Goal: Task Accomplishment & Management: Manage account settings

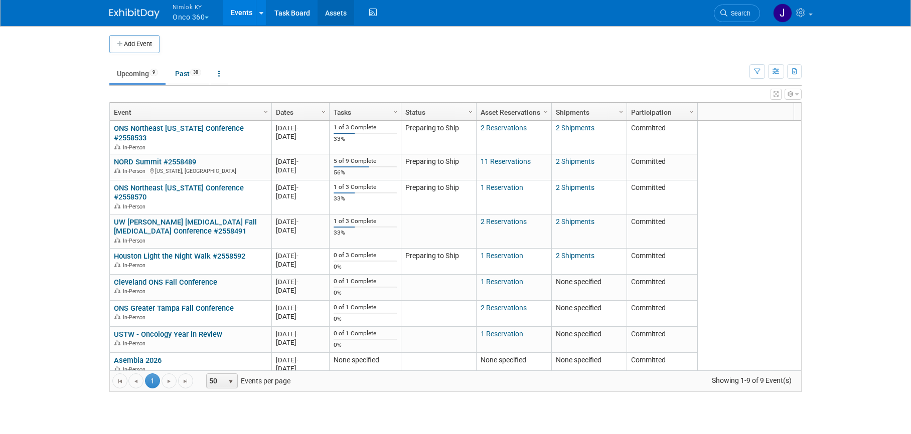
drag, startPoint x: 334, startPoint y: 12, endPoint x: 342, endPoint y: 12, distance: 8.0
click at [334, 12] on link "Assets" at bounding box center [335, 12] width 37 height 25
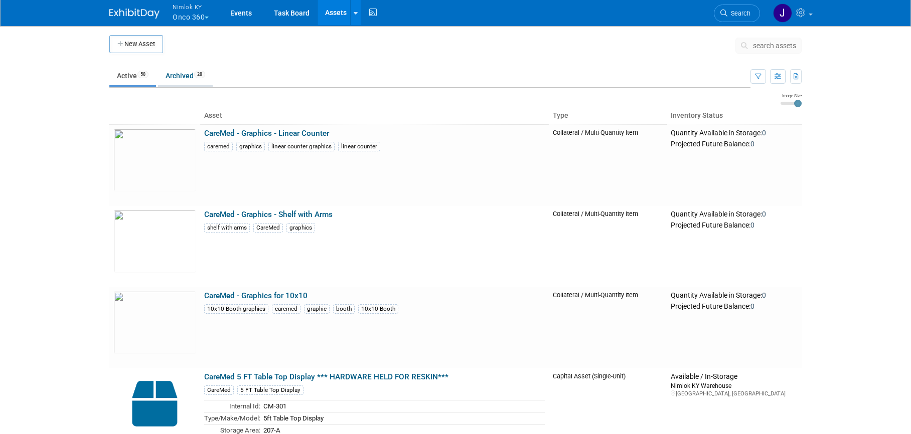
click at [188, 75] on link "Archived 28" at bounding box center [185, 75] width 55 height 19
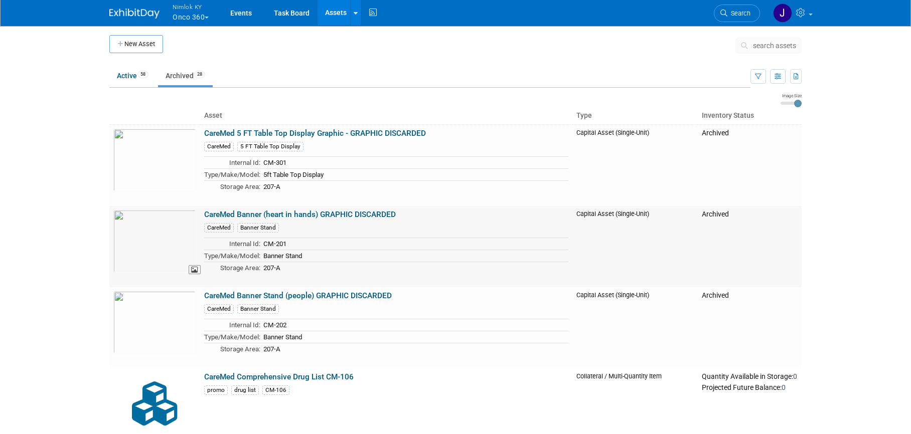
click at [173, 260] on img at bounding box center [154, 241] width 83 height 63
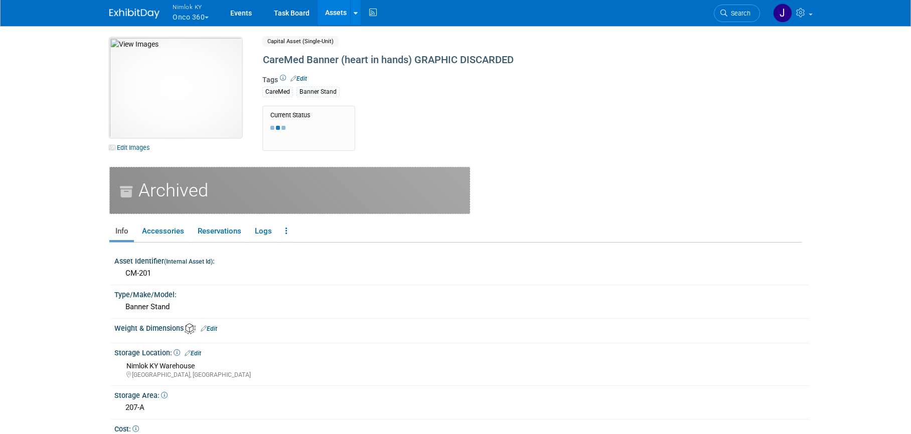
click at [186, 131] on img at bounding box center [175, 88] width 132 height 100
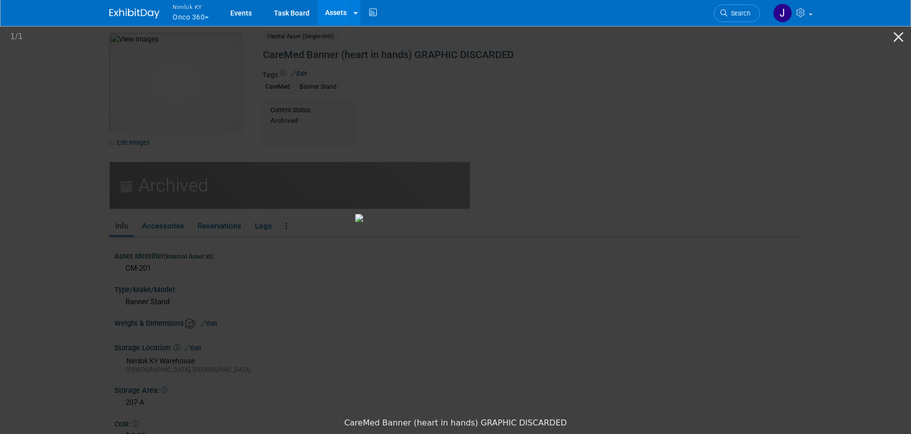
scroll to position [7, 0]
click at [895, 37] on button "Close gallery" at bounding box center [898, 37] width 25 height 24
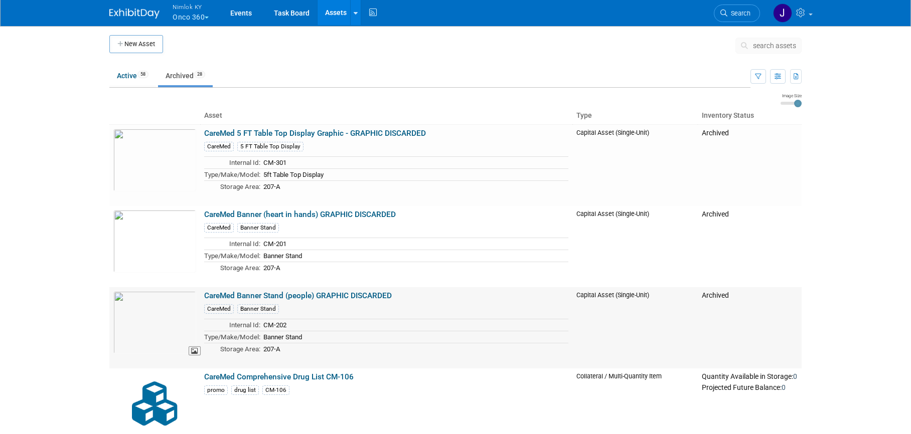
click at [147, 330] on img at bounding box center [154, 322] width 83 height 63
click at [243, 14] on link "Events" at bounding box center [241, 12] width 37 height 25
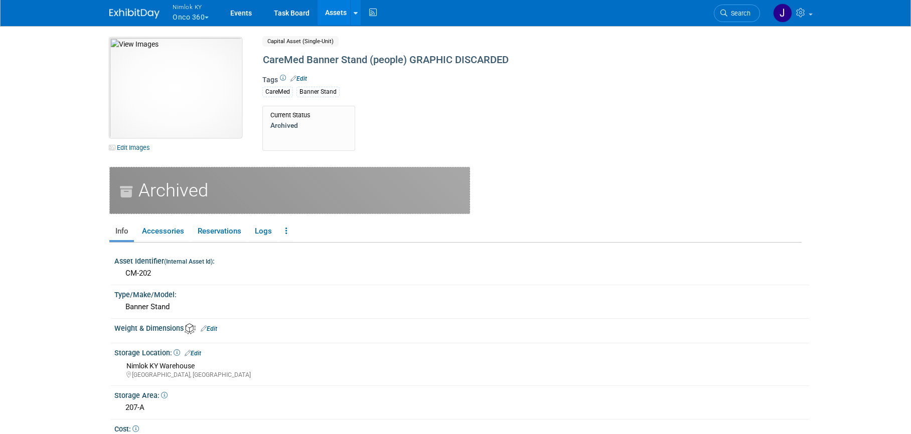
click at [207, 113] on img at bounding box center [175, 88] width 132 height 100
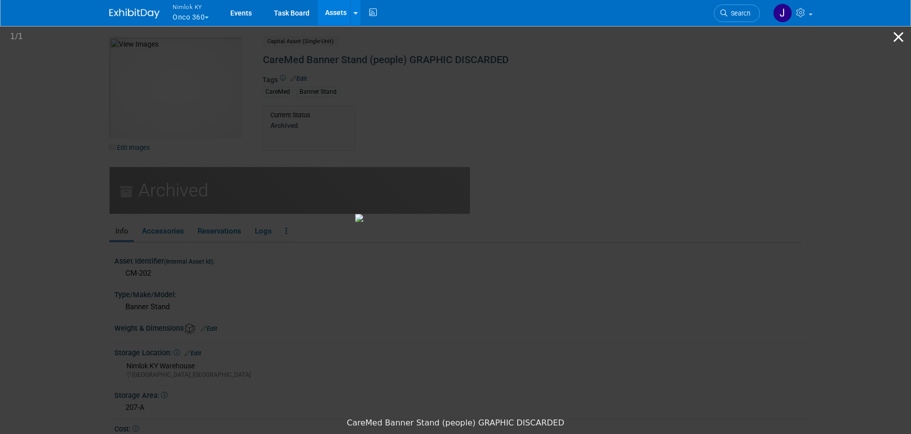
click at [901, 35] on button "Close gallery" at bounding box center [898, 37] width 25 height 24
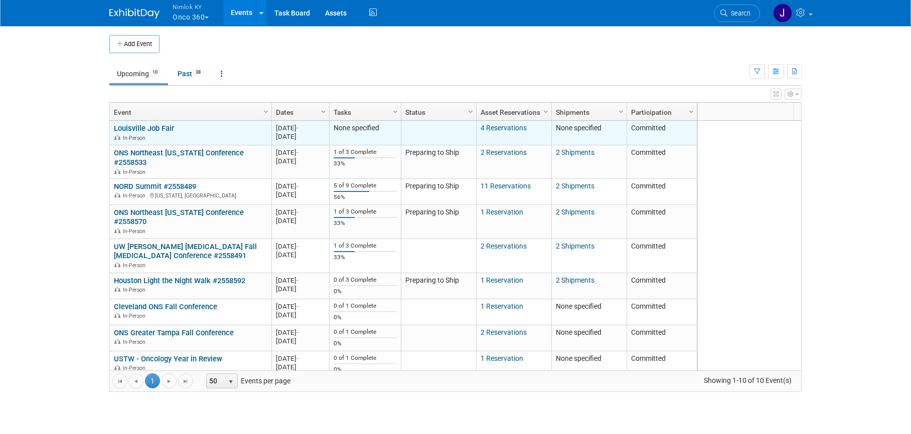
click at [166, 125] on link "Louisville Job Fair" at bounding box center [144, 128] width 60 height 9
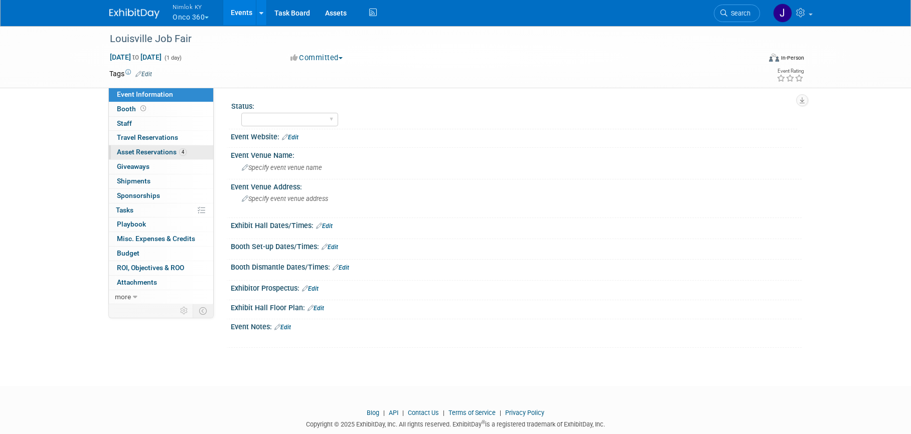
click at [145, 157] on link "4 Asset Reservations 4" at bounding box center [161, 152] width 104 height 14
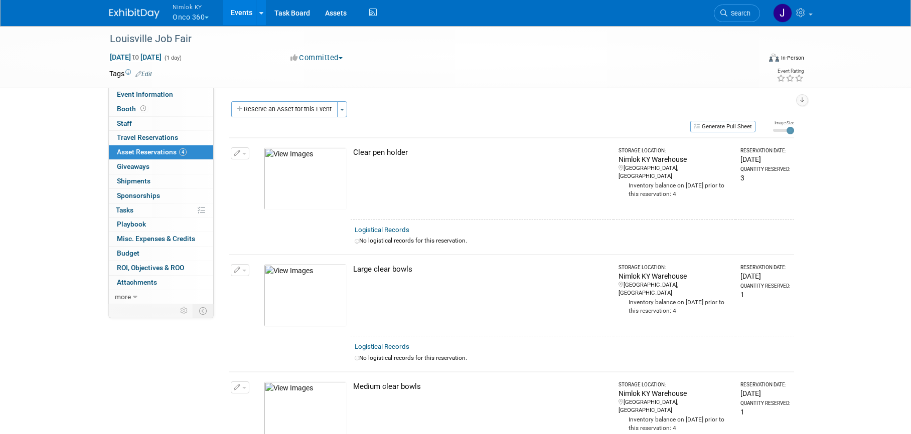
click at [196, 19] on button "Nimlok KY Onco 360" at bounding box center [196, 13] width 50 height 26
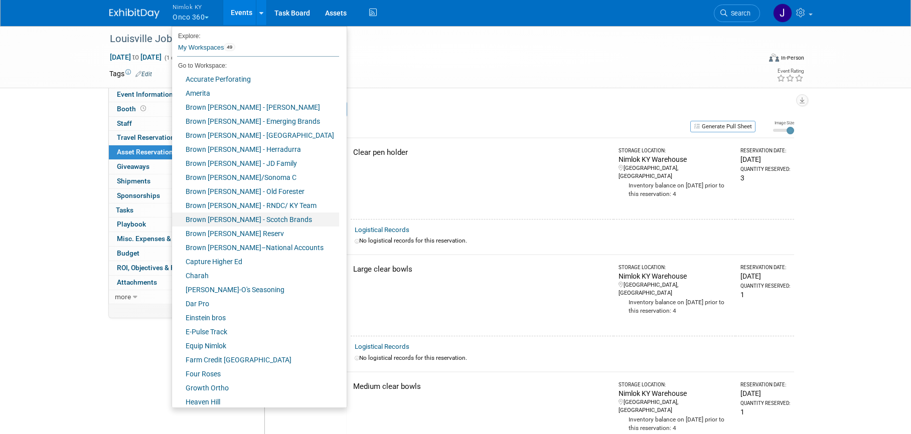
scroll to position [356, 0]
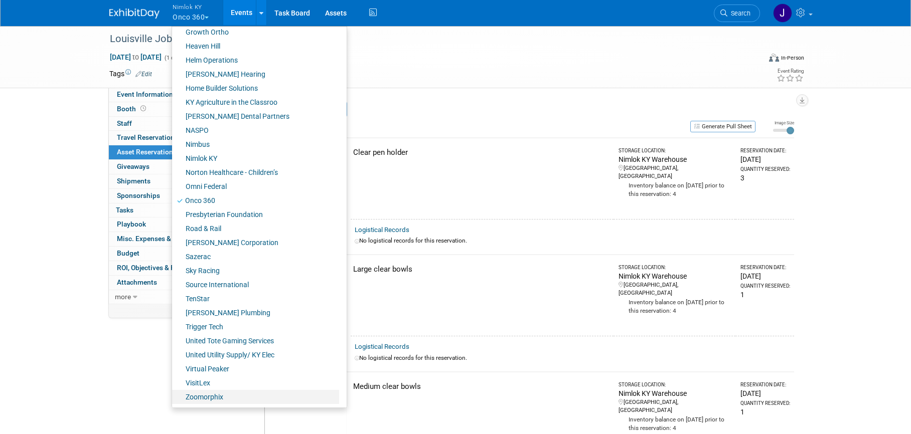
click at [234, 398] on link "Zoomorphix" at bounding box center [255, 397] width 167 height 14
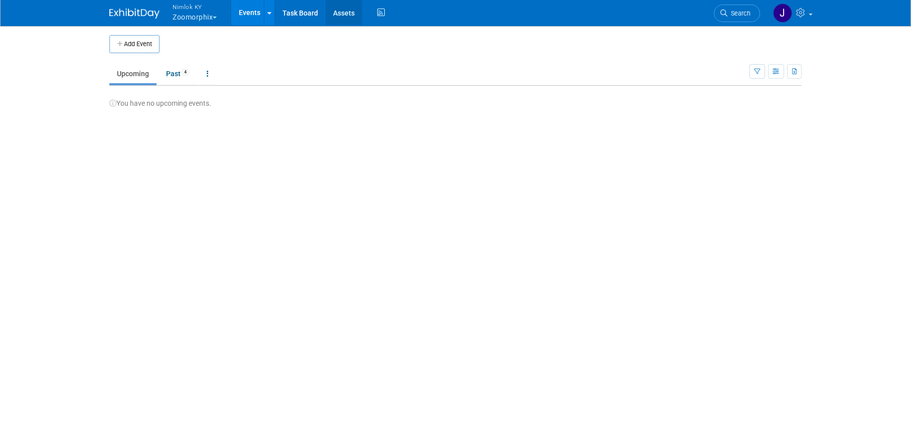
click at [344, 20] on link "Assets" at bounding box center [343, 12] width 37 height 25
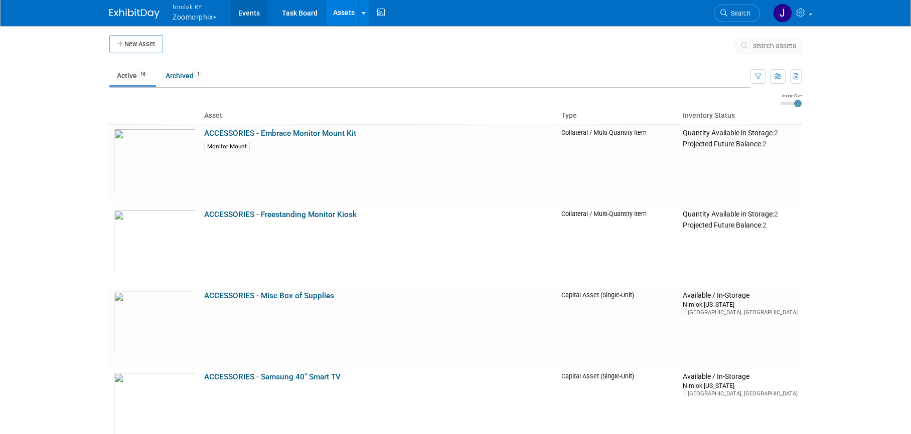
click at [250, 16] on link "Events" at bounding box center [249, 12] width 37 height 25
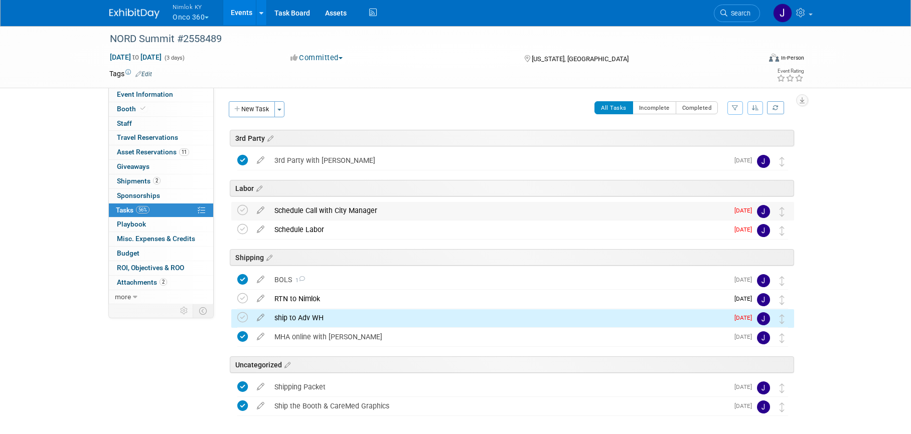
scroll to position [44, 0]
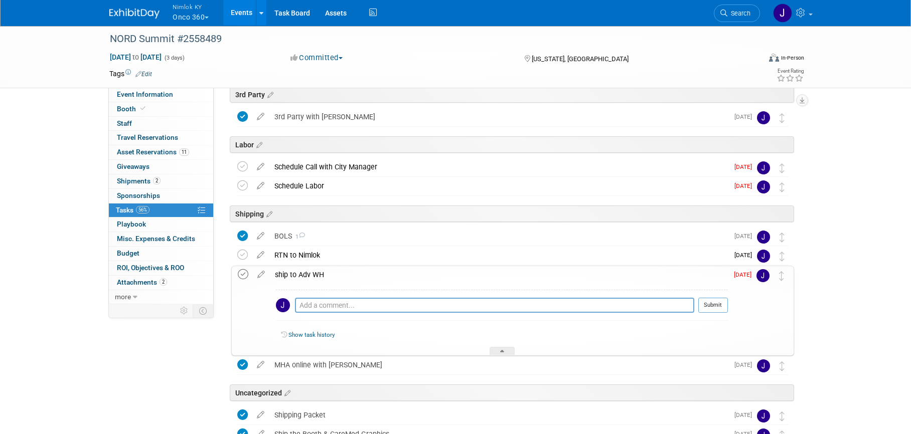
click at [245, 275] on icon at bounding box center [243, 274] width 11 height 11
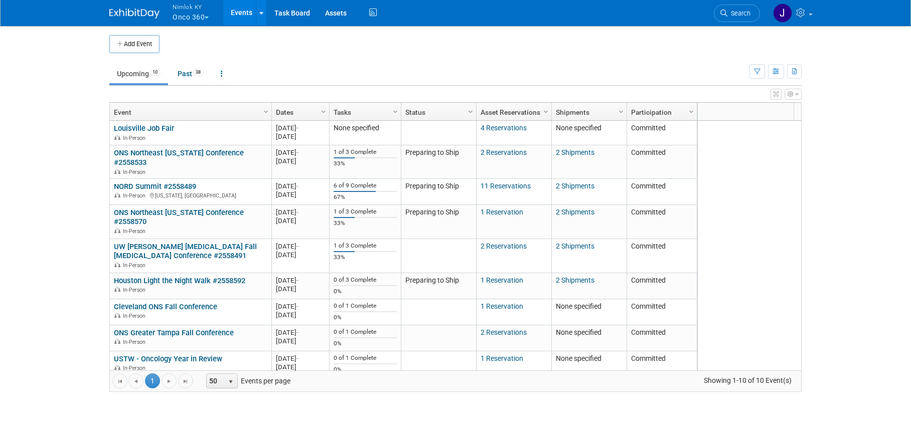
click at [205, 13] on button "Nimlok KY Onco 360" at bounding box center [196, 13] width 50 height 26
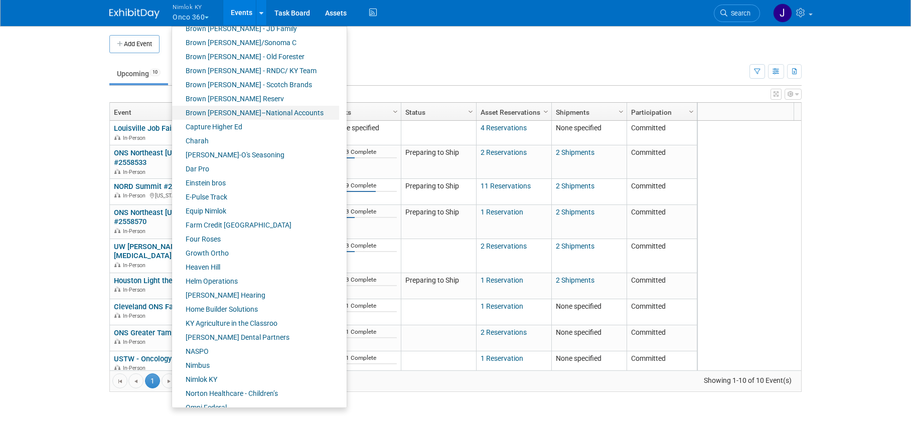
scroll to position [136, 0]
click at [243, 227] on link "Farm Credit [GEOGRAPHIC_DATA]" at bounding box center [255, 224] width 167 height 14
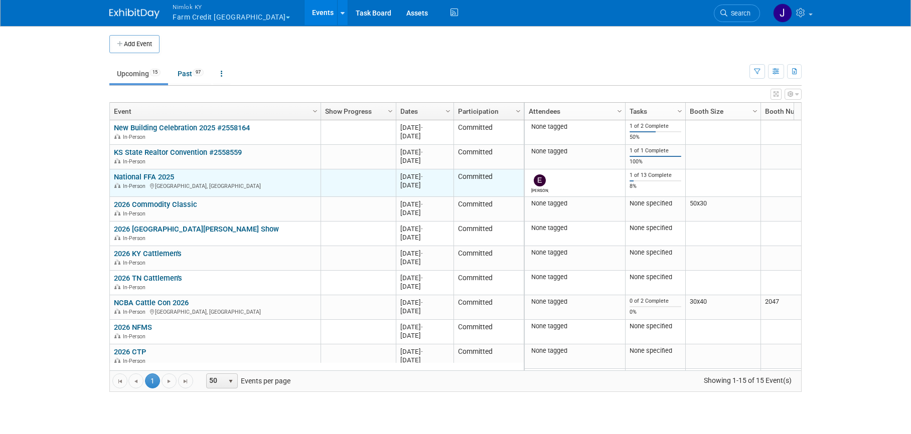
click at [167, 177] on link "National FFA 2025" at bounding box center [144, 176] width 60 height 9
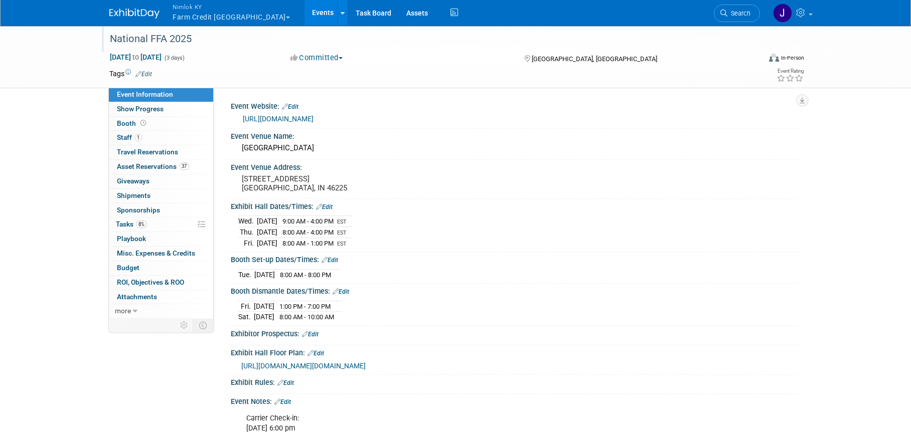
click at [212, 39] on div "National FFA 2025" at bounding box center [425, 39] width 638 height 18
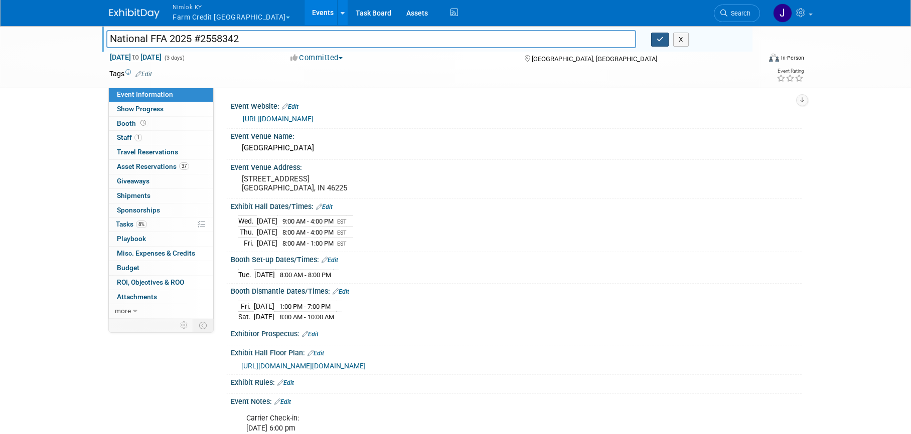
type input "National FFA 2025 #2558342"
click at [662, 39] on icon "button" at bounding box center [659, 39] width 7 height 7
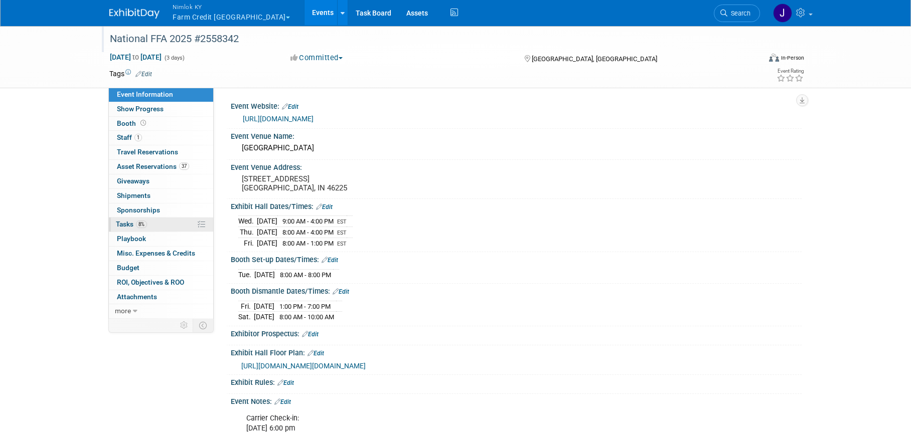
click at [150, 222] on link "8% Tasks 8%" at bounding box center [161, 225] width 104 height 14
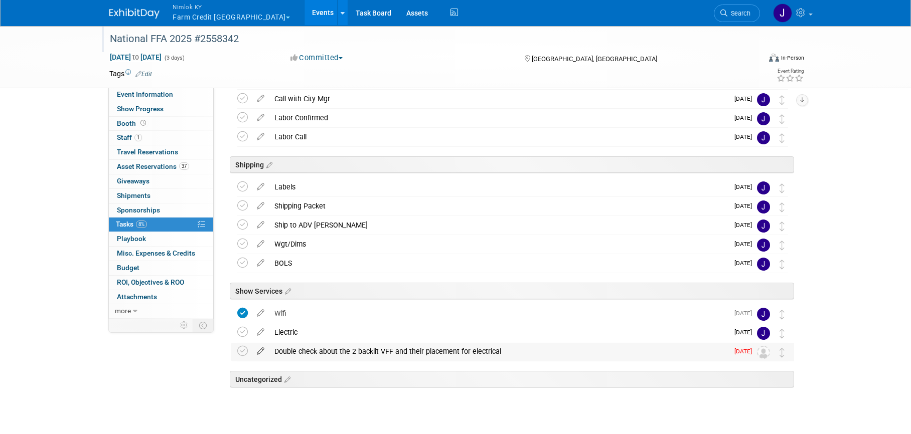
scroll to position [102, 0]
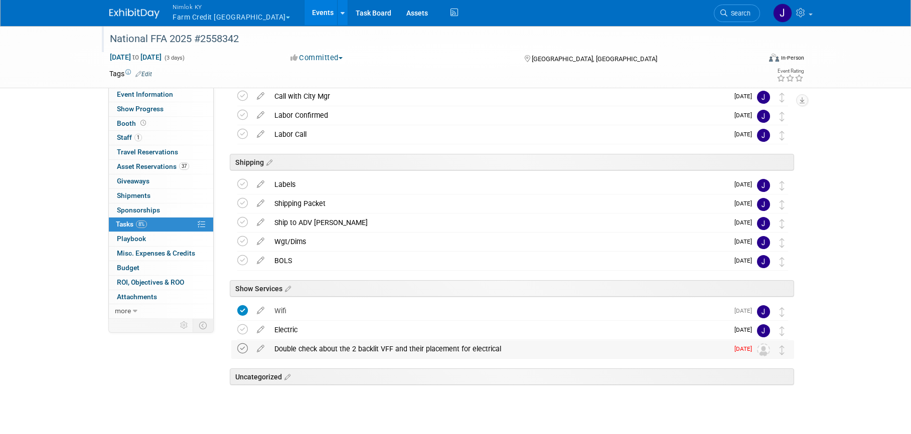
click at [238, 346] on icon at bounding box center [242, 348] width 11 height 11
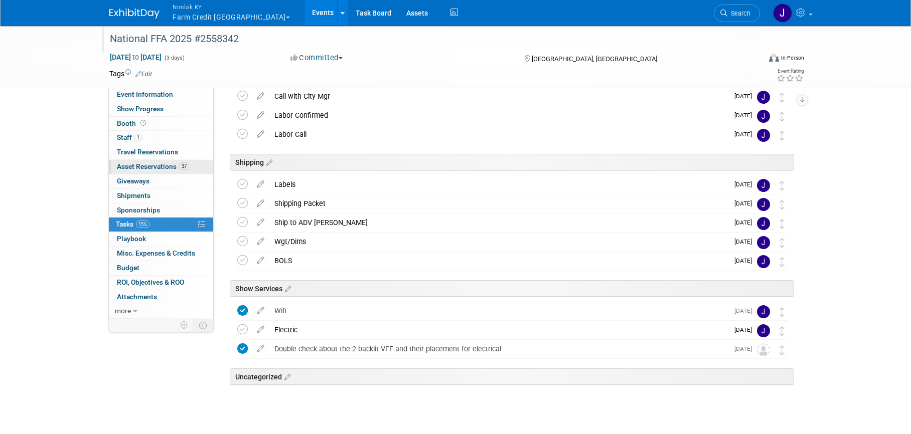
click at [155, 167] on span "Asset Reservations 37" at bounding box center [153, 166] width 72 height 8
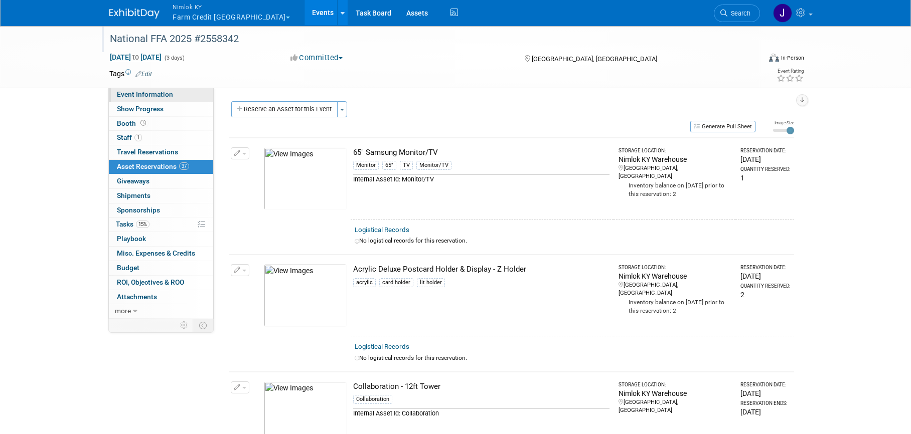
click at [151, 96] on span "Event Information" at bounding box center [145, 94] width 56 height 8
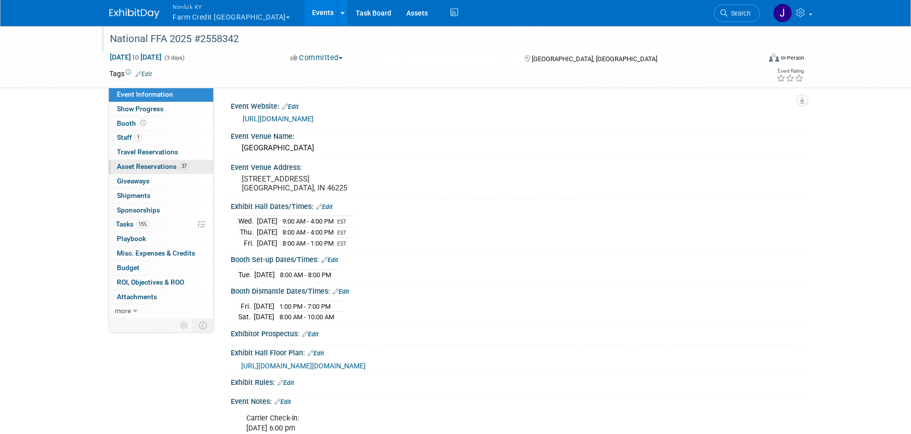
click at [156, 166] on span "Asset Reservations 37" at bounding box center [153, 166] width 72 height 8
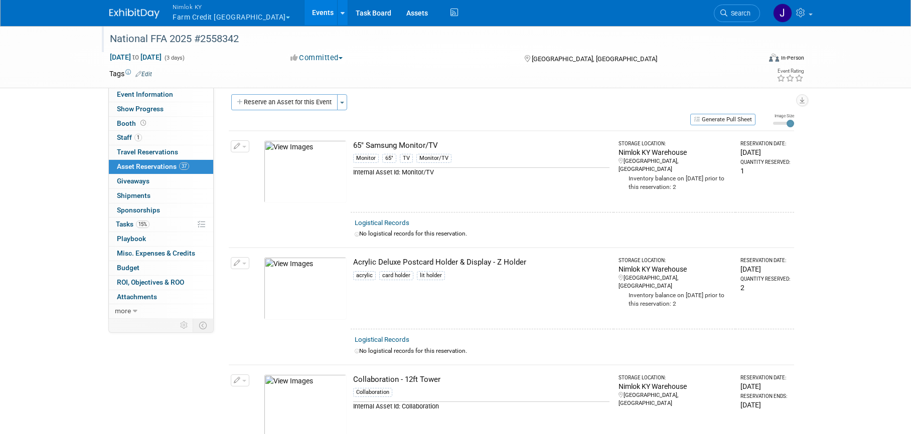
scroll to position [8, 0]
click at [484, 271] on div "acrylic card holder lit holder" at bounding box center [481, 276] width 256 height 15
drag, startPoint x: 516, startPoint y: 258, endPoint x: 352, endPoint y: 263, distance: 164.6
click at [352, 264] on td "Acrylic Deluxe Postcard Holder & Display - Z Holder acrylic card holder lit hol…" at bounding box center [481, 287] width 263 height 81
copy div "Acrylic Deluxe Postcard Holder & Display - Z Holder"
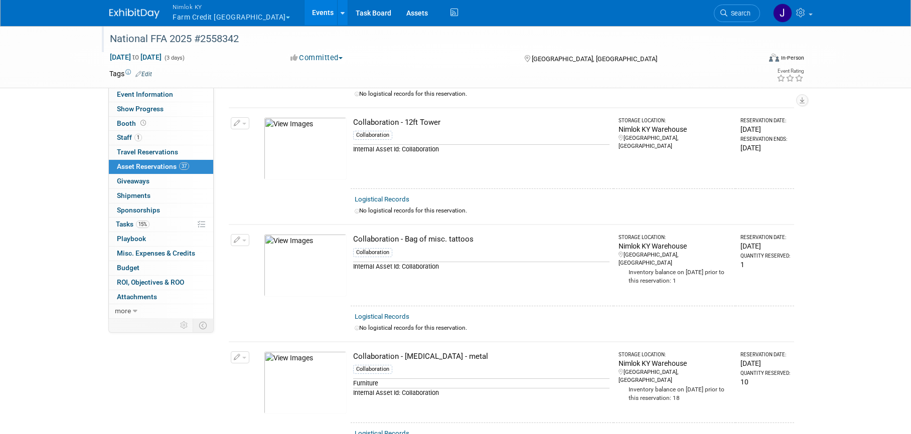
scroll to position [265, 0]
click at [488, 236] on div "Collaboration - Bag of misc. tattoos" at bounding box center [481, 239] width 256 height 11
drag, startPoint x: 457, startPoint y: 237, endPoint x: 371, endPoint y: 234, distance: 86.3
click at [371, 234] on div "Collaboration - Bag of misc. tattoos" at bounding box center [481, 239] width 256 height 11
copy div "Collaboration - Bag of misc. tattoos"
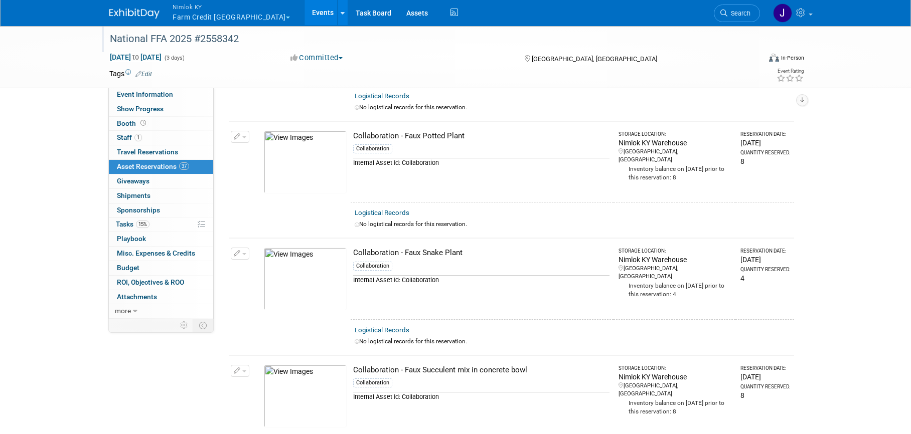
scroll to position [719, 0]
drag, startPoint x: 434, startPoint y: 131, endPoint x: 368, endPoint y: 130, distance: 66.2
click at [368, 130] on td "Collaboration - Faux Potted Plant Collaboration Internal Asset Id: Collaboration" at bounding box center [481, 162] width 263 height 81
copy div "Collaboration - Faux Potted Plant"
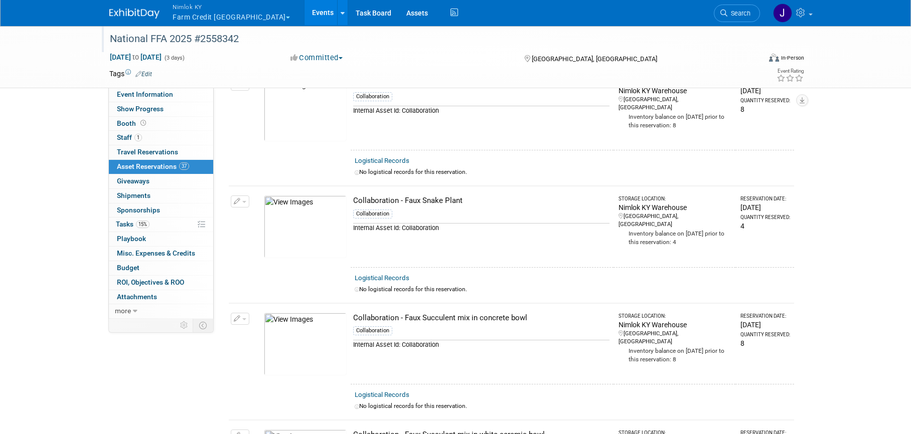
scroll to position [827, 0]
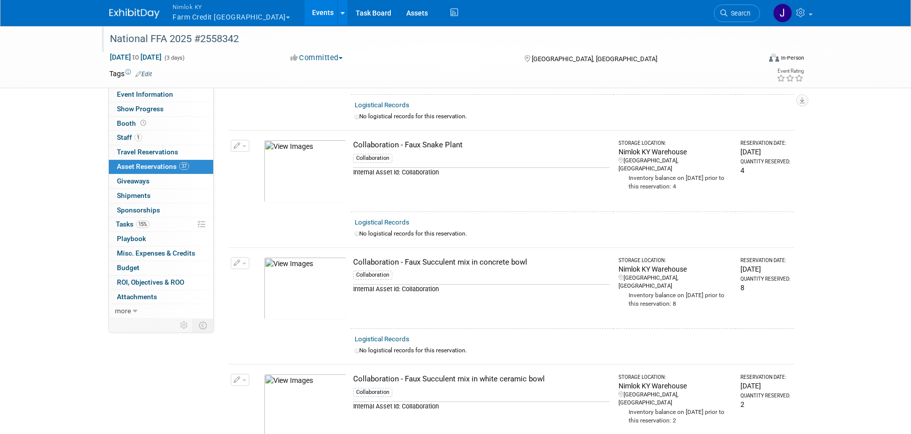
drag, startPoint x: 369, startPoint y: 146, endPoint x: 462, endPoint y: 146, distance: 93.8
click at [462, 146] on div "Collaboration - Faux Snake Plant" at bounding box center [481, 145] width 256 height 11
copy div "Collaboration - Faux Snake Plant"
drag, startPoint x: 529, startPoint y: 261, endPoint x: 429, endPoint y: 254, distance: 100.0
click at [429, 254] on td "Collaboration - Faux Succulent mix in concrete bowl Collaboration Internal Asse…" at bounding box center [481, 288] width 263 height 81
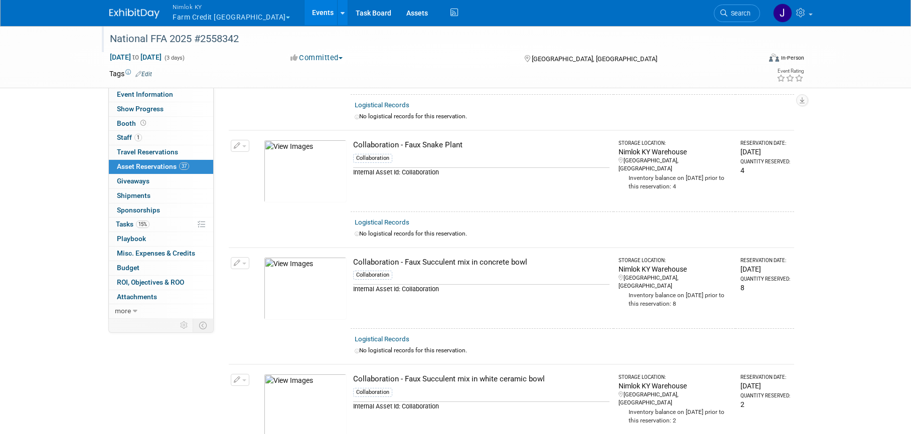
copy div "Collaboration - Faux Succulent mix in concrete bowl"
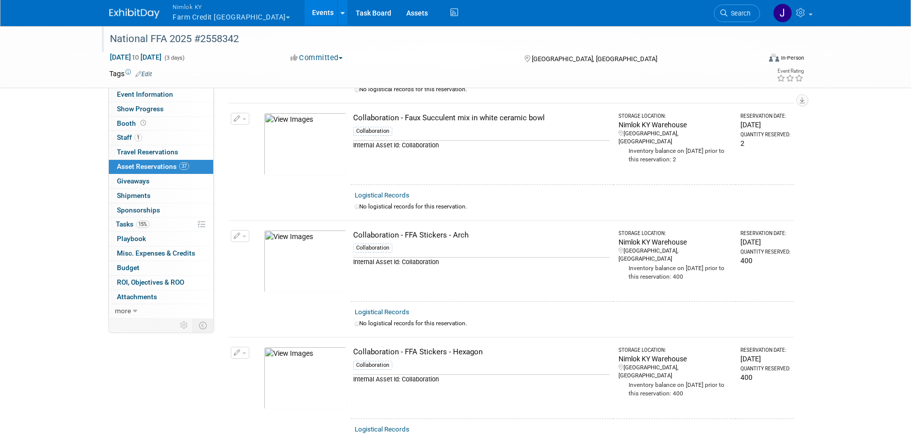
scroll to position [1093, 0]
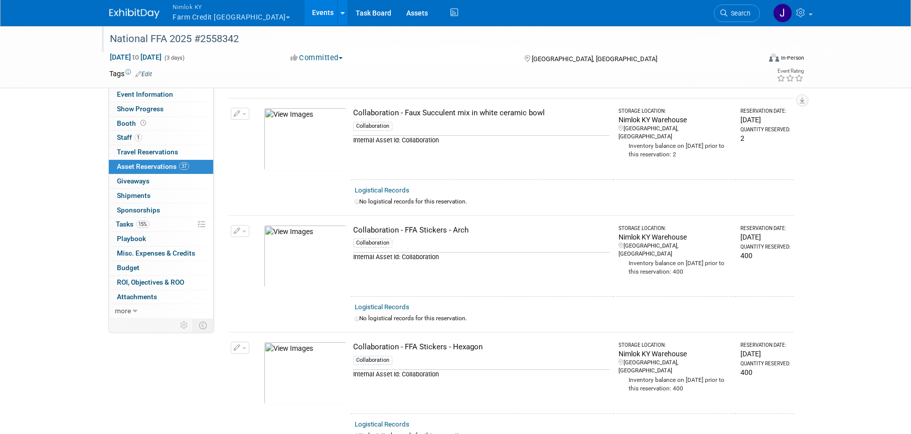
drag, startPoint x: 546, startPoint y: 113, endPoint x: 355, endPoint y: 116, distance: 190.6
click at [355, 116] on div "Collaboration - Faux Succulent mix in white ceramic bowl" at bounding box center [481, 113] width 256 height 11
copy div "Collaboration - Faux Succulent mix in white ceramic bowl"
drag, startPoint x: 472, startPoint y: 231, endPoint x: 355, endPoint y: 233, distance: 117.8
click at [355, 233] on div "Collaboration - FFA Stickers - Arch" at bounding box center [481, 230] width 256 height 11
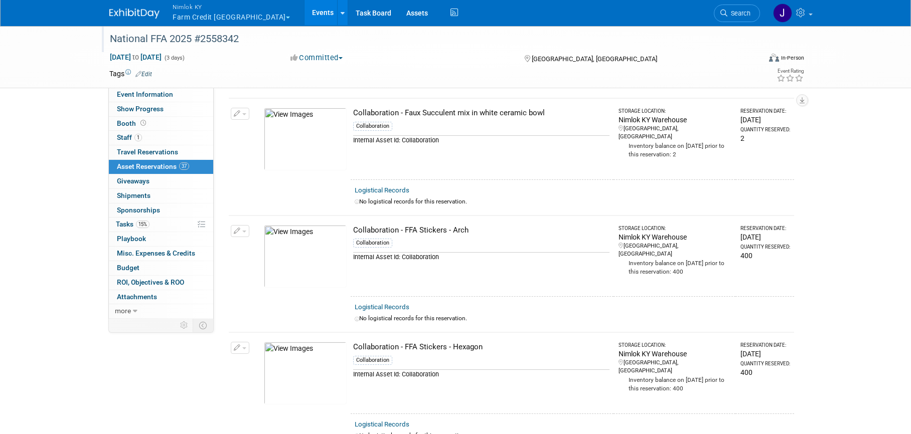
copy div "Collaboration - FFA Stickers - Arch"
drag, startPoint x: 484, startPoint y: 346, endPoint x: 354, endPoint y: 343, distance: 129.9
click at [354, 343] on div "Collaboration - FFA Stickers - Hexagon" at bounding box center [481, 347] width 256 height 11
copy div "Collaboration - FFA Stickers - Hexagon"
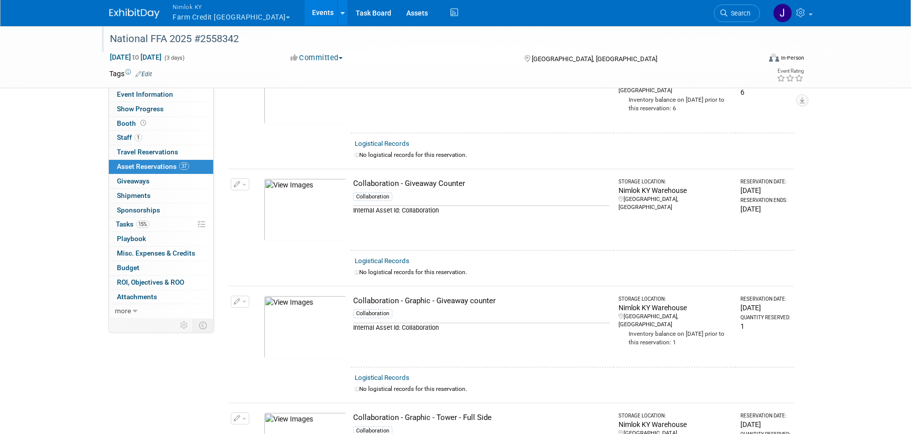
scroll to position [1961, 0]
drag, startPoint x: 492, startPoint y: 296, endPoint x: 392, endPoint y: 292, distance: 100.4
click at [392, 292] on td "Collaboration - Graphic - Giveaway counter Collaboration Internal Asset Id: Col…" at bounding box center [481, 325] width 263 height 81
copy div "Collaboration - Graphic - Giveaway counter"
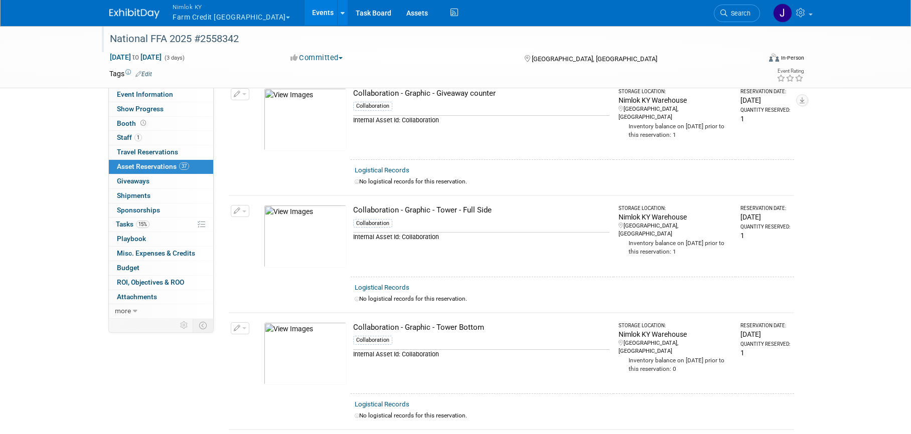
scroll to position [2167, 0]
drag, startPoint x: 495, startPoint y: 209, endPoint x: 361, endPoint y: 201, distance: 134.6
click at [361, 201] on td "Collaboration - Graphic - Tower - Full Side Collaboration Internal Asset Id: Co…" at bounding box center [481, 235] width 263 height 81
copy div "Collaboration - Graphic - Tower - Full Side"
drag, startPoint x: 478, startPoint y: 327, endPoint x: 354, endPoint y: 329, distance: 124.4
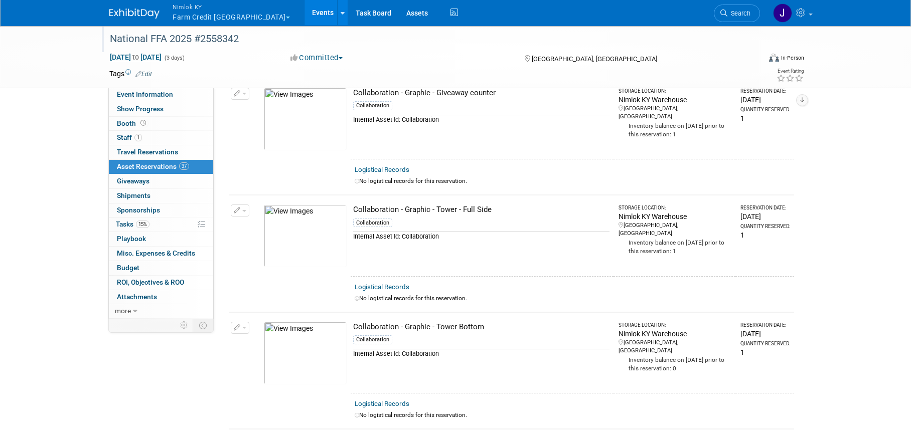
click at [354, 329] on div "Collaboration - Graphic - Tower Bottom" at bounding box center [481, 327] width 256 height 11
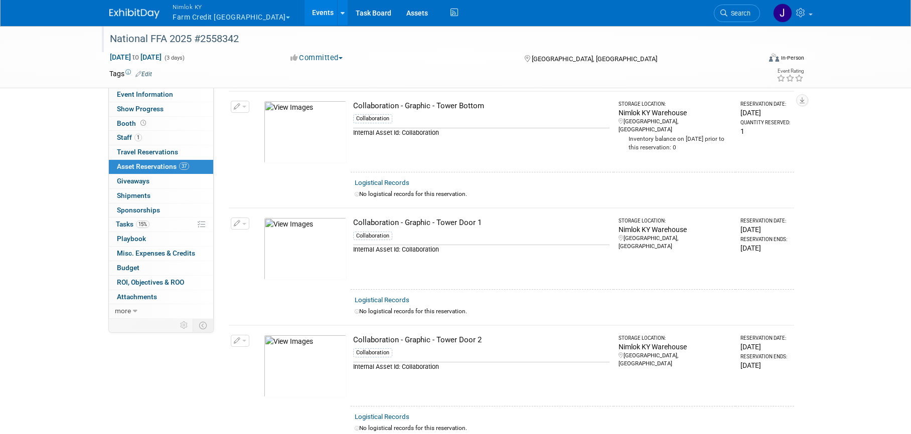
scroll to position [2421, 0]
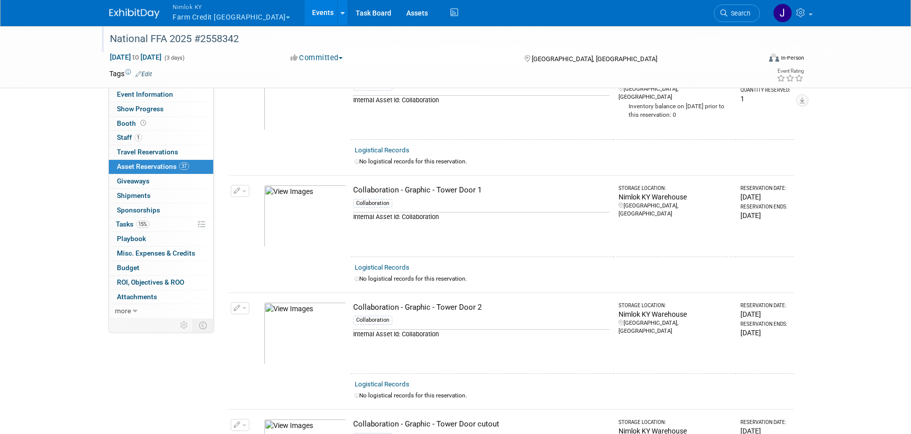
drag, startPoint x: 483, startPoint y: 190, endPoint x: 354, endPoint y: 189, distance: 129.4
click at [354, 189] on div "Collaboration - Graphic - Tower Door 1" at bounding box center [481, 190] width 256 height 11
drag, startPoint x: 483, startPoint y: 308, endPoint x: 354, endPoint y: 308, distance: 129.4
click at [354, 308] on div "Collaboration - Graphic - Tower Door 2" at bounding box center [481, 307] width 256 height 11
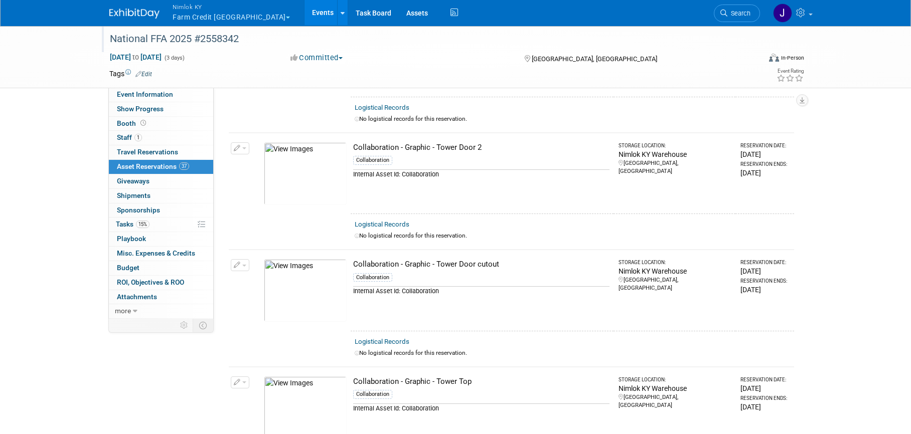
scroll to position [2603, 0]
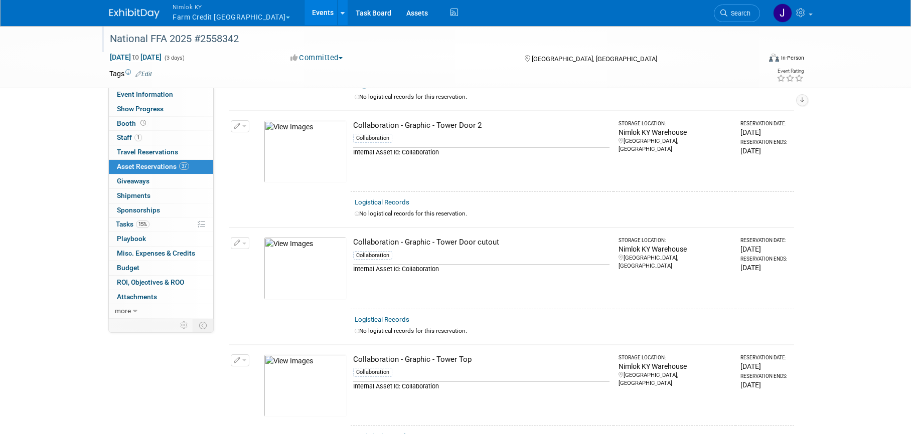
drag, startPoint x: 498, startPoint y: 243, endPoint x: 369, endPoint y: 238, distance: 130.0
click at [369, 238] on div "Collaboration - Graphic - Tower Door cutout" at bounding box center [481, 242] width 256 height 11
click at [468, 233] on td "Collaboration - Graphic - Tower Door cutout Collaboration Internal Asset Id: Co…" at bounding box center [481, 268] width 263 height 81
drag, startPoint x: 502, startPoint y: 242, endPoint x: 354, endPoint y: 247, distance: 148.0
click at [354, 247] on div "Collaboration - Graphic - Tower Door cutout" at bounding box center [481, 242] width 256 height 11
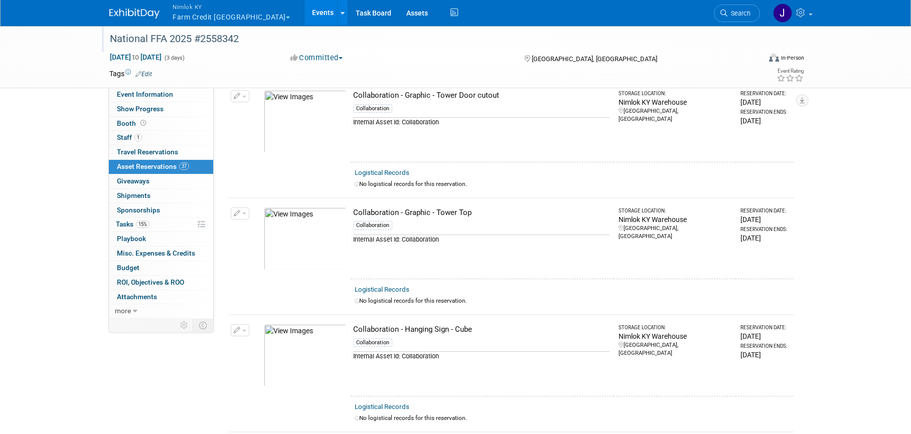
scroll to position [2753, 0]
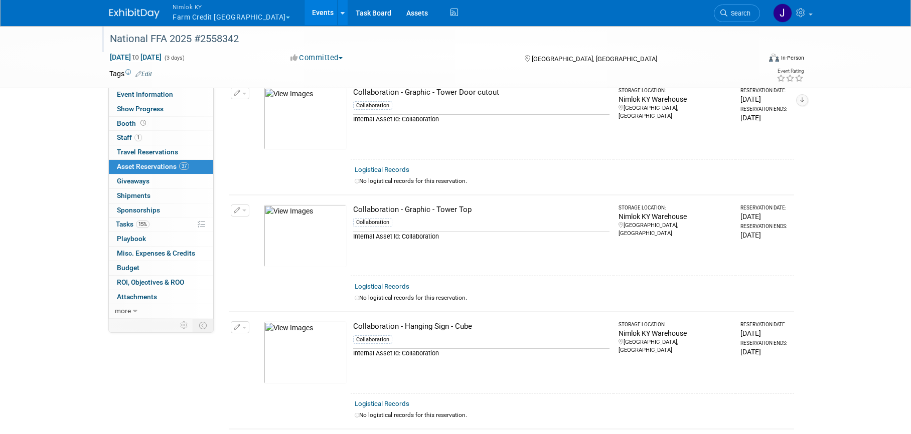
drag, startPoint x: 472, startPoint y: 211, endPoint x: 353, endPoint y: 211, distance: 118.8
click at [353, 211] on div "Collaboration - Graphic - Tower Top" at bounding box center [481, 210] width 256 height 11
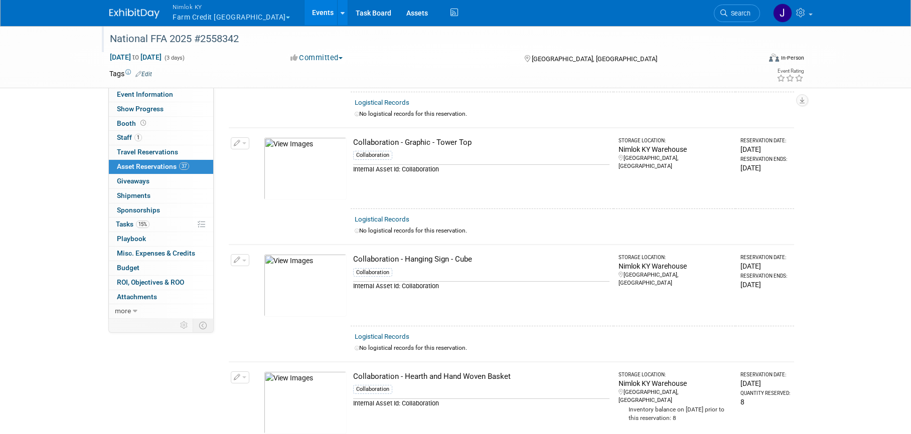
scroll to position [2821, 0]
drag, startPoint x: 470, startPoint y: 259, endPoint x: 354, endPoint y: 263, distance: 116.4
click at [354, 263] on div "Collaboration - Hanging Sign - Cube" at bounding box center [481, 259] width 256 height 11
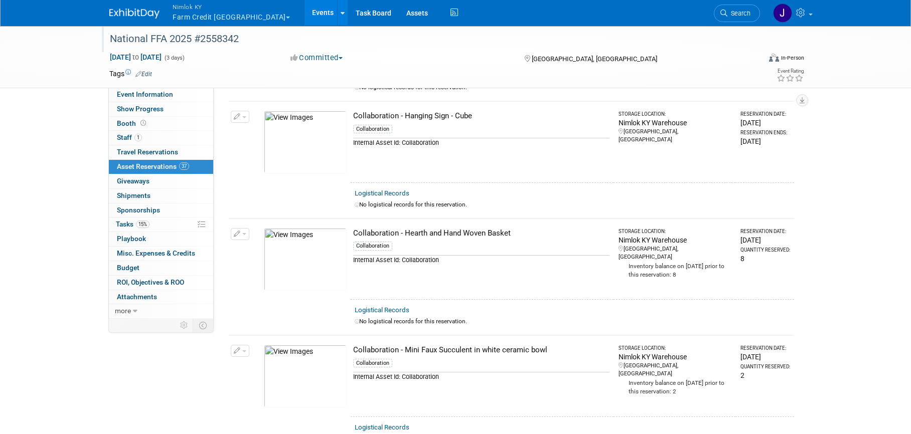
scroll to position [2964, 0]
drag, startPoint x: 510, startPoint y: 233, endPoint x: 353, endPoint y: 235, distance: 157.5
click at [353, 235] on div "Collaboration - Hearth and Hand Woven Basket" at bounding box center [481, 233] width 256 height 11
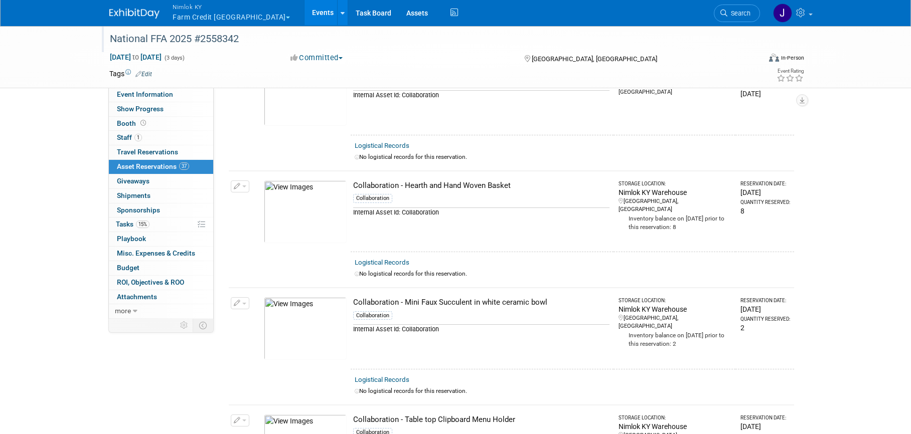
scroll to position [3013, 0]
drag, startPoint x: 549, startPoint y: 301, endPoint x: 354, endPoint y: 302, distance: 194.6
click at [354, 302] on div "Collaboration - Mini Faux Succulent in white ceramic bowl" at bounding box center [481, 301] width 256 height 11
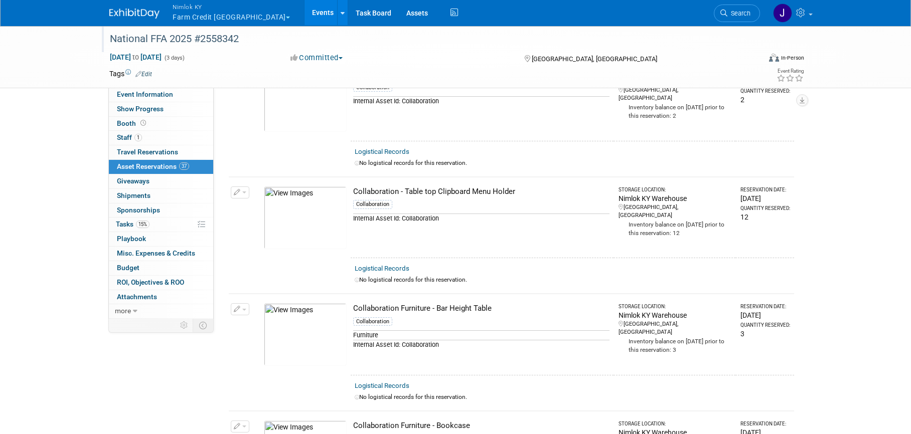
scroll to position [3265, 0]
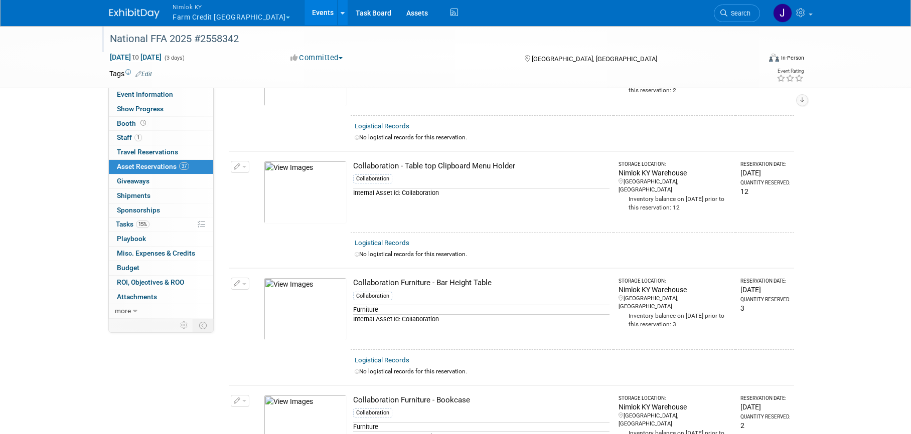
drag, startPoint x: 513, startPoint y: 166, endPoint x: 350, endPoint y: 165, distance: 163.0
click at [350, 165] on td "Collaboration - Table top Clipboard Menu Holder Collaboration Internal Asset Id…" at bounding box center [481, 191] width 263 height 81
drag, startPoint x: 493, startPoint y: 281, endPoint x: 352, endPoint y: 282, distance: 141.9
click at [352, 282] on td "Collaboration Furniture - Bar Height Table Collaboration Furniture Internal Ass…" at bounding box center [481, 308] width 263 height 81
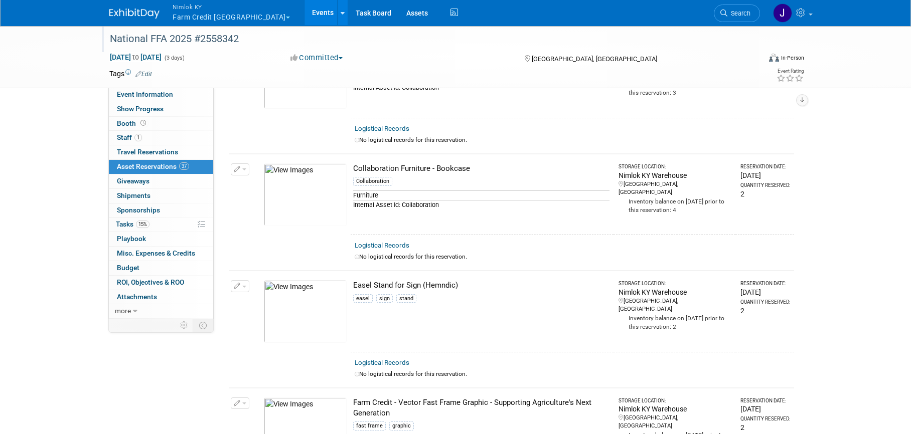
scroll to position [3523, 0]
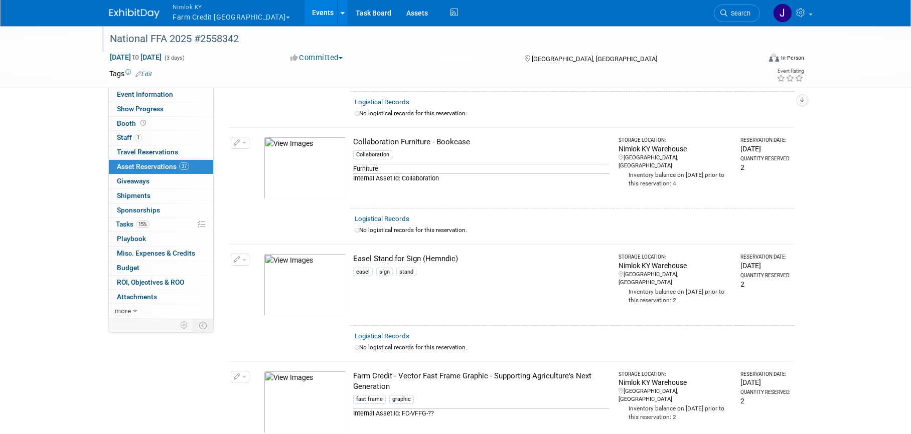
drag, startPoint x: 470, startPoint y: 142, endPoint x: 353, endPoint y: 137, distance: 117.0
click at [353, 137] on div "Collaboration Furniture - Bookcase" at bounding box center [481, 142] width 256 height 11
drag, startPoint x: 456, startPoint y: 257, endPoint x: 354, endPoint y: 257, distance: 102.8
click at [354, 257] on div "Easel Stand for Sign (Hemndic)" at bounding box center [481, 259] width 256 height 11
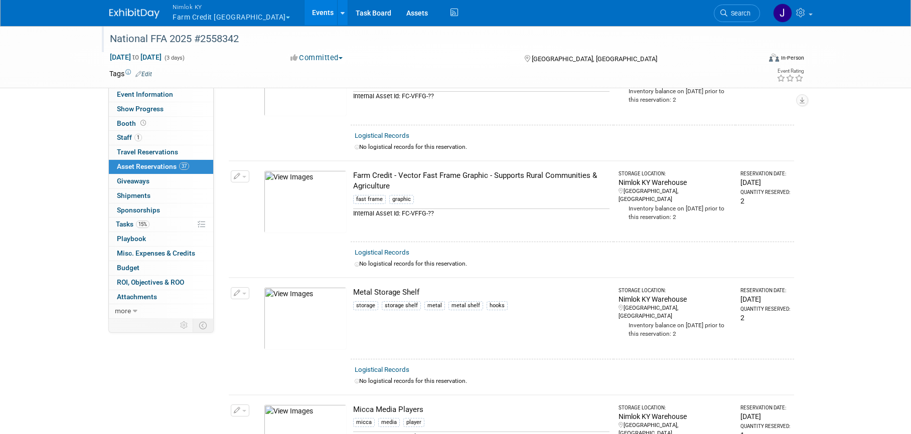
scroll to position [3844, 0]
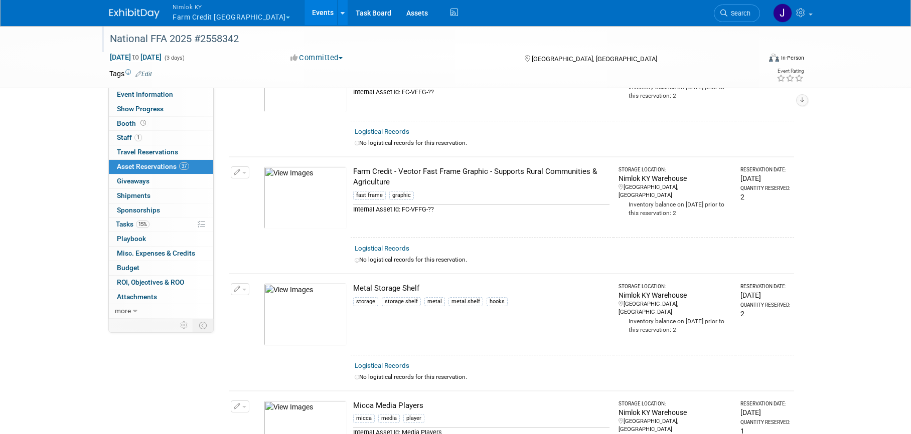
click at [443, 287] on div "Metal Storage Shelf" at bounding box center [481, 288] width 256 height 11
drag, startPoint x: 420, startPoint y: 286, endPoint x: 354, endPoint y: 285, distance: 66.2
click at [354, 285] on div "Metal Storage Shelf" at bounding box center [481, 288] width 256 height 11
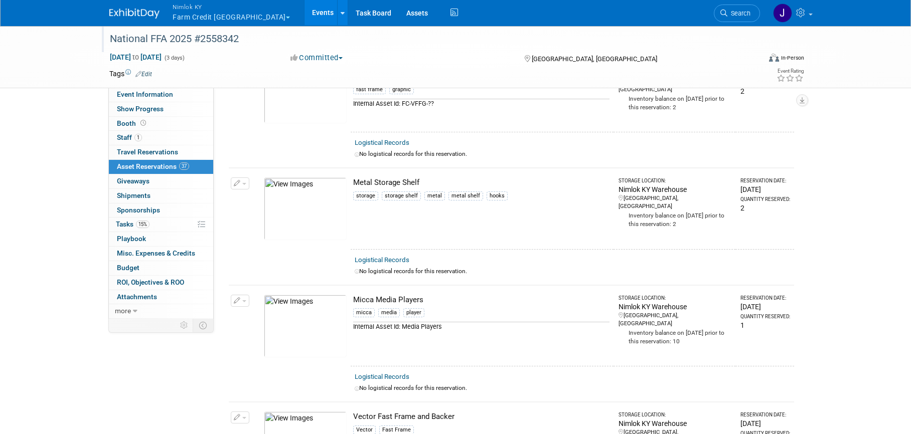
scroll to position [3952, 0]
drag, startPoint x: 353, startPoint y: 296, endPoint x: 424, endPoint y: 294, distance: 71.2
click at [424, 294] on div "Micca Media Players" at bounding box center [481, 298] width 256 height 11
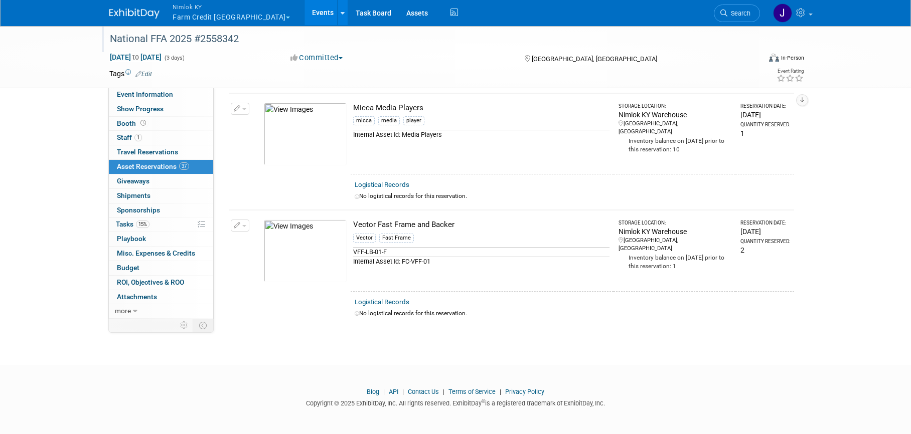
scroll to position [4143, 0]
click at [399, 10] on link "Assets" at bounding box center [417, 12] width 37 height 25
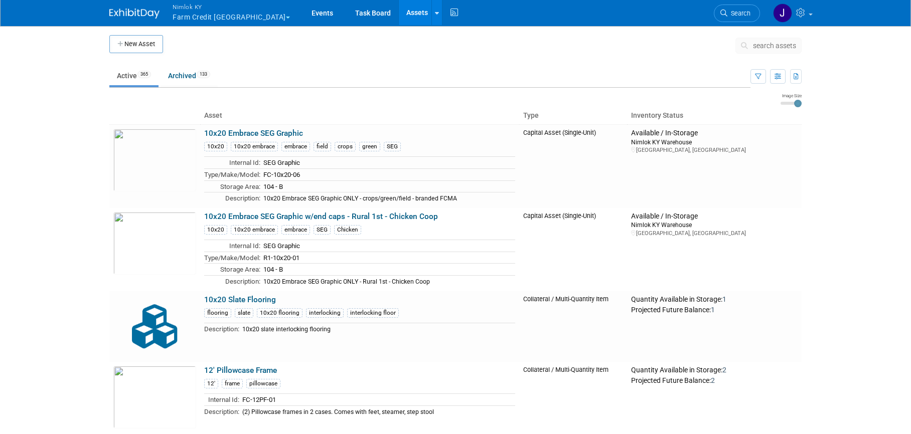
click at [770, 43] on span "search assets" at bounding box center [774, 46] width 43 height 8
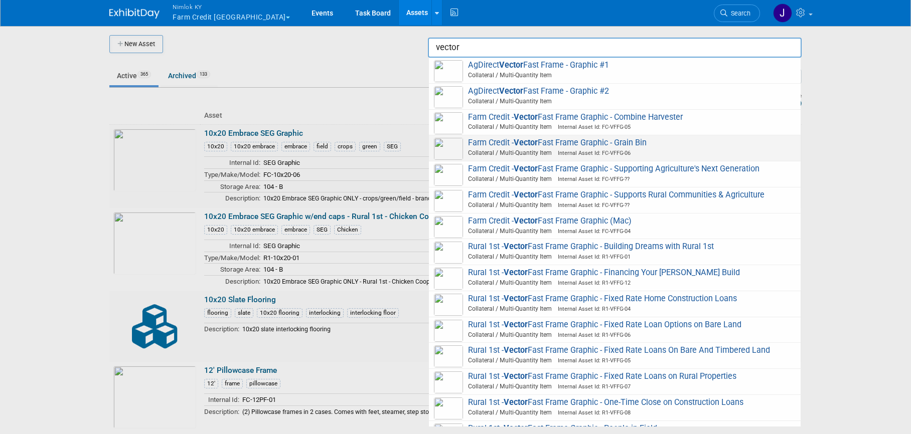
click at [536, 151] on span "Collateral / Multi-Quantity Item Internal Asset Id: FC-VFFG-06" at bounding box center [616, 152] width 359 height 9
type input "Farm Credit - Vector Fast Frame Graphic - Grain Bin"
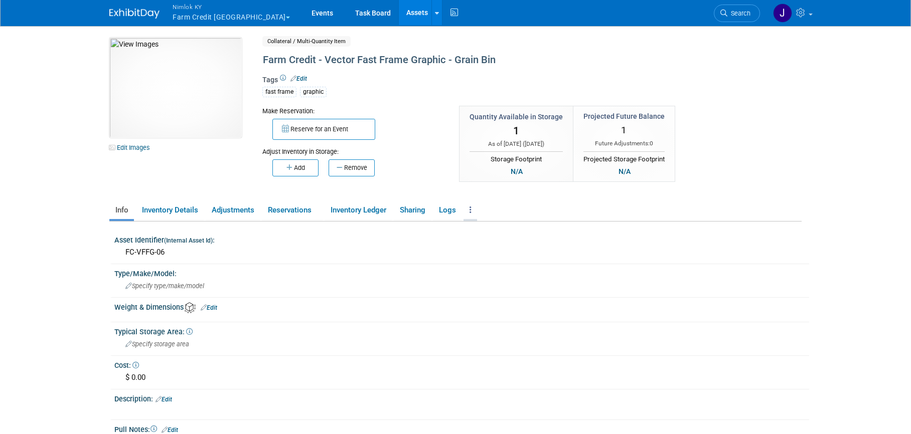
click at [477, 210] on link at bounding box center [470, 211] width 14 height 18
click at [506, 226] on link "Copy/Duplicate Asset" at bounding box center [506, 230] width 87 height 17
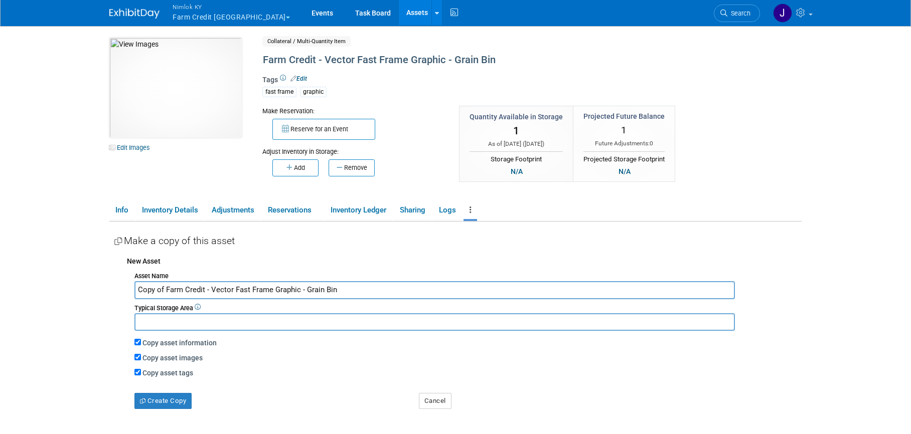
drag, startPoint x: 165, startPoint y: 290, endPoint x: 128, endPoint y: 290, distance: 37.1
click at [128, 290] on div "Asset Name Copy of Farm Credit - Vector Fast Frame Graphic - Grain Bin Typical …" at bounding box center [464, 339] width 674 height 140
click at [323, 289] on input "Farm Credit - Vector Fast Frame Graphic - Grain Bin" at bounding box center [434, 290] width 600 height 18
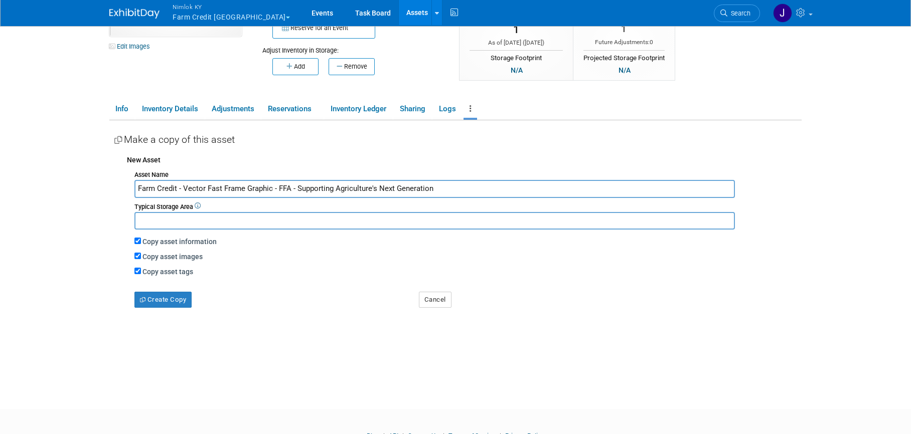
scroll to position [105, 0]
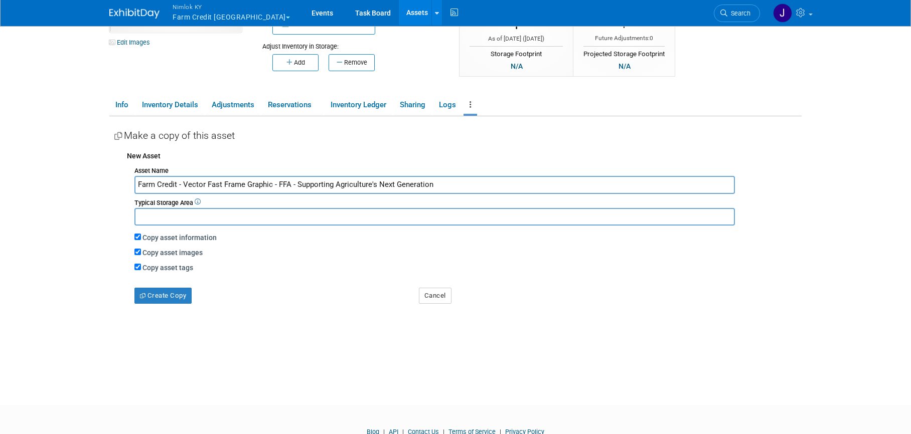
type input "Farm Credit - Vector Fast Frame Graphic - FFA - Supporting Agriculture's Next G…"
click at [137, 253] on input "Copy asset images" at bounding box center [137, 252] width 7 height 7
checkbox input "false"
click at [169, 295] on button "Create Copy" at bounding box center [162, 296] width 57 height 16
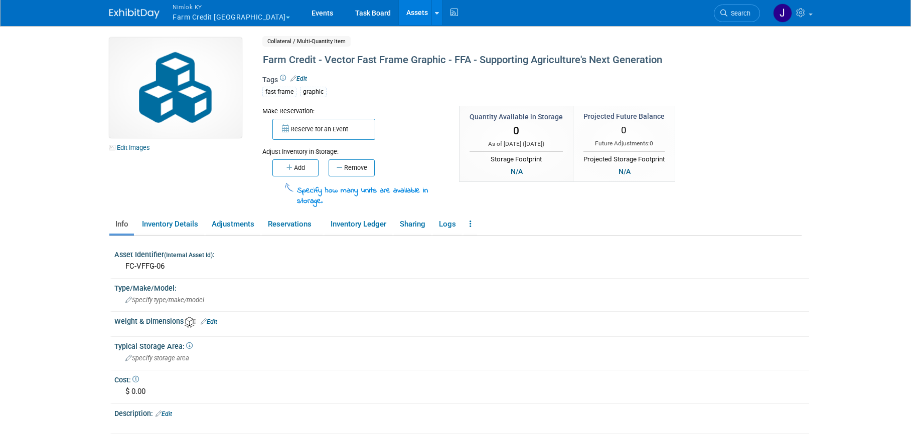
click at [300, 168] on button "Add" at bounding box center [295, 167] width 46 height 17
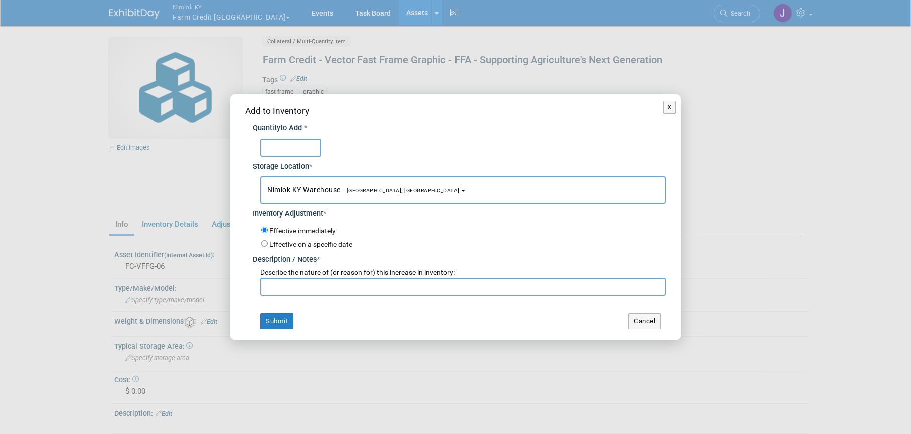
click at [306, 150] on input "text" at bounding box center [290, 148] width 61 height 18
type input "1"
click at [350, 289] on input "text" at bounding box center [462, 287] width 405 height 18
type input "Adding in inventory for FFA 2025 - #2558562"
click at [286, 145] on input "1" at bounding box center [290, 148] width 61 height 18
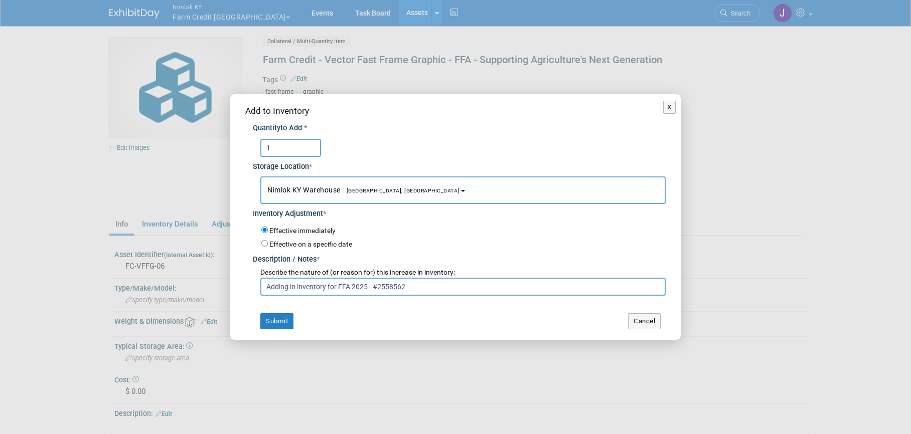
click at [286, 145] on input "1" at bounding box center [290, 148] width 61 height 18
type input "2"
click at [277, 325] on button "Submit" at bounding box center [276, 321] width 33 height 16
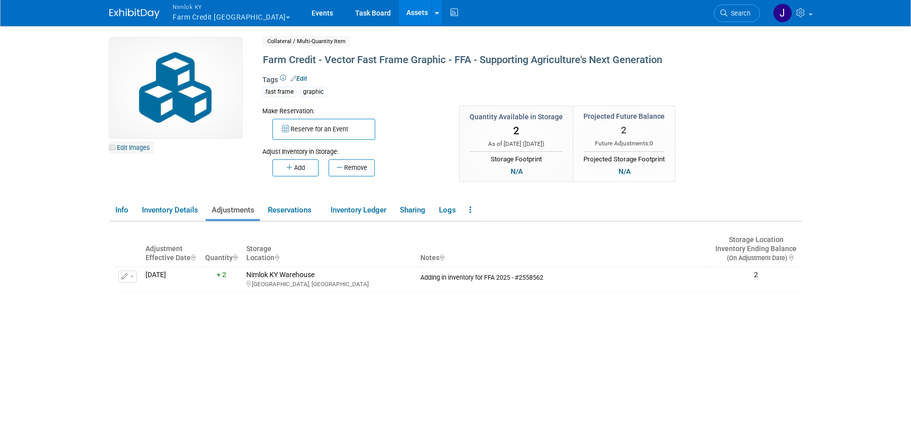
click at [131, 147] on link "Edit Images" at bounding box center [131, 147] width 45 height 13
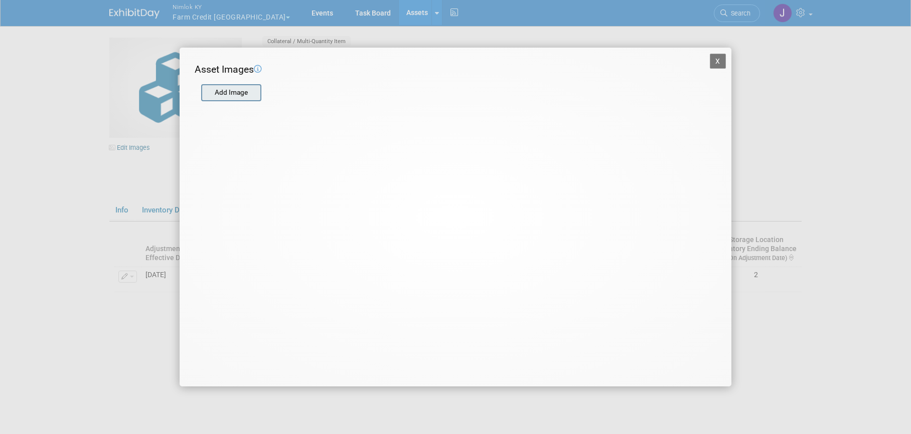
click at [230, 93] on input "file" at bounding box center [200, 92] width 119 height 15
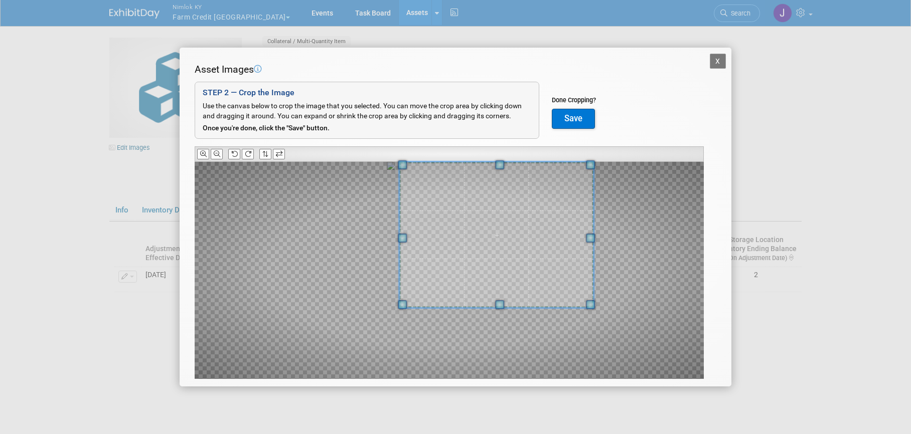
click at [494, 162] on div at bounding box center [496, 235] width 194 height 146
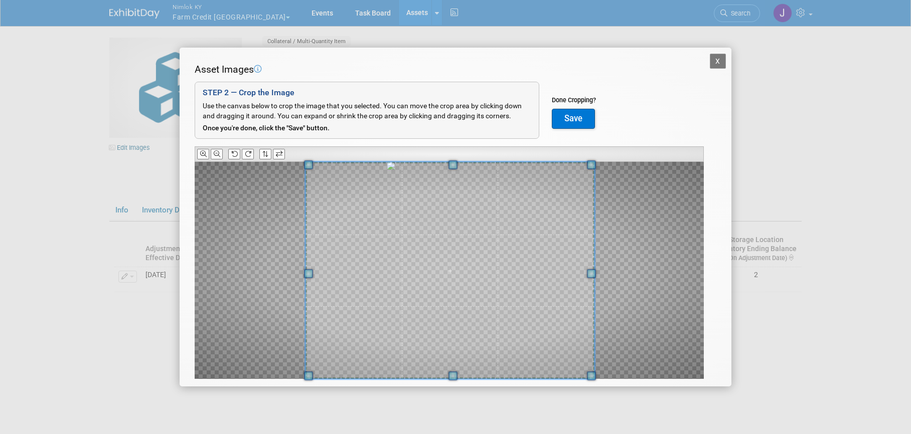
click at [302, 342] on div at bounding box center [449, 270] width 509 height 217
click at [568, 117] on button "Save" at bounding box center [573, 119] width 43 height 20
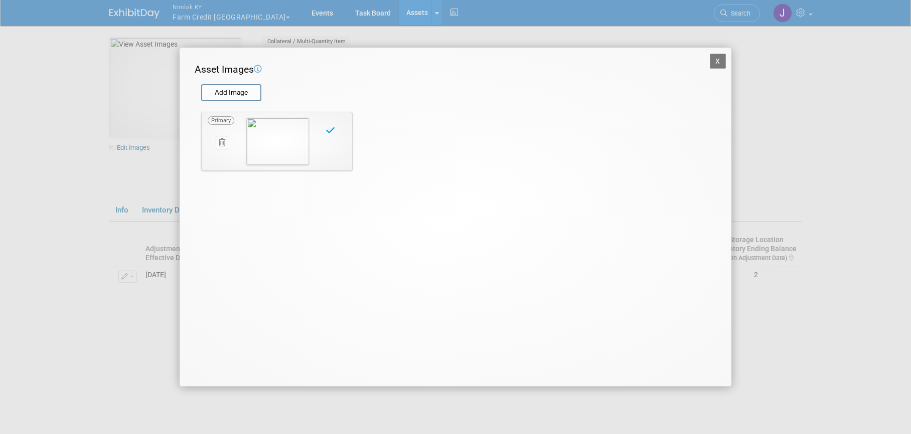
click at [715, 59] on button "X" at bounding box center [718, 61] width 16 height 15
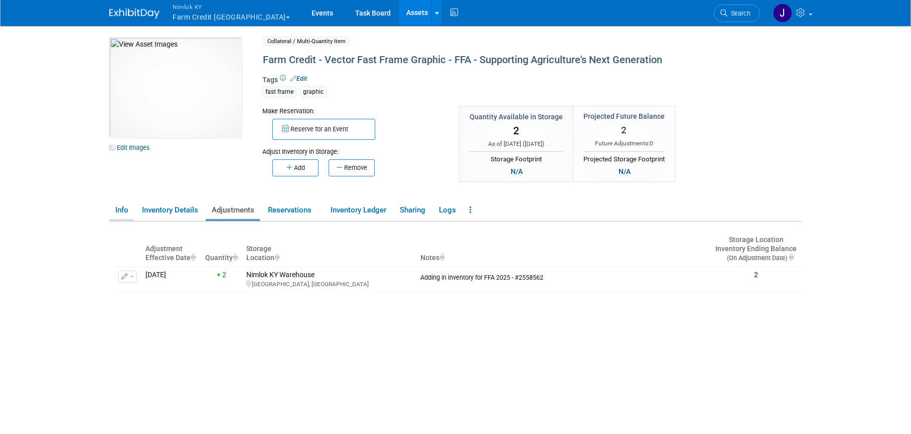
click at [123, 209] on link "Info" at bounding box center [121, 211] width 25 height 18
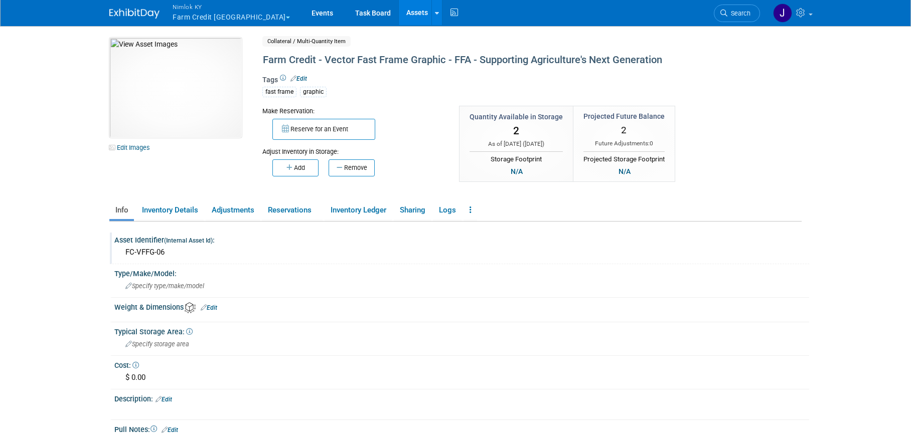
click at [183, 252] on div "FC-VFFG-06" at bounding box center [461, 253] width 679 height 16
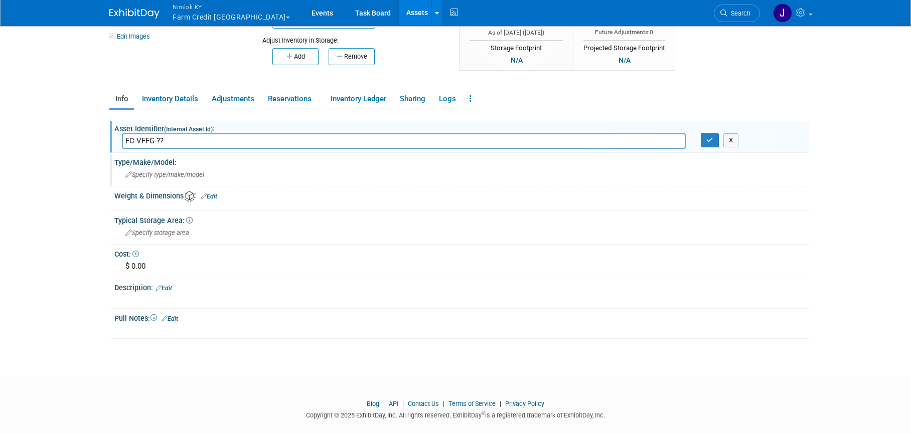
scroll to position [124, 0]
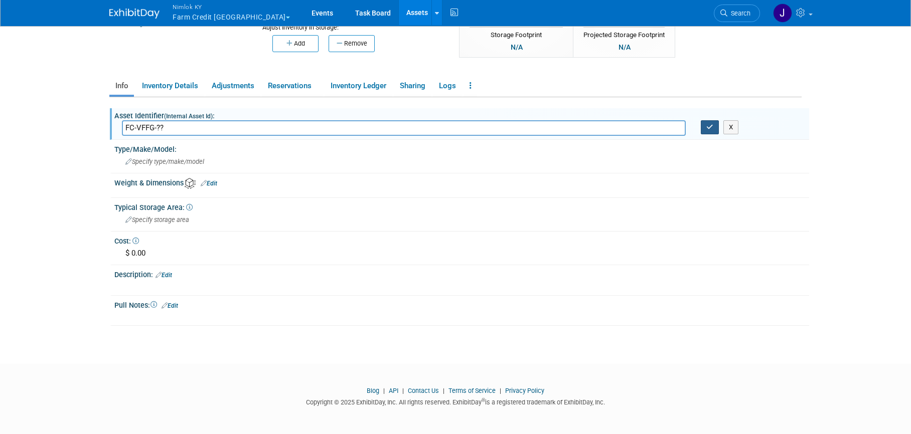
type input "FC-VFFG-??"
click at [706, 130] on button "button" at bounding box center [709, 127] width 18 height 14
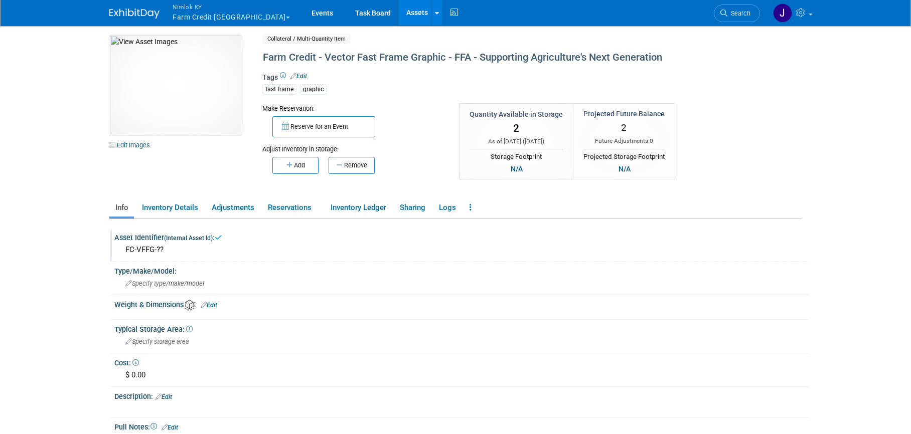
scroll to position [0, 0]
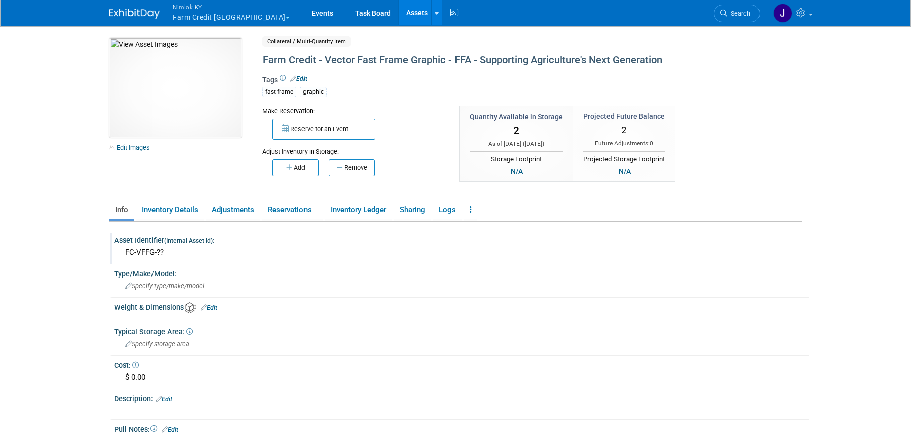
click at [305, 78] on link "Edit" at bounding box center [298, 78] width 17 height 7
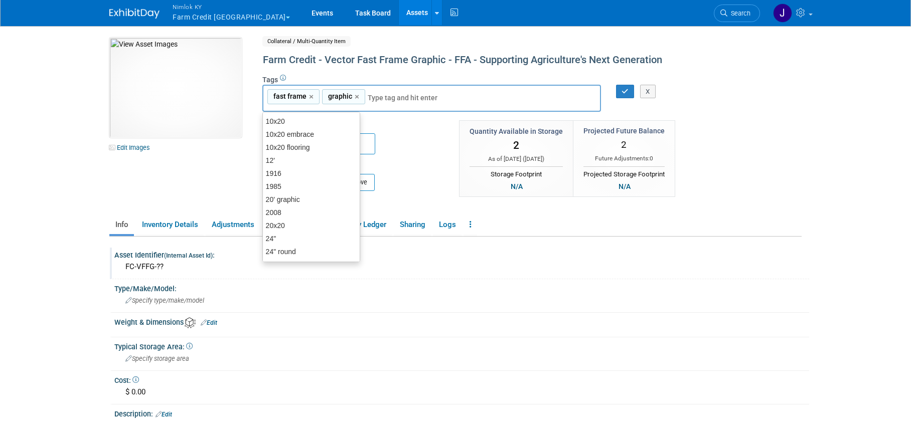
click at [391, 98] on input "text" at bounding box center [408, 98] width 80 height 10
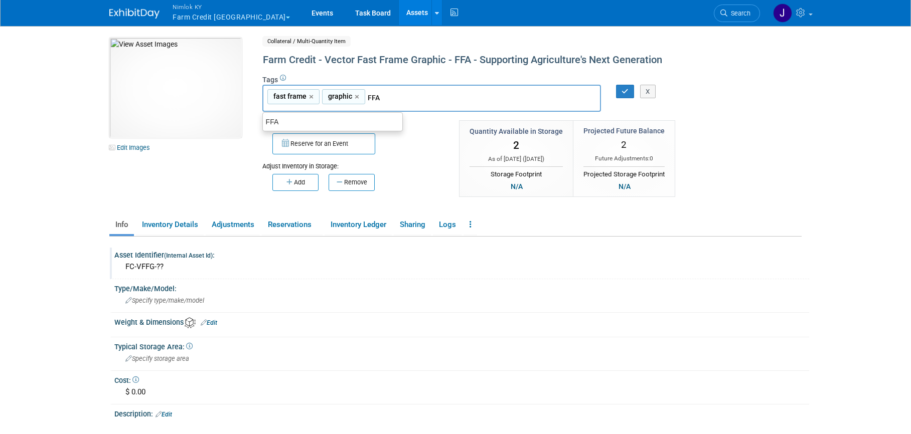
type input "FFA"
click at [623, 91] on icon "button" at bounding box center [624, 91] width 7 height 7
type input "fast frame,graphic,FFA"
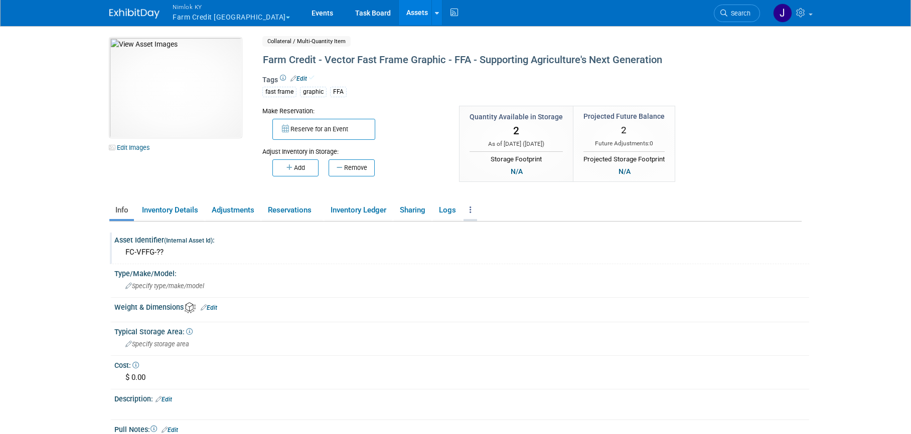
click at [471, 210] on icon at bounding box center [470, 210] width 2 height 8
click at [497, 227] on link "Copy/Duplicate Asset" at bounding box center [506, 230] width 87 height 17
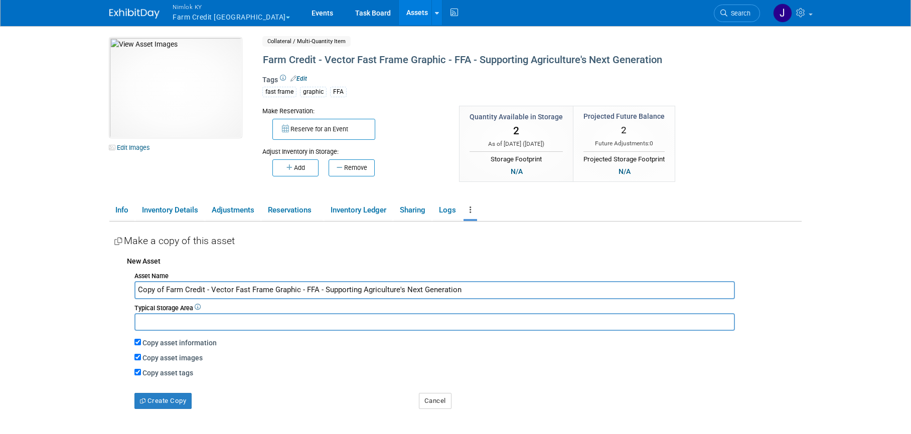
drag, startPoint x: 165, startPoint y: 286, endPoint x: 132, endPoint y: 289, distance: 33.2
click at [132, 289] on div "Asset Name Copy of Farm Credit - Vector Fast Frame Graphic - FFA - Supporting A…" at bounding box center [464, 339] width 674 height 140
drag, startPoint x: 297, startPoint y: 289, endPoint x: 302, endPoint y: 289, distance: 5.0
click at [302, 289] on input "Farm Credit - Vector Fast Frame Graphic - FFA - Supporting Agriculture's Next G…" at bounding box center [434, 290] width 600 height 18
drag, startPoint x: 323, startPoint y: 289, endPoint x: 434, endPoint y: 292, distance: 110.4
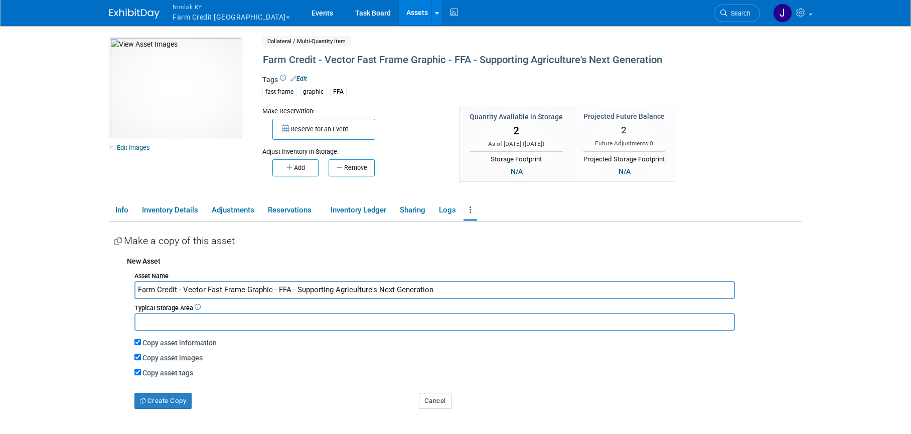
click at [434, 292] on input "Farm Credit - Vector Fast Frame Graphic - FFA - Supporting Agriculture's Next G…" at bounding box center [434, 290] width 600 height 18
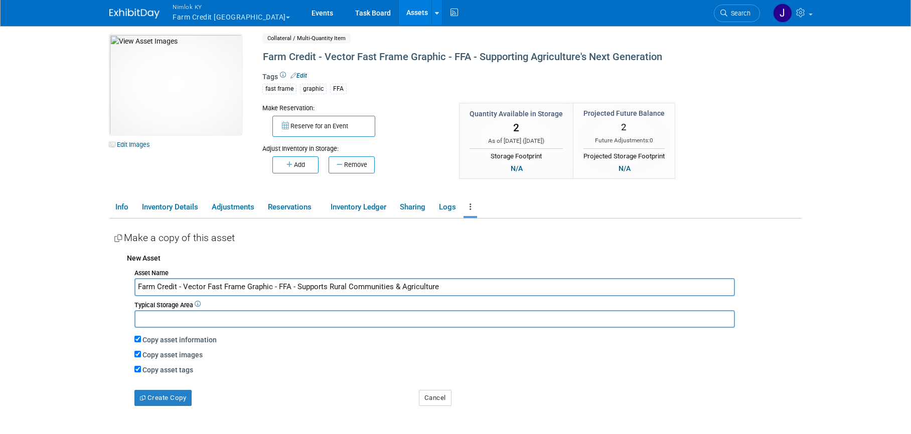
scroll to position [4, 0]
type input "Farm Credit - Vector Fast Frame Graphic - FFA - Supports Rural Communities & Ag…"
click at [138, 353] on input "Copy asset images" at bounding box center [137, 353] width 7 height 7
checkbox input "false"
click at [184, 396] on button "Create Copy" at bounding box center [162, 397] width 57 height 16
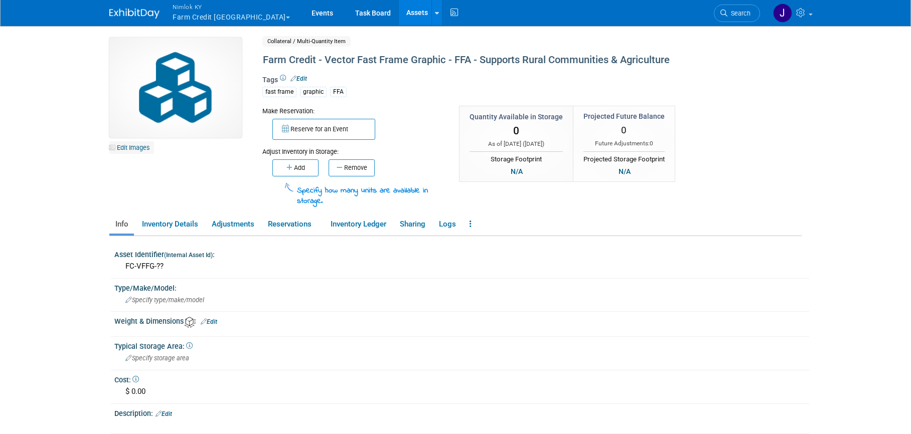
click at [137, 147] on link "Edit Images" at bounding box center [131, 147] width 45 height 13
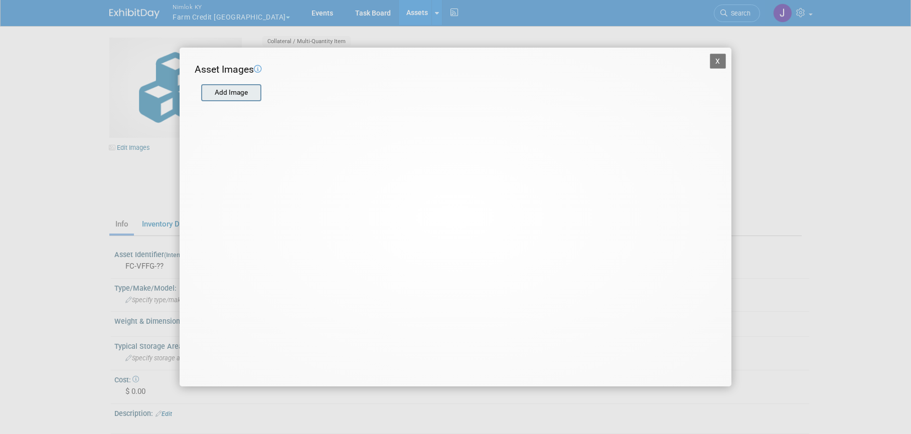
click at [238, 95] on input "file" at bounding box center [200, 92] width 119 height 15
type input "C:\fakepath\Screenshot [DATE] 12.22.53 PM.png"
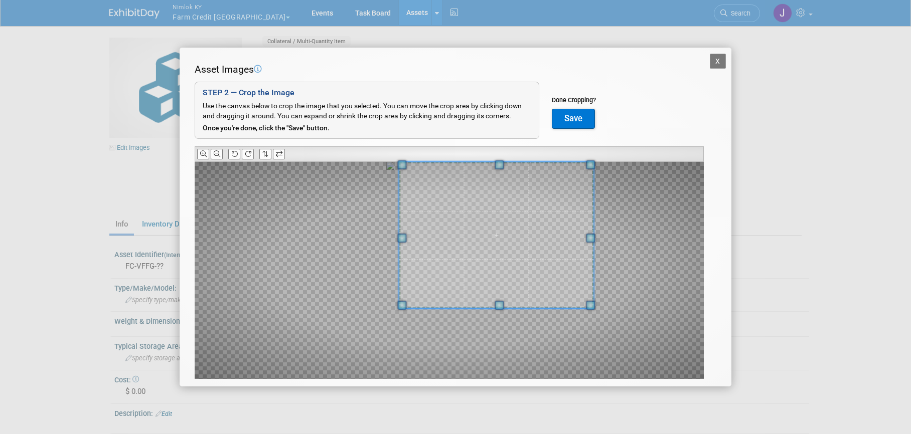
click at [517, 162] on div at bounding box center [496, 235] width 195 height 146
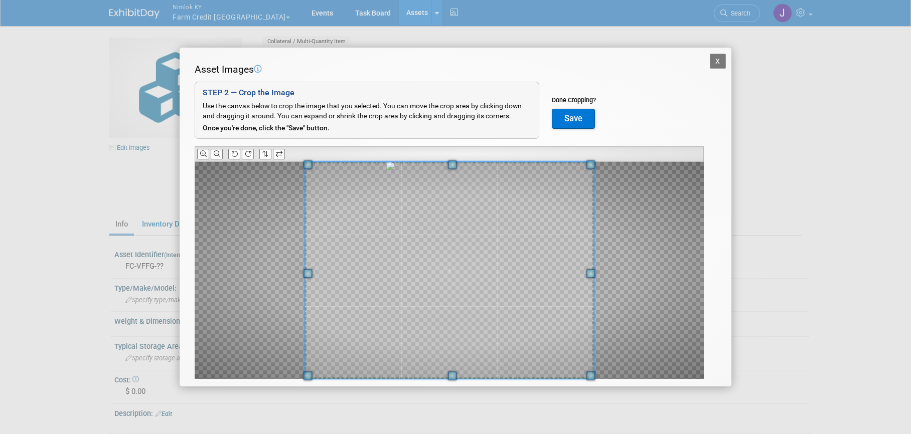
click at [298, 350] on div at bounding box center [449, 270] width 509 height 217
click at [561, 118] on button "Save" at bounding box center [573, 119] width 43 height 20
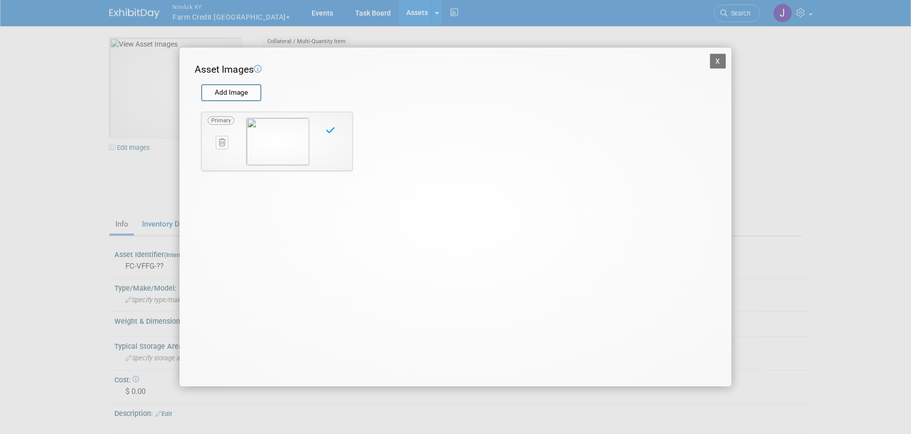
click at [720, 61] on button "X" at bounding box center [718, 61] width 16 height 15
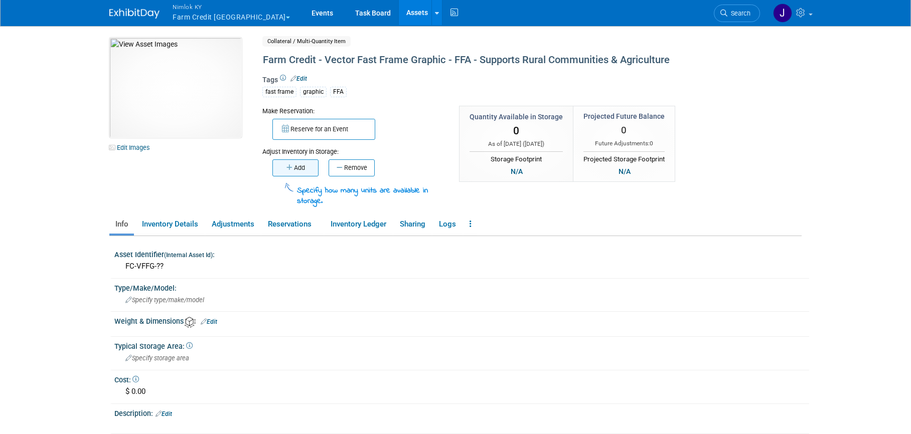
click at [302, 172] on button "Add" at bounding box center [295, 167] width 46 height 17
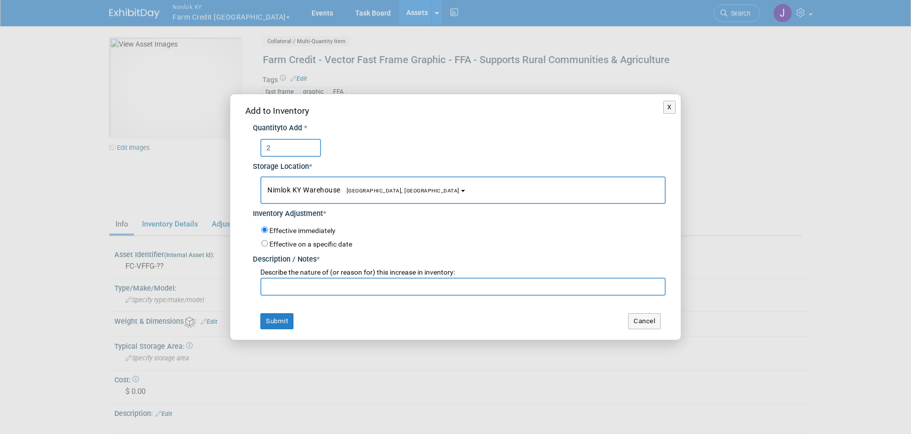
type input "2"
click at [303, 286] on input "text" at bounding box center [462, 287] width 405 height 18
type input "Adding to inventory for FFA 2025 #2558562"
click at [280, 322] on button "Submit" at bounding box center [276, 321] width 33 height 16
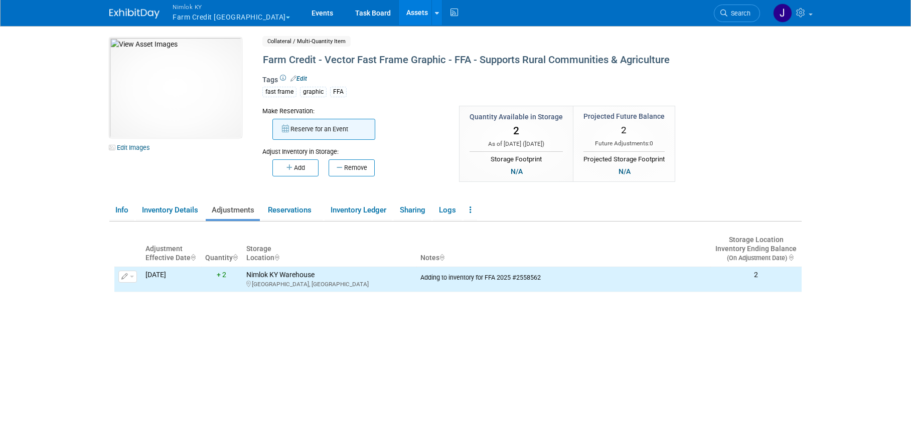
click at [312, 130] on button "Reserve for an Event" at bounding box center [323, 129] width 103 height 21
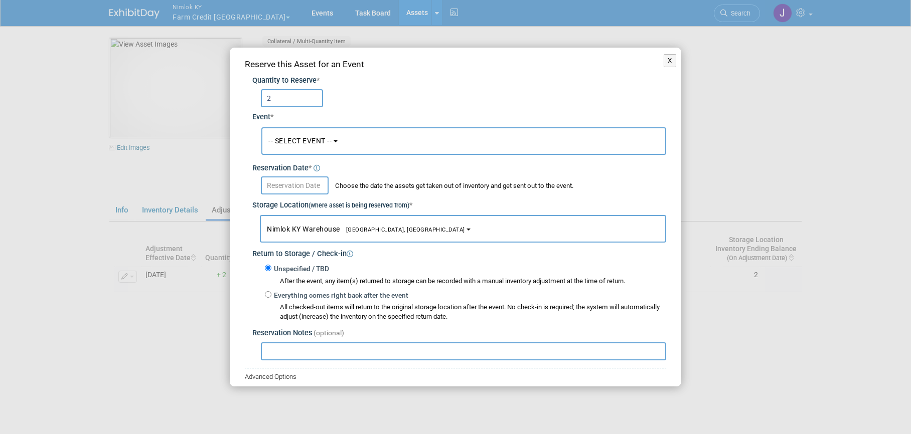
type input "2"
click at [306, 137] on span "-- SELECT EVENT --" at bounding box center [299, 141] width 63 height 8
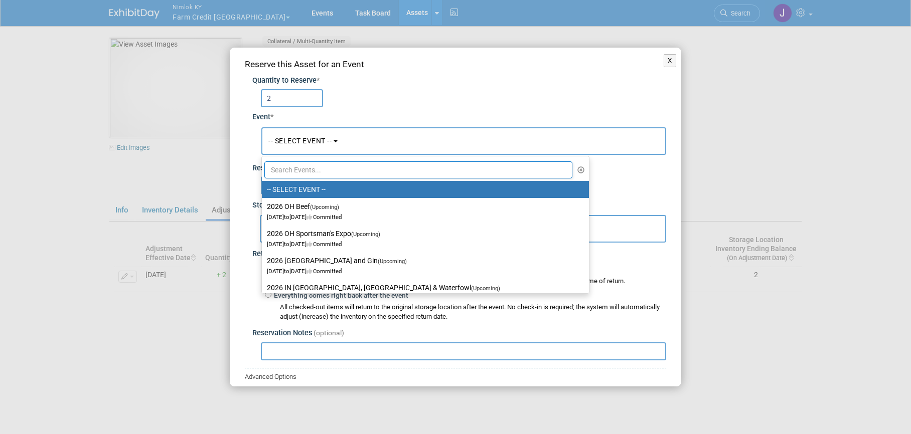
click at [313, 174] on input "text" at bounding box center [418, 169] width 308 height 17
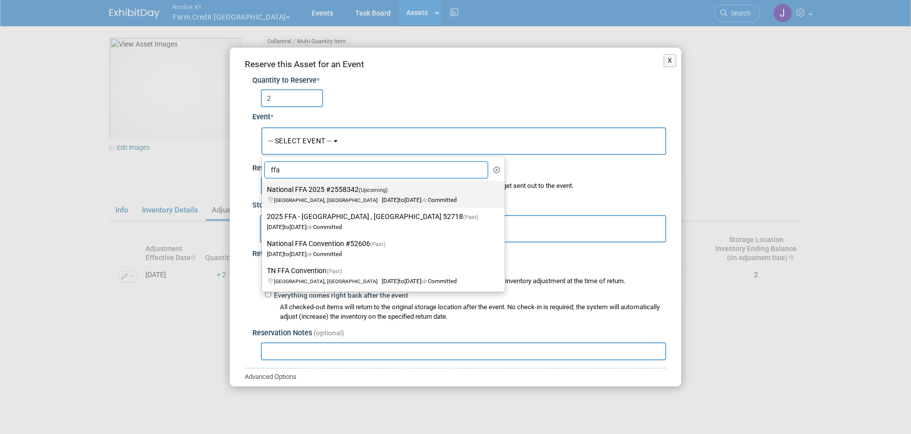
type input "ffa"
click at [312, 190] on label "National FFA 2025 #2558342 (Upcoming) [GEOGRAPHIC_DATA], IN [DATE] to [DATE] Co…" at bounding box center [381, 194] width 228 height 23
click at [263, 190] on input "National FFA 2025 #2558342 (Upcoming) [GEOGRAPHIC_DATA], IN [DATE] to [DATE] Co…" at bounding box center [260, 190] width 7 height 7
select select "11142014"
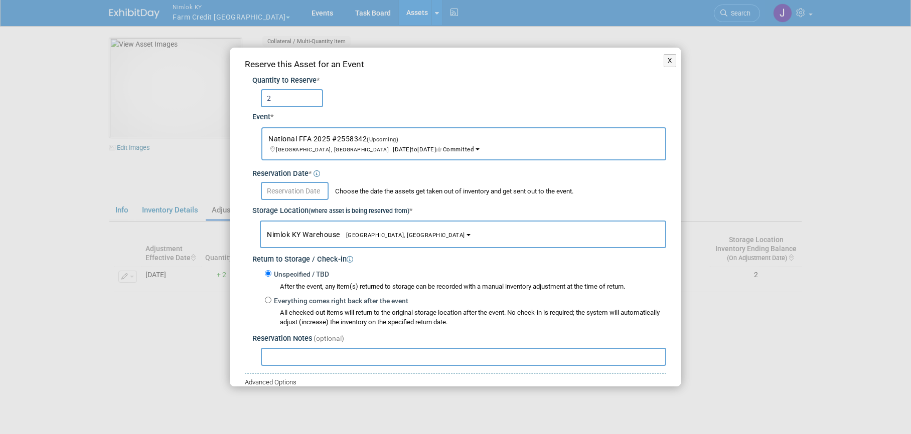
click at [312, 190] on input "text" at bounding box center [295, 191] width 68 height 18
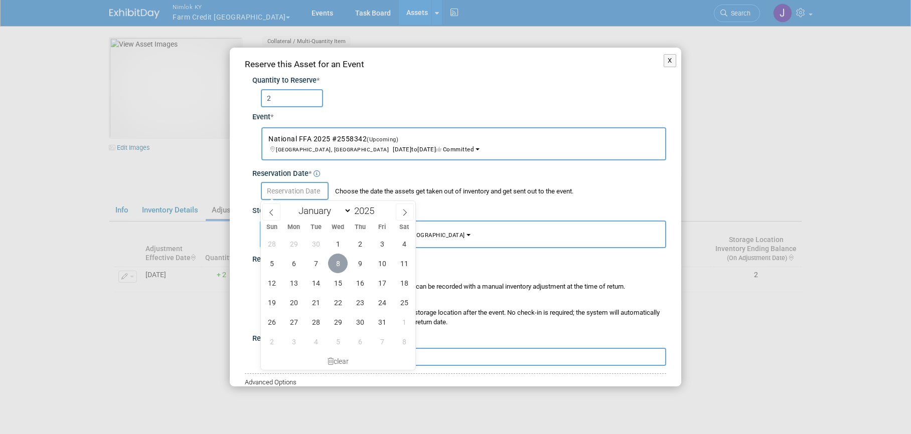
click at [337, 262] on span "8" at bounding box center [338, 264] width 20 height 20
type input "[DATE]"
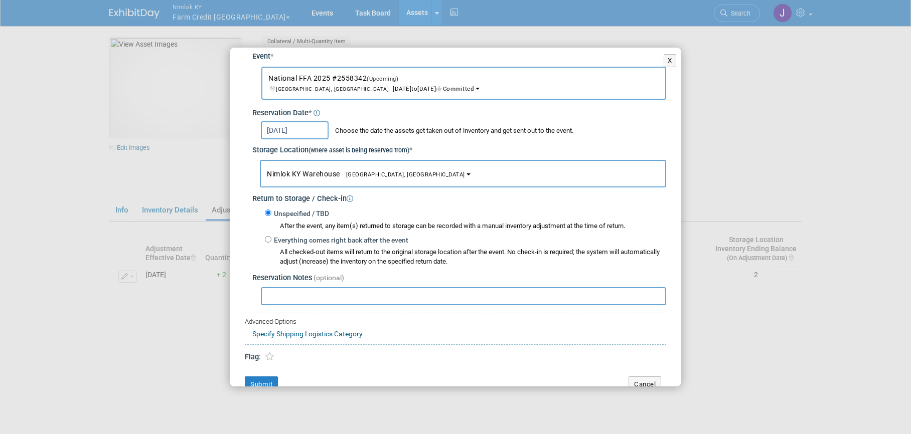
scroll to position [77, 0]
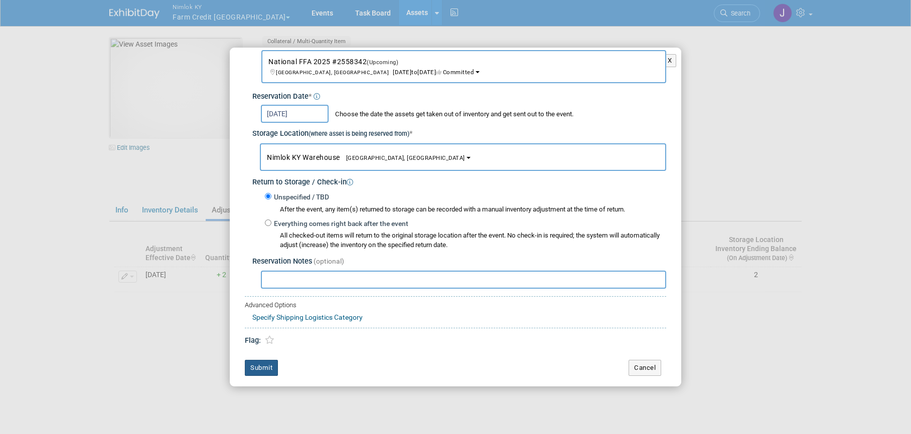
click at [266, 371] on button "Submit" at bounding box center [261, 368] width 33 height 16
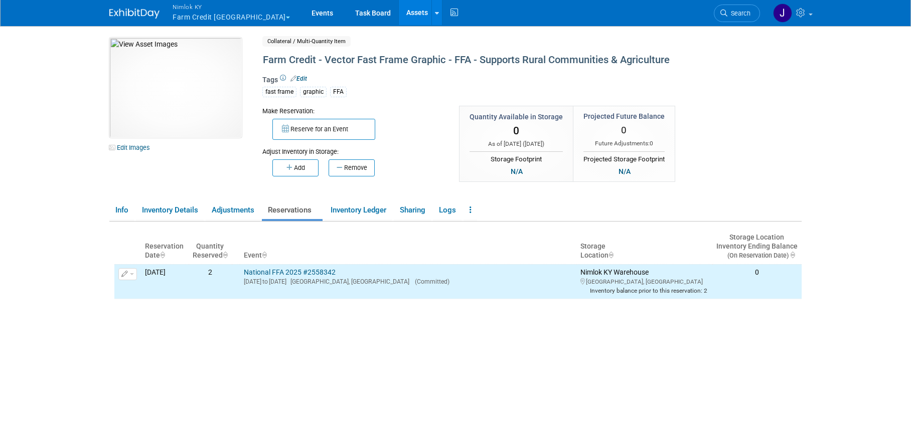
click at [399, 9] on link "Assets" at bounding box center [417, 12] width 37 height 25
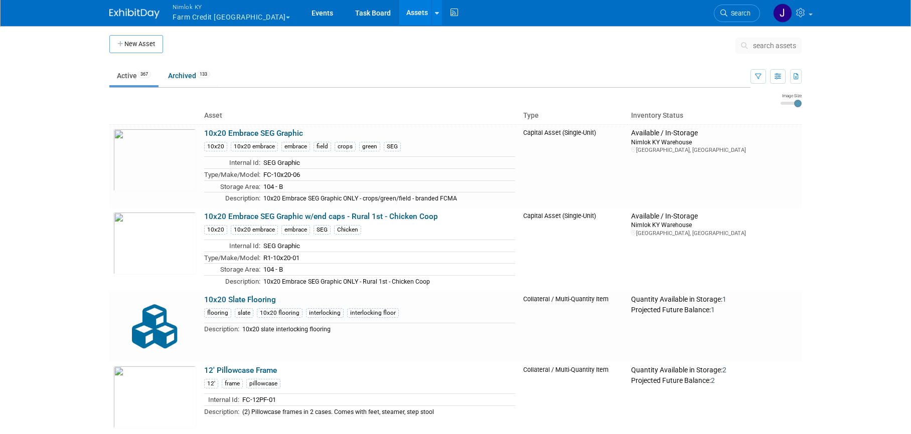
click at [779, 45] on span "search assets" at bounding box center [774, 46] width 43 height 8
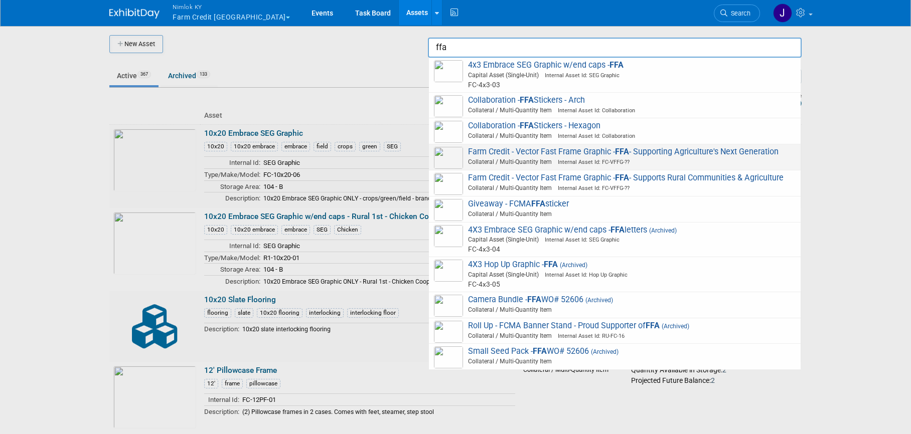
click at [611, 151] on span "Farm Credit - Vector Fast Frame Graphic - FFA - Supporting Agriculture's Next G…" at bounding box center [615, 157] width 362 height 21
type input "Farm Credit - Vector Fast Frame Graphic - FFA - Supporting Agriculture&#39;s Ne…"
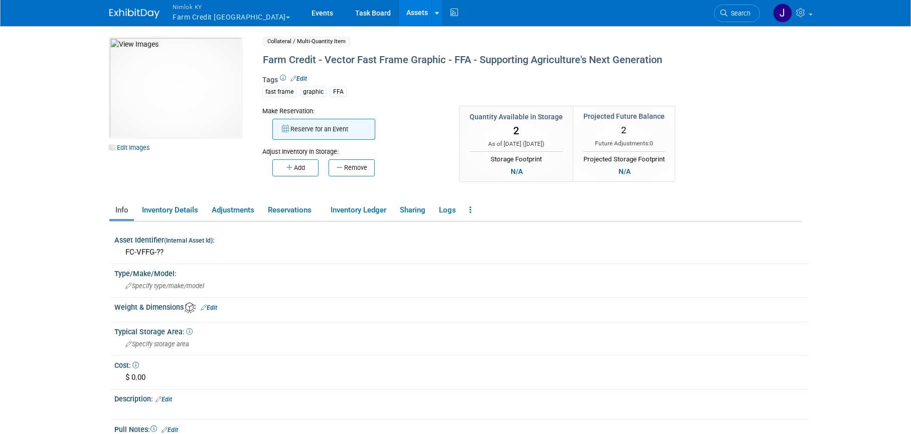
click at [325, 131] on button "Reserve for an Event" at bounding box center [323, 129] width 103 height 21
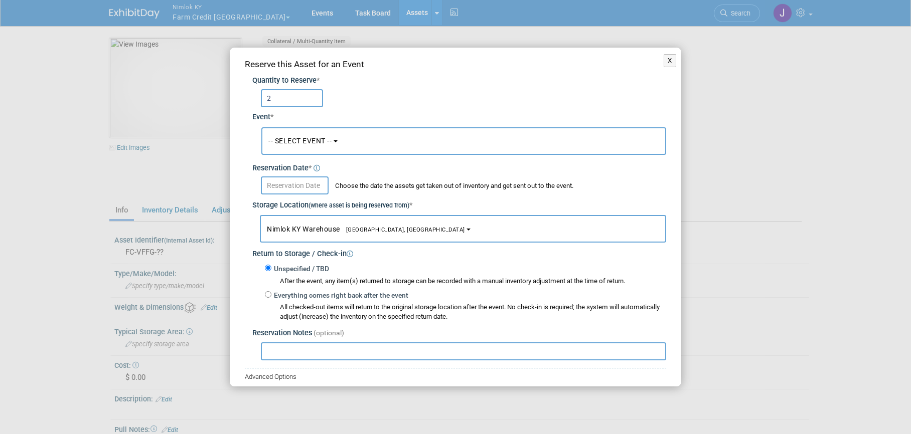
type input "2"
click at [308, 143] on span "-- SELECT EVENT --" at bounding box center [299, 141] width 63 height 8
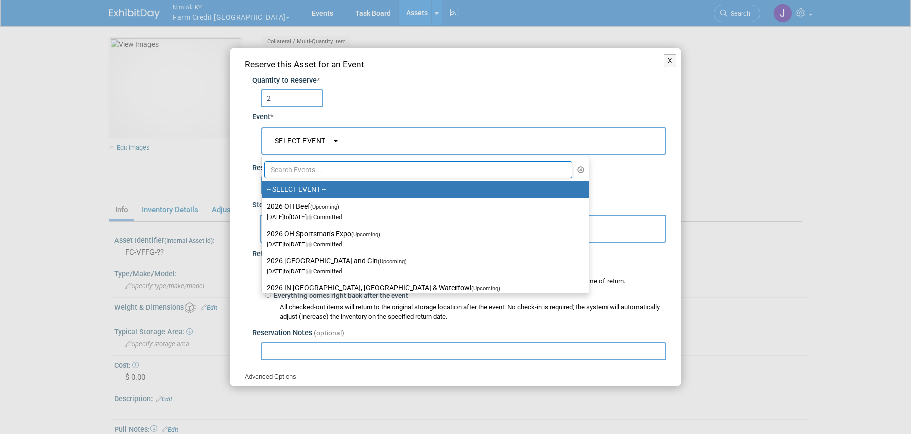
click at [313, 170] on input "text" at bounding box center [418, 169] width 308 height 17
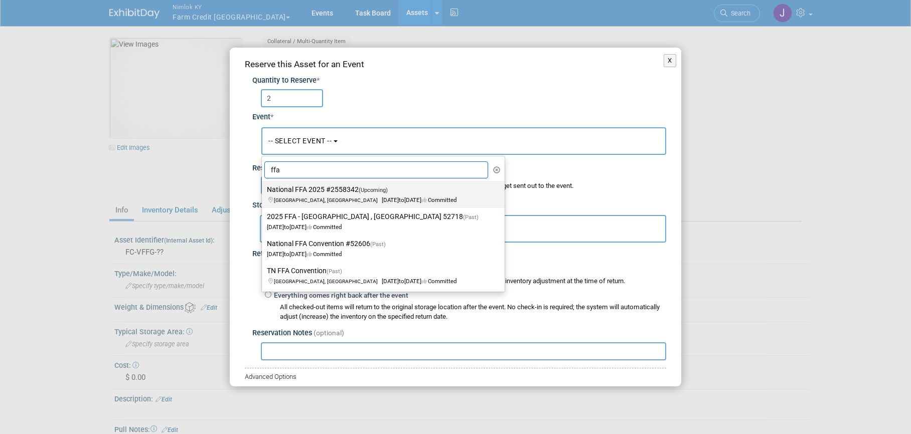
type input "ffa"
click at [310, 189] on label "National FFA 2025 #2558342 (Upcoming) [GEOGRAPHIC_DATA], IN [DATE] to [DATE] Co…" at bounding box center [381, 194] width 228 height 23
click at [263, 189] on input "National FFA 2025 #2558342 (Upcoming) [GEOGRAPHIC_DATA], IN [DATE] to [DATE] Co…" at bounding box center [260, 190] width 7 height 7
select select "11142014"
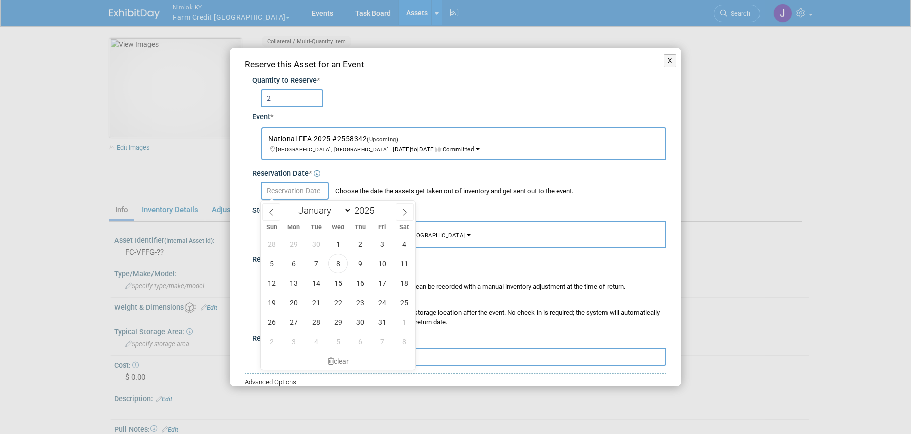
click at [305, 188] on input "text" at bounding box center [295, 191] width 68 height 18
click at [337, 258] on span "8" at bounding box center [338, 264] width 20 height 20
type input "Oct 8, 2025"
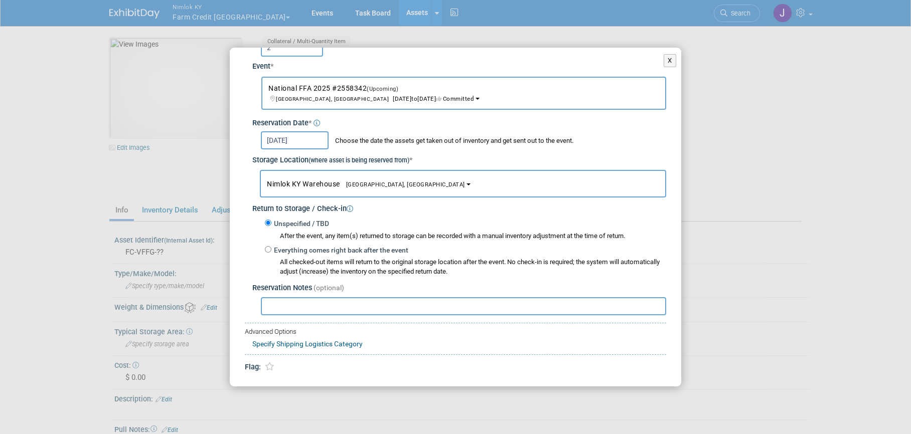
scroll to position [77, 0]
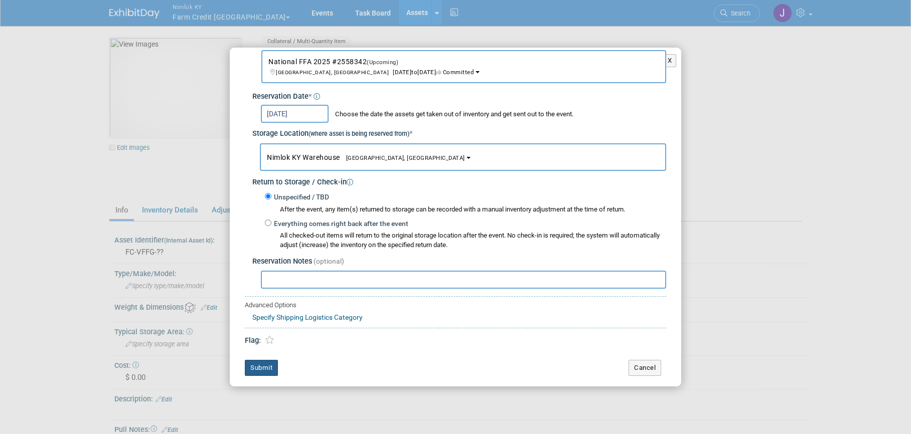
click at [263, 371] on button "Submit" at bounding box center [261, 368] width 33 height 16
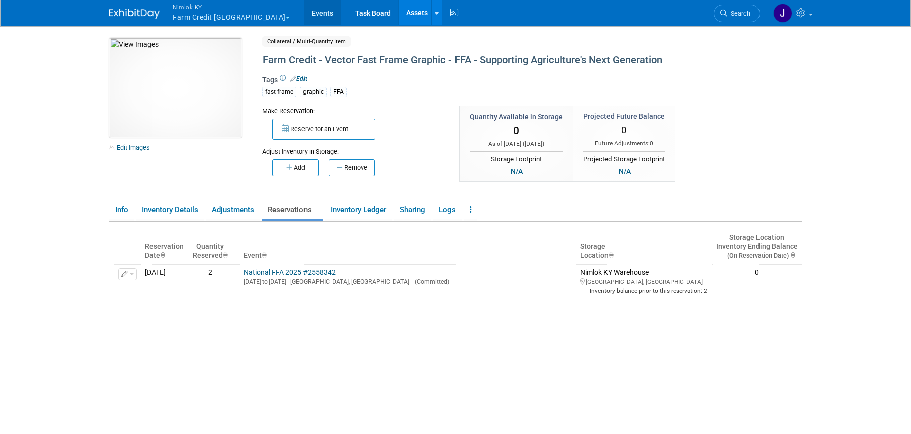
click at [304, 11] on link "Events" at bounding box center [322, 12] width 37 height 25
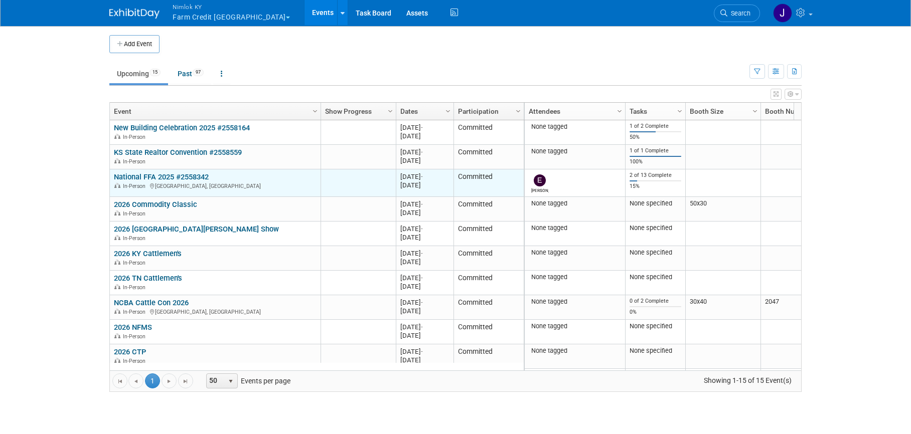
click at [144, 177] on link "National FFA 2025 #2558342" at bounding box center [161, 176] width 95 height 9
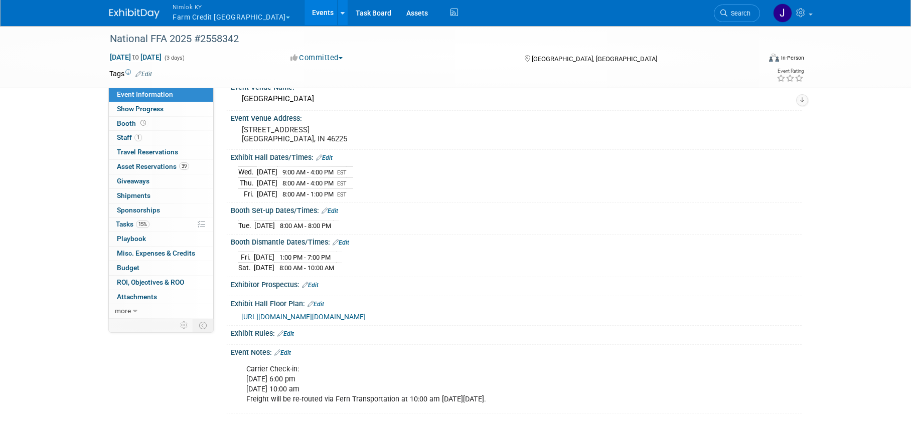
scroll to position [54, 0]
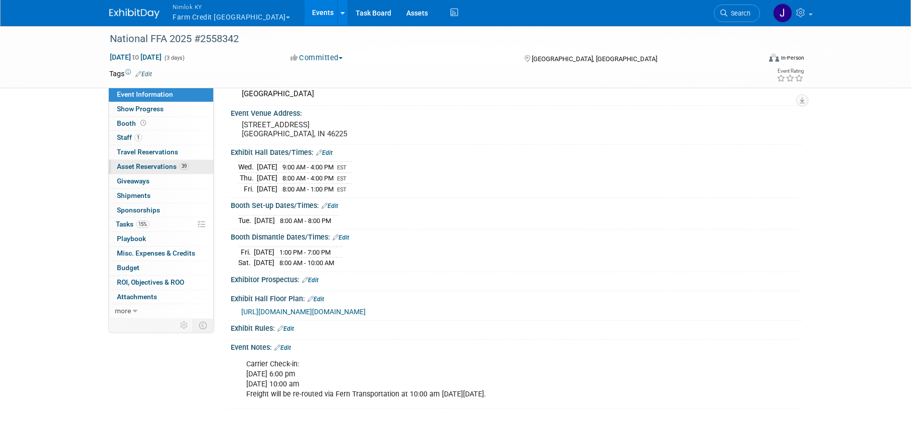
click at [165, 165] on span "Asset Reservations 39" at bounding box center [153, 166] width 72 height 8
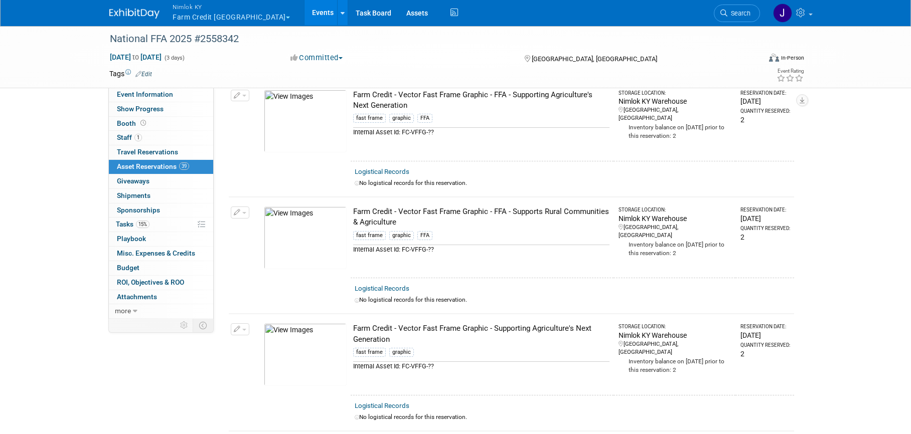
scroll to position [3804, 0]
click at [245, 331] on span "button" at bounding box center [244, 330] width 4 height 2
click at [295, 375] on span "Cancel Reservation" at bounding box center [282, 377] width 64 height 8
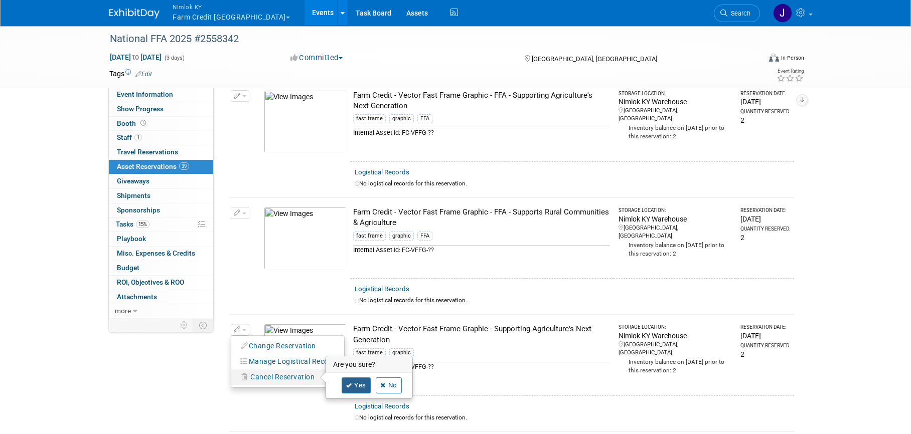
click at [353, 389] on link "Yes" at bounding box center [355, 386] width 29 height 16
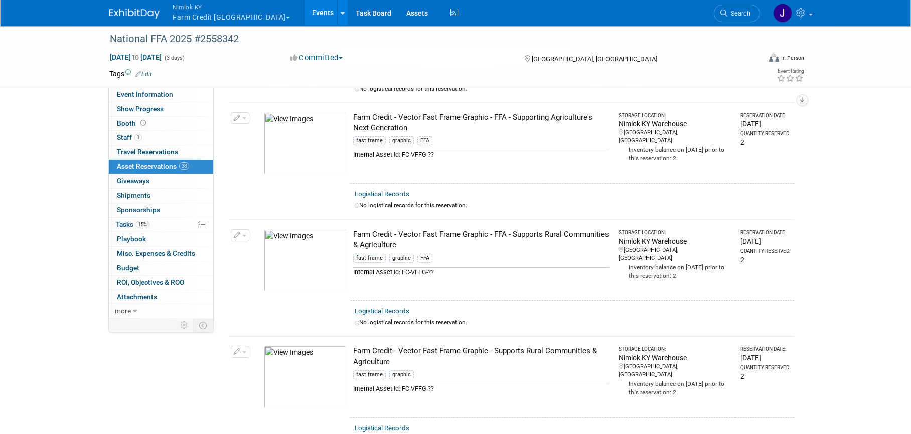
scroll to position [3779, 0]
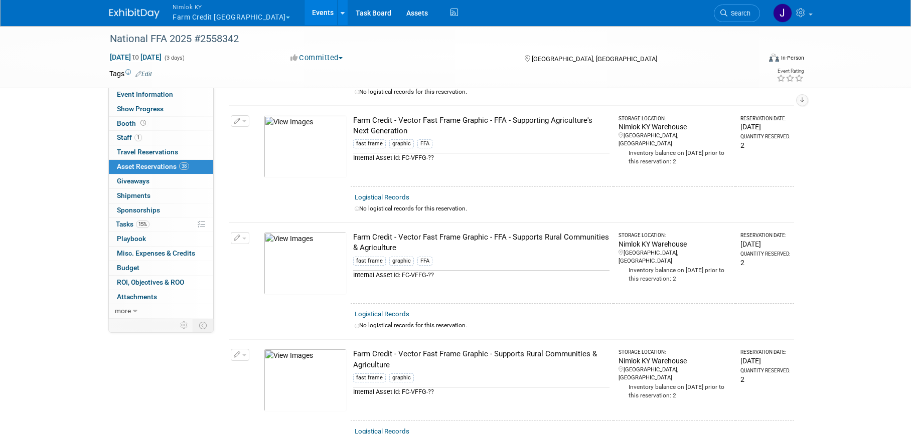
click at [244, 358] on button "button" at bounding box center [240, 355] width 19 height 12
click at [299, 400] on span "Cancel Reservation" at bounding box center [282, 402] width 64 height 8
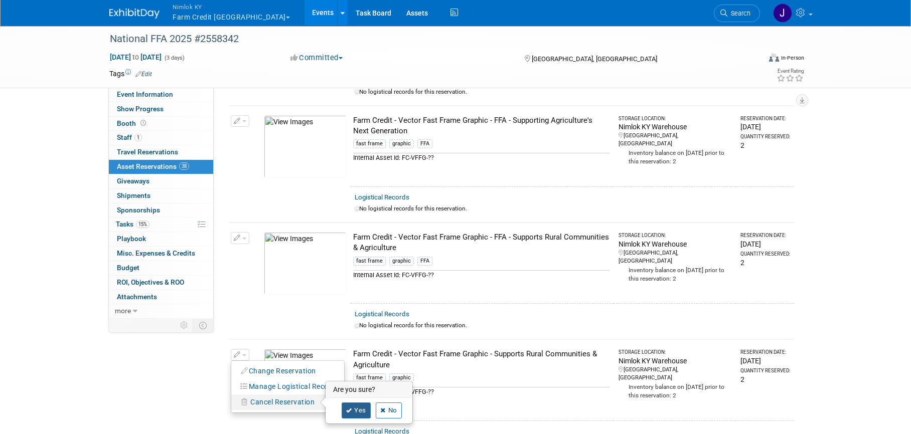
click at [361, 409] on link "Yes" at bounding box center [355, 411] width 29 height 16
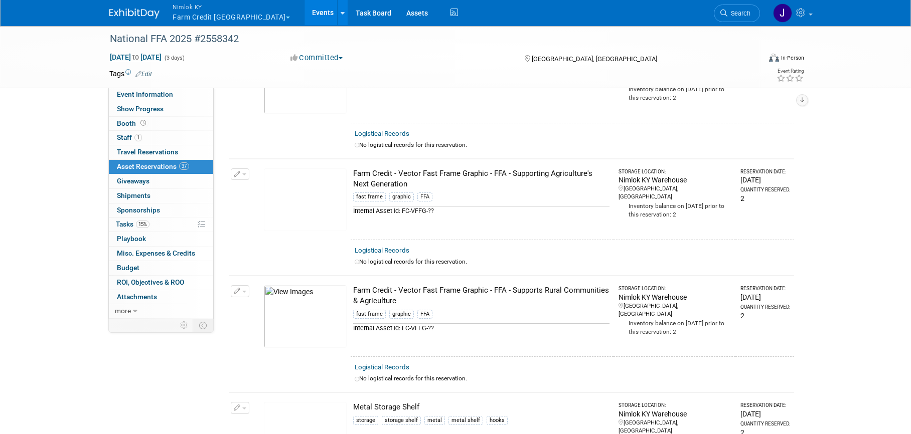
scroll to position [3667, 0]
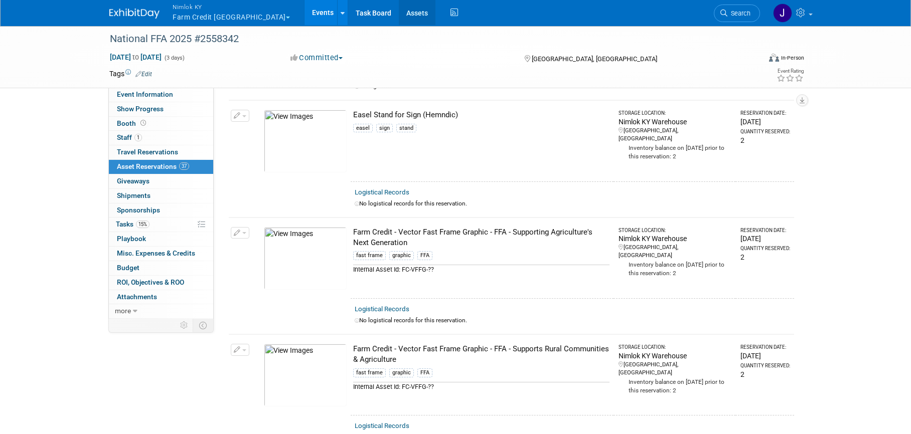
click at [399, 14] on link "Assets" at bounding box center [417, 12] width 37 height 25
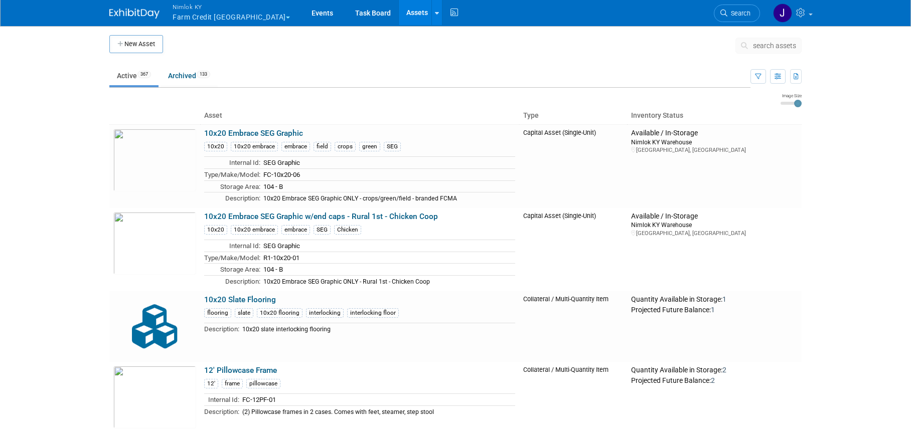
click at [763, 46] on span "search assets" at bounding box center [774, 46] width 43 height 8
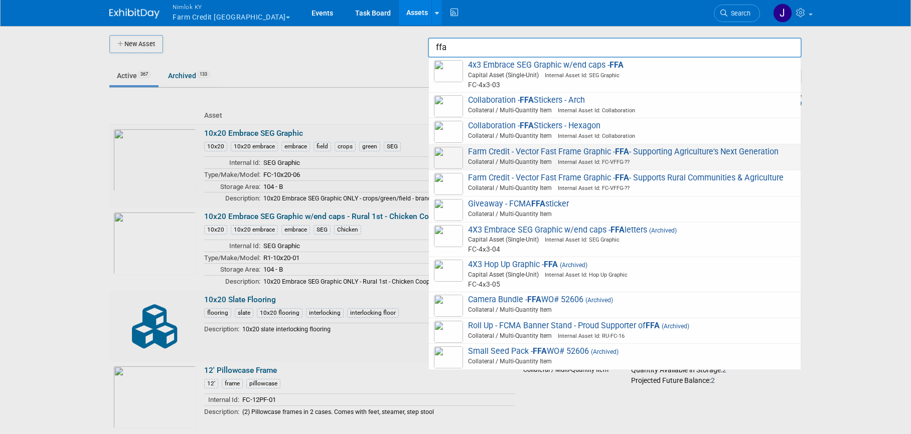
click at [535, 156] on span "Farm Credit - Vector Fast Frame Graphic - FFA - Supporting Agriculture's Next G…" at bounding box center [615, 157] width 362 height 21
type input "Farm Credit - Vector Fast Frame Graphic - FFA - Supporting Agriculture&#39;s Ne…"
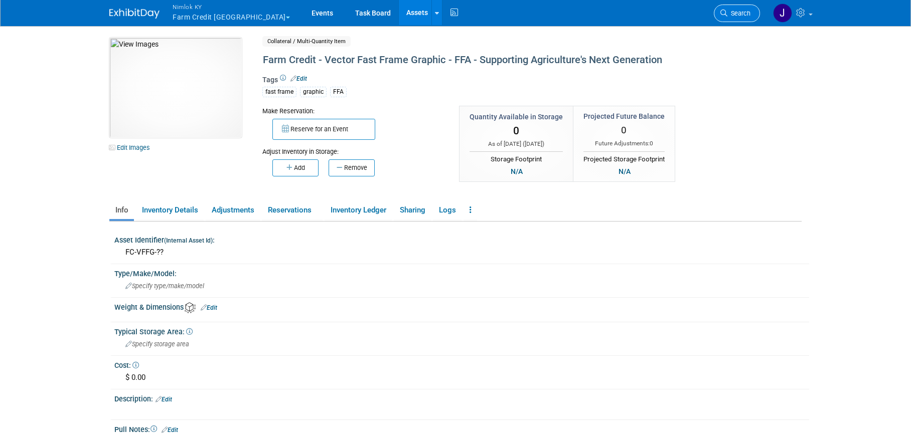
click at [731, 15] on span "Search" at bounding box center [738, 14] width 23 height 8
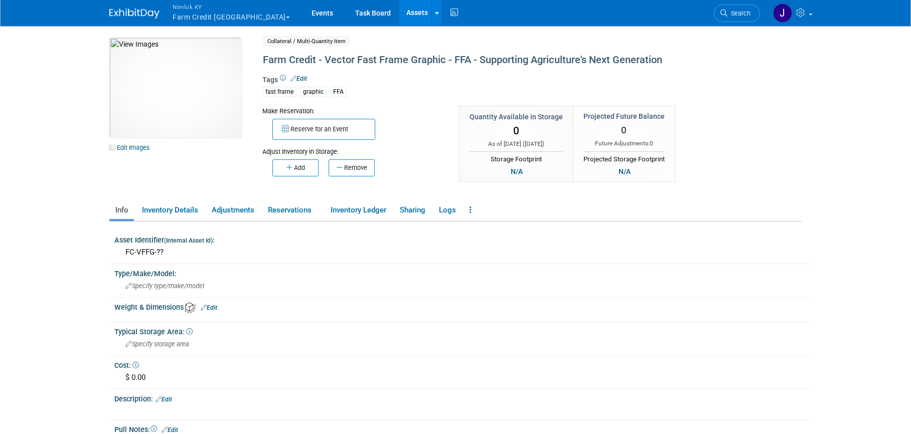
click at [399, 13] on link "Assets" at bounding box center [417, 12] width 37 height 25
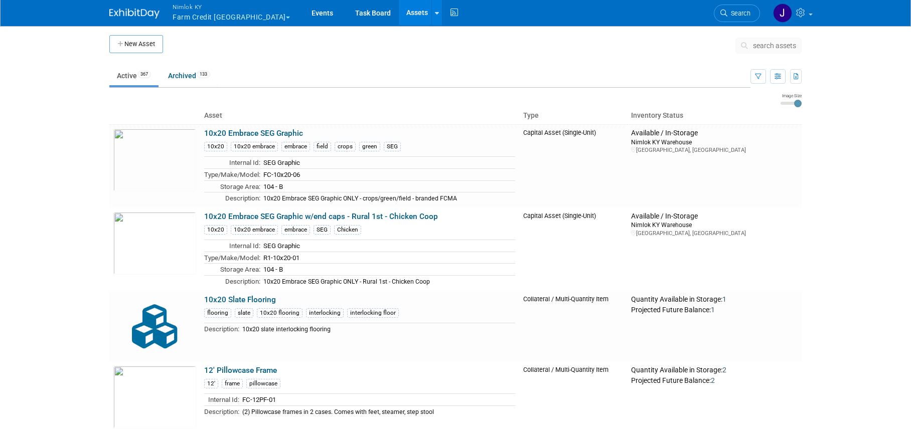
click at [775, 43] on span "search assets" at bounding box center [774, 46] width 43 height 8
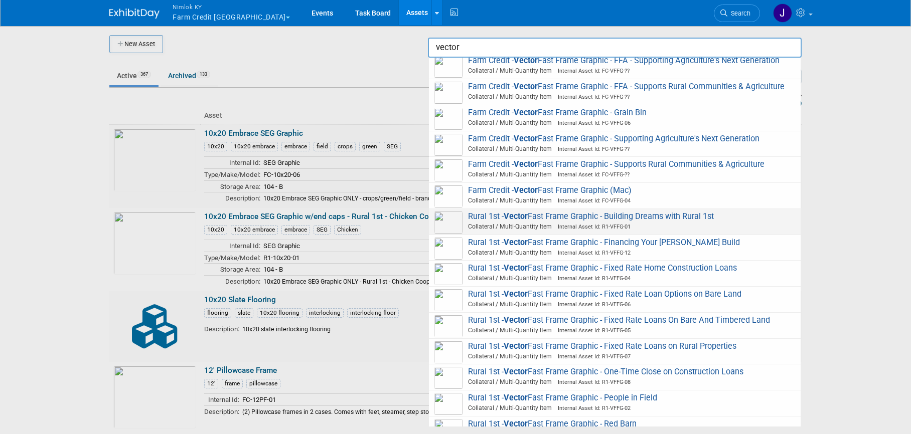
scroll to position [79, 0]
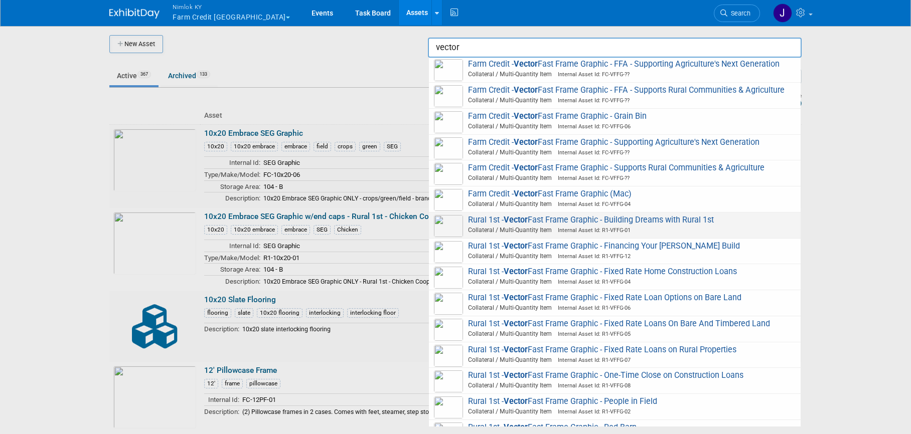
click at [450, 185] on img at bounding box center [448, 174] width 29 height 22
type input "Farm Credit - Vector Fast Frame Graphic - Supports Rural Communities & Agricult…"
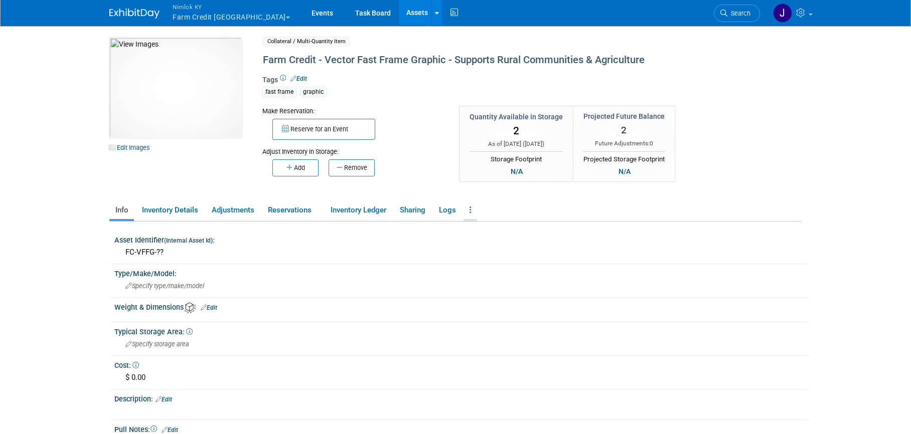
click at [473, 209] on link at bounding box center [470, 211] width 14 height 18
click at [491, 248] on link "Archive Asset" at bounding box center [506, 247] width 87 height 17
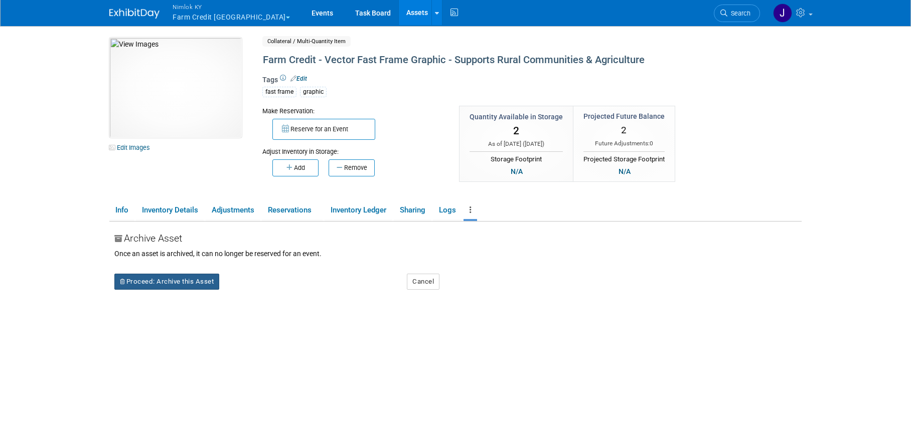
click at [193, 283] on button "Proceed: Archive this Asset" at bounding box center [166, 282] width 105 height 16
click at [251, 291] on link "Yes" at bounding box center [255, 290] width 30 height 16
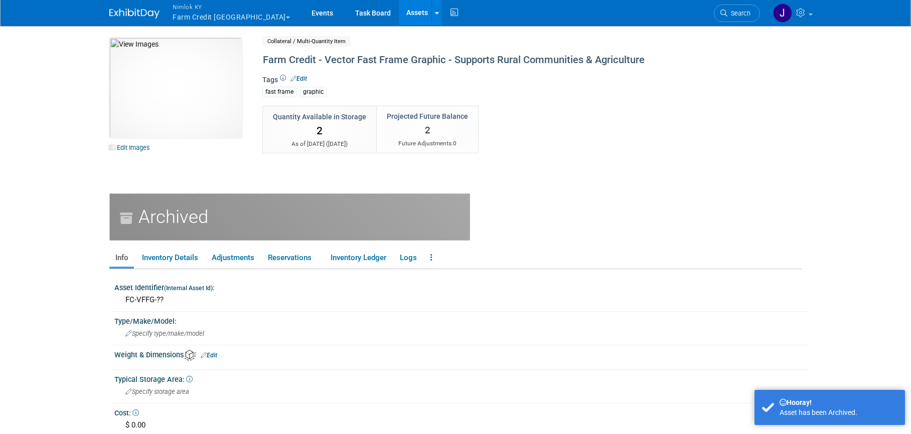
click at [399, 9] on link "Assets" at bounding box center [417, 12] width 37 height 25
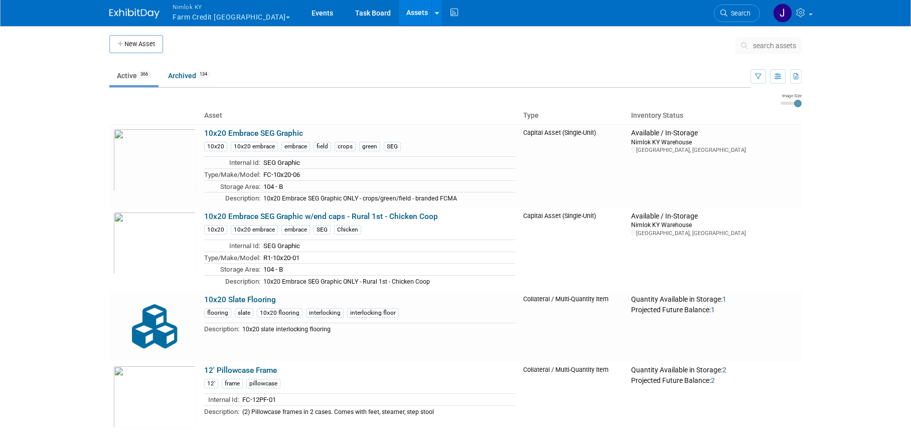
click at [770, 45] on span "search assets" at bounding box center [774, 46] width 43 height 8
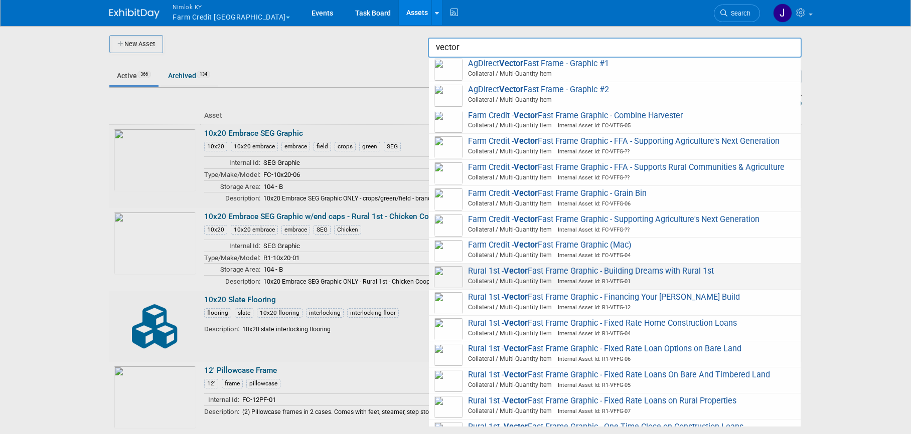
scroll to position [2, 0]
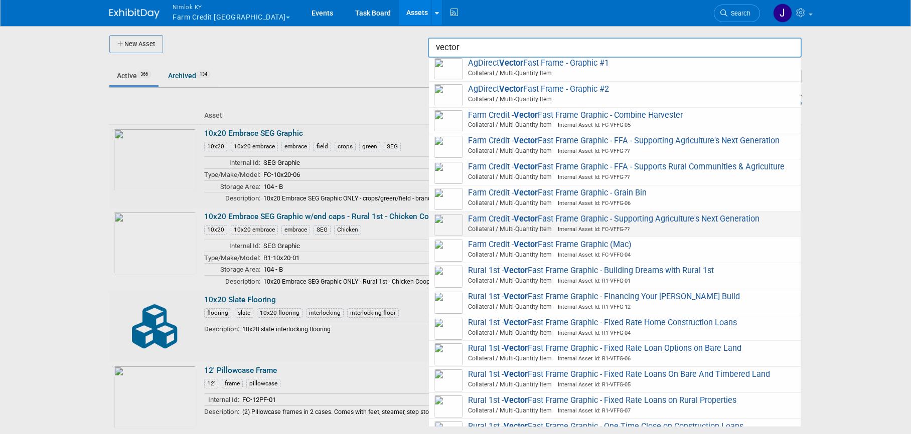
click at [534, 224] on strong "Vector" at bounding box center [525, 219] width 24 height 10
type input "Farm Credit - Vector Fast Frame Graphic - Supporting Agriculture&#39;s Next Gen…"
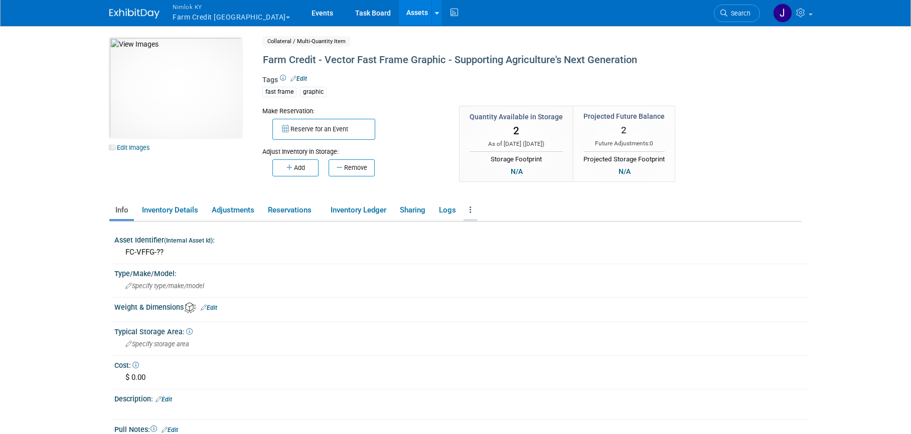
click at [475, 214] on link at bounding box center [470, 211] width 14 height 18
click at [490, 246] on link "Archive Asset" at bounding box center [506, 247] width 87 height 17
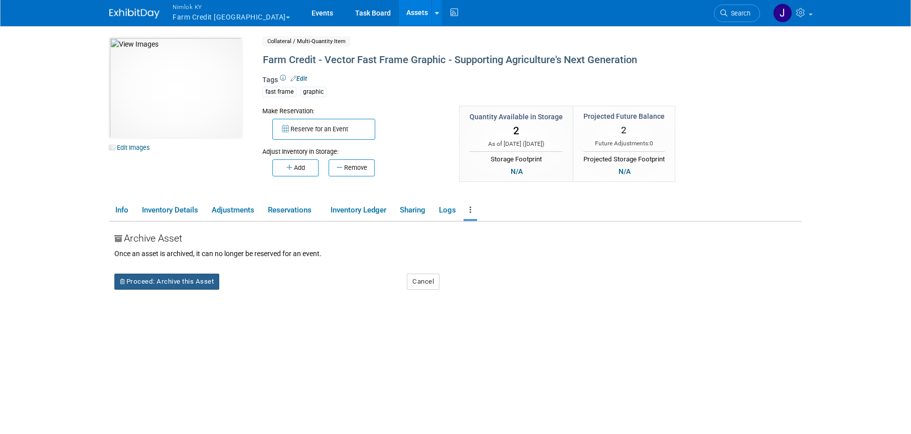
click at [189, 286] on button "Proceed: Archive this Asset" at bounding box center [166, 282] width 105 height 16
click at [253, 290] on link "Yes" at bounding box center [255, 290] width 30 height 16
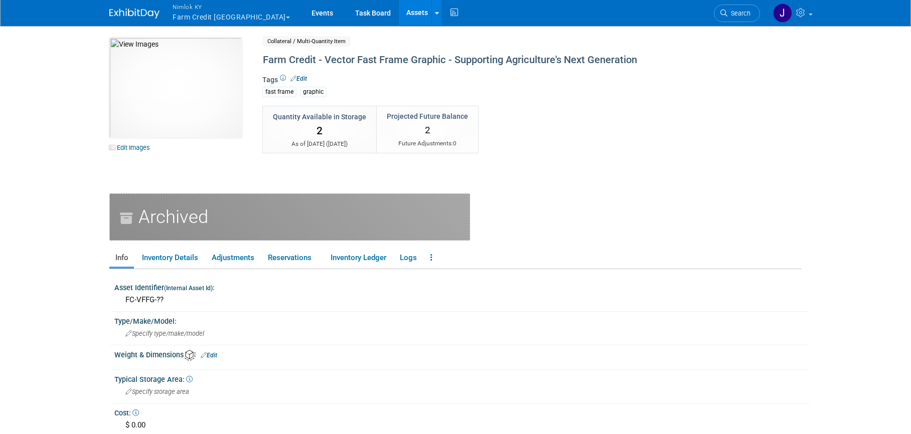
click at [399, 8] on link "Assets" at bounding box center [417, 12] width 37 height 25
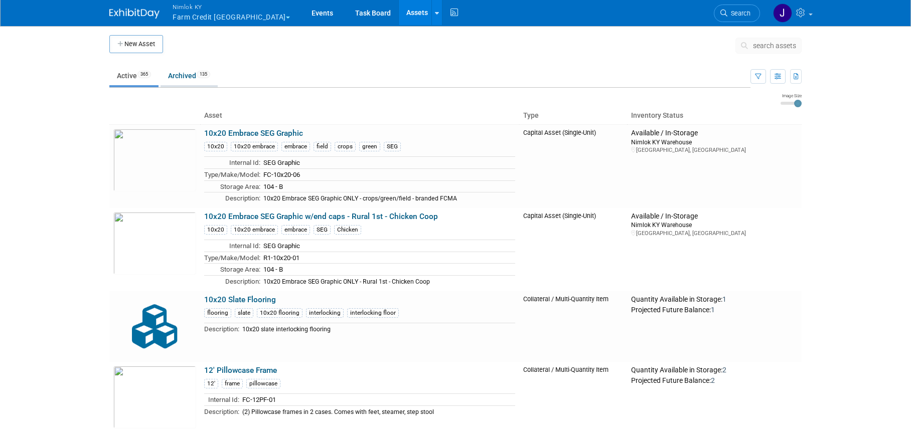
click at [191, 76] on link "Archived 135" at bounding box center [188, 75] width 57 height 19
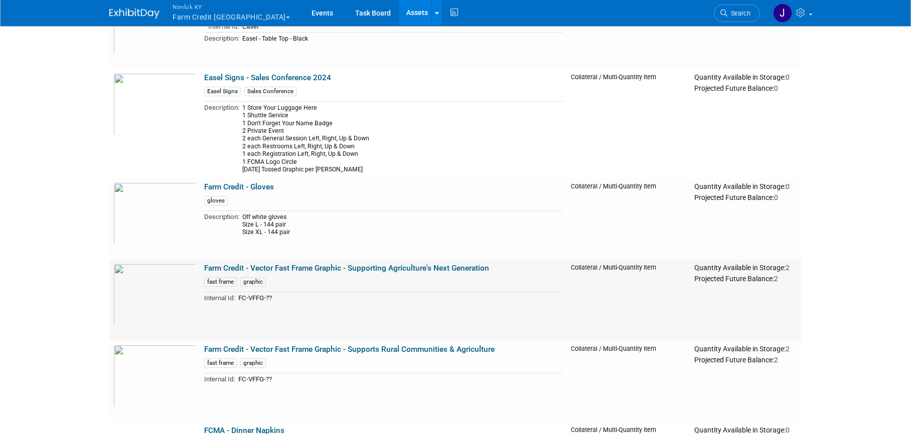
scroll to position [5041, 0]
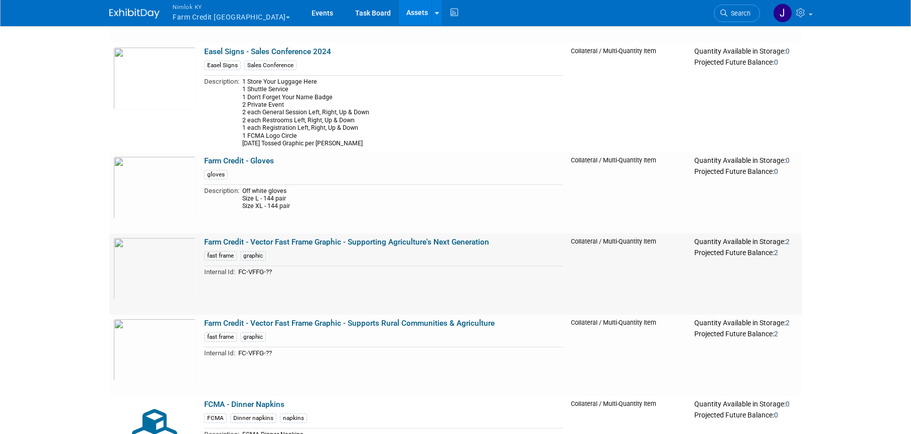
click at [316, 242] on link "Farm Credit - Vector Fast Frame Graphic - Supporting Agriculture's Next Generat…" at bounding box center [346, 242] width 285 height 9
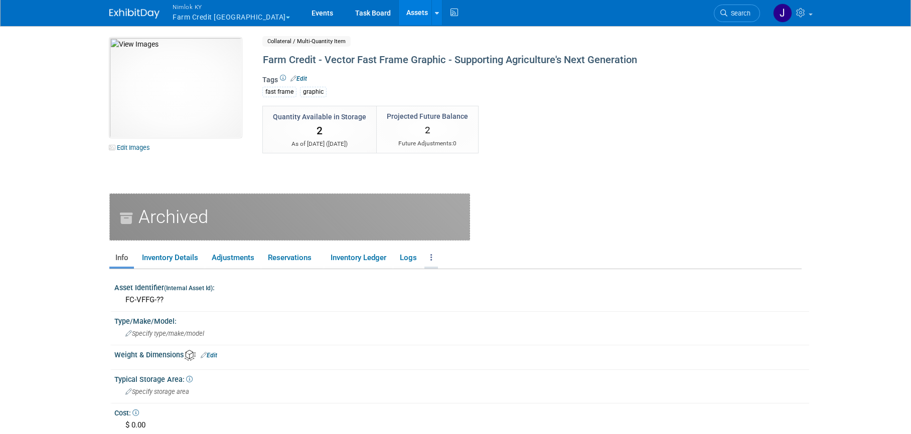
click at [436, 255] on link at bounding box center [431, 258] width 14 height 18
click at [450, 311] on link "Delete Asset" at bounding box center [475, 311] width 103 height 17
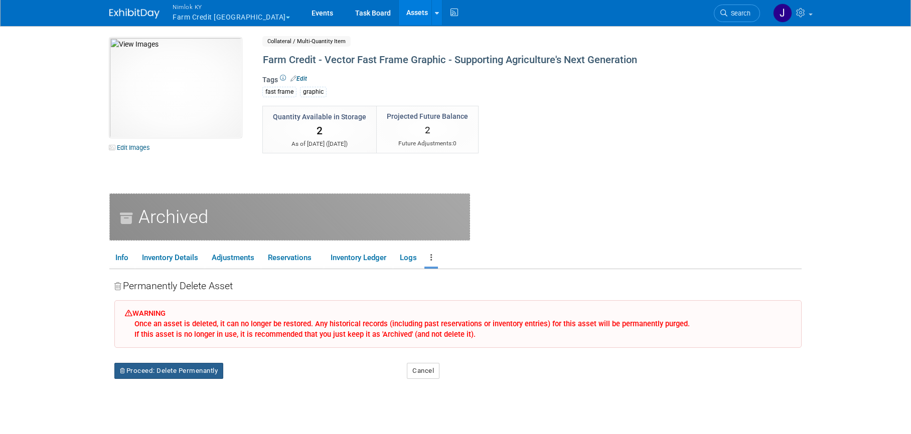
click at [187, 370] on button "Proceed: Delete Permenantly" at bounding box center [168, 371] width 109 height 16
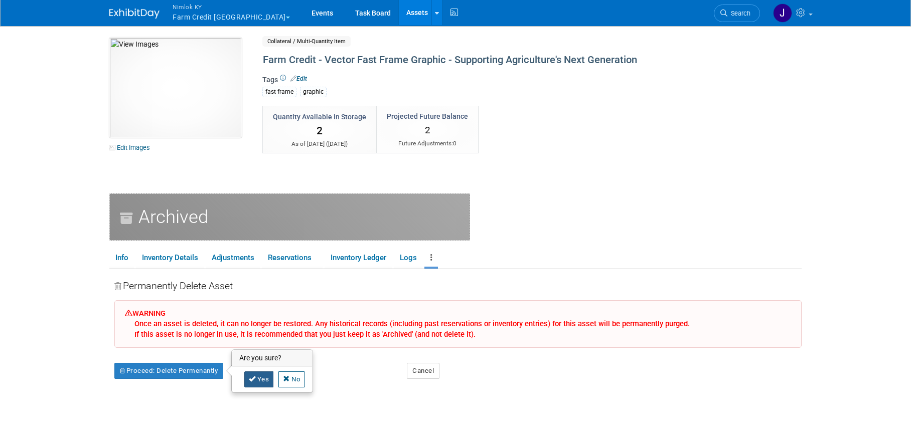
click at [264, 379] on link "Yes" at bounding box center [259, 380] width 30 height 16
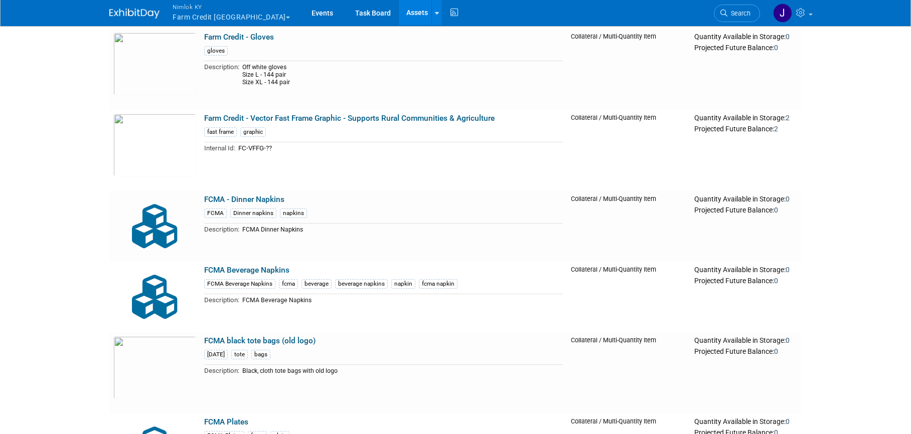
scroll to position [5155, 0]
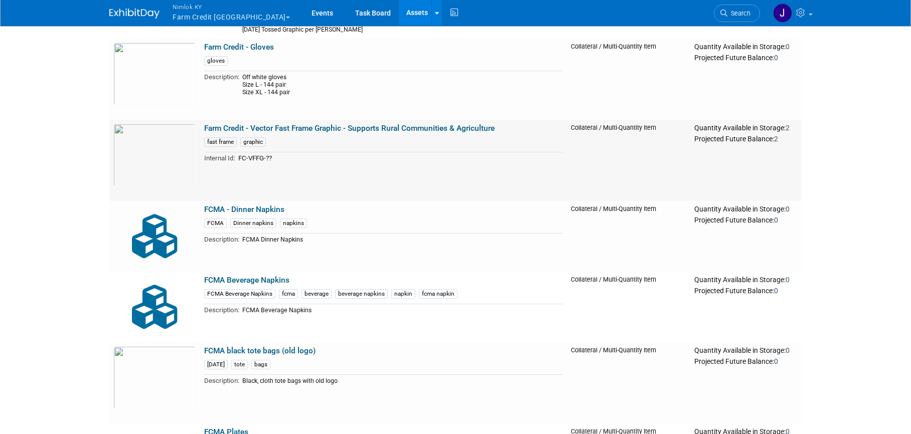
click at [250, 123] on td "Farm Credit - Vector Fast Frame Graphic - Supports Rural Communities & Agricult…" at bounding box center [383, 160] width 367 height 81
click at [274, 129] on link "Farm Credit - Vector Fast Frame Graphic - Supports Rural Communities & Agricult…" at bounding box center [349, 128] width 290 height 9
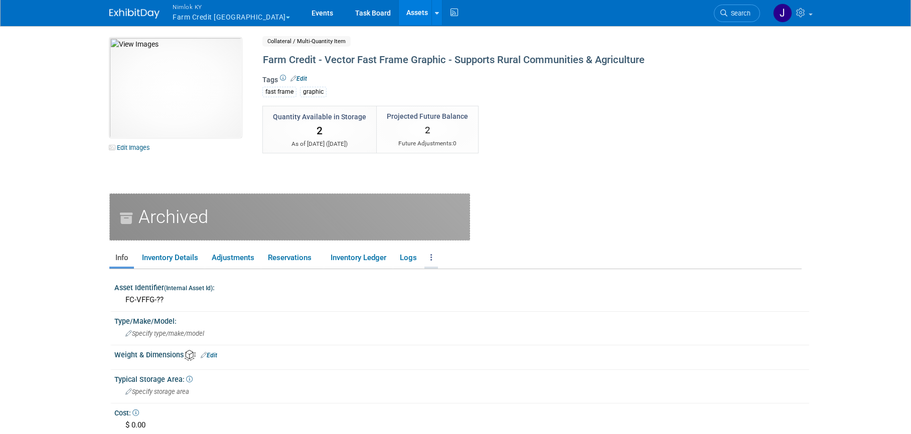
click at [431, 257] on link at bounding box center [431, 258] width 14 height 18
click at [457, 310] on link "Delete Asset" at bounding box center [475, 311] width 103 height 17
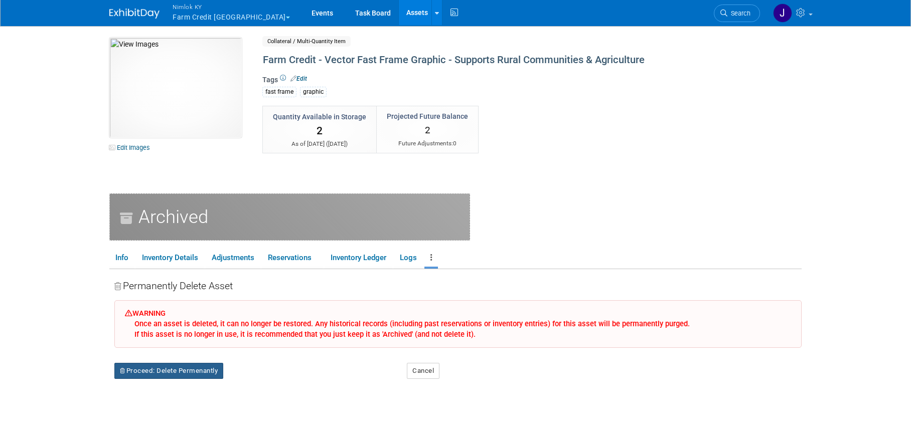
click at [209, 373] on button "Proceed: Delete Permenantly" at bounding box center [168, 371] width 109 height 16
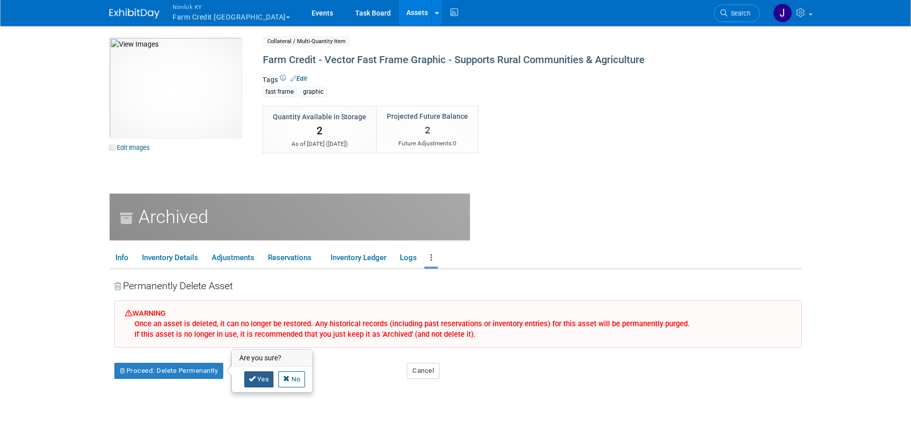
click at [262, 378] on link "Yes" at bounding box center [259, 380] width 30 height 16
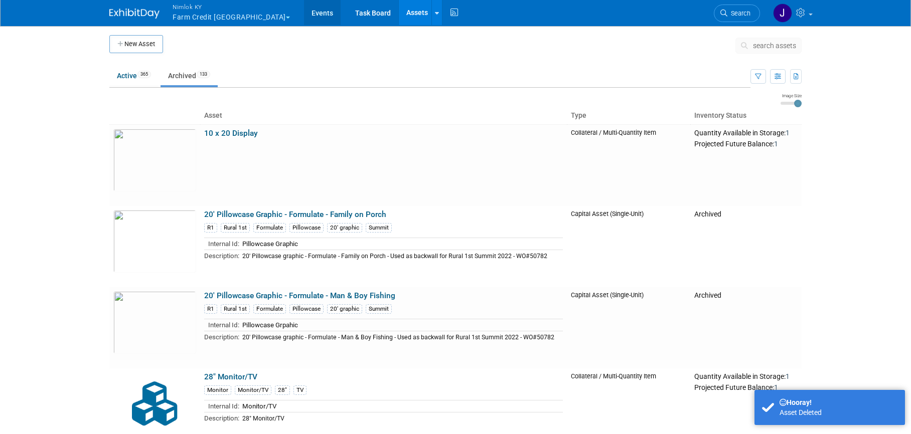
click at [304, 17] on link "Events" at bounding box center [322, 12] width 37 height 25
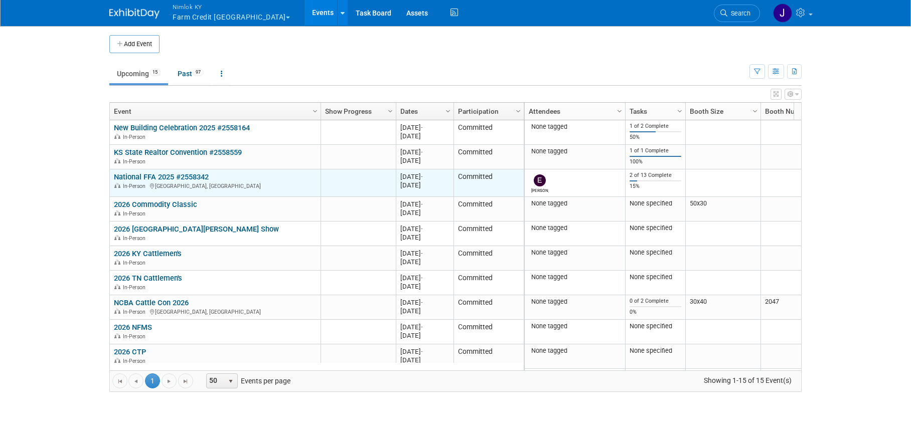
click at [153, 172] on link "National FFA 2025 #2558342" at bounding box center [161, 176] width 95 height 9
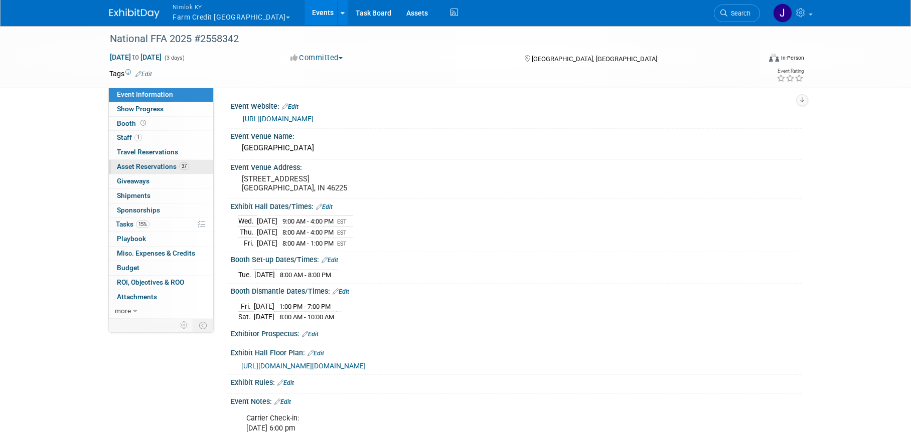
click at [156, 168] on span "Asset Reservations 37" at bounding box center [153, 166] width 72 height 8
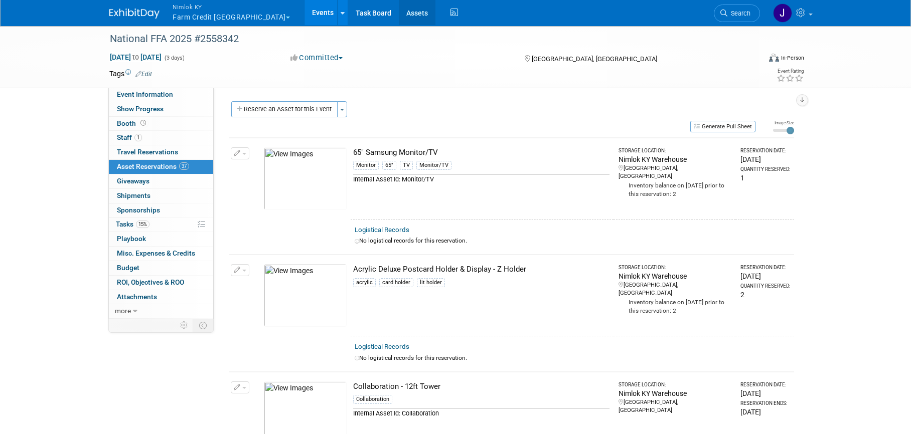
click at [399, 12] on link "Assets" at bounding box center [417, 12] width 37 height 25
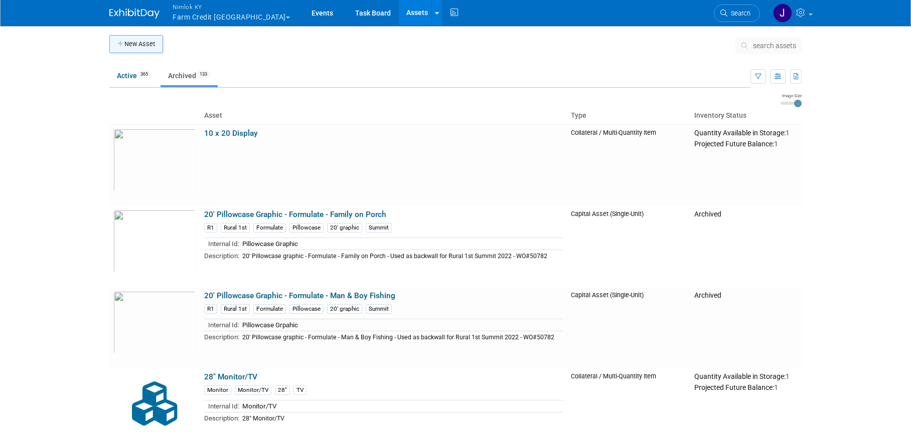
click at [148, 46] on button "New Asset" at bounding box center [136, 44] width 54 height 18
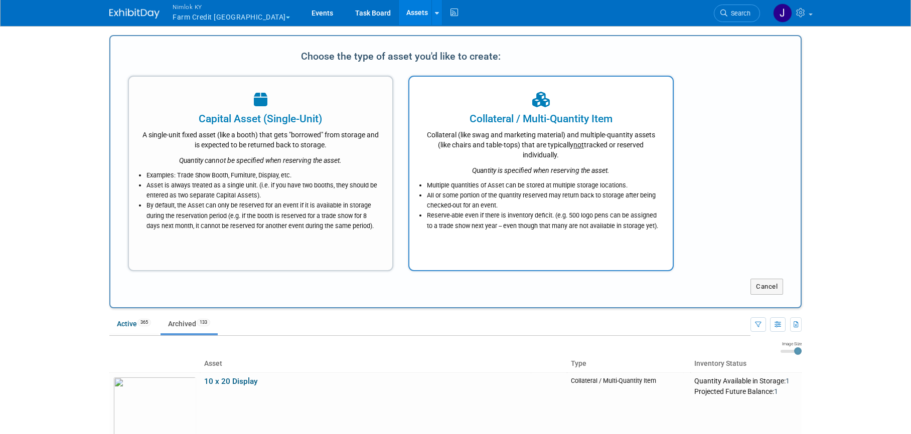
click at [513, 134] on div "Collateral (like swag and marketing material) and multiple-quantity assets (lik…" at bounding box center [541, 143] width 238 height 34
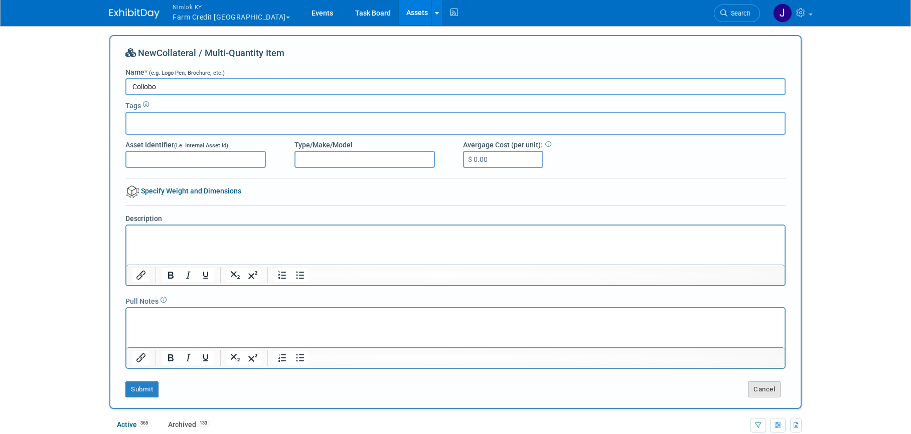
type input "Collobo"
click at [757, 386] on button "Cancel" at bounding box center [764, 390] width 33 height 16
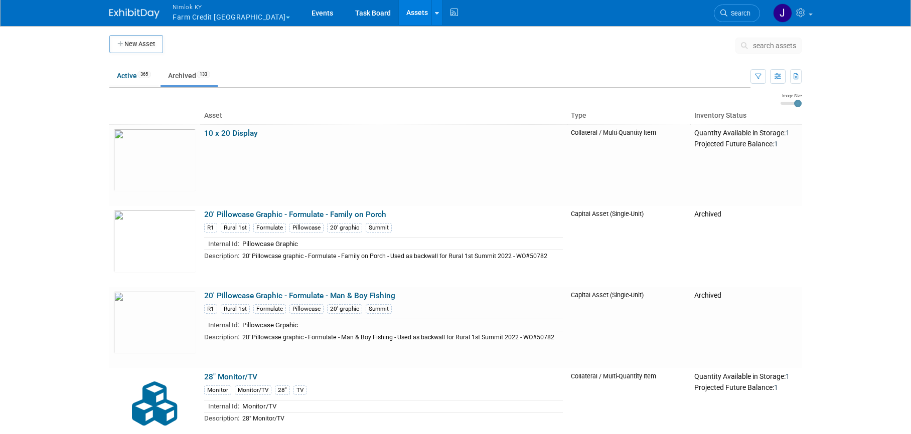
click at [777, 49] on span "search assets" at bounding box center [774, 46] width 43 height 8
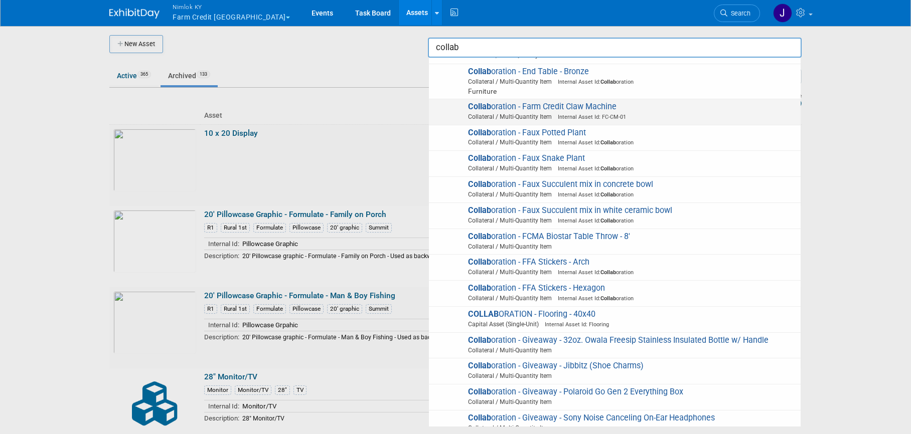
scroll to position [478, 0]
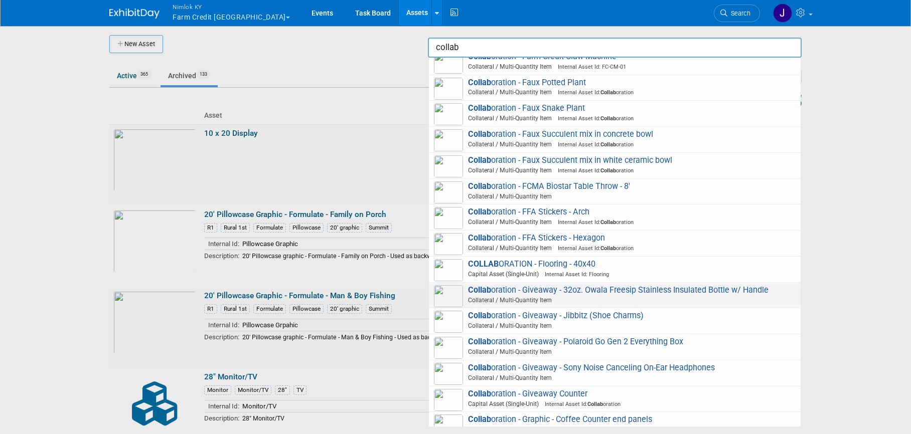
click at [568, 294] on span "Collab oration - Giveaway - 32oz. Owala Freesip Stainless Insulated Bottle w/ H…" at bounding box center [615, 295] width 362 height 21
type input "Collaboration - Giveaway - 32oz. Owala Freesip Stainless Insulated Bottle w/ Ha…"
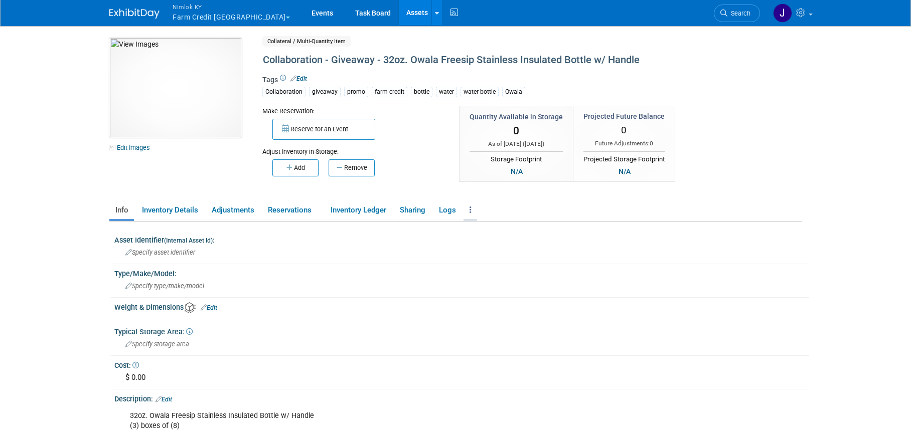
click at [475, 209] on link at bounding box center [470, 211] width 14 height 18
click at [521, 229] on link "Copy/Duplicate Asset" at bounding box center [506, 230] width 87 height 17
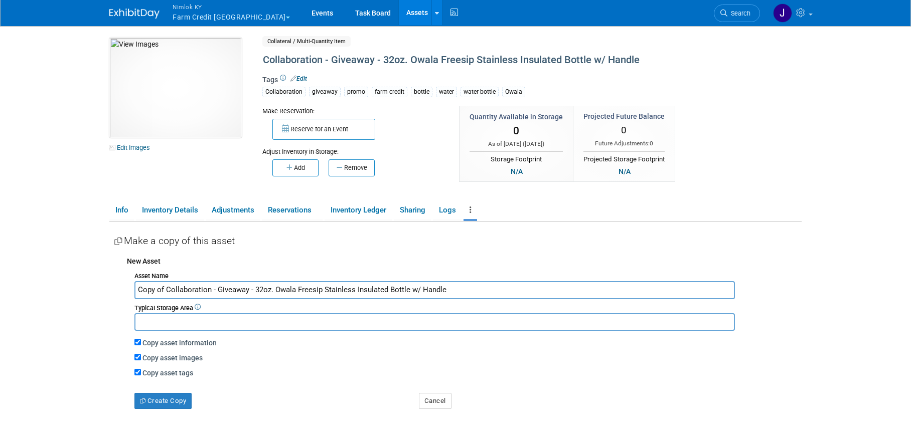
drag, startPoint x: 165, startPoint y: 289, endPoint x: 131, endPoint y: 287, distance: 34.2
click at [131, 287] on div "Asset Name Copy of Collaboration - Giveaway - 32oz. Owala Freesip Stainless Ins…" at bounding box center [464, 339] width 674 height 140
drag, startPoint x: 228, startPoint y: 290, endPoint x: 420, endPoint y: 291, distance: 192.0
click at [420, 291] on input "Collaboration - Giveaway - 32oz. Owala Freesip Stainless Insulated Bottle w/ Ha…" at bounding box center [434, 290] width 600 height 18
type input "Collaboration - Giveaway - Cow Stress Relievers"
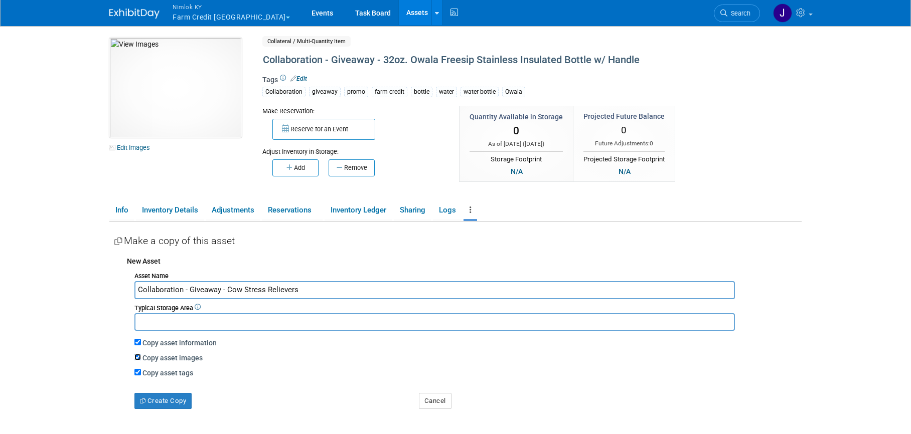
click at [135, 356] on input "Copy asset images" at bounding box center [137, 357] width 7 height 7
checkbox input "false"
click at [161, 398] on button "Create Copy" at bounding box center [162, 401] width 57 height 16
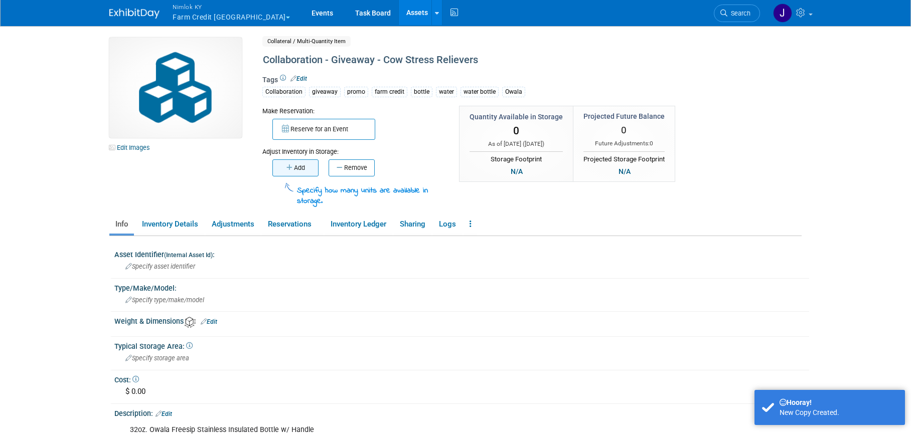
click at [307, 164] on button "Add" at bounding box center [295, 167] width 46 height 17
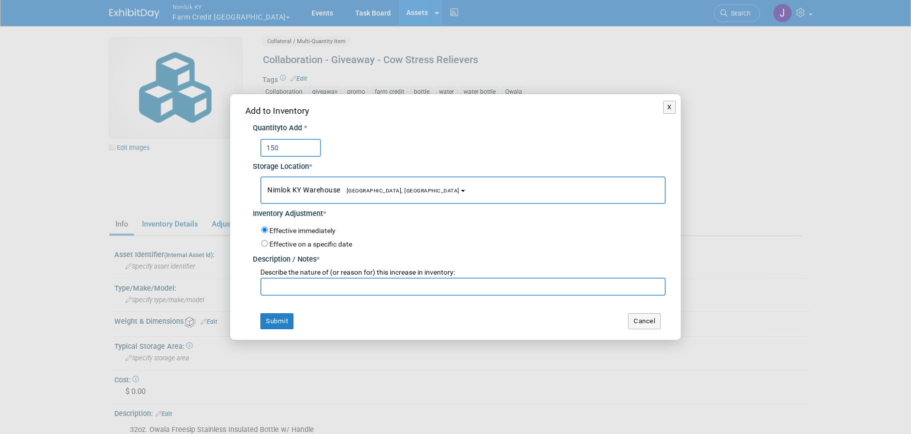
type input "150"
click at [326, 282] on input "text" at bounding box center [462, 287] width 405 height 18
type input "for FFA 2025"
click at [290, 318] on button "Submit" at bounding box center [276, 321] width 33 height 16
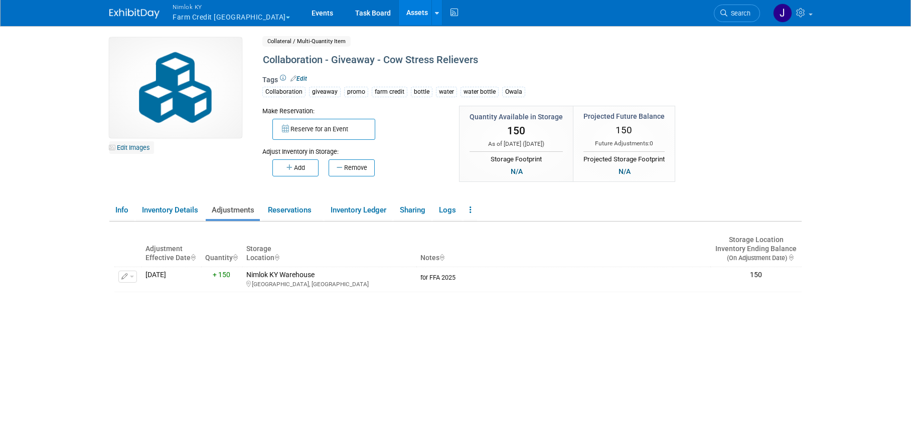
click at [150, 147] on link "Edit Images" at bounding box center [131, 147] width 45 height 13
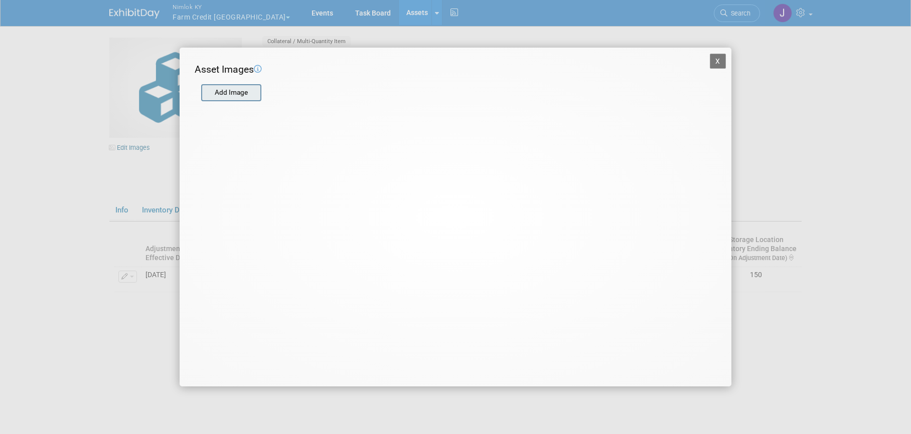
click at [220, 95] on input "file" at bounding box center [200, 92] width 119 height 15
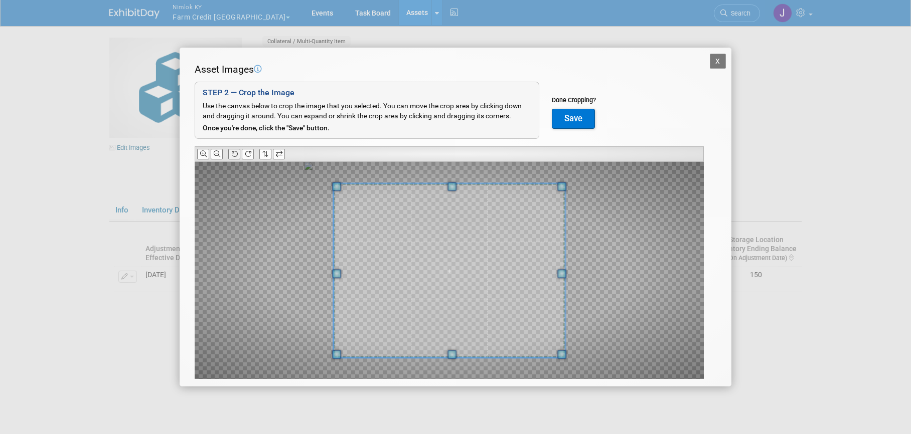
click at [237, 156] on icon at bounding box center [234, 154] width 7 height 7
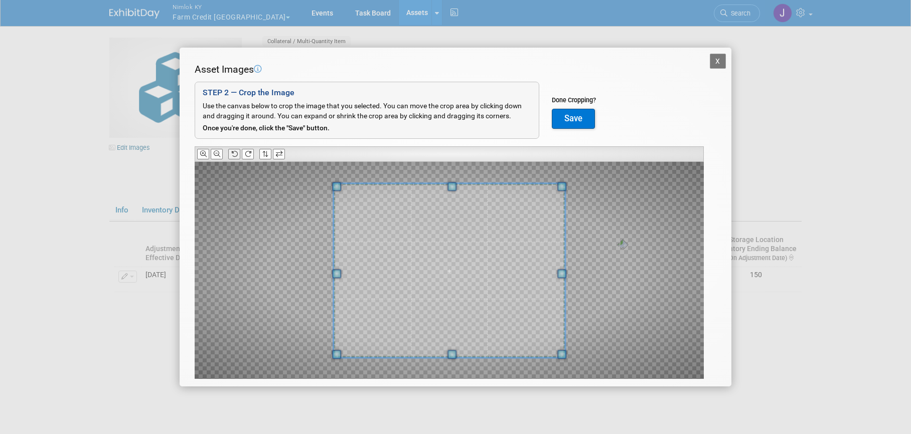
click at [237, 156] on icon at bounding box center [234, 154] width 7 height 7
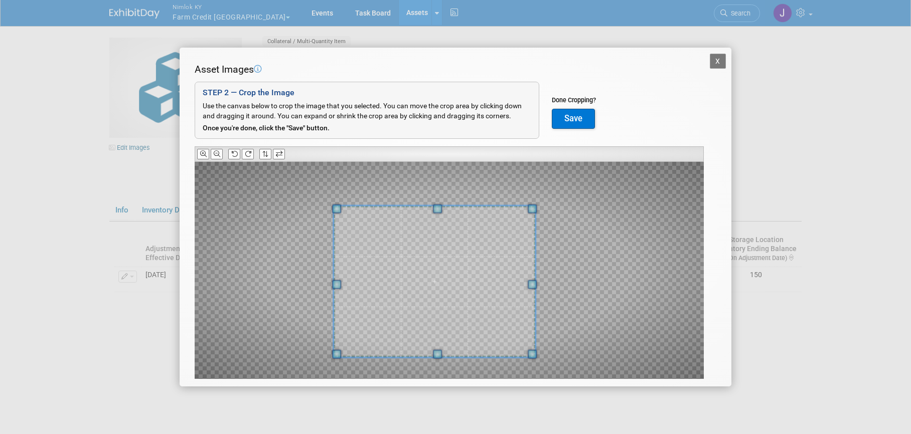
click at [447, 210] on div at bounding box center [434, 281] width 202 height 151
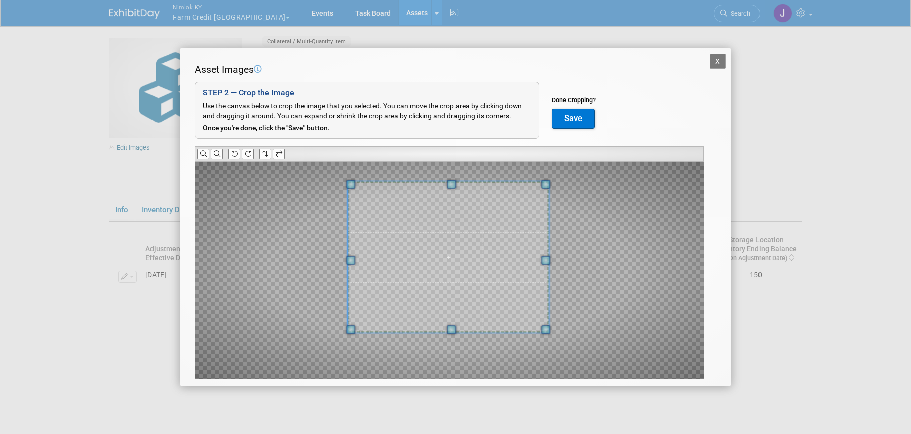
click at [481, 215] on span at bounding box center [447, 257] width 201 height 151
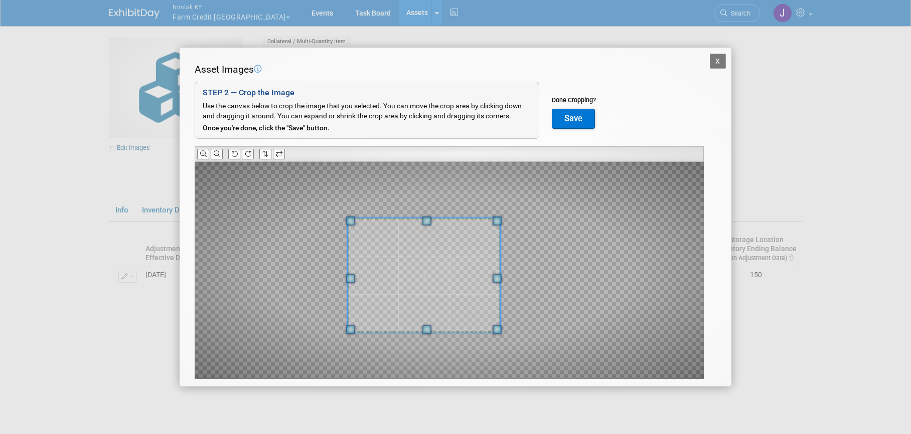
click at [463, 222] on div at bounding box center [423, 275] width 152 height 115
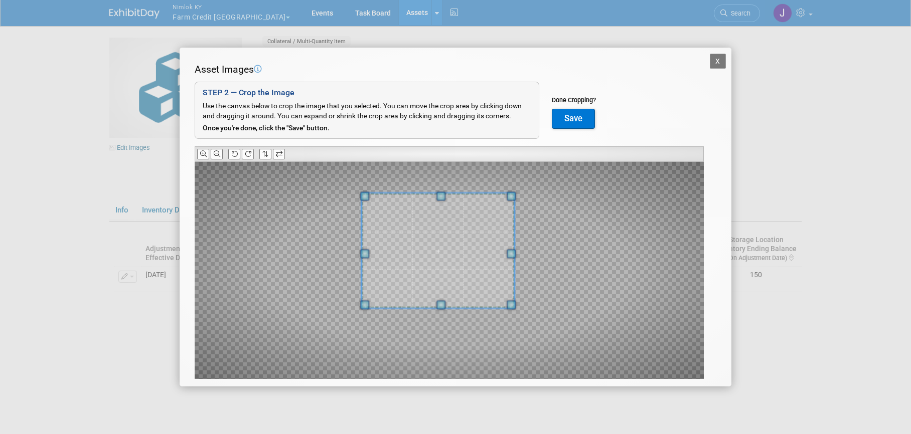
click at [464, 242] on span at bounding box center [438, 251] width 152 height 115
click at [495, 202] on div at bounding box center [433, 254] width 142 height 107
click at [482, 224] on span at bounding box center [438, 251] width 142 height 107
click at [580, 120] on button "Save" at bounding box center [573, 119] width 43 height 20
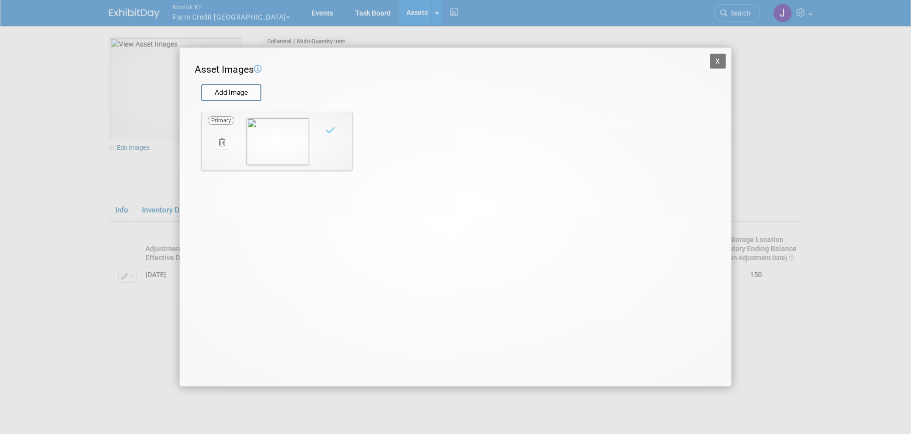
click at [717, 62] on button "X" at bounding box center [718, 61] width 16 height 15
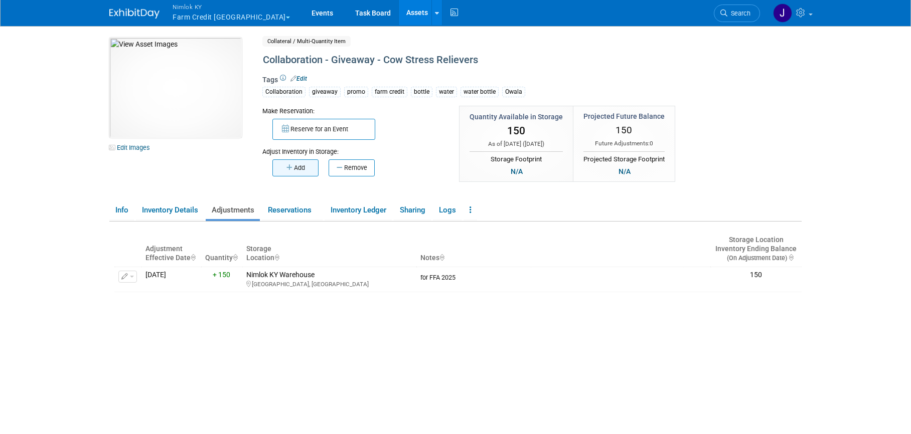
click at [301, 170] on button "Add" at bounding box center [295, 167] width 46 height 17
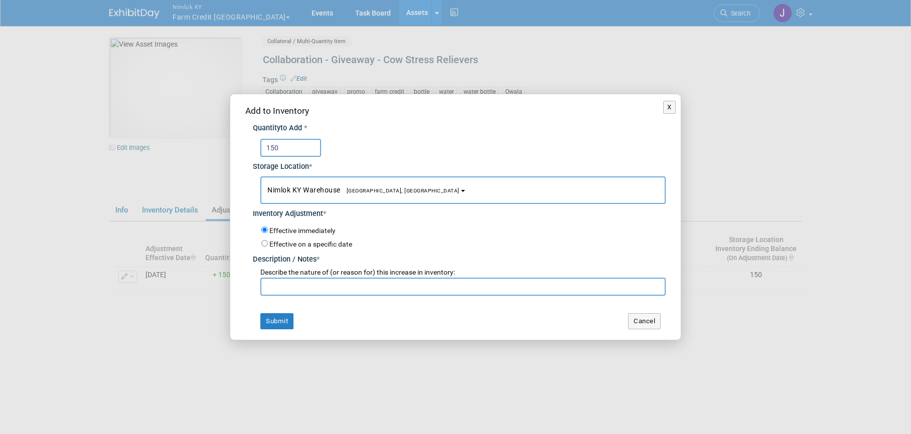
type input "150"
click at [303, 191] on span "Nimlok KY Warehouse Jeffersontown, KY" at bounding box center [363, 190] width 192 height 8
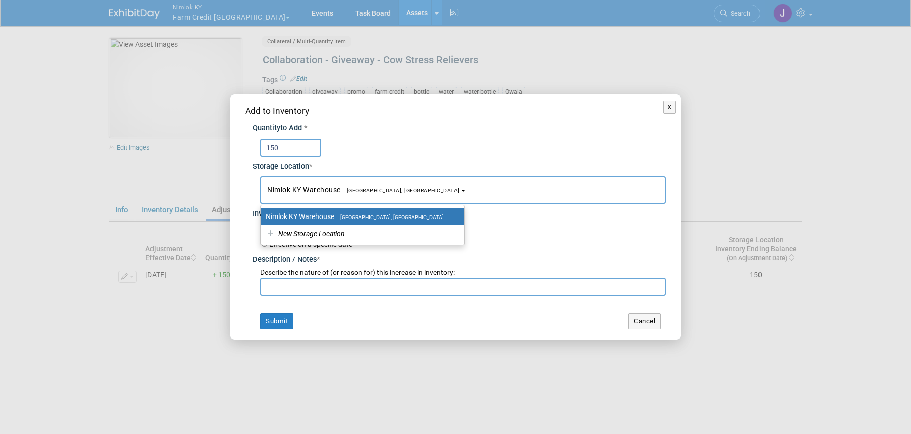
click at [491, 206] on div "Inventory Adjustment *" at bounding box center [459, 212] width 413 height 16
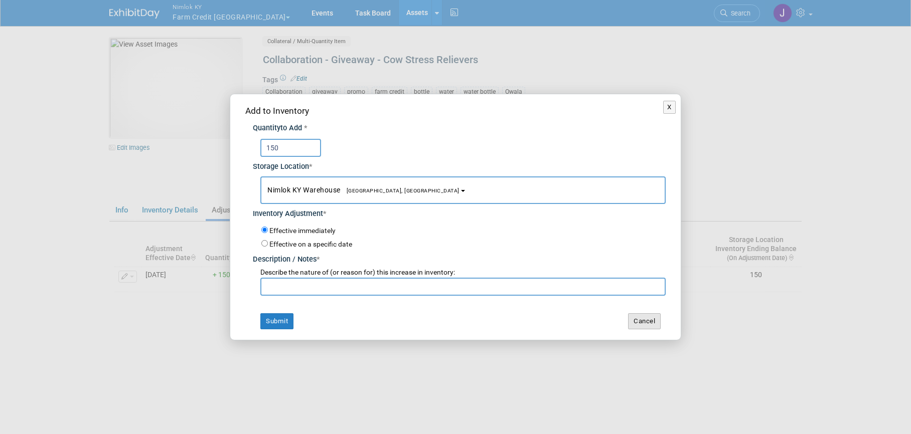
click at [637, 315] on button "Cancel" at bounding box center [644, 321] width 33 height 16
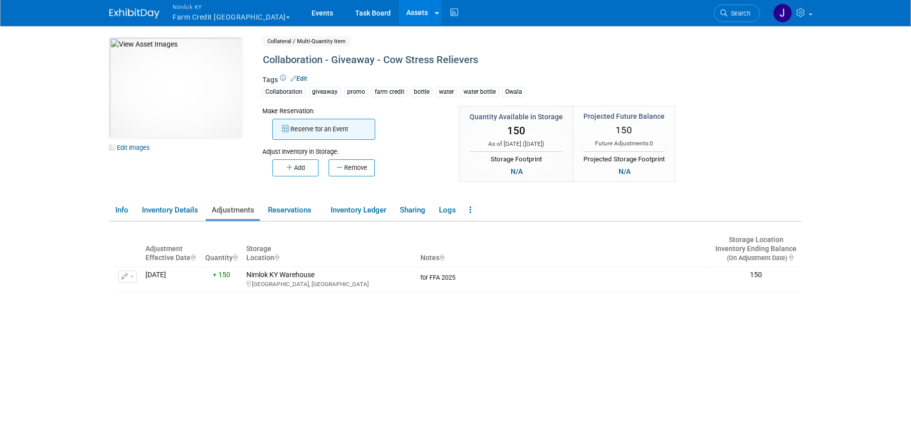
click at [323, 129] on button "Reserve for an Event" at bounding box center [323, 129] width 103 height 21
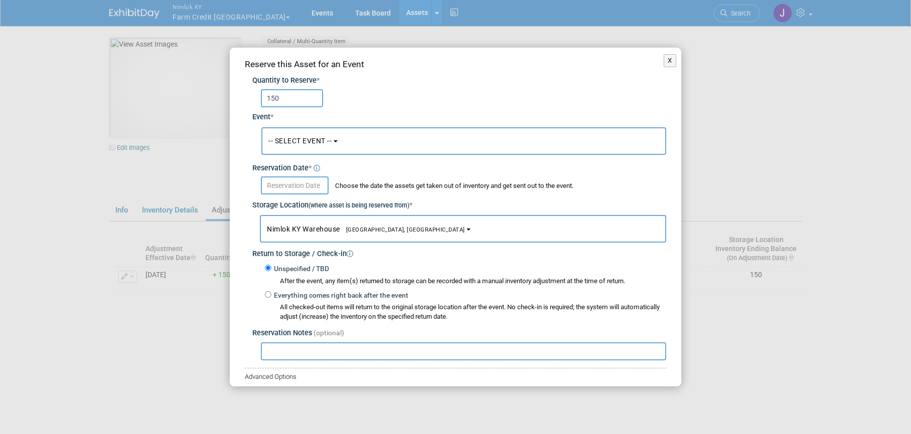
type input "150"
click at [300, 146] on button "-- SELECT EVENT --" at bounding box center [463, 141] width 405 height 28
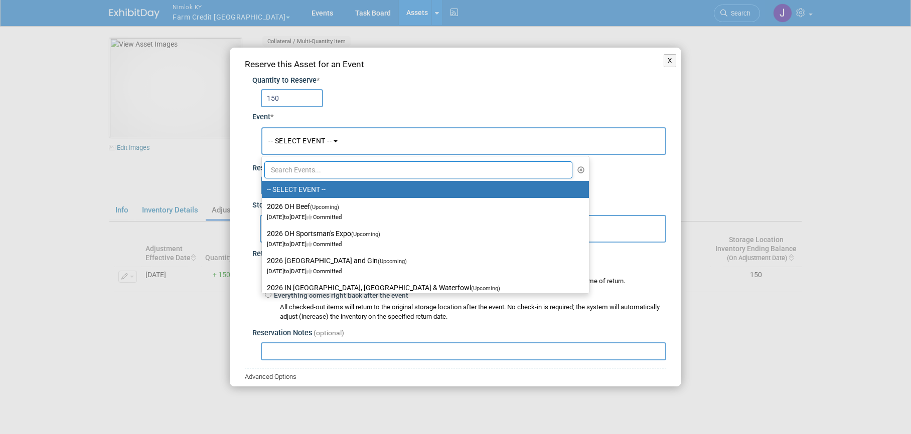
click at [304, 177] on input "text" at bounding box center [418, 169] width 308 height 17
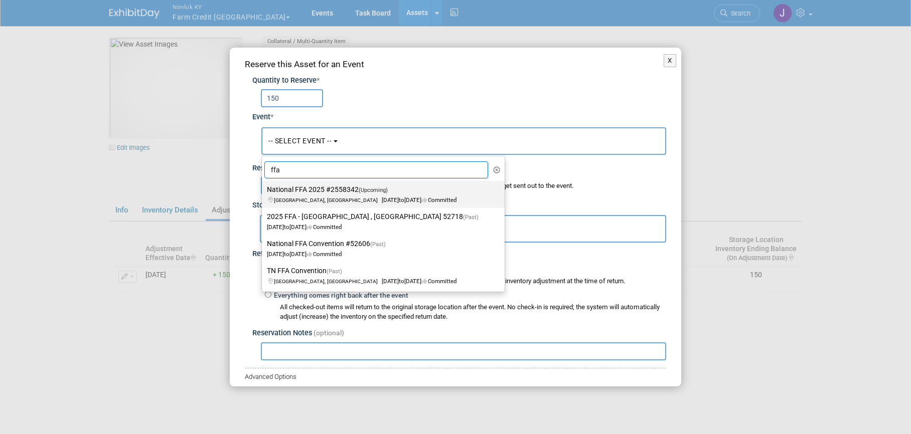
type input "ffa"
click at [316, 191] on label "National FFA 2025 #2558342 (Upcoming) [GEOGRAPHIC_DATA], IN [DATE] to [DATE] Co…" at bounding box center [381, 194] width 228 height 23
click at [263, 191] on input "National FFA 2025 #2558342 (Upcoming) [GEOGRAPHIC_DATA], IN [DATE] to [DATE] Co…" at bounding box center [260, 190] width 7 height 7
select select "11142014"
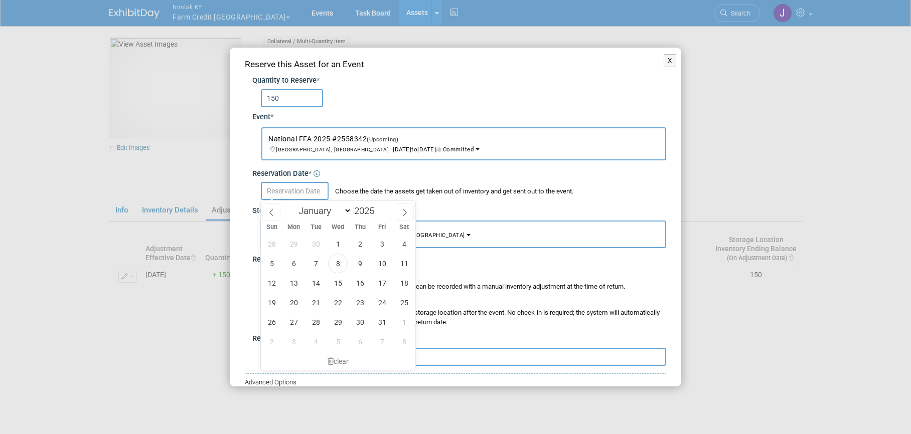
click at [315, 193] on input "text" at bounding box center [295, 191] width 68 height 18
click at [341, 262] on span "8" at bounding box center [338, 264] width 20 height 20
type input "[DATE]"
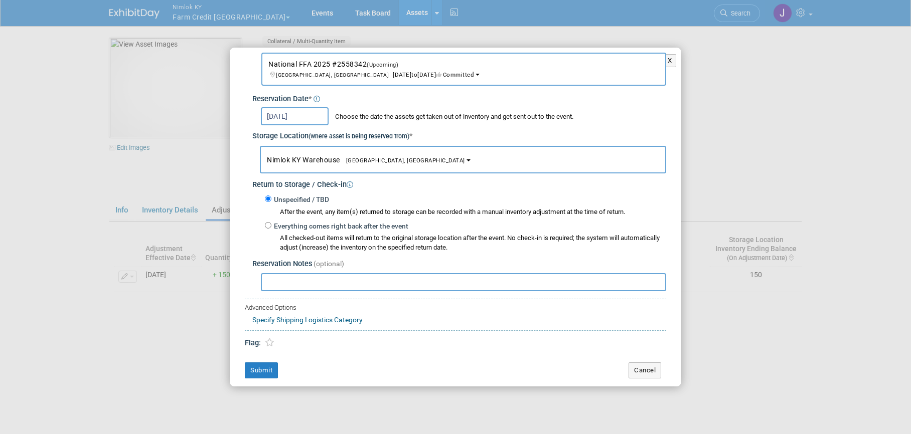
scroll to position [77, 0]
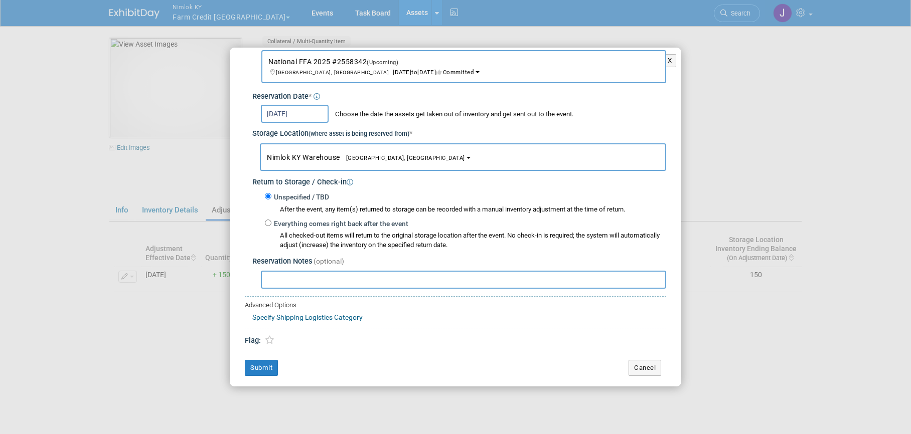
click at [256, 377] on div "Reserve this Asset for an Event Quantity to Reserve * 150 Event * -- SELECT EVE…" at bounding box center [455, 178] width 451 height 416
click at [261, 369] on button "Submit" at bounding box center [261, 368] width 33 height 16
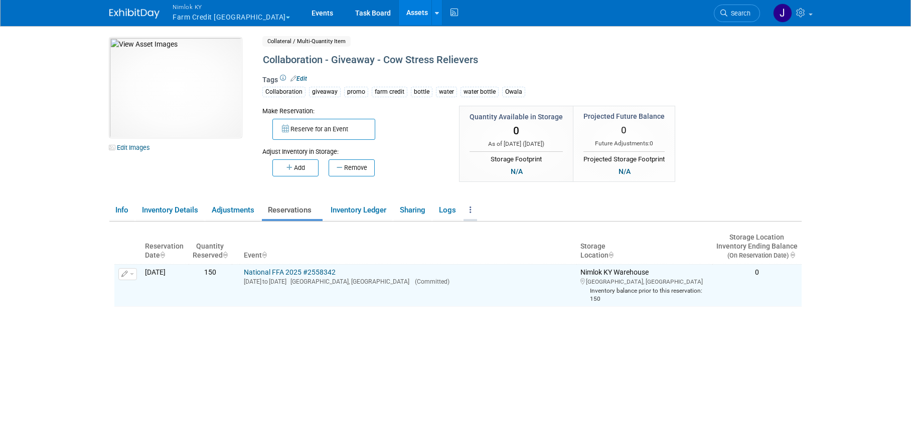
click at [475, 210] on link at bounding box center [470, 211] width 14 height 18
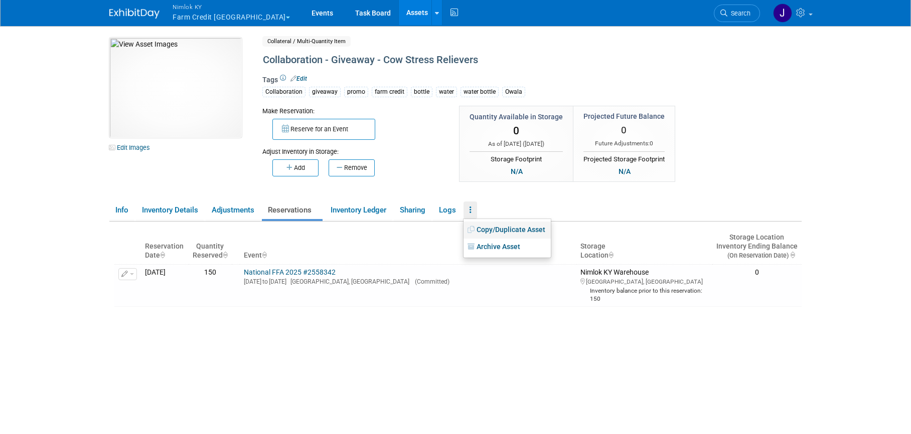
click at [488, 228] on link "Copy/Duplicate Asset" at bounding box center [506, 230] width 87 height 17
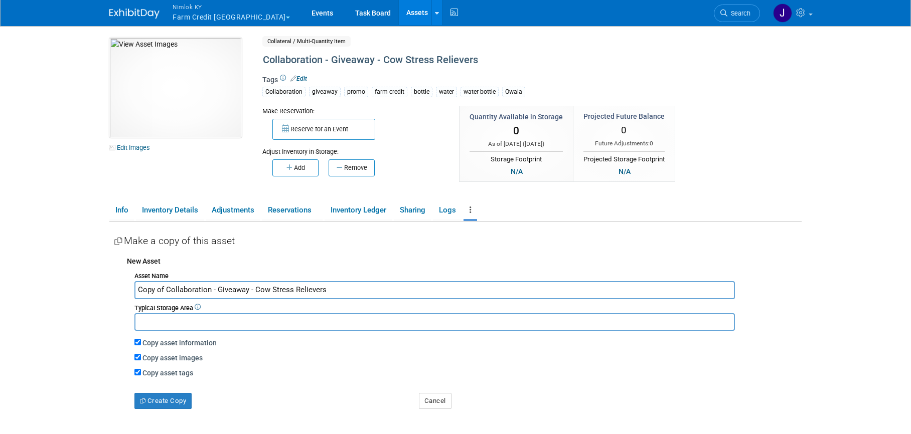
drag, startPoint x: 164, startPoint y: 292, endPoint x: 119, endPoint y: 293, distance: 45.2
click at [119, 293] on div "New Asset Asset Name Copy of Collaboration - Giveaway - Cow Stress Relievers Ty…" at bounding box center [457, 330] width 687 height 158
click at [241, 288] on input "Collaboration - Giveaway - Cow Stress Relievers" at bounding box center [434, 290] width 600 height 18
type input "Collaboration - Giveaway - Chicken Stress Relievers"
click at [139, 359] on input "Copy asset images" at bounding box center [137, 357] width 7 height 7
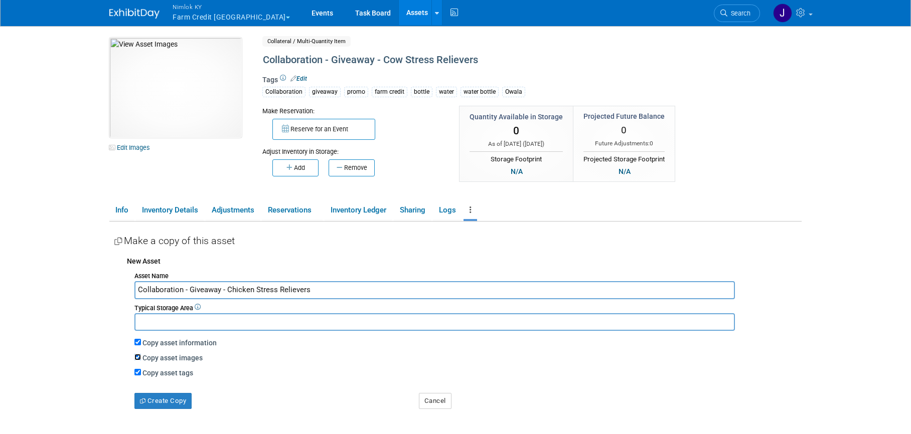
checkbox input "false"
click at [187, 401] on button "Create Copy" at bounding box center [162, 401] width 57 height 16
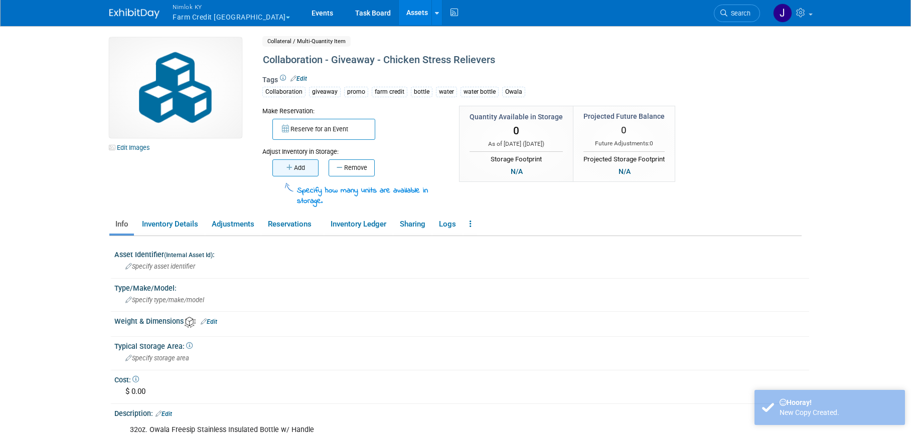
click at [305, 170] on button "Add" at bounding box center [295, 167] width 46 height 17
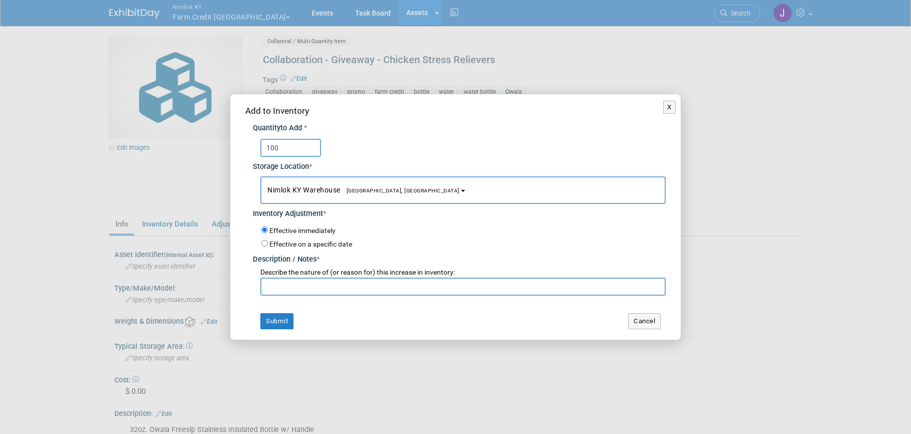
type input "100"
click at [275, 286] on input "text" at bounding box center [462, 287] width 405 height 18
type input "adding for FFA 2025"
click at [284, 321] on button "Submit" at bounding box center [276, 321] width 33 height 16
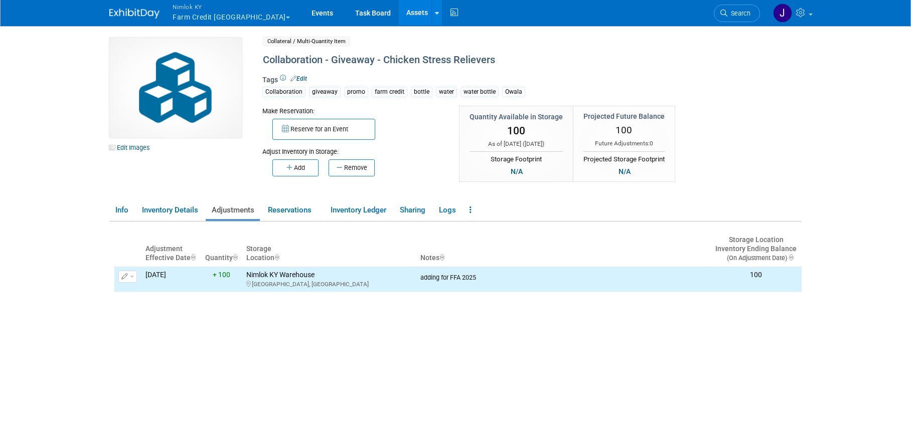
click at [303, 77] on link "Edit" at bounding box center [298, 78] width 17 height 7
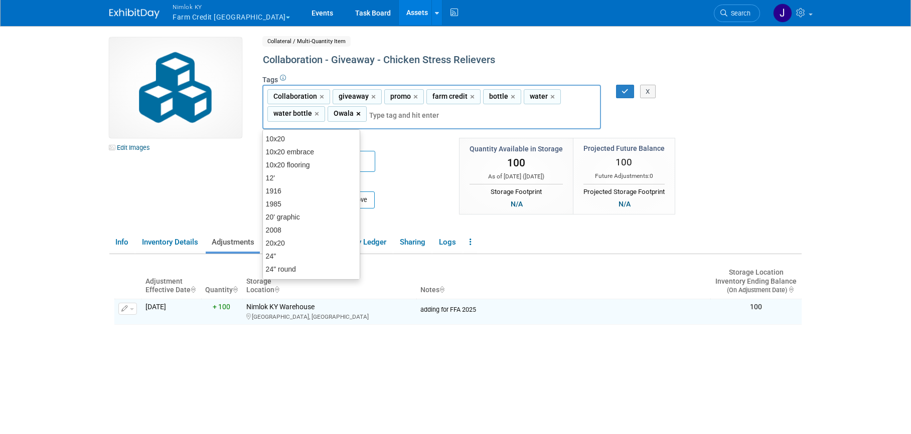
click at [357, 112] on link "×" at bounding box center [359, 114] width 7 height 12
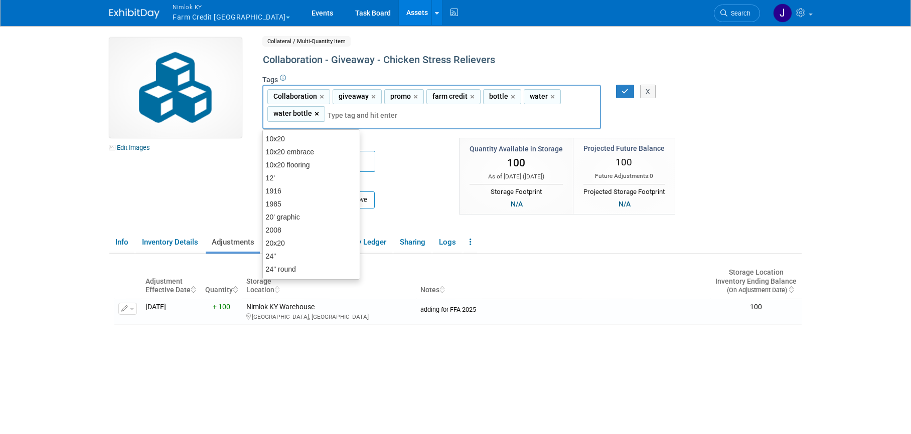
click at [316, 117] on link "×" at bounding box center [317, 114] width 7 height 12
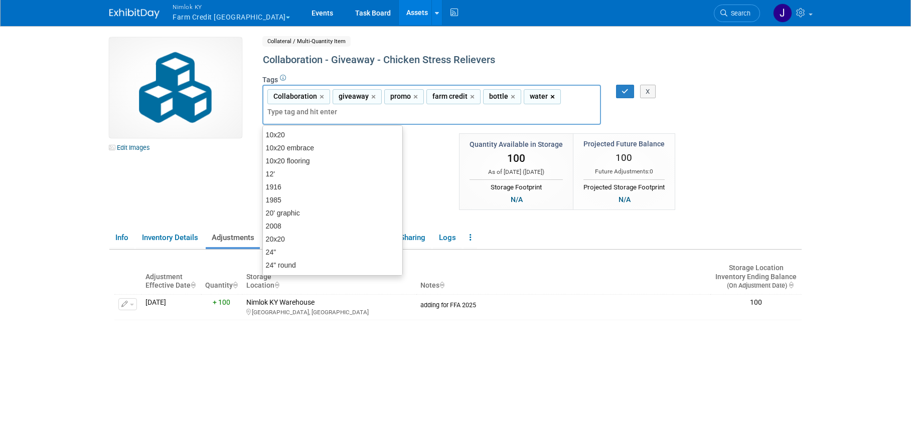
click at [551, 95] on link "×" at bounding box center [553, 97] width 7 height 12
click at [512, 95] on link "×" at bounding box center [513, 97] width 7 height 12
type input "Collaboration, giveaway, promo, farm credit"
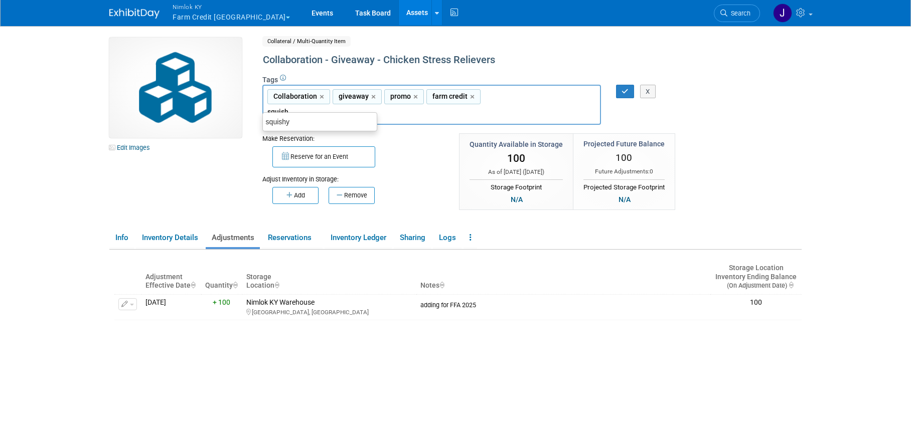
type input "squishy"
type input "Collaboration, giveaway, promo, farm credit, squishy"
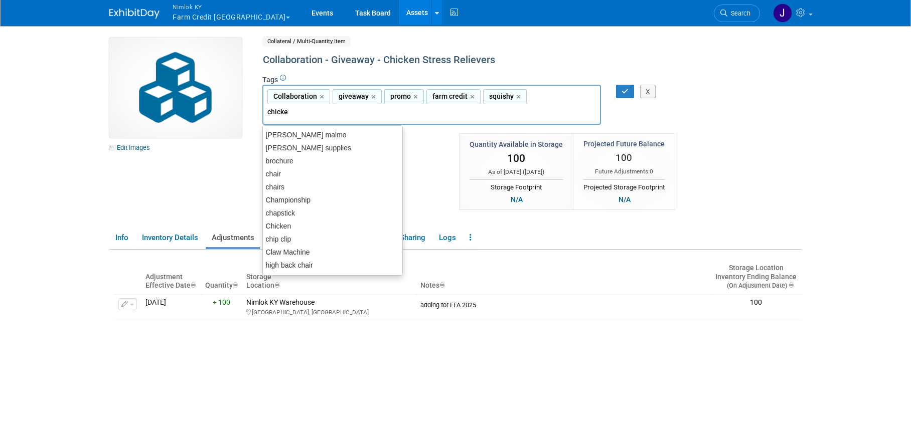
type input "chicken"
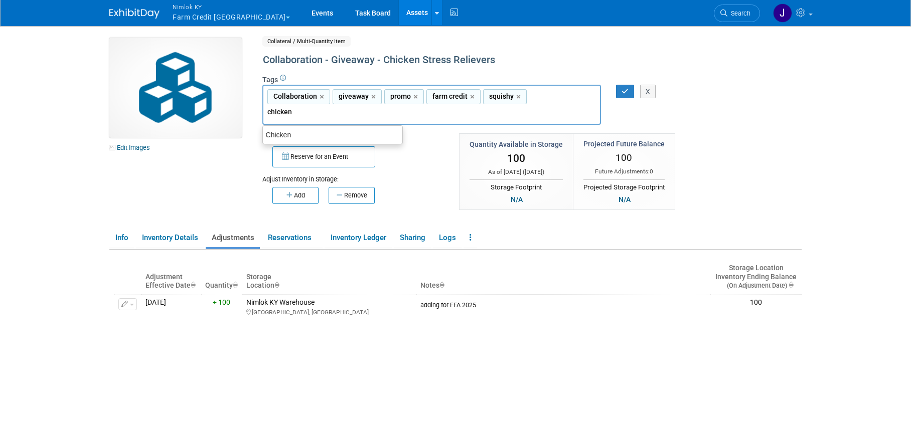
type input "Collaboration, giveaway, promo, farm credit, squishy, chicken"
type input "Stressball"
type input "Collaboration, giveaway, promo, farm credit, squishy, chicken, Stressball"
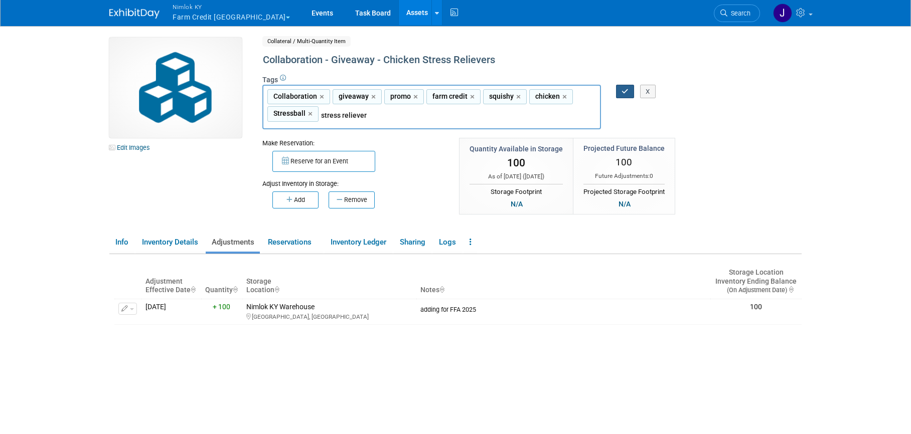
type input "stress reliever"
click at [623, 95] on button "button" at bounding box center [625, 92] width 18 height 14
type input "Collaboration, giveaway, promo, farm credit, squishy, chicken, Stressball,stres…"
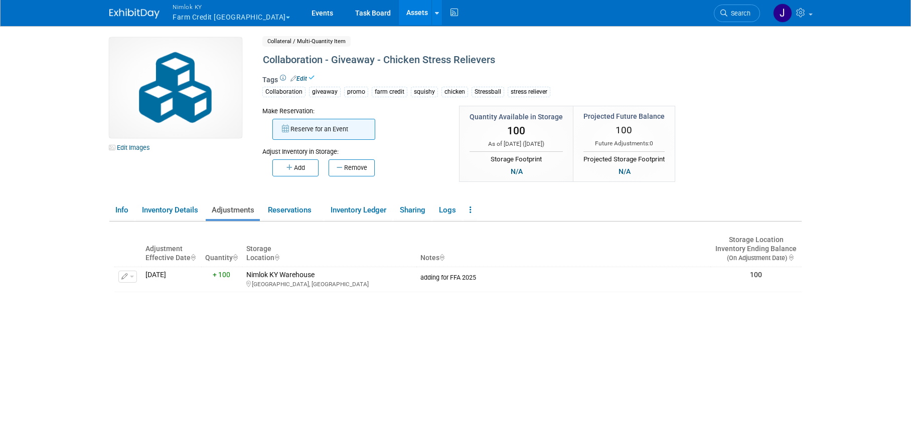
click at [316, 131] on button "Reserve for an Event" at bounding box center [323, 129] width 103 height 21
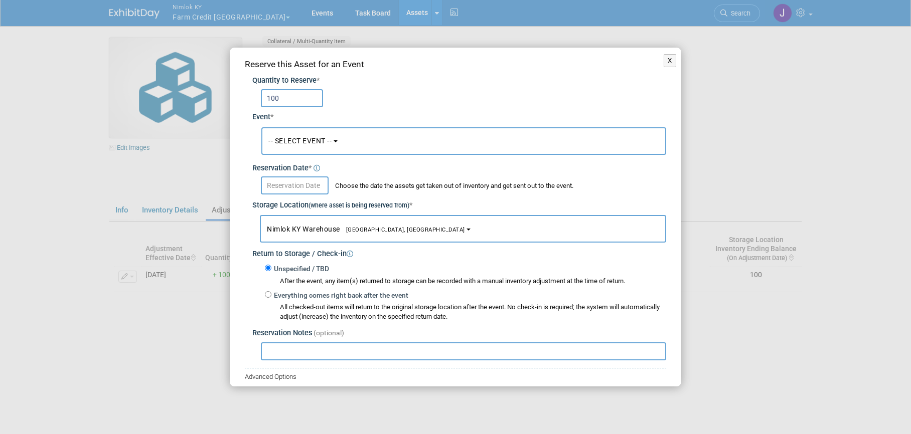
type input "100"
click at [317, 143] on span "-- SELECT EVENT --" at bounding box center [299, 141] width 63 height 8
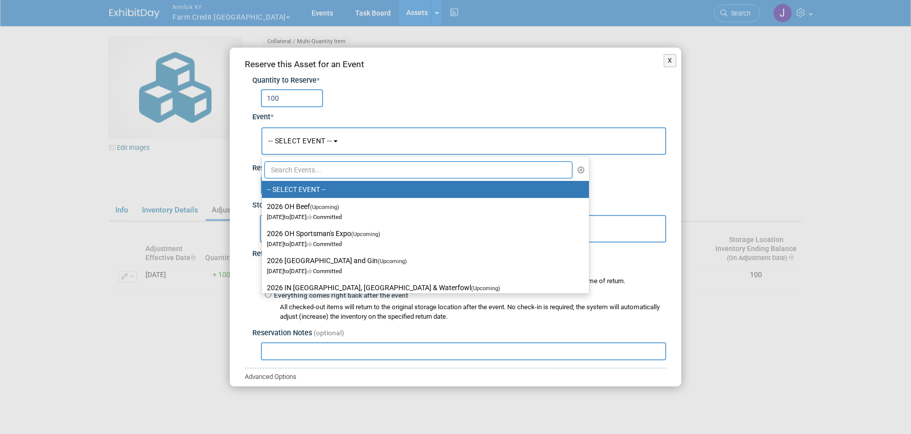
click at [317, 172] on input "text" at bounding box center [418, 169] width 308 height 17
type input "d"
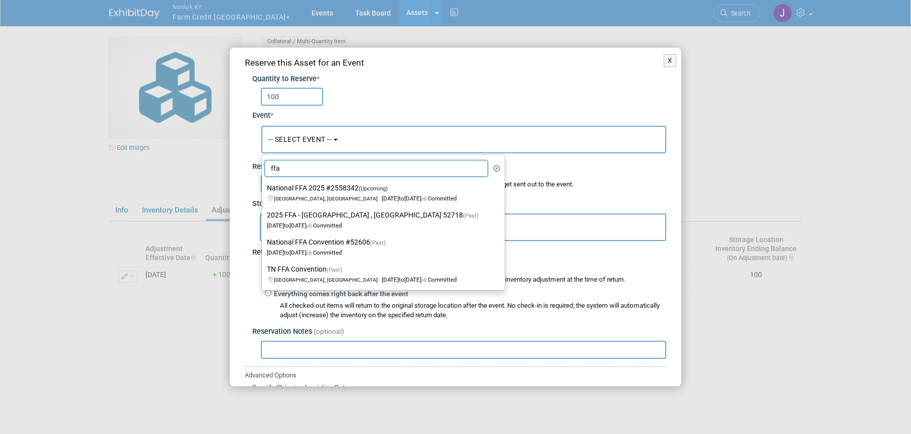
scroll to position [2, 0]
type input "ffa"
click at [323, 193] on label "National FFA 2025 #2558342 (Upcoming) Indianapolis, IN Oct 29, 2025 to Oct 31, …" at bounding box center [381, 192] width 228 height 23
click at [263, 191] on input "National FFA 2025 #2558342 (Upcoming) Indianapolis, IN Oct 29, 2025 to Oct 31, …" at bounding box center [260, 188] width 7 height 7
select select "11142014"
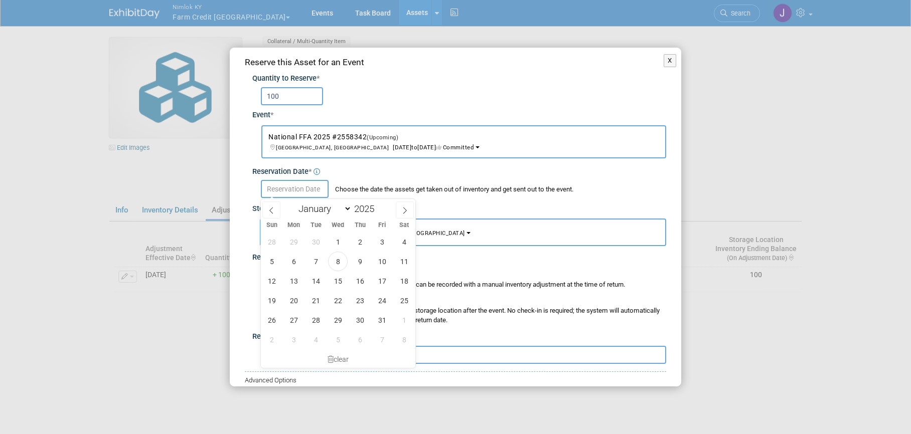
click at [320, 192] on input "text" at bounding box center [295, 189] width 68 height 18
click at [336, 255] on span "8" at bounding box center [338, 262] width 20 height 20
type input "Oct 8, 2025"
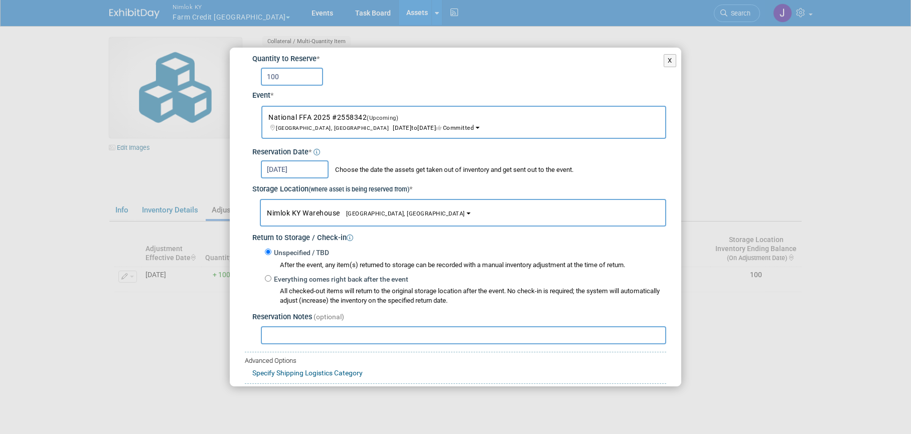
scroll to position [77, 0]
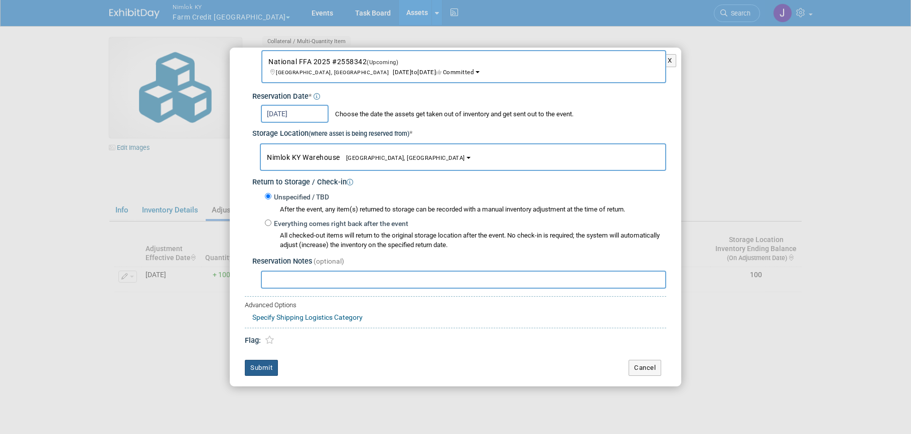
click at [270, 372] on button "Submit" at bounding box center [261, 368] width 33 height 16
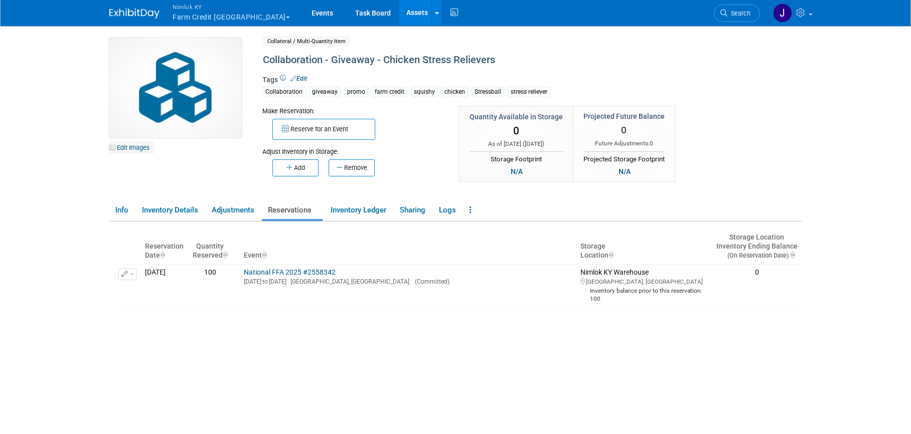
click at [136, 146] on link "Edit Images" at bounding box center [131, 147] width 45 height 13
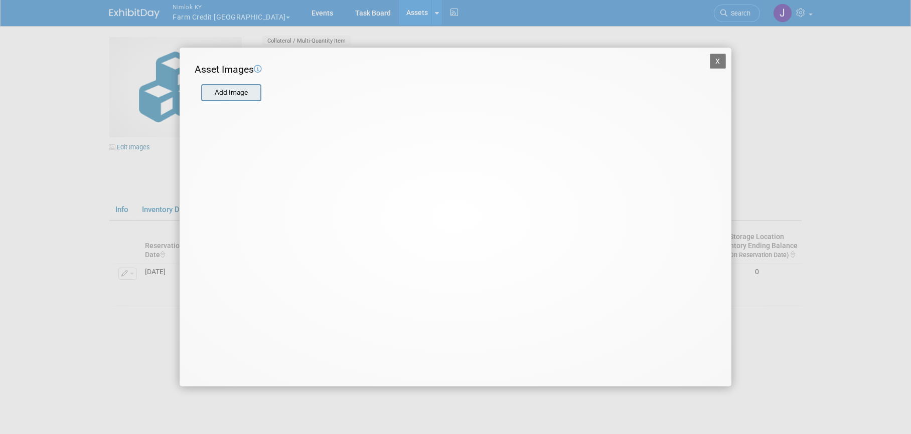
scroll to position [2, 0]
click at [223, 93] on input "file" at bounding box center [200, 92] width 119 height 15
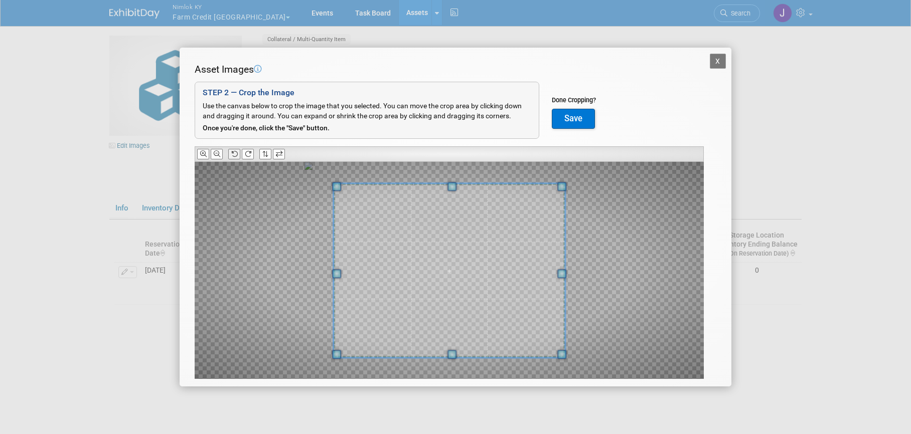
click at [239, 156] on button at bounding box center [234, 154] width 12 height 11
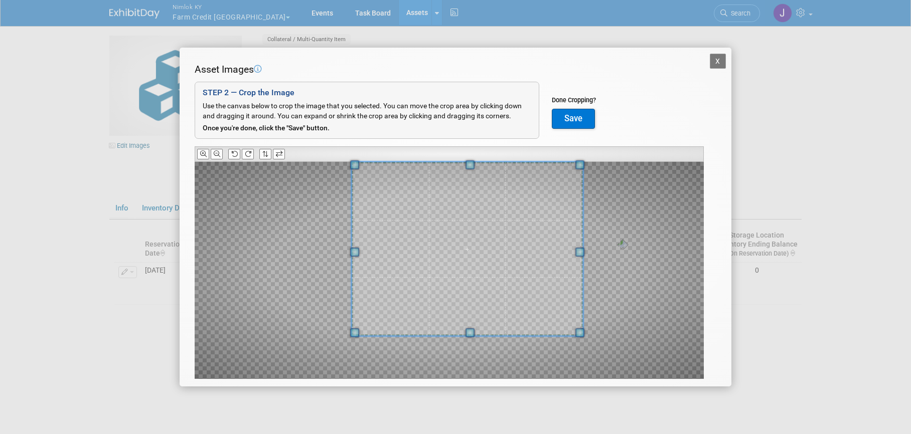
click at [543, 199] on span at bounding box center [467, 248] width 231 height 173
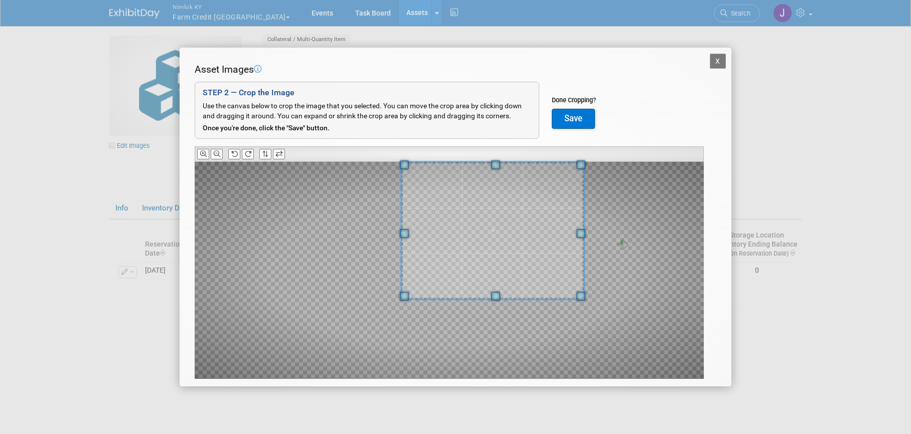
click at [403, 274] on div at bounding box center [492, 230] width 183 height 137
click at [234, 156] on icon at bounding box center [234, 154] width 7 height 7
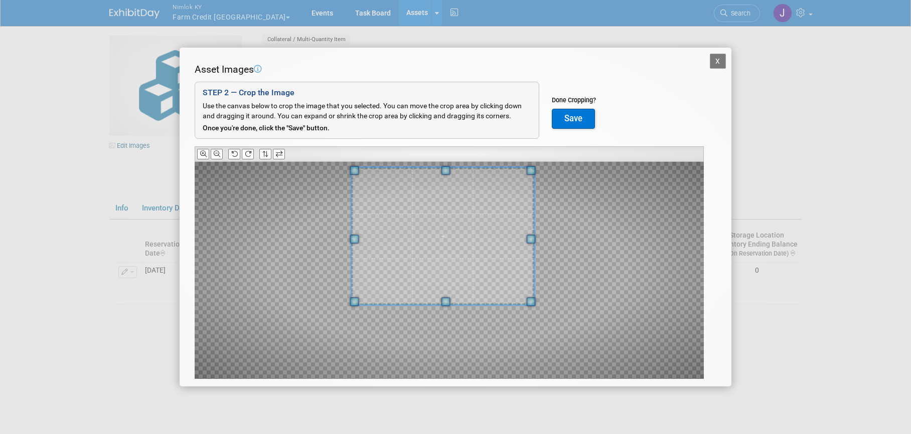
click at [465, 240] on span at bounding box center [443, 235] width 183 height 137
click at [523, 238] on span at bounding box center [524, 239] width 9 height 9
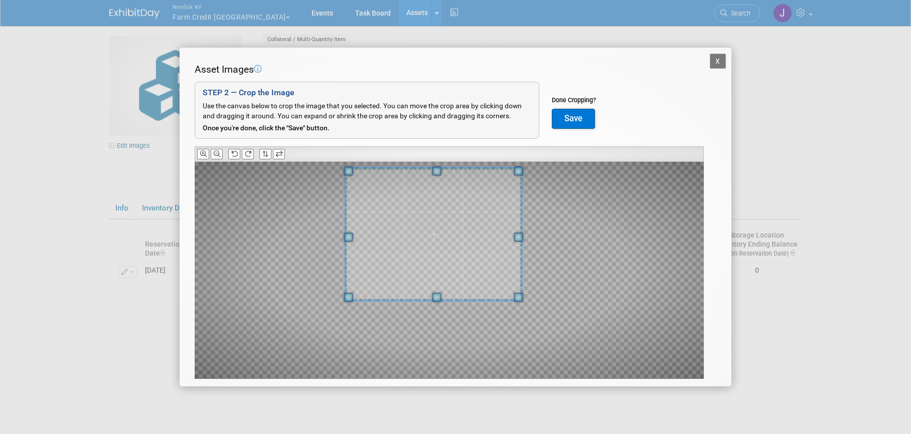
click at [499, 244] on span at bounding box center [433, 234] width 176 height 132
click at [572, 121] on button "Save" at bounding box center [573, 119] width 43 height 20
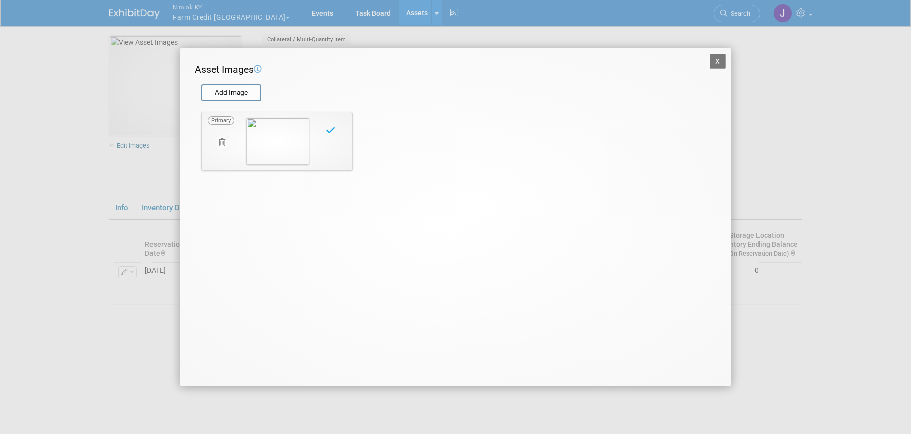
click at [721, 60] on button "X" at bounding box center [718, 61] width 16 height 15
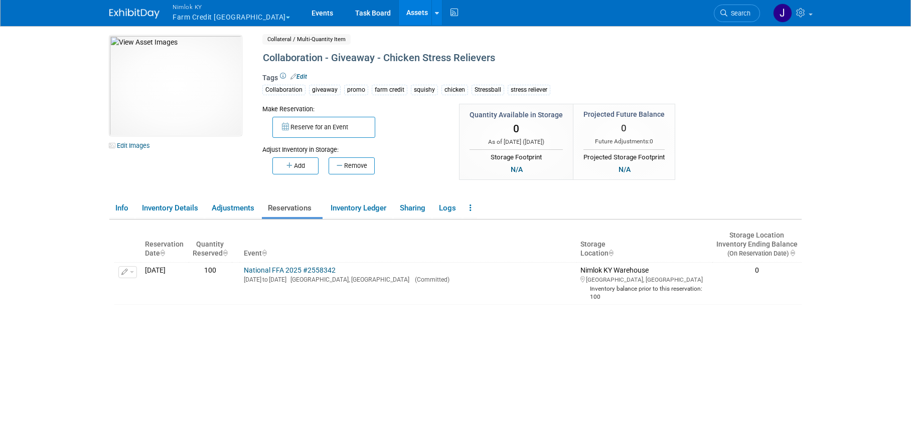
click at [399, 8] on link "Assets" at bounding box center [417, 12] width 37 height 25
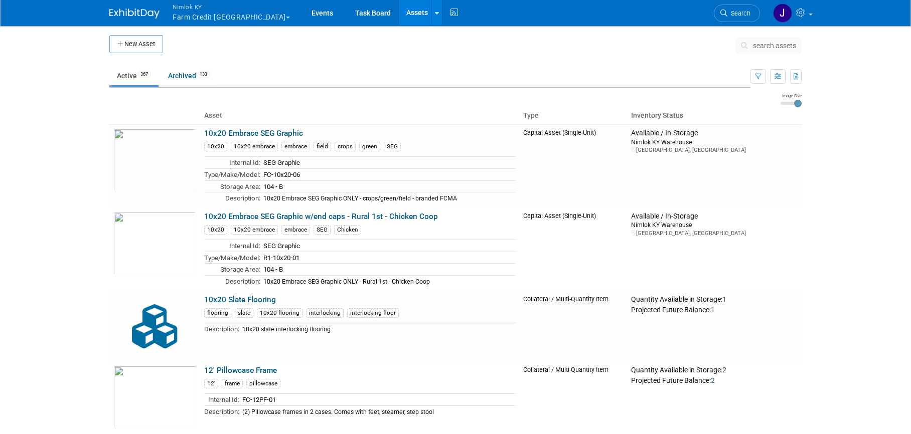
click at [771, 46] on span "search assets" at bounding box center [774, 46] width 43 height 8
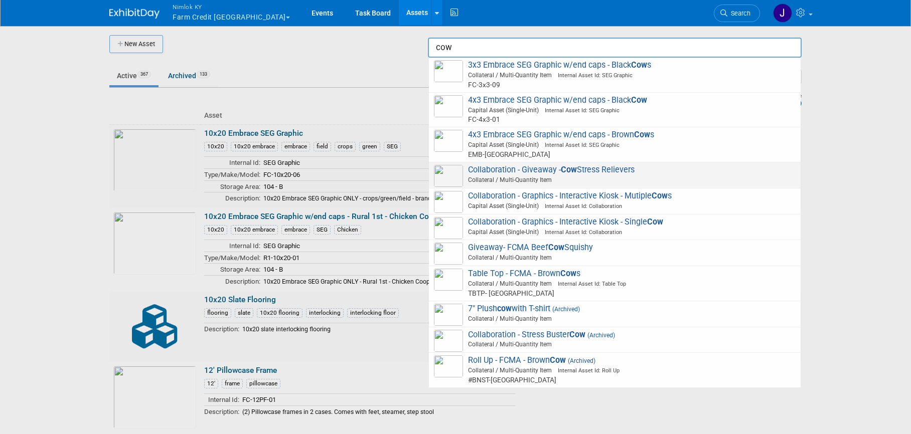
click at [543, 177] on span "Collateral / Multi-Quantity Item" at bounding box center [616, 179] width 359 height 9
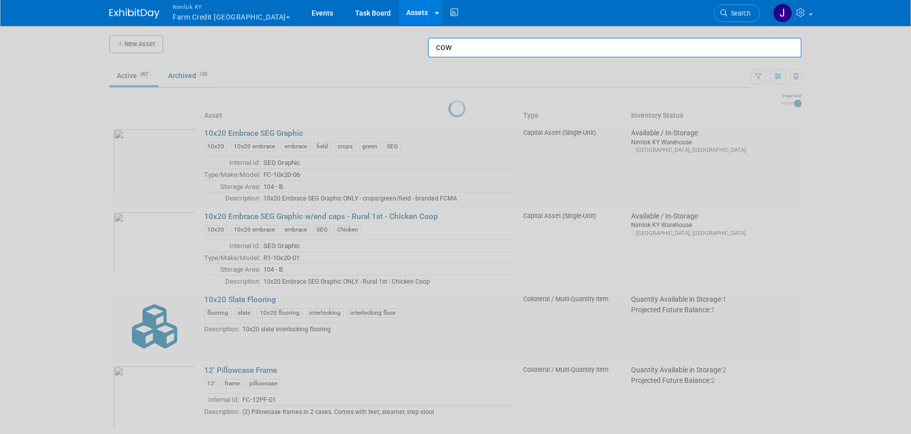
type input "Collaboration - Giveaway - Cow Stress Relievers"
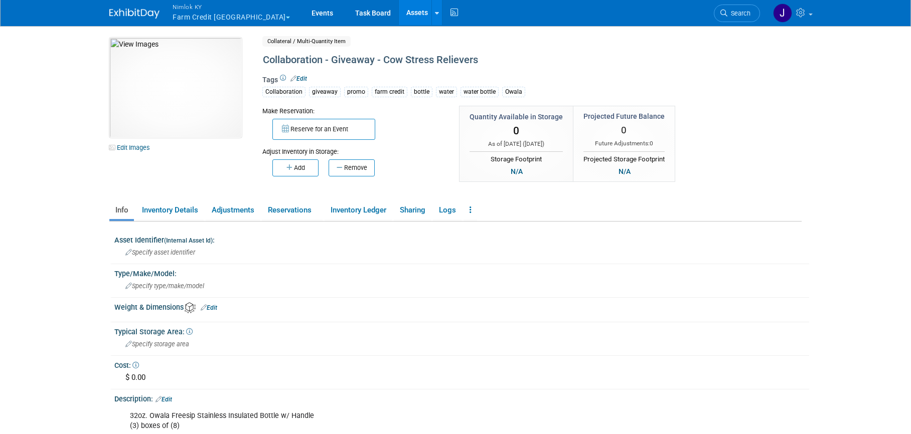
click at [306, 78] on link "Edit" at bounding box center [298, 78] width 17 height 7
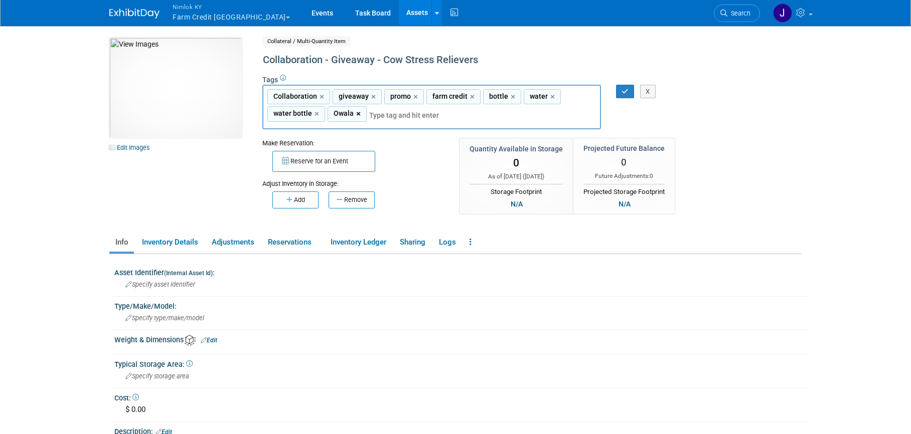
click at [357, 110] on link "×" at bounding box center [359, 114] width 7 height 12
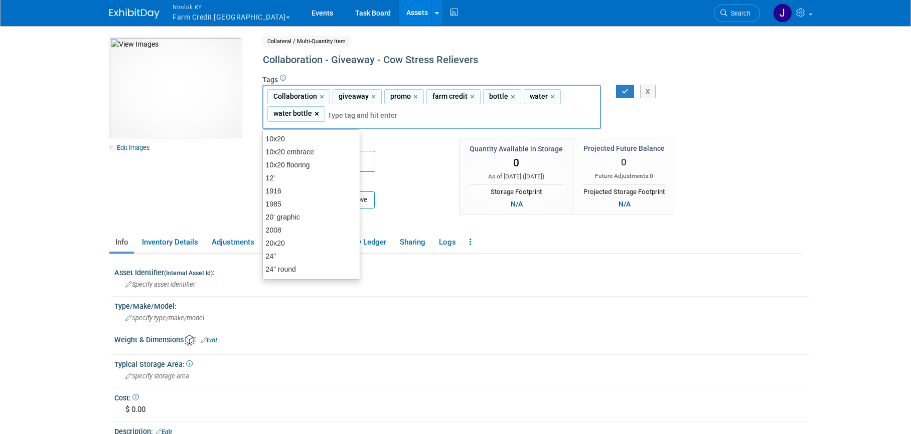
click at [317, 115] on link "×" at bounding box center [317, 114] width 7 height 12
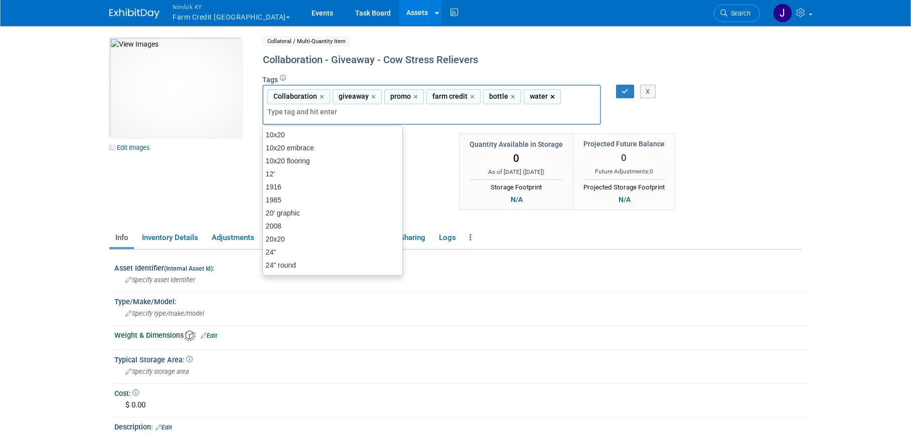
click at [552, 96] on link "×" at bounding box center [553, 97] width 7 height 12
type input "Collaboration, giveaway, promo, farm credit, bottle"
click at [513, 97] on div "bottle ×" at bounding box center [502, 97] width 38 height 16
type input "bottle"
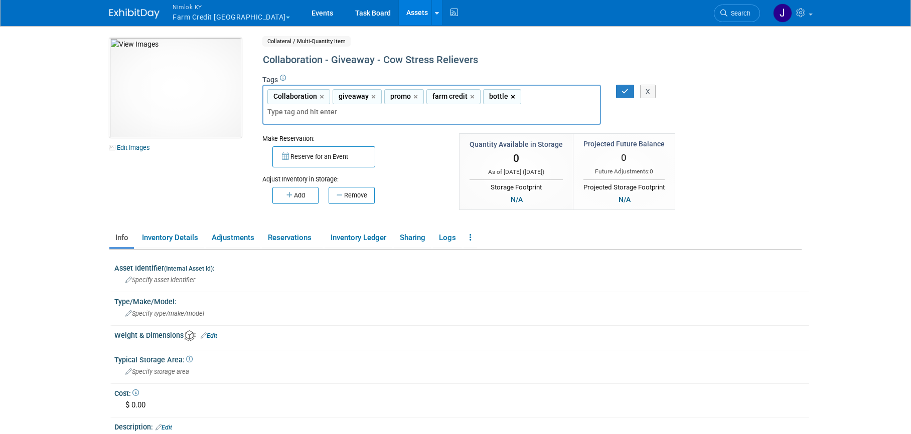
click at [510, 96] on link "×" at bounding box center [513, 97] width 7 height 12
type input "Collaboration, giveaway, promo, farm credit"
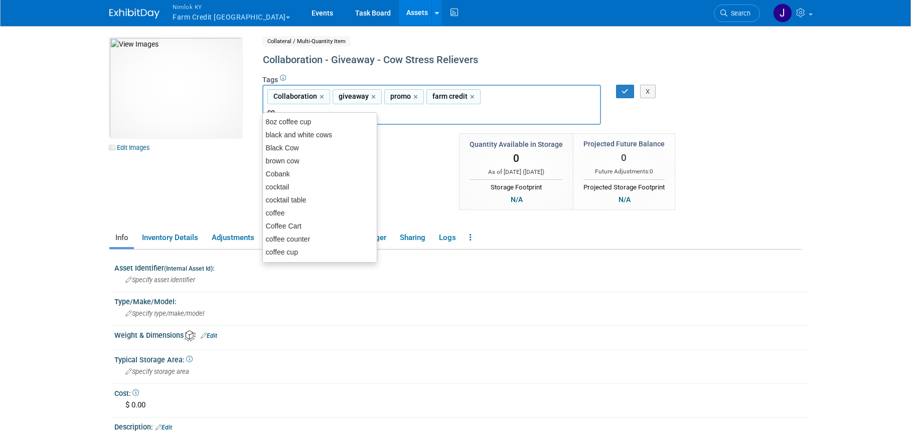
type input "cow"
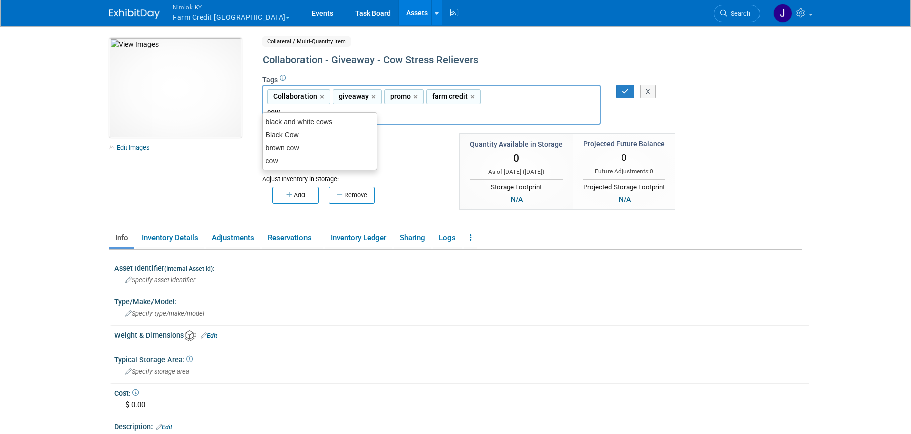
type input "Collaboration, giveaway, promo, farm credit, cow"
type input "stress reliever"
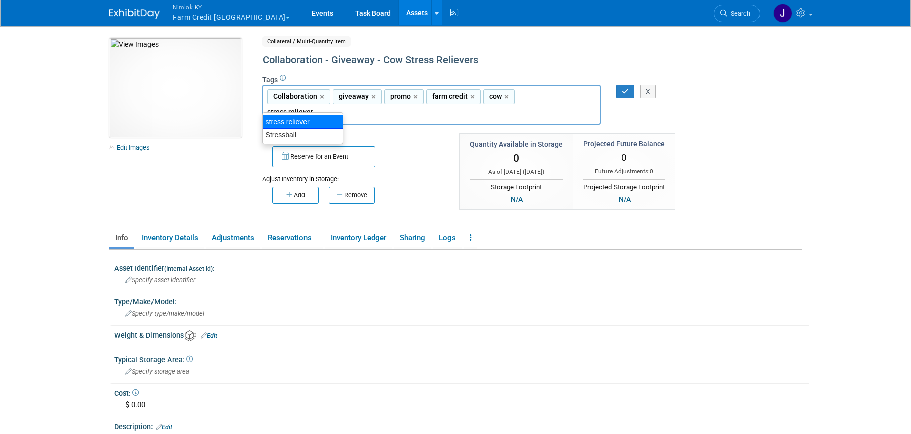
type input "Collaboration, giveaway, promo, farm credit, cow, stress reliever"
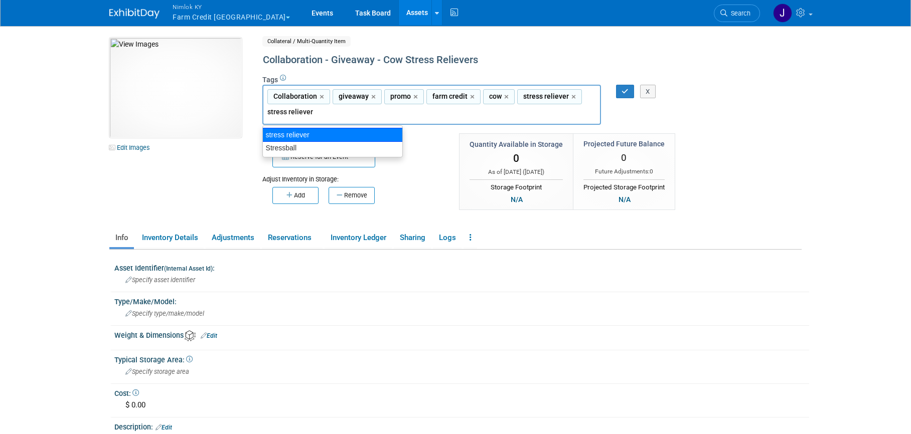
type input "Stressball"
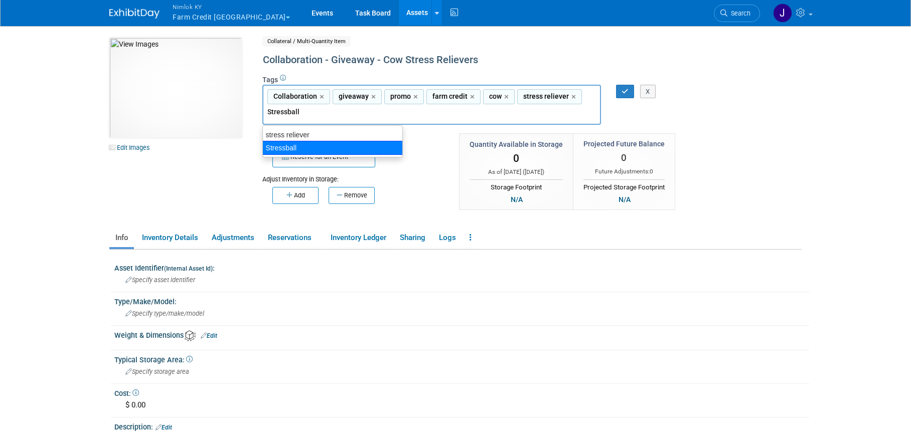
type input "Collaboration, giveaway, promo, farm credit, cow, stress reliever, Stressball"
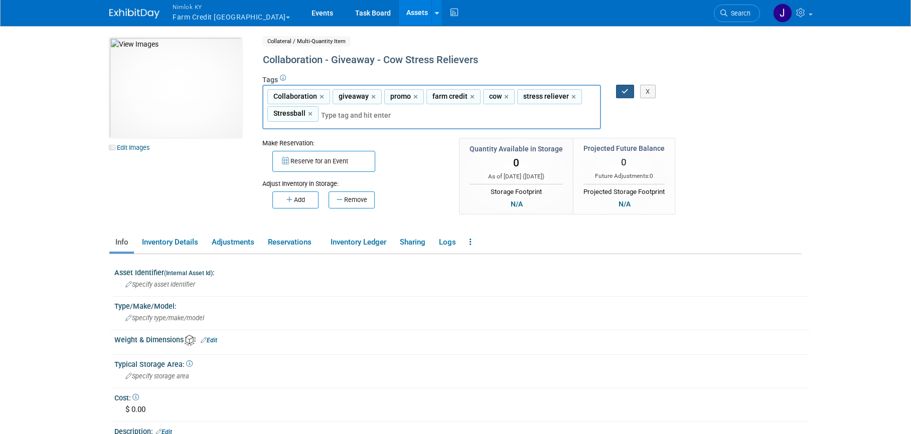
click at [627, 92] on icon "button" at bounding box center [624, 91] width 7 height 7
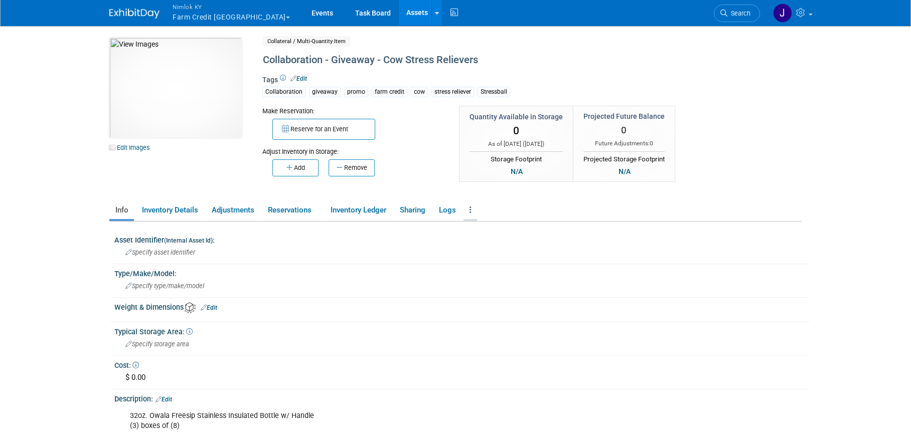
click at [475, 211] on link at bounding box center [470, 211] width 14 height 18
click at [505, 231] on link "Copy/Duplicate Asset" at bounding box center [506, 230] width 87 height 17
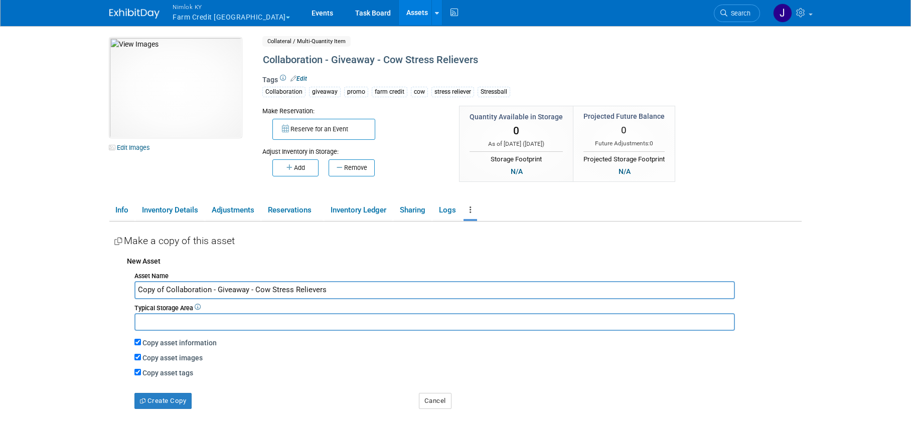
drag, startPoint x: 166, startPoint y: 289, endPoint x: 116, endPoint y: 291, distance: 49.7
click at [117, 291] on div "New Asset Asset Name Copy of Collaboration - Giveaway - Cow Stress Relievers Ty…" at bounding box center [457, 330] width 687 height 158
drag, startPoint x: 226, startPoint y: 290, endPoint x: 251, endPoint y: 285, distance: 25.6
click at [226, 290] on input "Collaboration - Giveaway - Cow Stress Relievers" at bounding box center [434, 290] width 600 height 18
type input "Collaboration - Giveaway - Pig Stress Relievers"
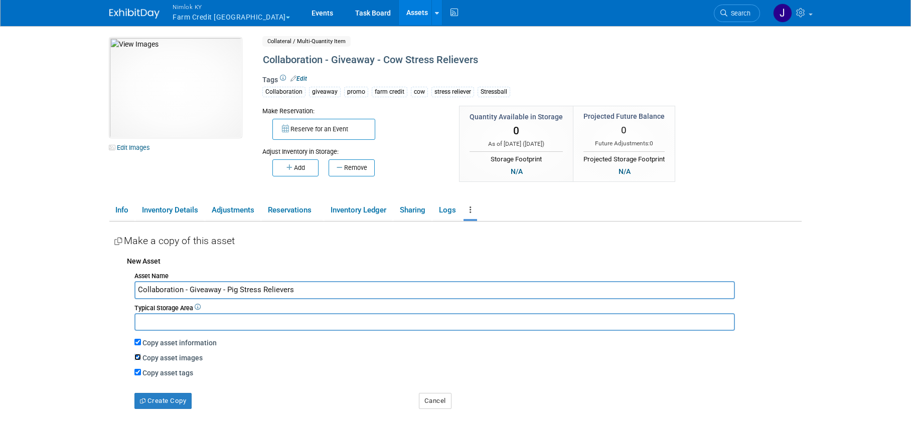
click at [140, 357] on input "Copy asset images" at bounding box center [137, 357] width 7 height 7
checkbox input "false"
click at [161, 395] on button "Create Copy" at bounding box center [162, 401] width 57 height 16
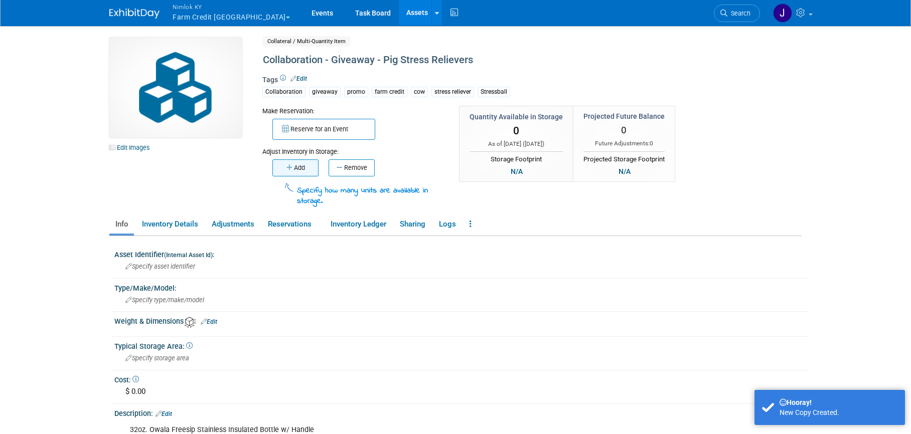
click at [303, 166] on button "Add" at bounding box center [295, 167] width 46 height 17
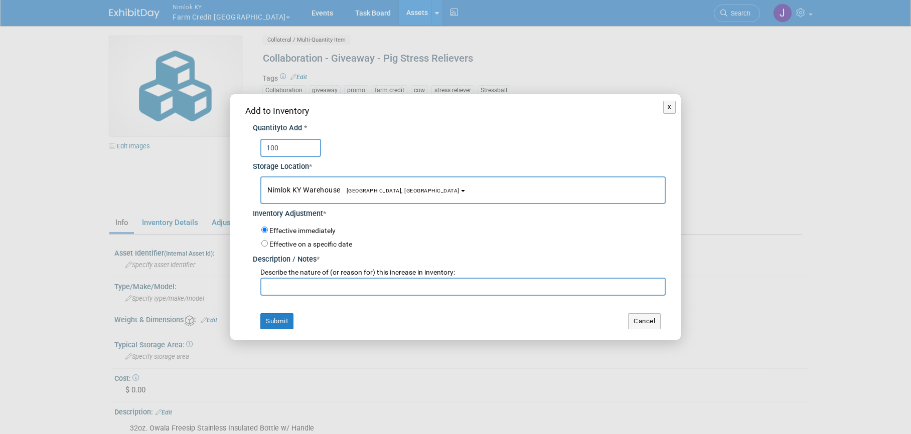
scroll to position [2, 0]
type input "100"
click at [292, 286] on input "text" at bounding box center [462, 287] width 405 height 18
type input "adding for FFA 2025"
click at [280, 323] on button "Submit" at bounding box center [276, 321] width 33 height 16
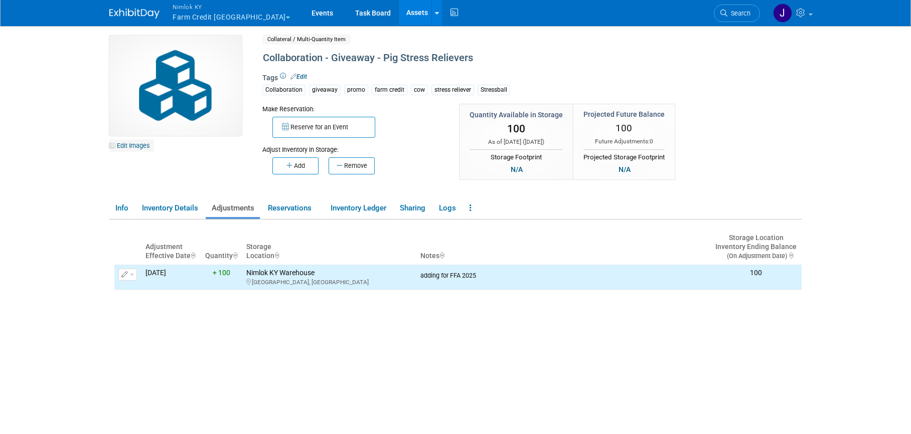
click at [139, 149] on link "Edit Images" at bounding box center [131, 145] width 45 height 13
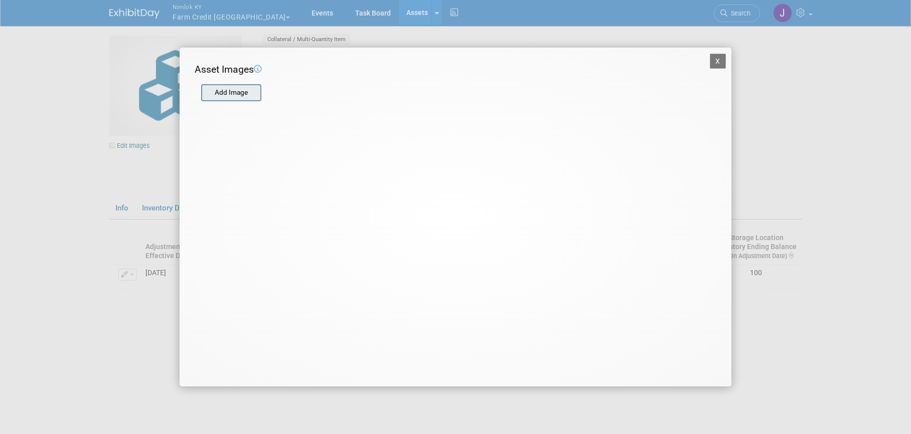
click at [241, 93] on input "file" at bounding box center [200, 92] width 119 height 15
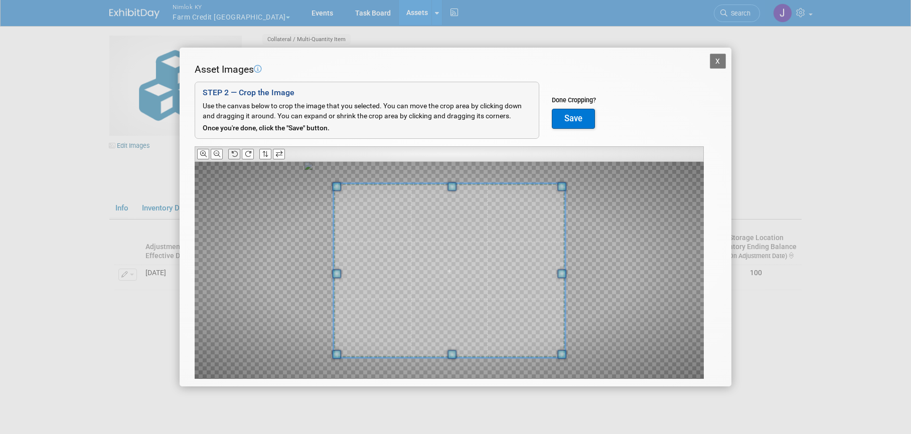
click at [236, 152] on icon at bounding box center [234, 154] width 7 height 7
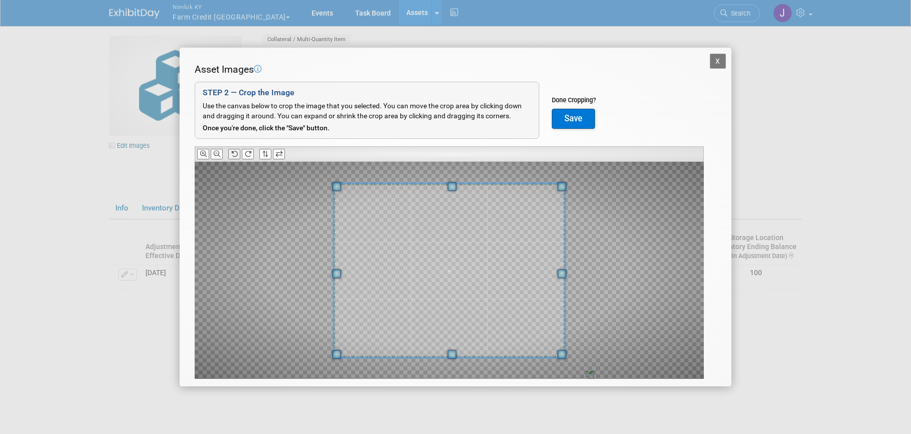
click at [236, 152] on icon at bounding box center [234, 154] width 7 height 7
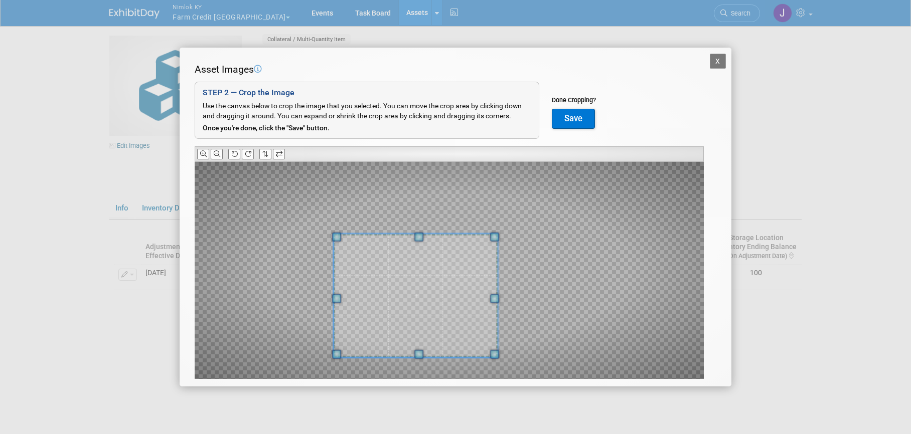
click at [470, 237] on div at bounding box center [415, 295] width 164 height 123
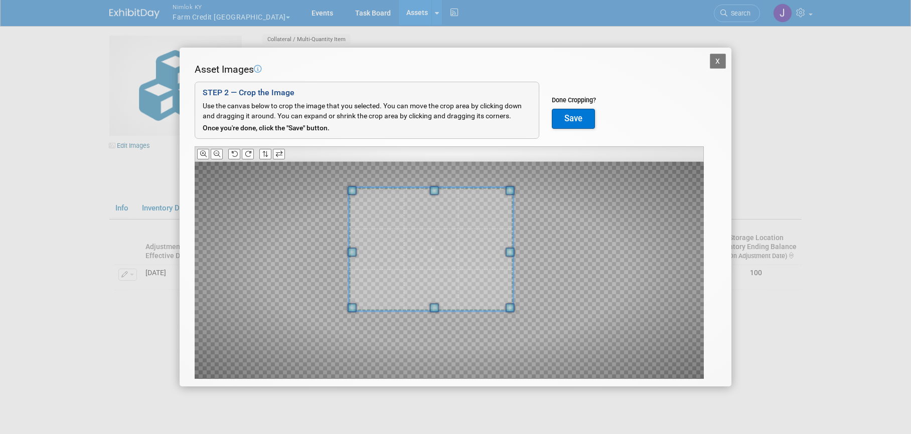
click at [477, 240] on span at bounding box center [431, 249] width 164 height 123
click at [578, 110] on button "Save" at bounding box center [573, 119] width 43 height 20
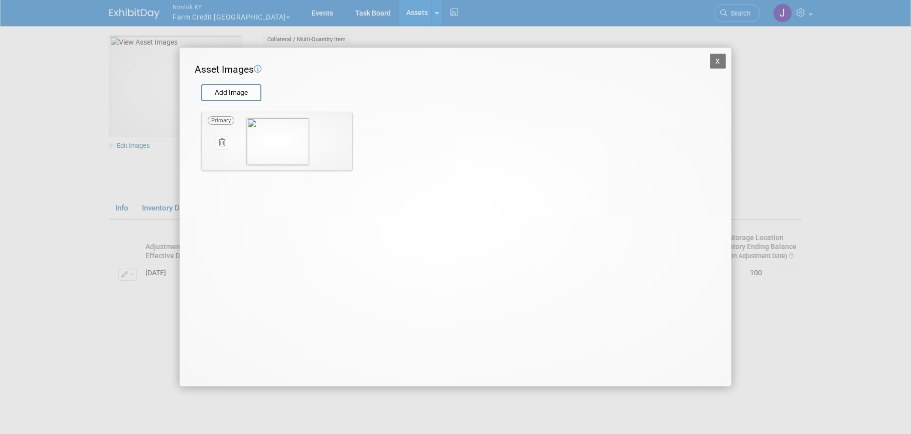
click at [714, 61] on button "X" at bounding box center [718, 61] width 16 height 15
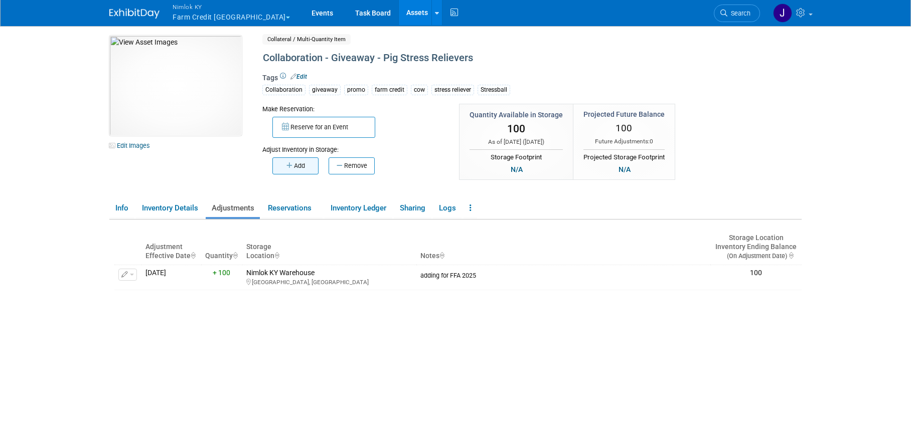
click at [304, 165] on button "Add" at bounding box center [295, 165] width 46 height 17
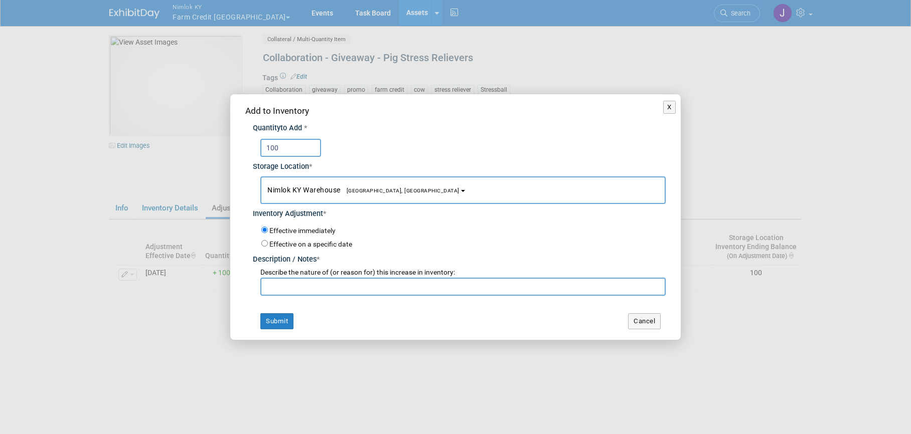
type input "100"
click at [303, 287] on input "text" at bounding box center [462, 287] width 405 height 18
click at [646, 324] on button "Cancel" at bounding box center [644, 321] width 33 height 16
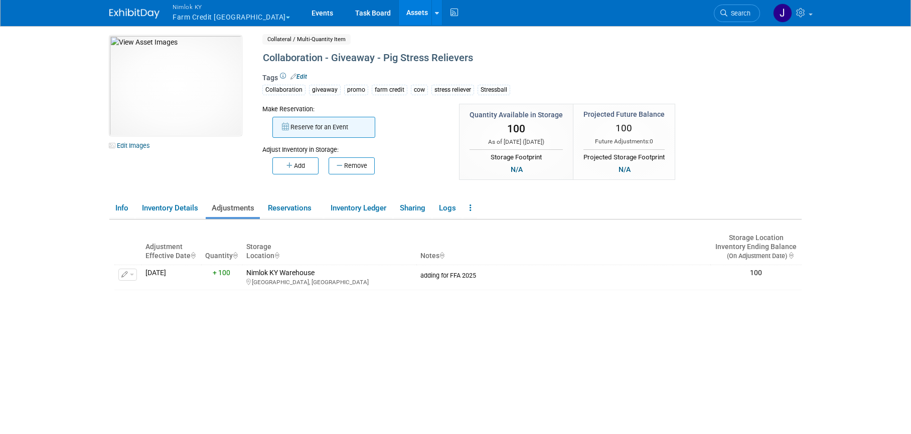
click at [319, 134] on button "Reserve for an Event" at bounding box center [323, 127] width 103 height 21
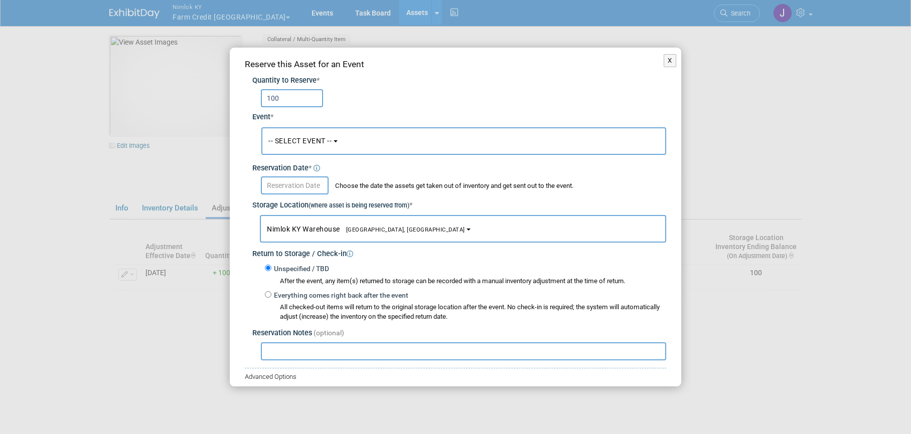
type input "100"
click at [319, 144] on span "-- SELECT EVENT --" at bounding box center [299, 141] width 63 height 8
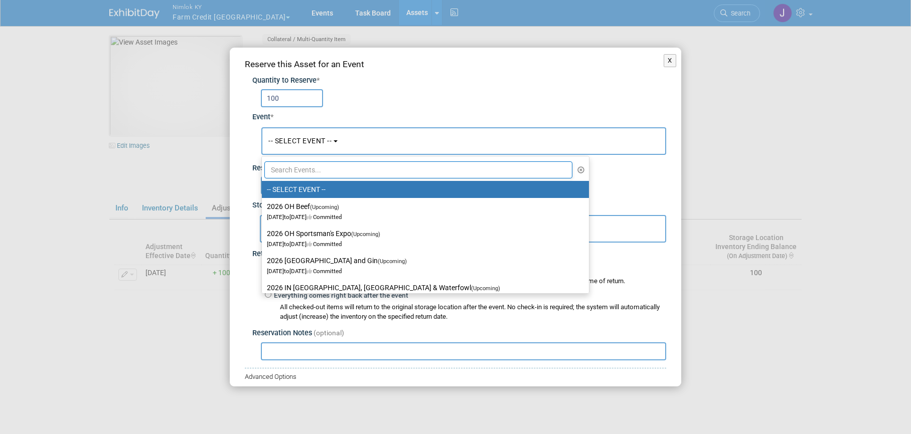
click at [314, 169] on input "text" at bounding box center [418, 169] width 308 height 17
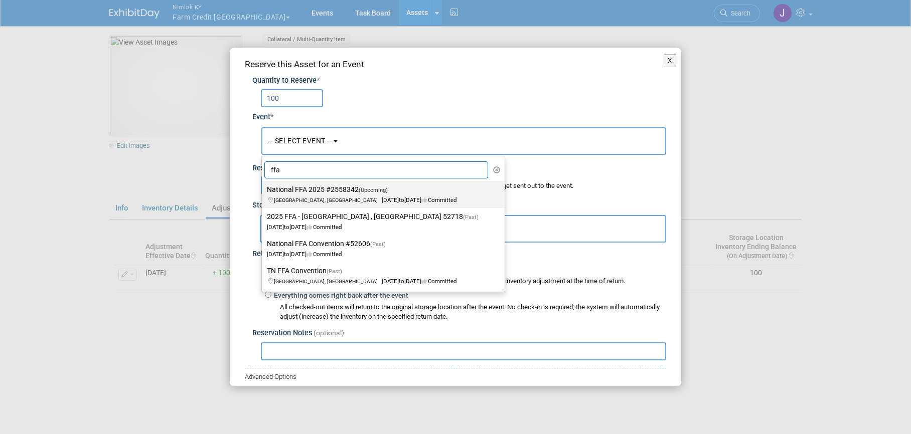
type input "ffa"
click at [307, 187] on label "National FFA 2025 #2558342 (Upcoming) Indianapolis, IN Oct 29, 2025 to Oct 31, …" at bounding box center [381, 194] width 228 height 23
click at [263, 187] on input "National FFA 2025 #2558342 (Upcoming) Indianapolis, IN Oct 29, 2025 to Oct 31, …" at bounding box center [260, 190] width 7 height 7
select select "11142014"
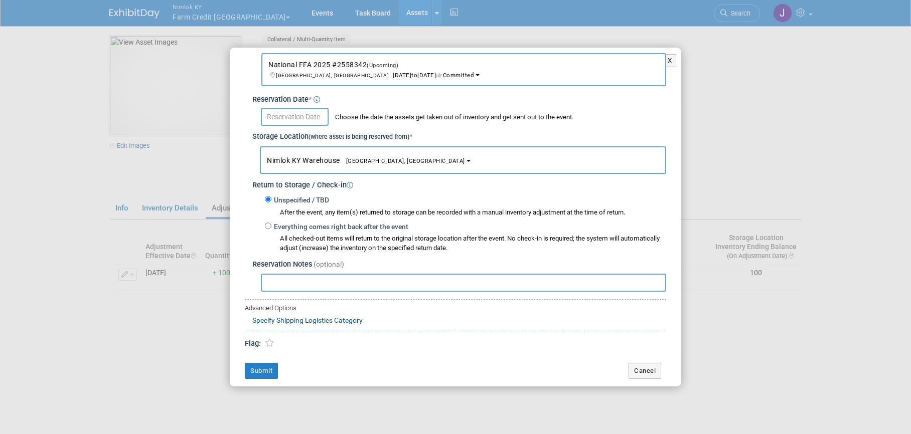
scroll to position [77, 0]
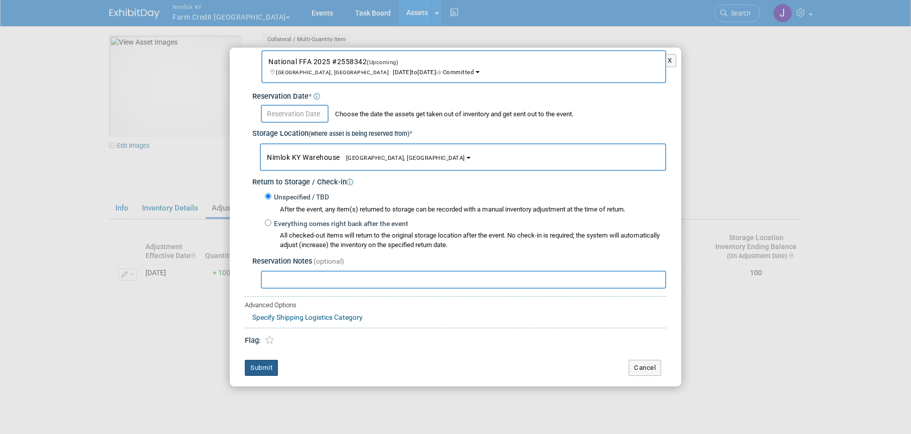
click at [271, 364] on button "Submit" at bounding box center [261, 368] width 33 height 16
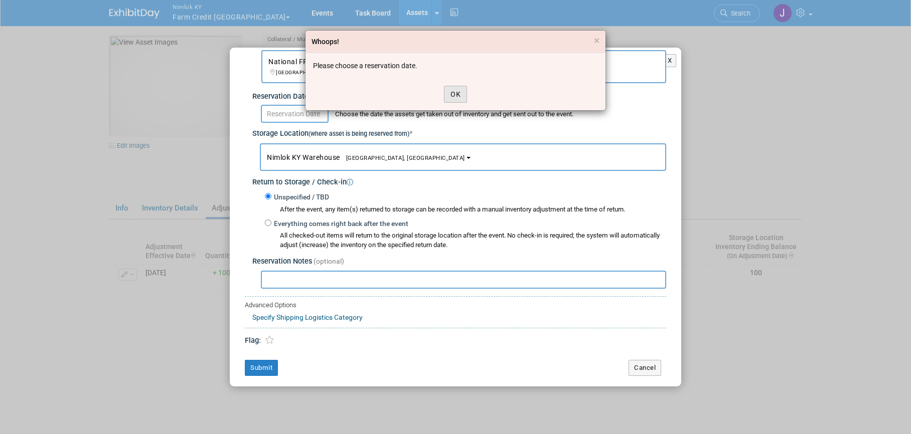
click at [455, 95] on button "OK" at bounding box center [455, 94] width 23 height 17
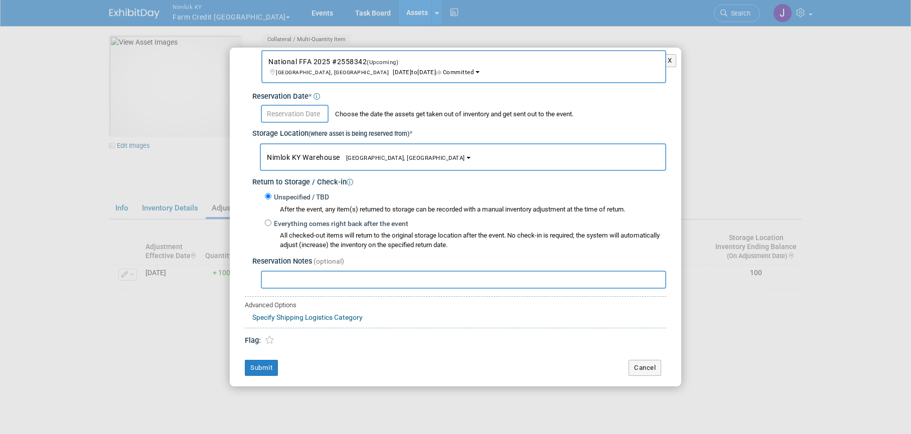
click at [317, 112] on input "text" at bounding box center [295, 114] width 68 height 18
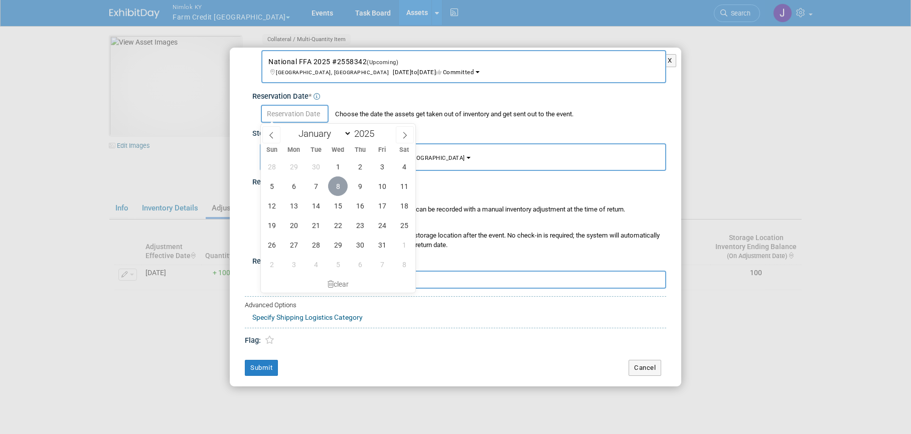
click at [341, 190] on span "8" at bounding box center [338, 187] width 20 height 20
type input "Oct 8, 2025"
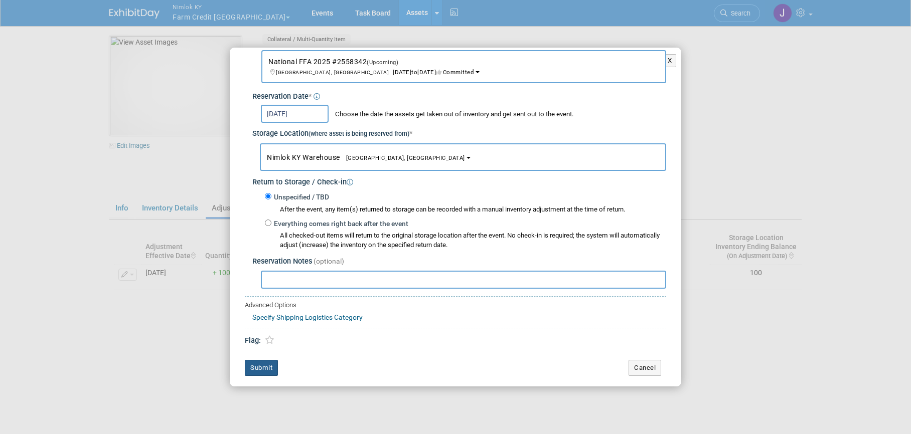
click at [259, 367] on button "Submit" at bounding box center [261, 368] width 33 height 16
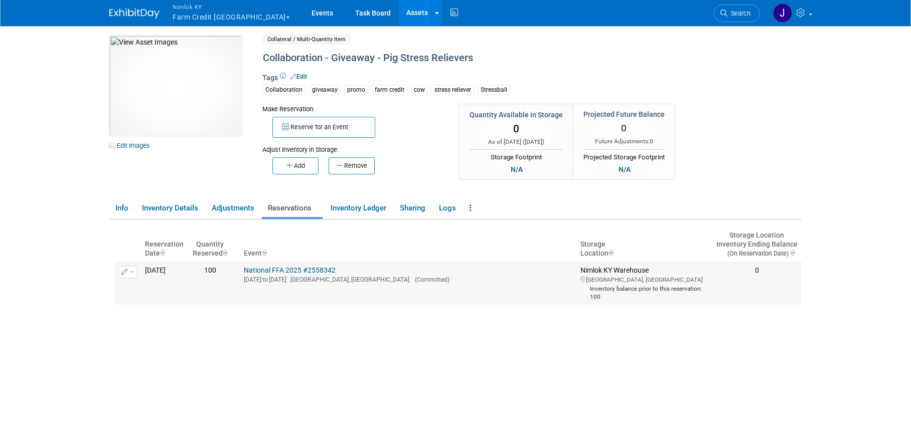
click at [334, 267] on link "National FFA 2025 #2558342" at bounding box center [290, 270] width 92 height 8
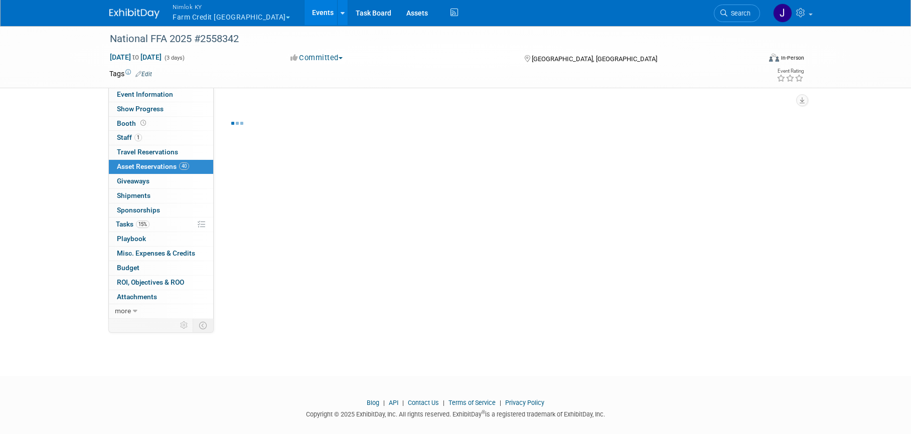
click at [166, 164] on span "Asset Reservations 40" at bounding box center [153, 166] width 72 height 8
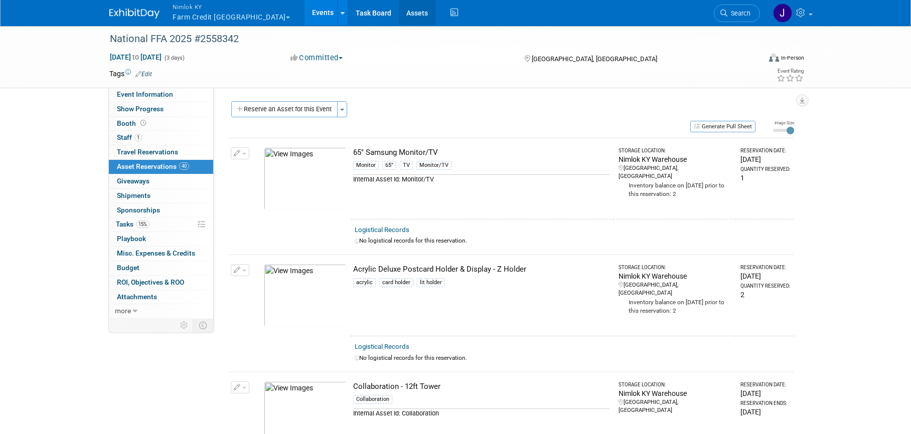
click at [403, 9] on link "Assets" at bounding box center [417, 12] width 37 height 25
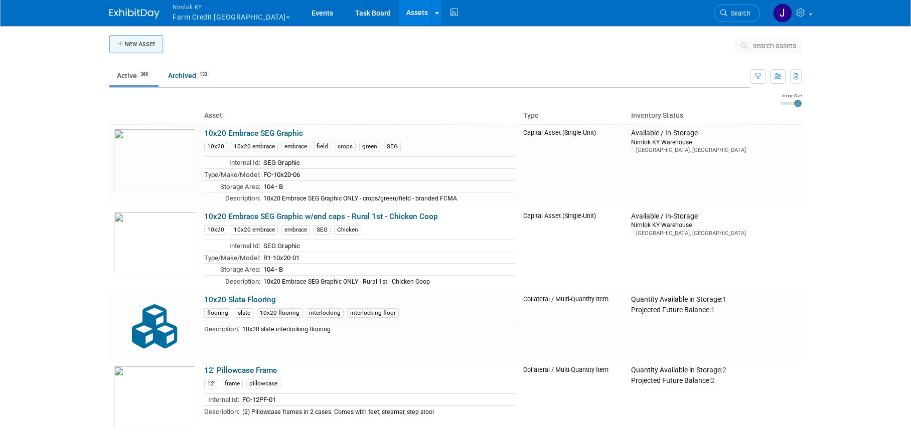
click at [137, 41] on button "New Asset" at bounding box center [136, 44] width 54 height 18
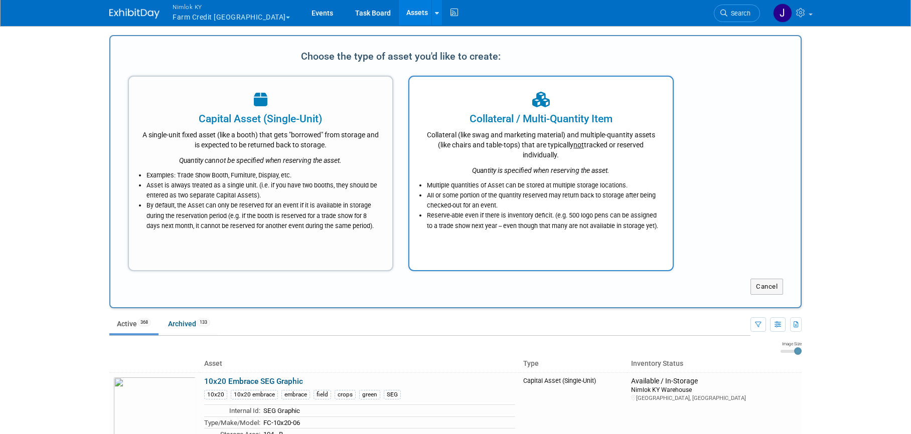
click at [534, 155] on div "Collateral (like swag and marketing material) and multiple-quantity assets (lik…" at bounding box center [541, 143] width 238 height 34
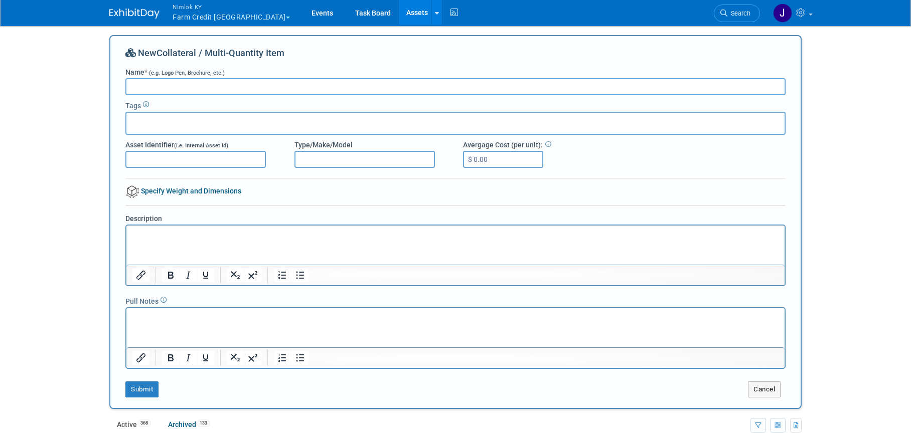
click at [380, 83] on input "Name * (e.g. Logo Pen, Brochure, etc.)" at bounding box center [455, 86] width 660 height 17
type input "Table Magnets"
click at [385, 123] on div at bounding box center [455, 123] width 660 height 23
type input "Collaboration"
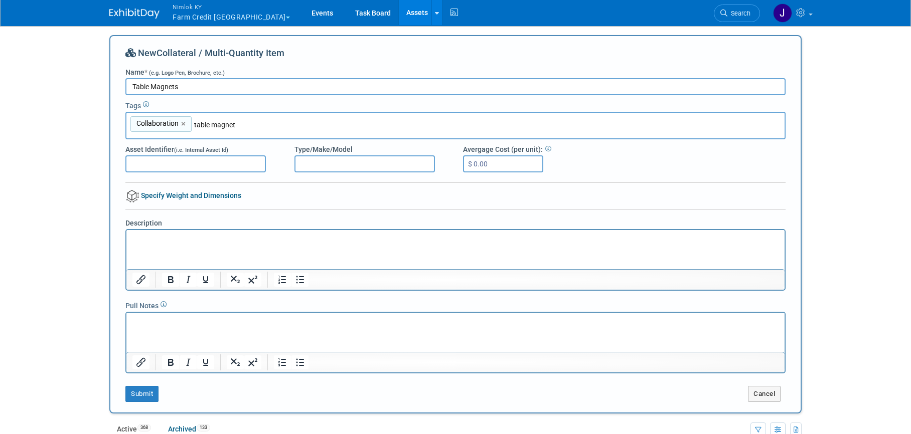
type input "table magnets"
type input "Collaboration, table magnets"
type input "magnet"
type input "Collaboration, table magnets, magnet"
click at [245, 244] on html at bounding box center [455, 237] width 658 height 14
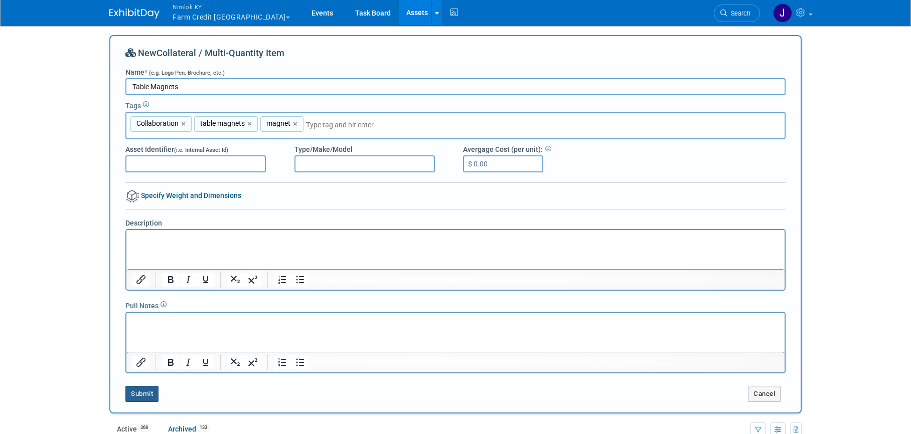
click at [144, 390] on button "Submit" at bounding box center [141, 394] width 33 height 16
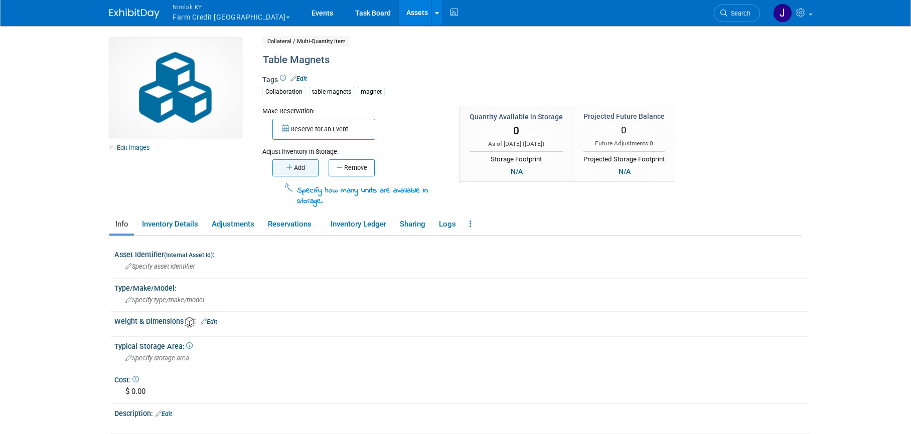
click at [310, 170] on button "Add" at bounding box center [295, 167] width 46 height 17
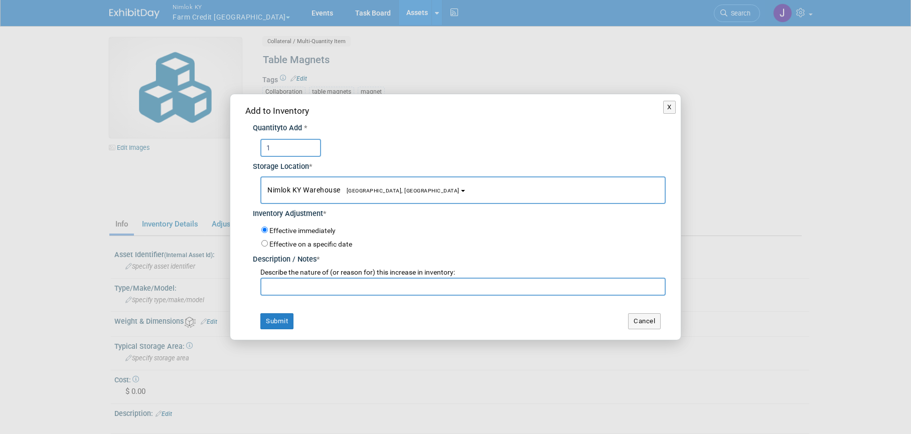
type input "1"
click at [308, 286] on input "text" at bounding box center [462, 287] width 405 height 18
type input "adding for FFA 2025"
click at [271, 144] on input "1" at bounding box center [290, 148] width 61 height 18
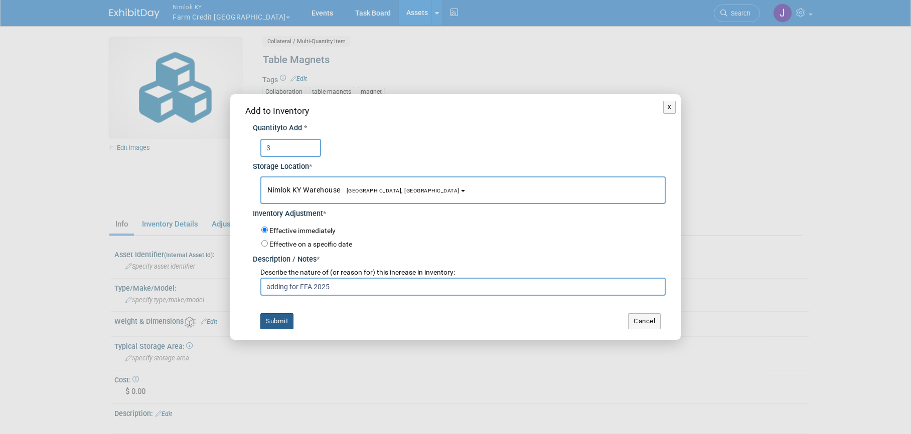
type input "3"
click at [277, 320] on button "Submit" at bounding box center [276, 321] width 33 height 16
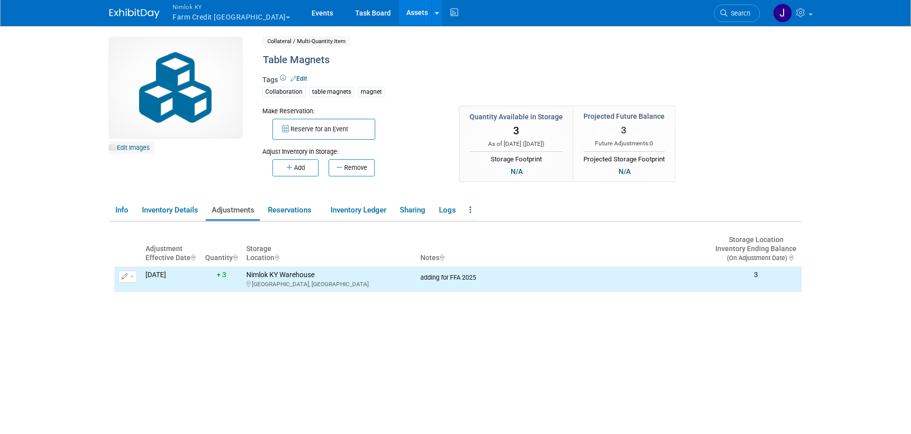
click at [141, 148] on link "Edit Images" at bounding box center [131, 147] width 45 height 13
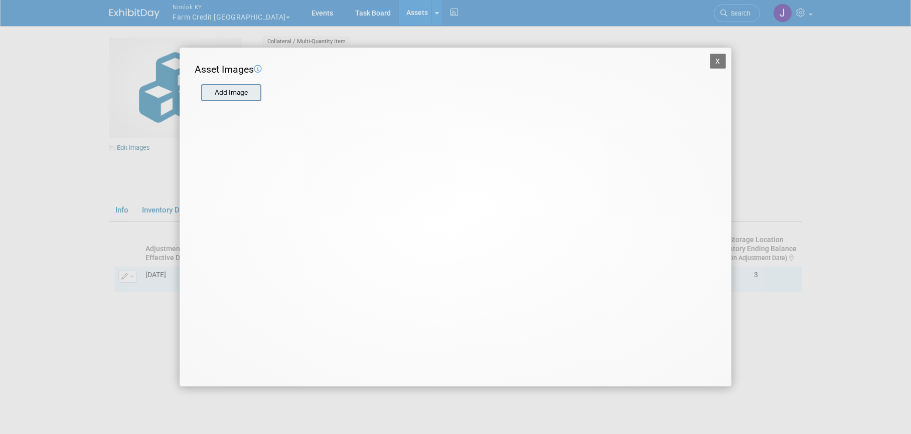
click at [226, 87] on input "file" at bounding box center [200, 92] width 119 height 15
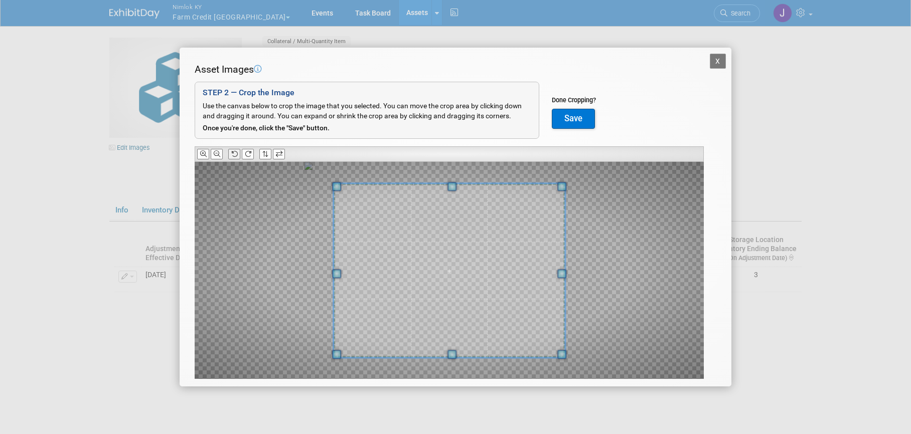
click at [237, 155] on icon at bounding box center [234, 154] width 7 height 7
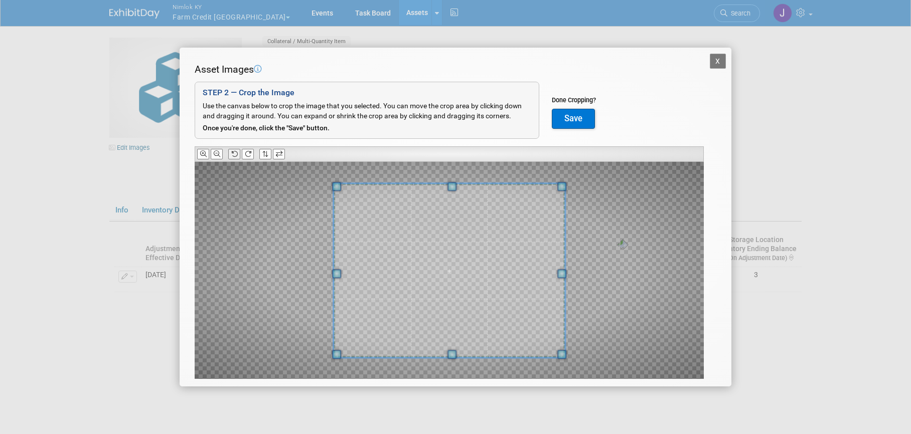
click at [237, 155] on icon at bounding box center [234, 154] width 7 height 7
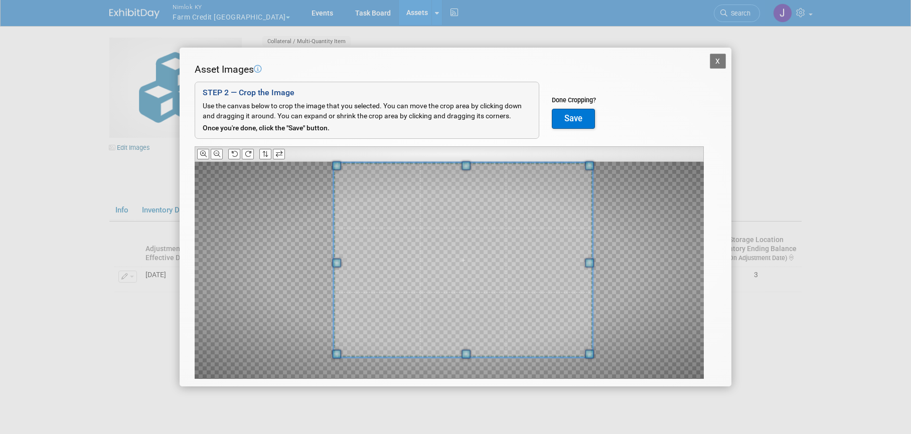
click at [565, 163] on div at bounding box center [462, 260] width 259 height 195
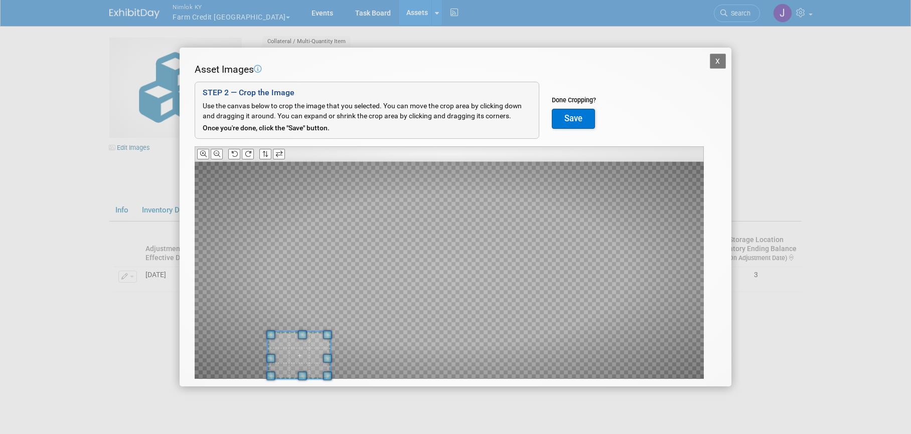
click at [276, 373] on div at bounding box center [449, 270] width 509 height 217
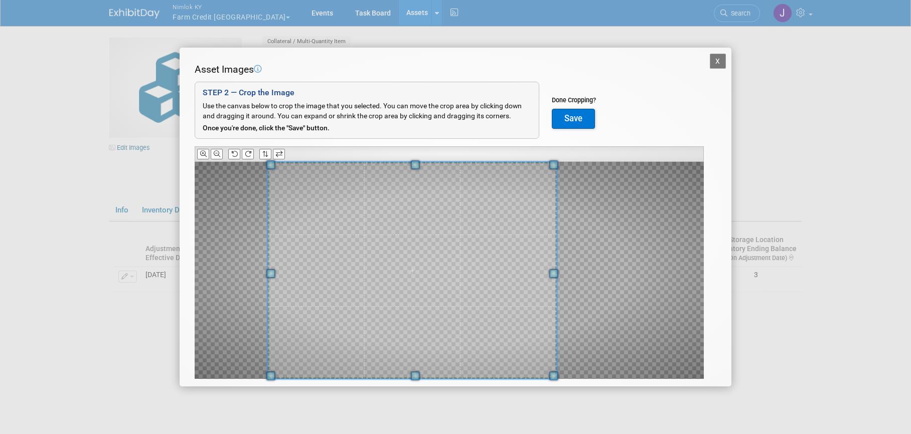
click at [641, 150] on div "Asset Images Add Image STEP 2 — Crop the Image Use the canvas below to crop the…" at bounding box center [455, 237] width 521 height 348
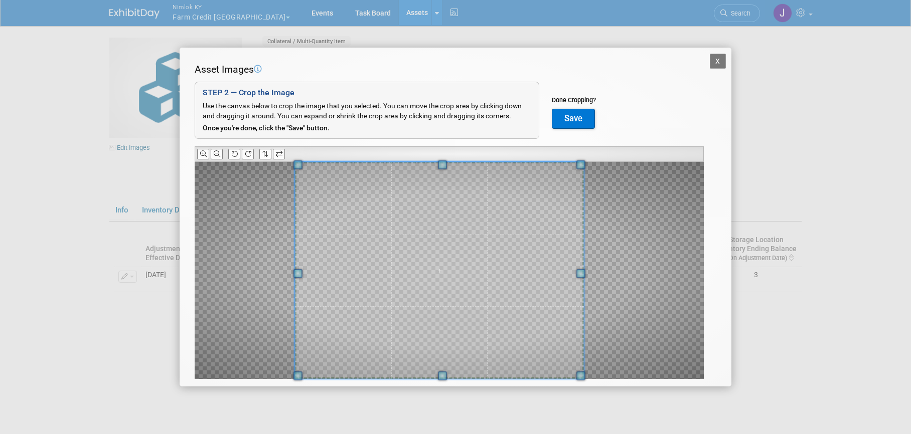
click at [534, 256] on span at bounding box center [439, 270] width 289 height 217
click at [540, 257] on span at bounding box center [445, 270] width 289 height 217
click at [584, 120] on button "Save" at bounding box center [573, 119] width 43 height 20
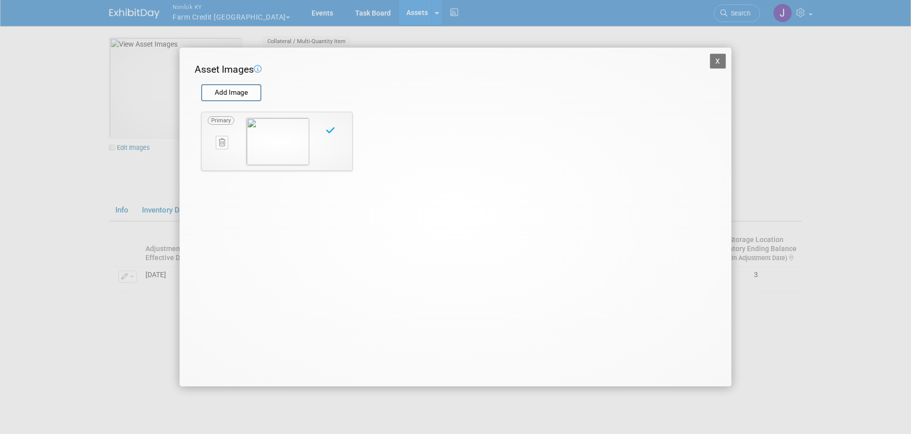
click at [719, 57] on button "X" at bounding box center [718, 61] width 16 height 15
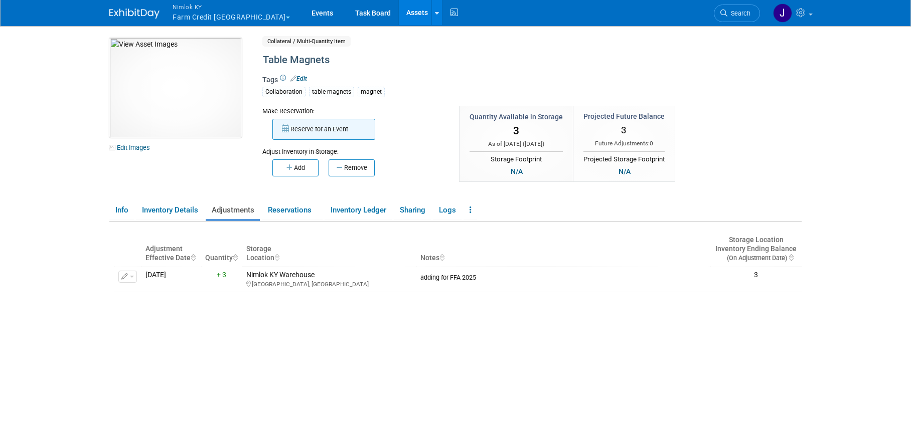
click at [300, 127] on button "Reserve for an Event" at bounding box center [323, 129] width 103 height 21
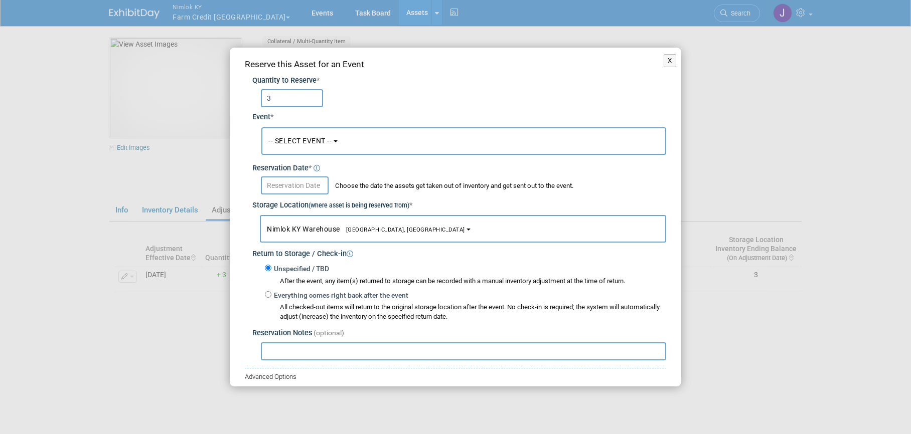
type input "3"
click at [298, 144] on span "-- SELECT EVENT --" at bounding box center [299, 141] width 63 height 8
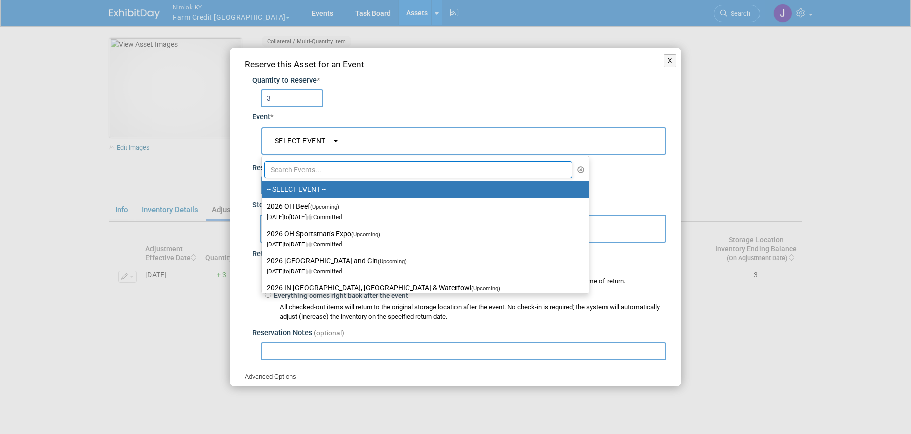
click at [305, 173] on input "text" at bounding box center [418, 169] width 308 height 17
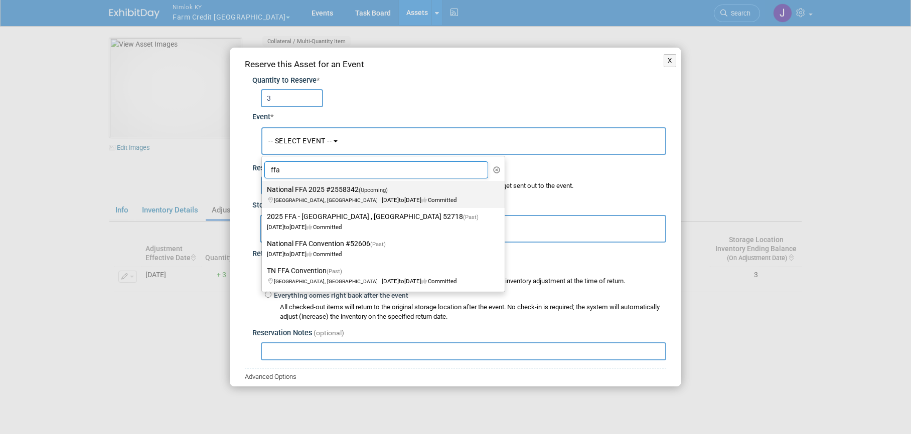
type input "ffa"
click at [307, 193] on label "National FFA 2025 #2558342 (Upcoming) Indianapolis, IN Oct 29, 2025 to Oct 31, …" at bounding box center [381, 194] width 228 height 23
click at [263, 193] on input "National FFA 2025 #2558342 (Upcoming) Indianapolis, IN Oct 29, 2025 to Oct 31, …" at bounding box center [260, 190] width 7 height 7
select select "11142014"
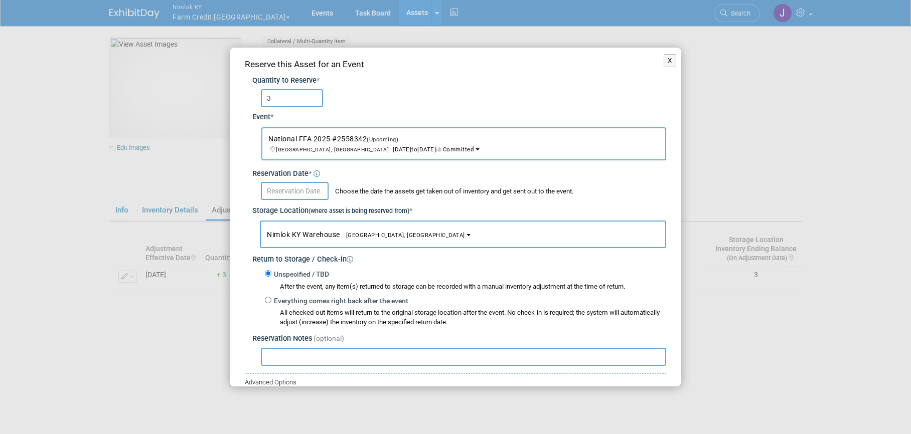
click at [299, 192] on input "text" at bounding box center [295, 191] width 68 height 18
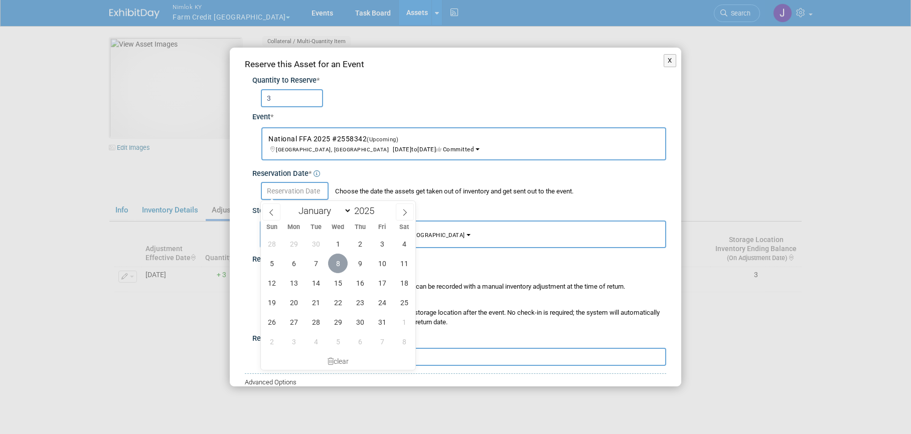
click at [339, 260] on span "8" at bounding box center [338, 264] width 20 height 20
type input "Oct 8, 2025"
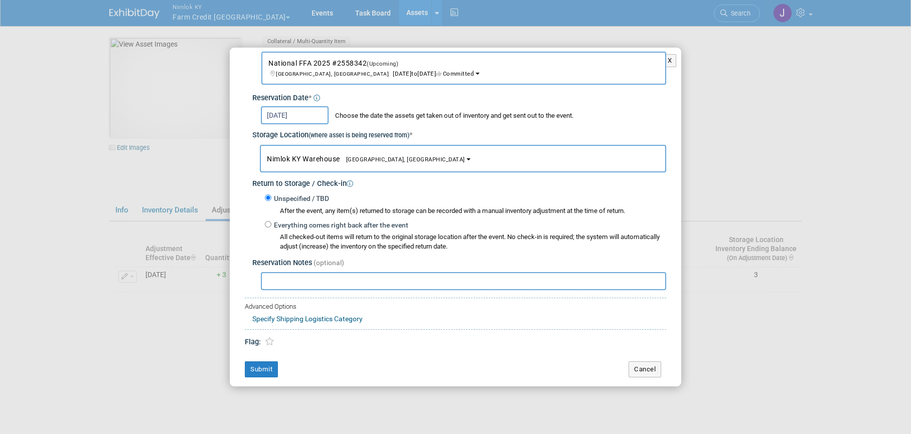
scroll to position [77, 0]
click at [268, 368] on button "Submit" at bounding box center [261, 368] width 33 height 16
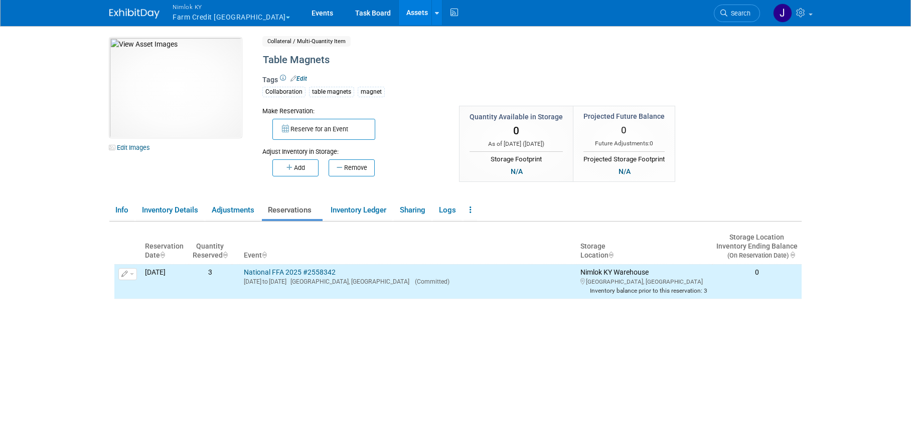
click at [399, 12] on link "Assets" at bounding box center [417, 12] width 37 height 25
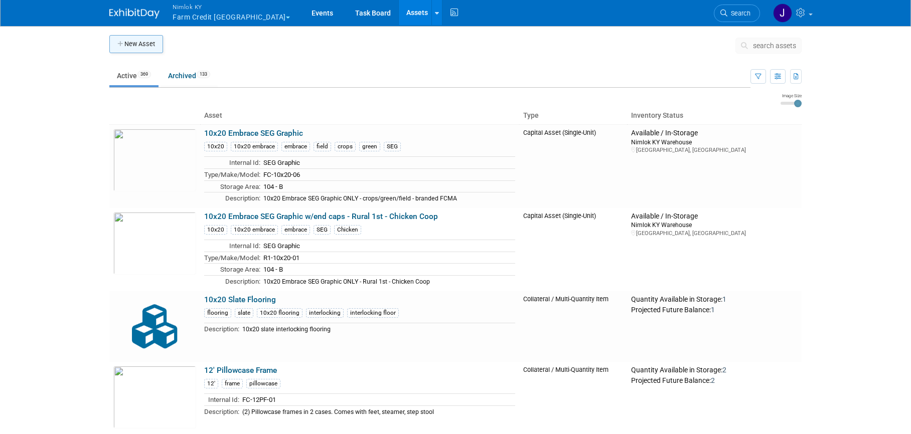
click at [151, 51] on button "New Asset" at bounding box center [136, 44] width 54 height 18
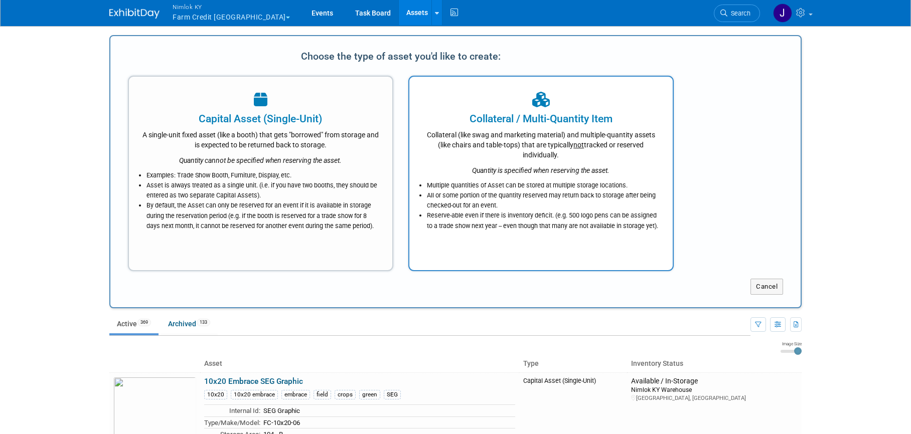
click at [480, 121] on div "Collateral / Multi-Quantity Item" at bounding box center [541, 118] width 238 height 15
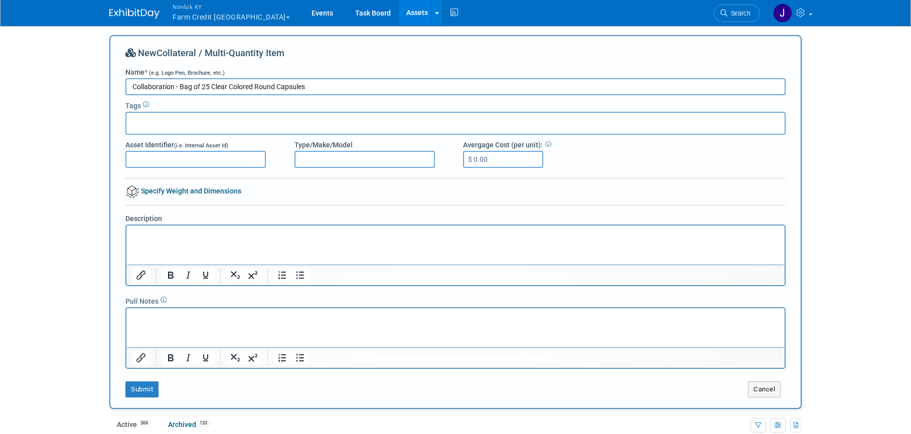
type input "Collaboration - Bag of 25 Clear Colored Round Capsules"
click at [302, 128] on div at bounding box center [455, 123] width 660 height 23
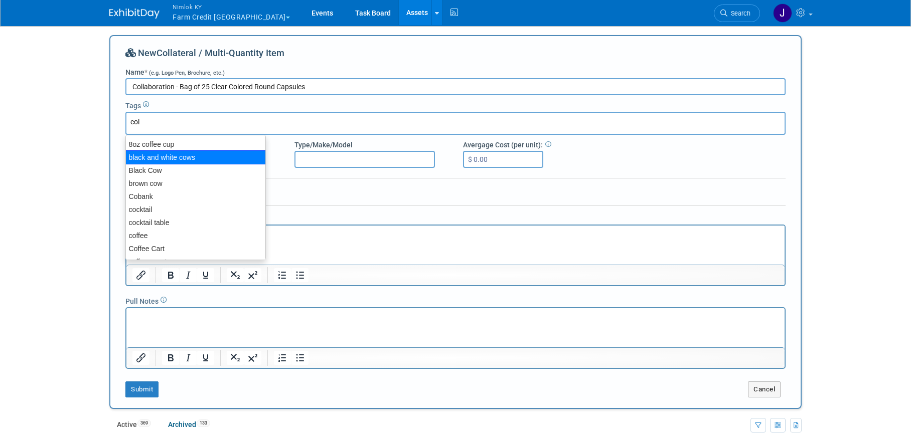
type input "coll"
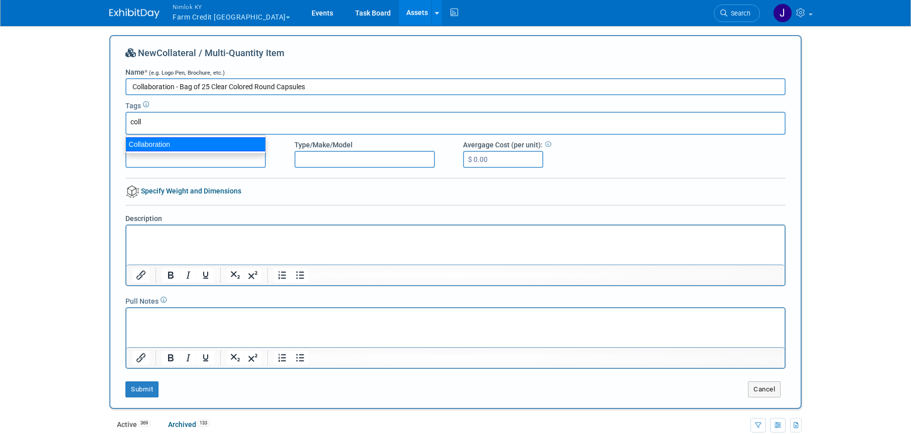
click at [195, 142] on div "Collaboration" at bounding box center [195, 144] width 140 height 14
type input "Collaboration"
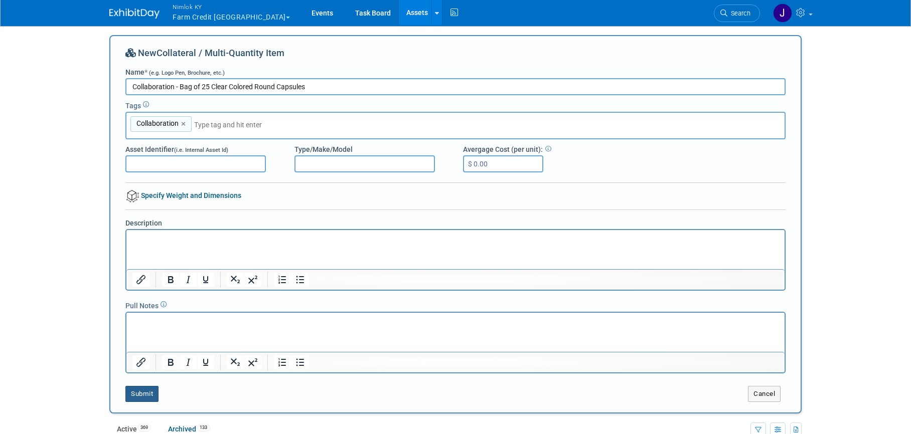
click at [153, 394] on button "Submit" at bounding box center [141, 394] width 33 height 16
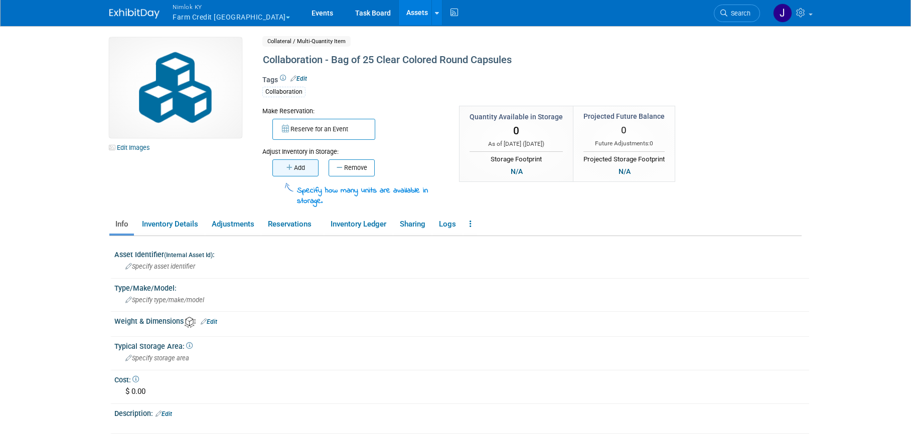
click at [303, 169] on button "Add" at bounding box center [295, 167] width 46 height 17
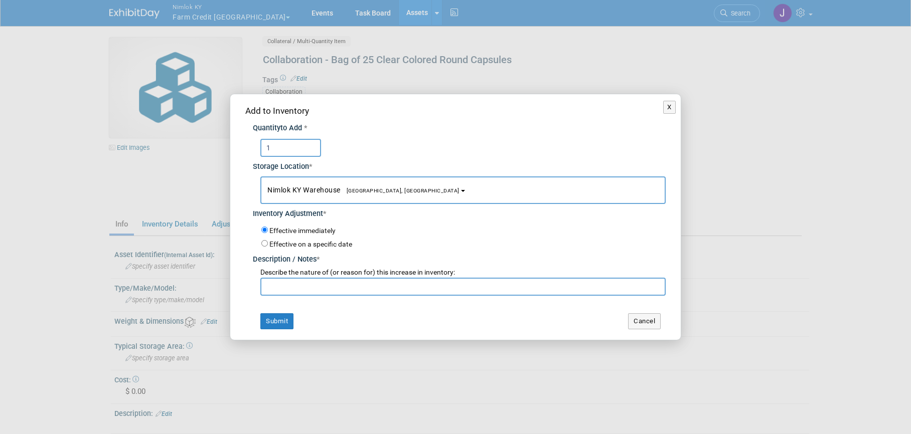
type input "1"
click at [290, 285] on input "text" at bounding box center [462, 287] width 405 height 18
type input "adding for FFA 2025"
click at [286, 318] on button "Submit" at bounding box center [276, 321] width 33 height 16
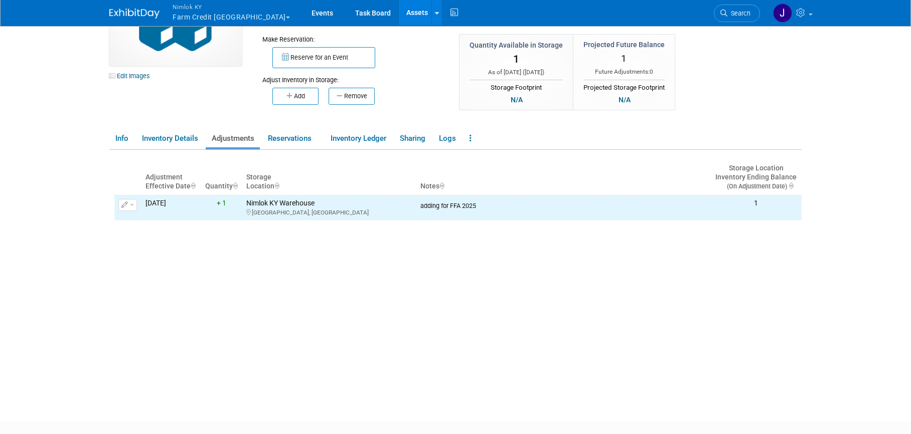
scroll to position [71, 0]
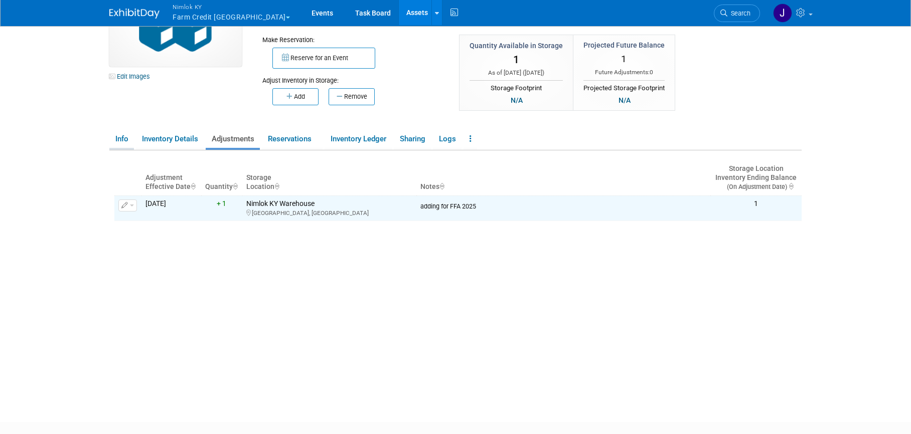
click at [120, 141] on link "Info" at bounding box center [121, 139] width 25 height 18
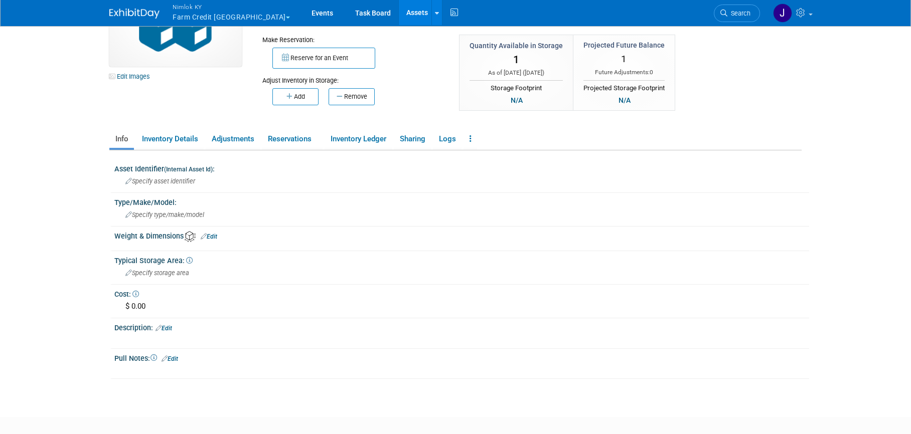
click at [169, 329] on link "Edit" at bounding box center [163, 328] width 17 height 7
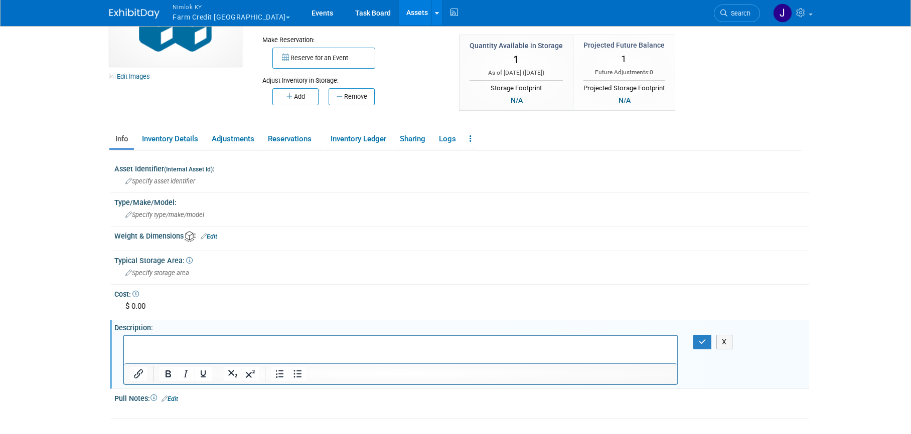
scroll to position [0, 0]
click at [184, 343] on p "Rich Text Area. Press ALT-0 for help." at bounding box center [401, 344] width 542 height 10
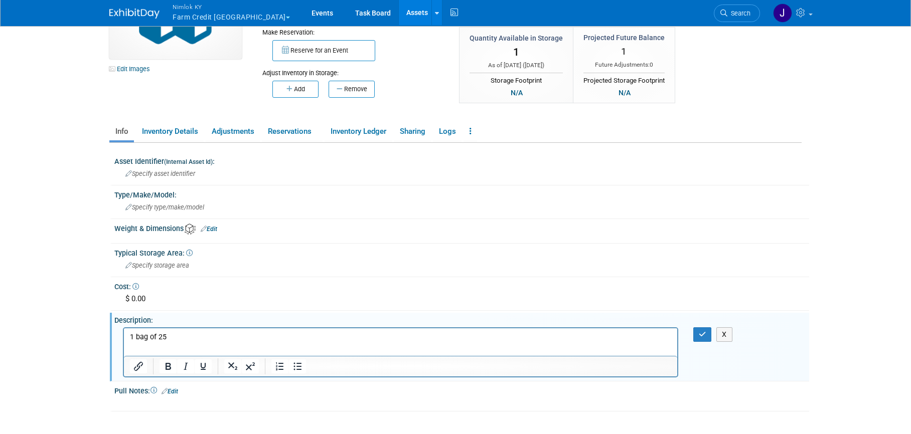
scroll to position [89, 0]
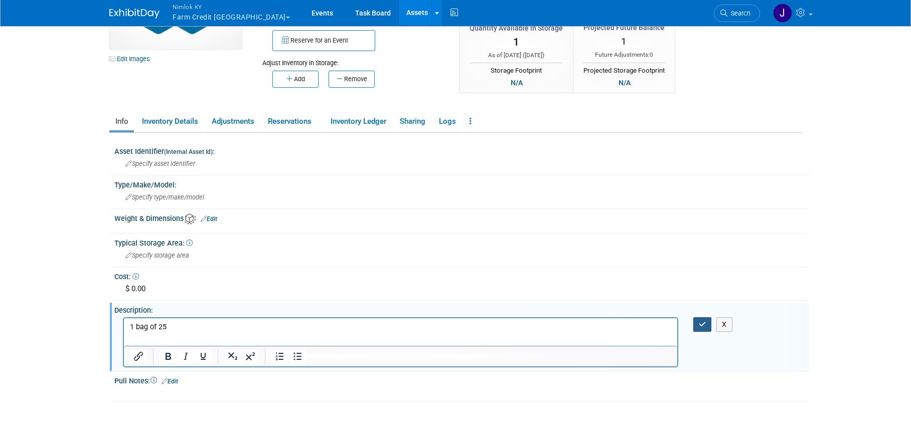
click at [699, 323] on icon "button" at bounding box center [702, 324] width 8 height 7
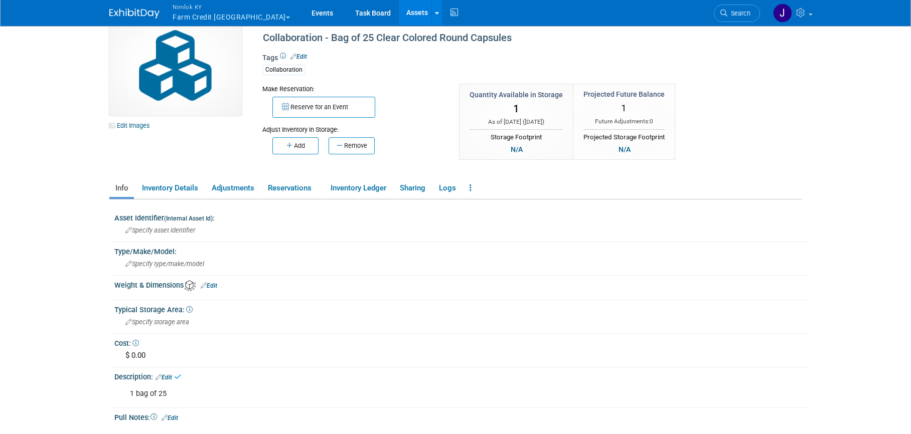
scroll to position [0, 0]
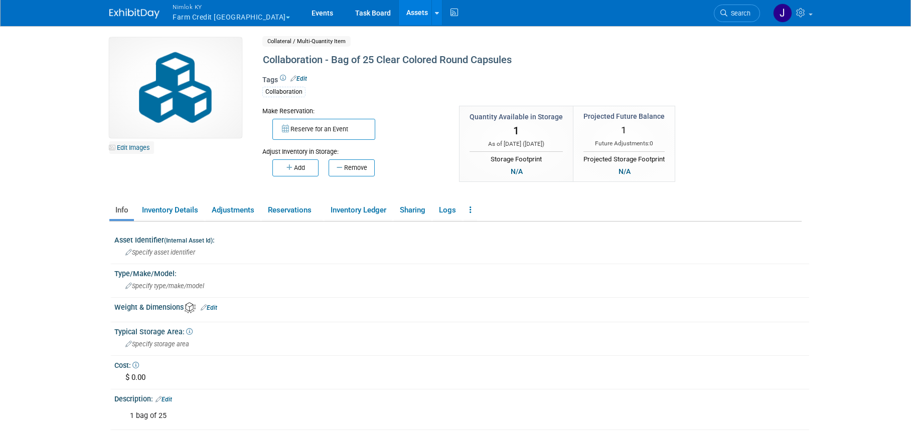
click at [130, 145] on link "Edit Images" at bounding box center [131, 147] width 45 height 13
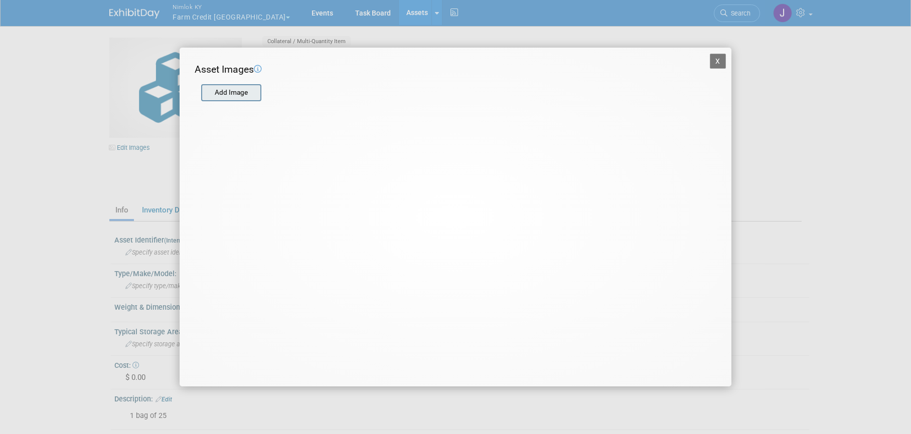
click at [247, 92] on input "file" at bounding box center [200, 92] width 119 height 15
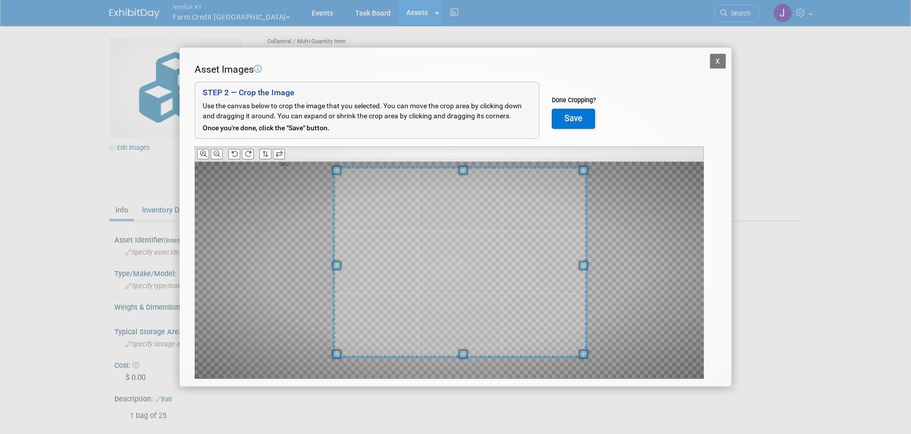
click at [605, 170] on div at bounding box center [449, 270] width 509 height 217
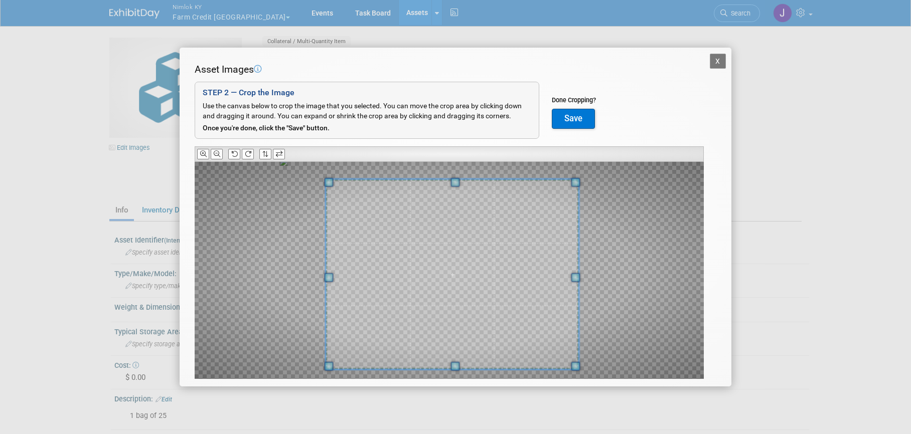
click at [551, 237] on span at bounding box center [451, 275] width 253 height 190
click at [581, 123] on button "Save" at bounding box center [573, 119] width 43 height 20
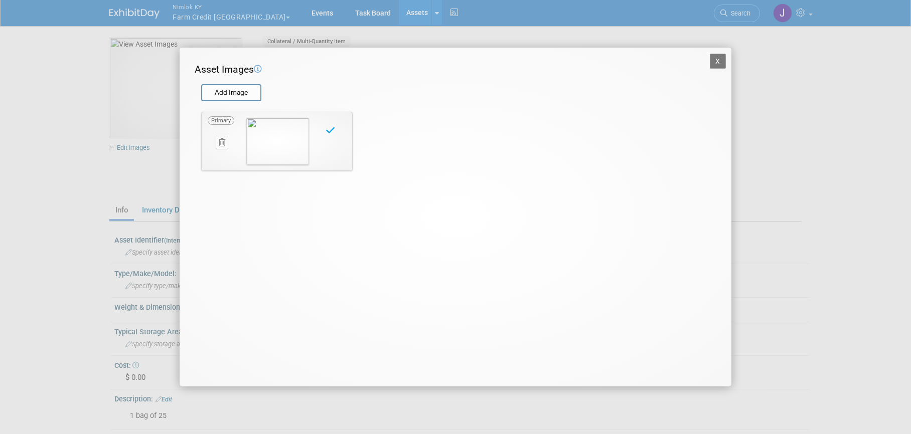
click at [714, 58] on button "X" at bounding box center [718, 61] width 16 height 15
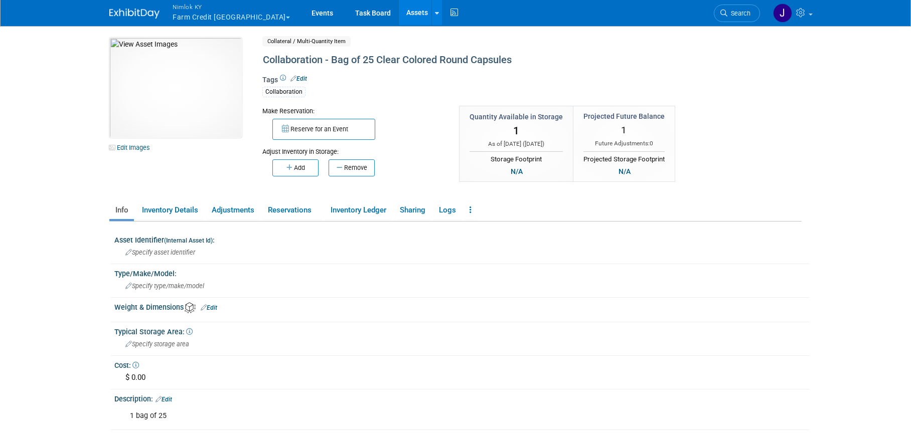
click at [399, 11] on link "Assets" at bounding box center [417, 12] width 37 height 25
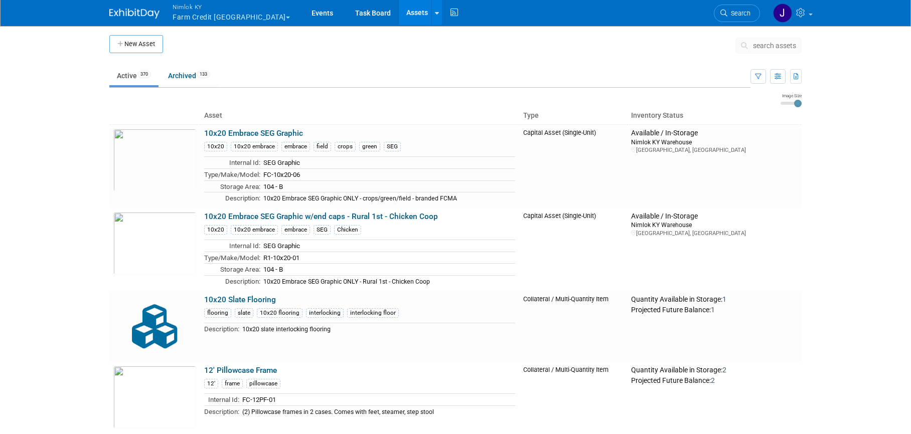
click at [759, 52] on button "search assets" at bounding box center [768, 46] width 66 height 16
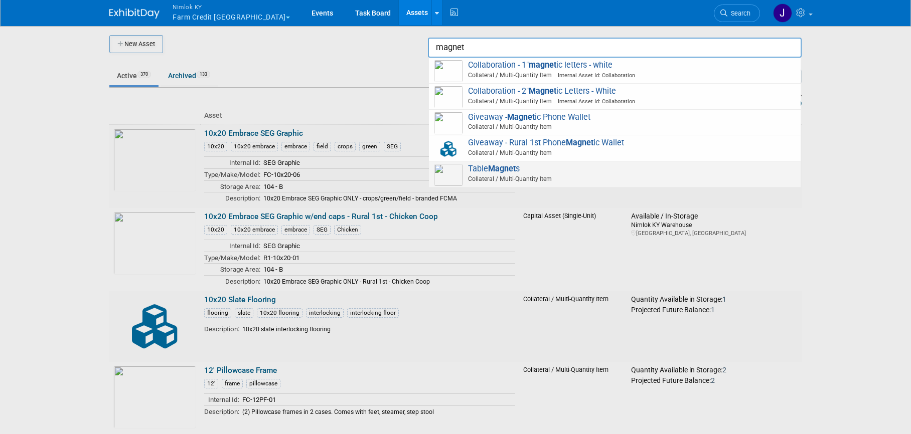
click at [507, 168] on strong "Magnet" at bounding box center [502, 169] width 28 height 10
type input "Table Magnets"
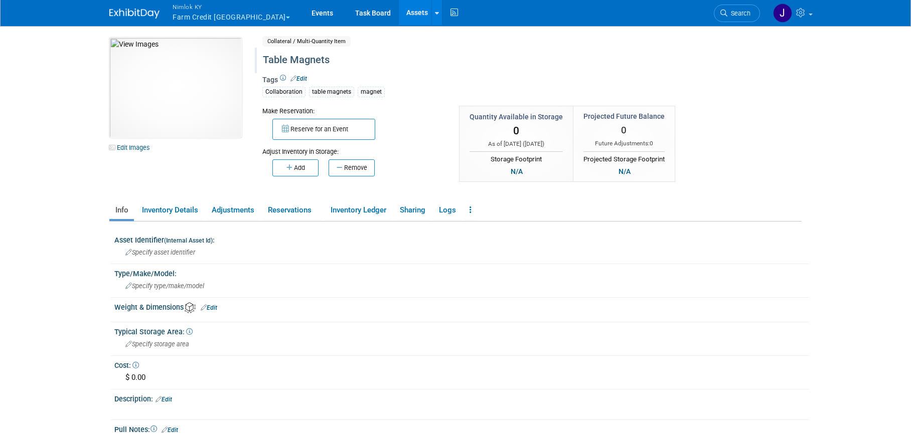
click at [261, 58] on div "Table Magnets" at bounding box center [488, 60] width 459 height 18
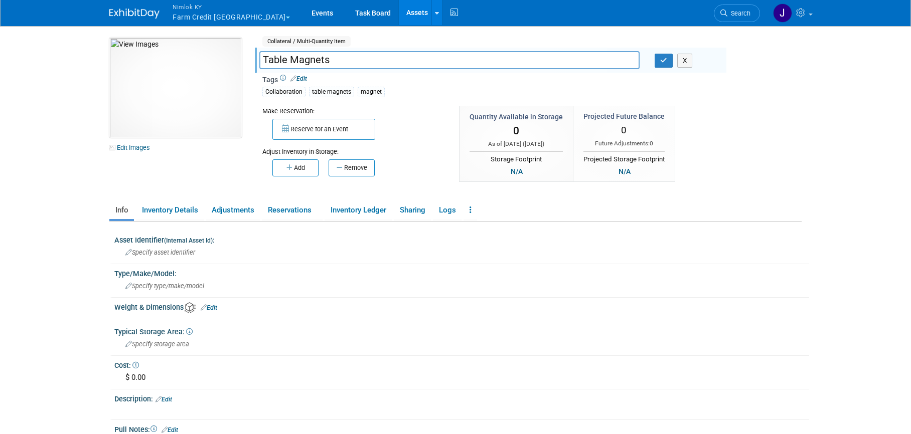
click at [264, 59] on input "Table Magnets" at bounding box center [449, 60] width 380 height 18
type input "Collaboration - Table Magnets"
click at [661, 60] on icon "button" at bounding box center [663, 60] width 7 height 7
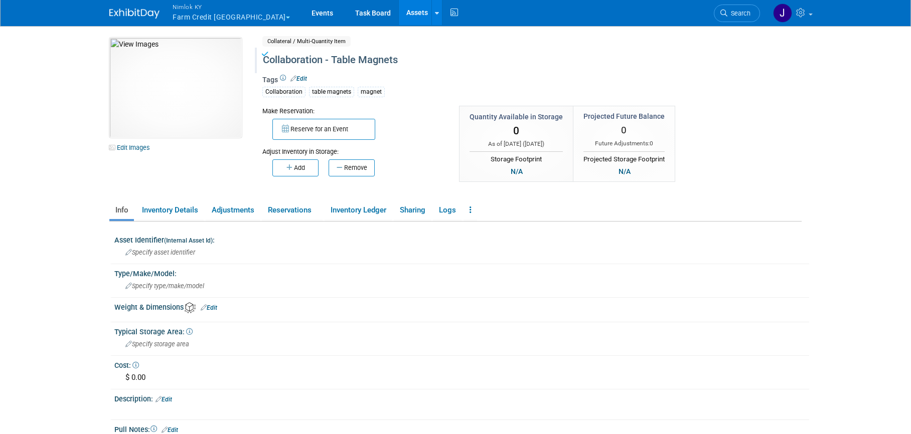
click at [399, 6] on link "Assets" at bounding box center [417, 12] width 37 height 25
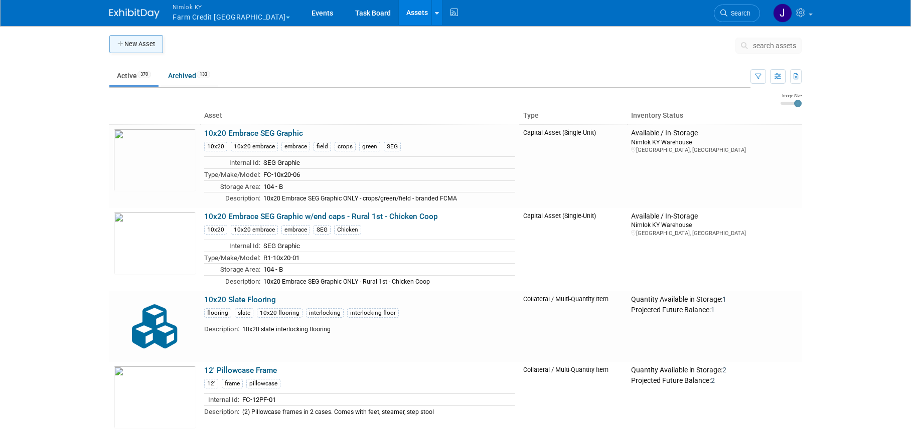
click at [149, 48] on button "New Asset" at bounding box center [136, 44] width 54 height 18
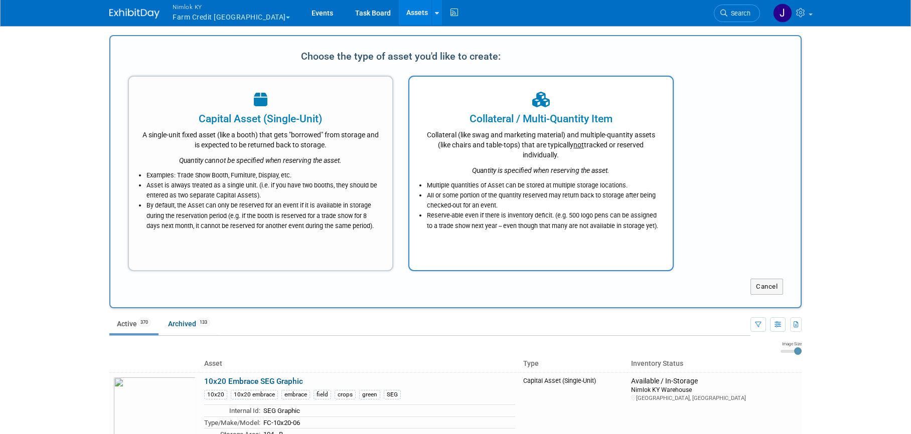
click at [597, 123] on div "Collateral / Multi-Quantity Item" at bounding box center [541, 118] width 238 height 15
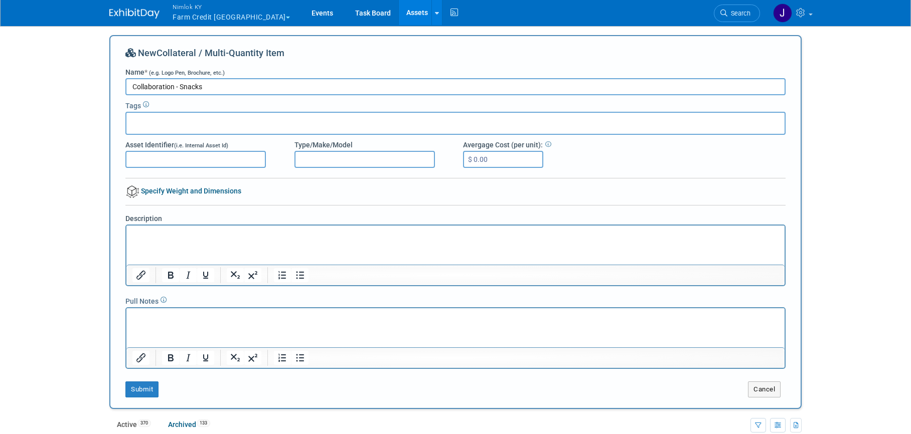
type input "Collaboration - Snacks"
click at [398, 127] on div at bounding box center [455, 123] width 660 height 23
type input "snacks"
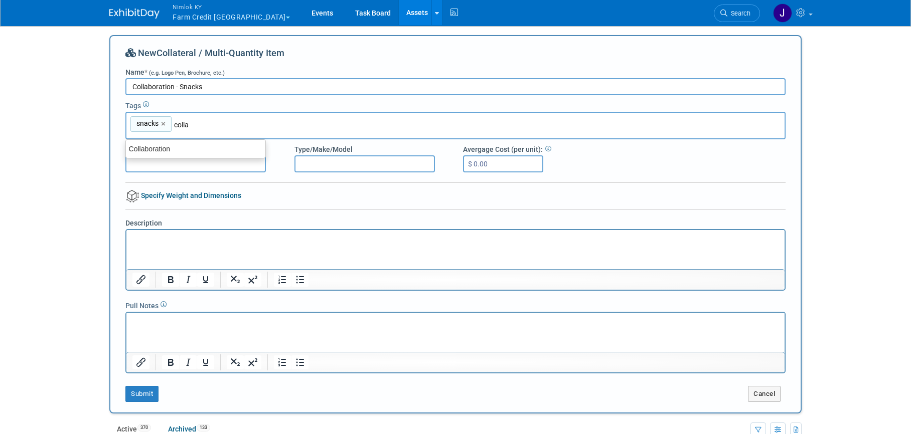
type input "Collaboration"
type input "snacks, Collaboration"
click at [341, 242] on p "Rich Text Area. Press ALT-0 for help." at bounding box center [455, 239] width 646 height 10
click at [261, 244] on html "(2) Boxes of Snacks" at bounding box center [455, 237] width 658 height 14
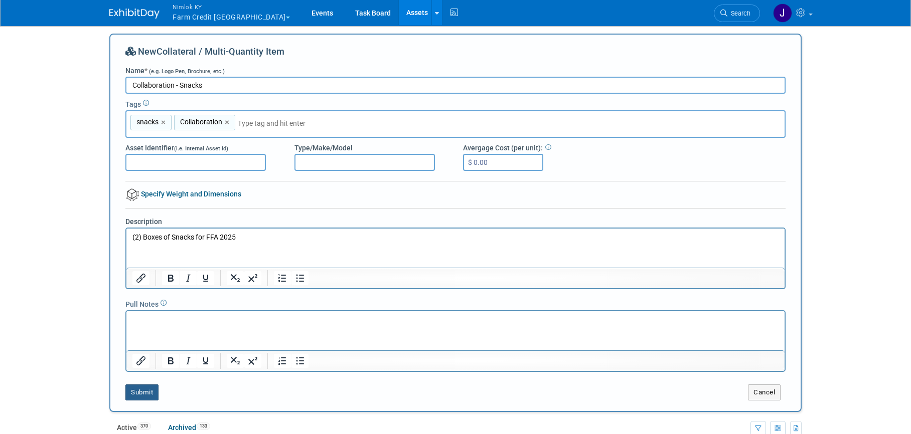
scroll to position [2, 0]
click at [153, 385] on button "Submit" at bounding box center [141, 392] width 33 height 16
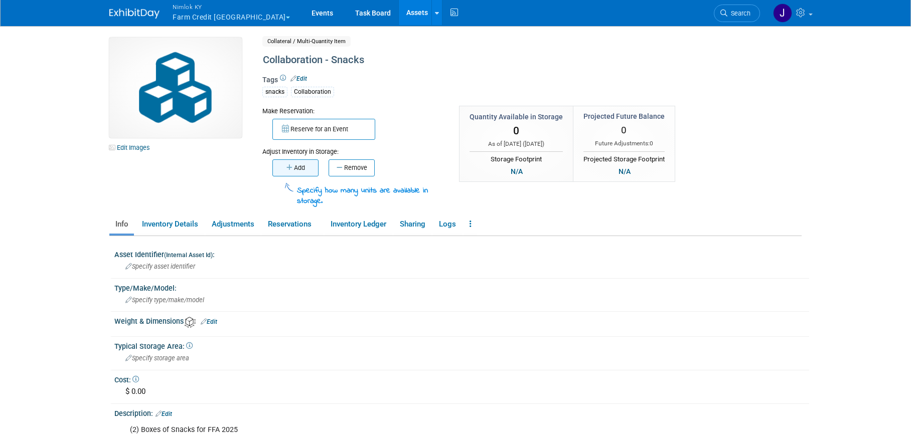
click at [292, 172] on button "Add" at bounding box center [295, 167] width 46 height 17
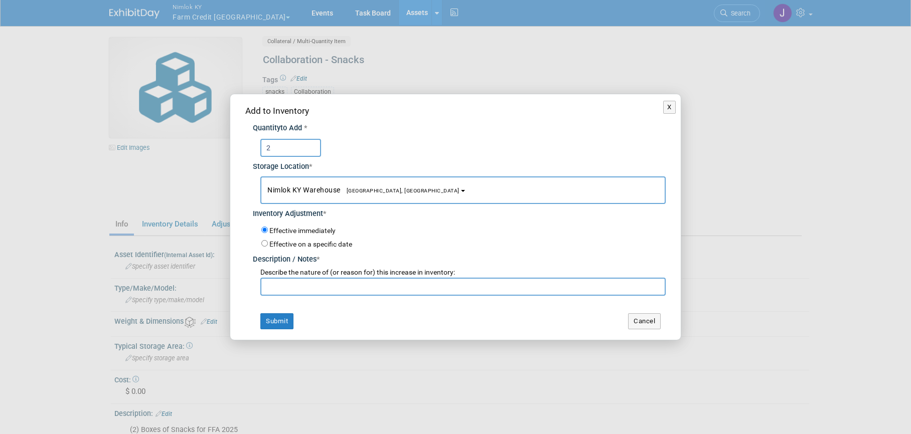
type input "2"
click at [294, 290] on input "text" at bounding box center [462, 287] width 405 height 18
type input "adding for FFA 2025"
click at [287, 321] on button "Submit" at bounding box center [276, 321] width 33 height 16
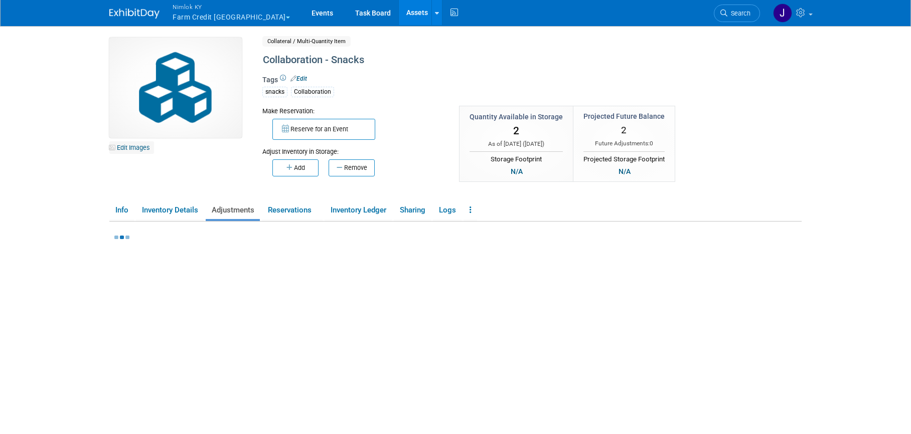
click at [137, 146] on link "Edit Images" at bounding box center [131, 147] width 45 height 13
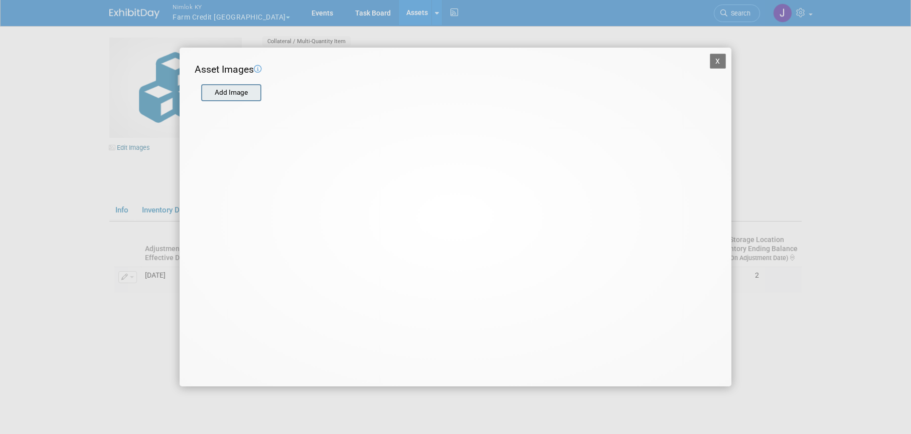
click at [228, 91] on input "file" at bounding box center [200, 92] width 119 height 15
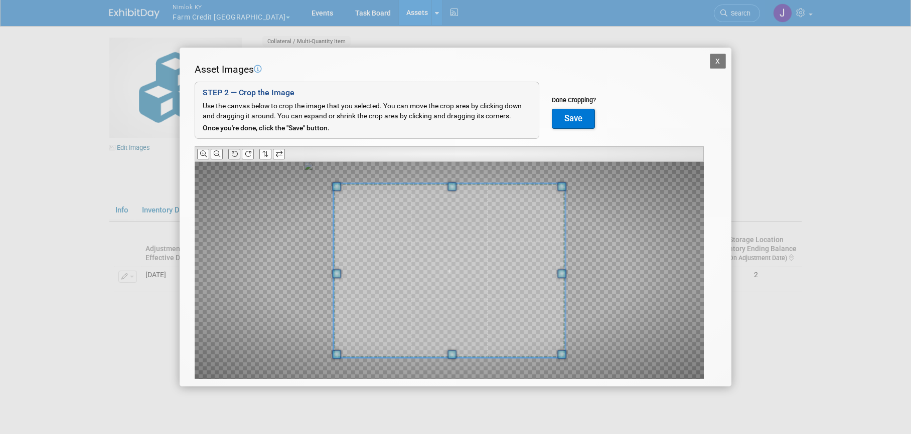
click at [234, 152] on icon at bounding box center [234, 154] width 7 height 7
click at [235, 152] on icon at bounding box center [234, 154] width 7 height 7
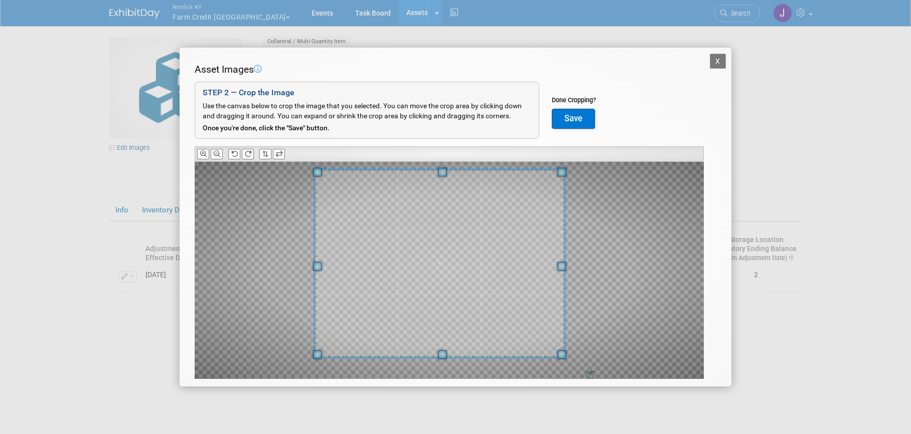
click at [327, 171] on div at bounding box center [439, 263] width 250 height 188
click at [503, 264] on span at bounding box center [439, 263] width 250 height 188
click at [316, 169] on span at bounding box center [313, 169] width 9 height 9
click at [497, 256] on span at bounding box center [440, 265] width 254 height 191
click at [571, 122] on button "Save" at bounding box center [573, 119] width 43 height 20
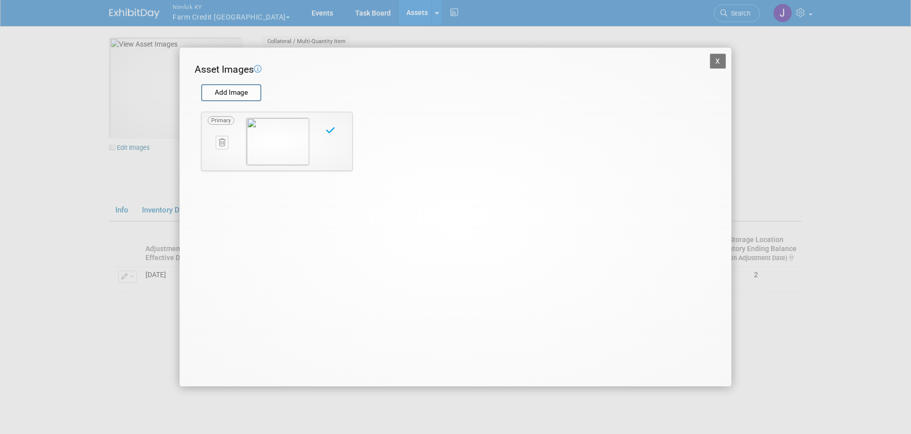
click at [719, 56] on button "X" at bounding box center [718, 61] width 16 height 15
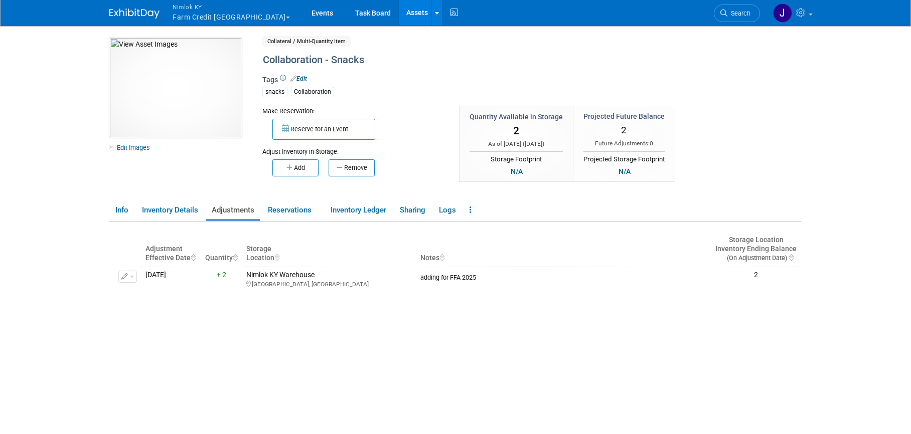
click at [329, 128] on button "Reserve for an Event" at bounding box center [323, 129] width 103 height 21
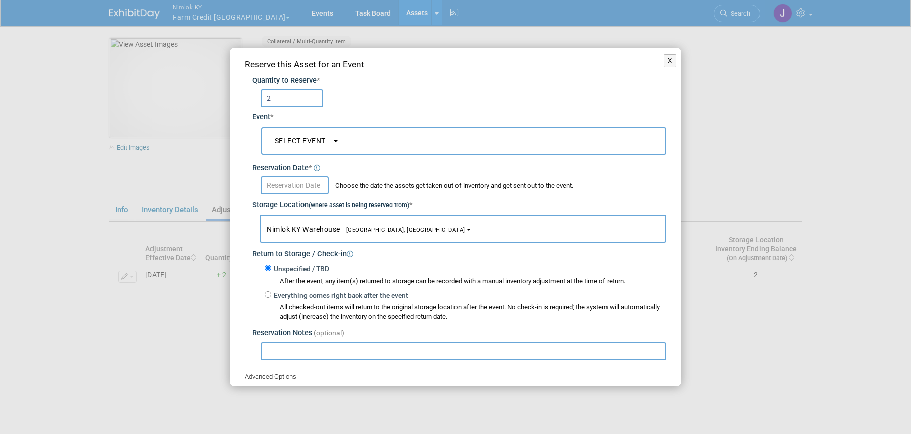
type input "2"
click at [305, 135] on button "-- SELECT EVENT --" at bounding box center [463, 141] width 405 height 28
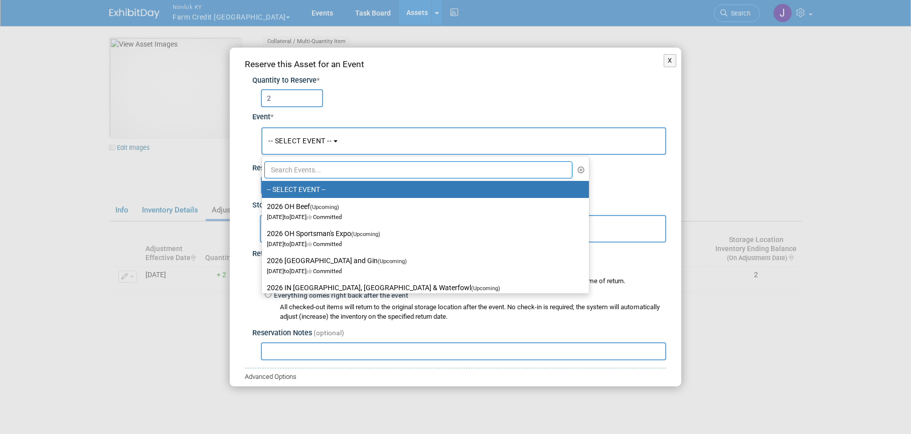
click at [316, 172] on input "text" at bounding box center [418, 169] width 308 height 17
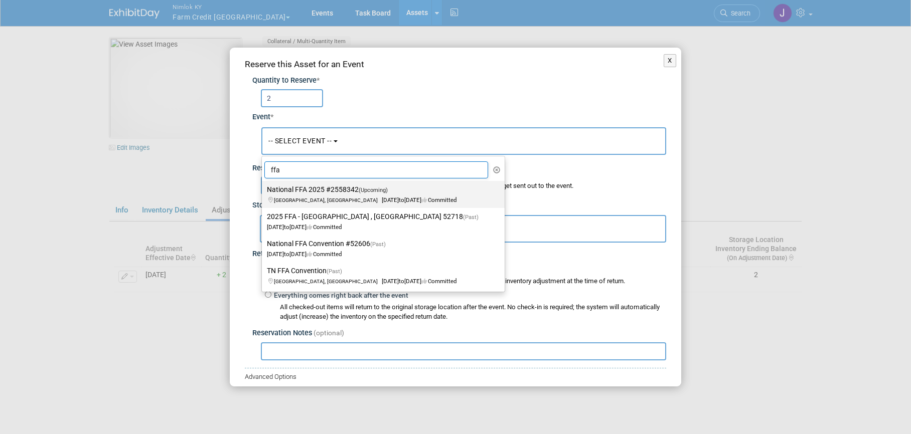
type input "ffa"
click at [301, 191] on label "National FFA 2025 #2558342 (Upcoming) [GEOGRAPHIC_DATA], IN [DATE] to [DATE] Co…" at bounding box center [381, 194] width 228 height 23
click at [263, 191] on input "National FFA 2025 #2558342 (Upcoming) [GEOGRAPHIC_DATA], IN [DATE] to [DATE] Co…" at bounding box center [260, 190] width 7 height 7
select select "11142014"
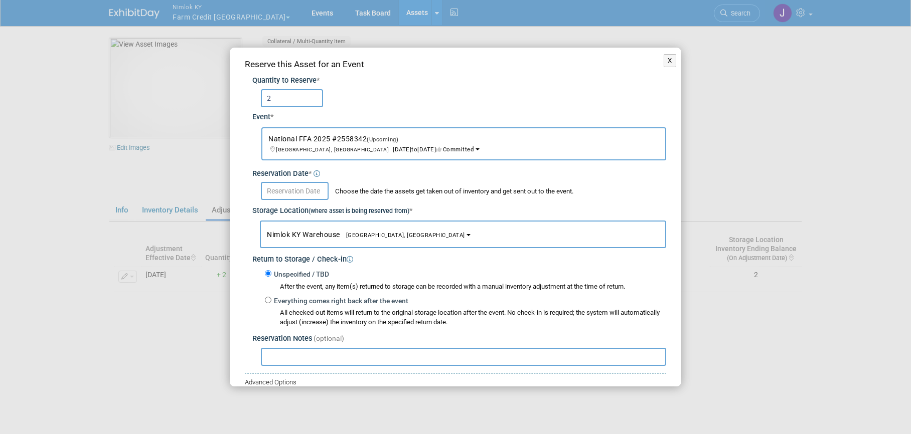
click at [301, 191] on input "text" at bounding box center [295, 191] width 68 height 18
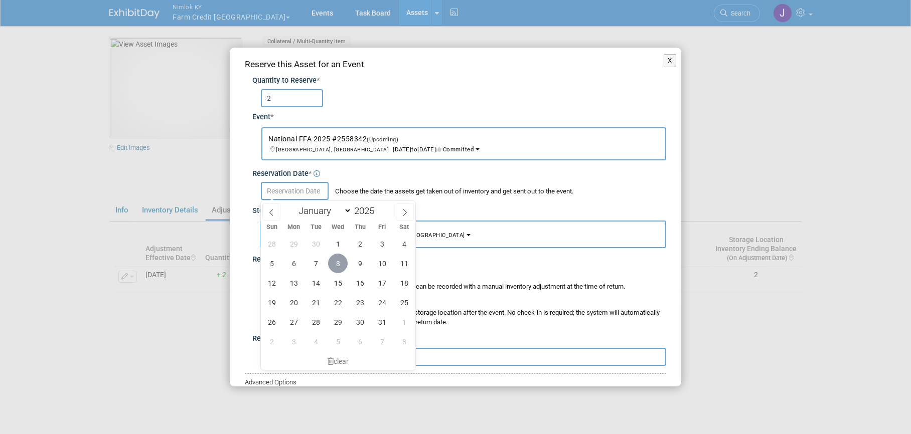
click at [339, 261] on span "8" at bounding box center [338, 264] width 20 height 20
type input "[DATE]"
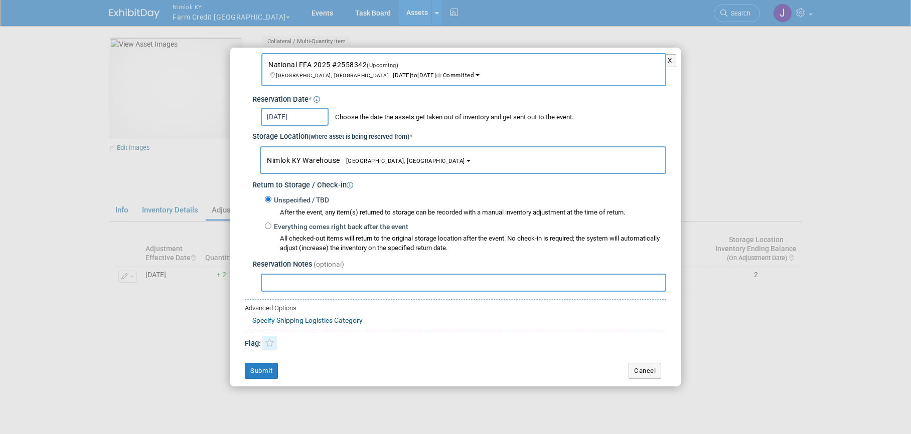
scroll to position [77, 0]
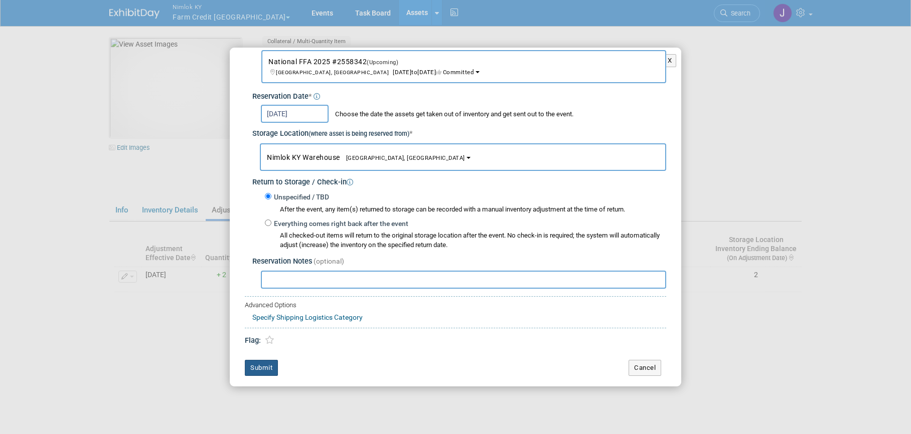
click at [268, 365] on button "Submit" at bounding box center [261, 368] width 33 height 16
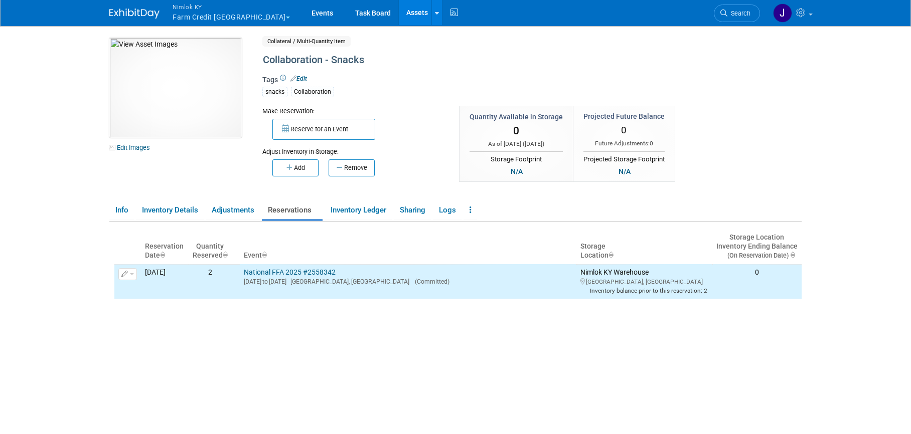
click at [399, 12] on link "Assets" at bounding box center [417, 12] width 37 height 25
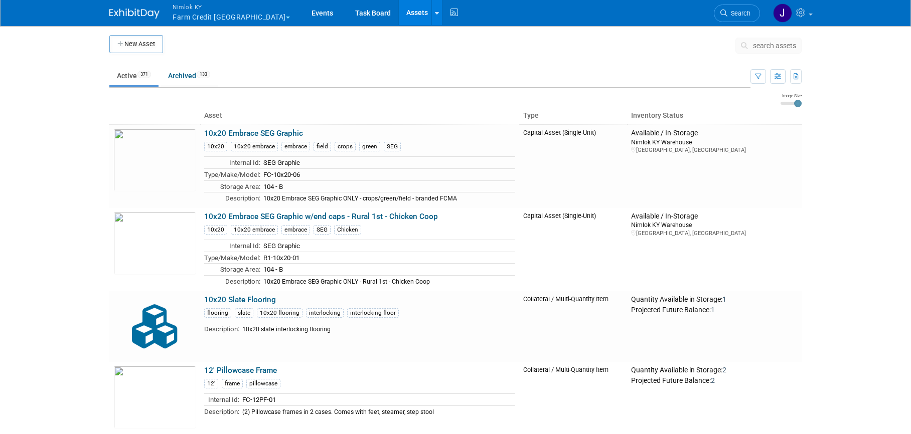
click at [776, 47] on span "search assets" at bounding box center [774, 46] width 43 height 8
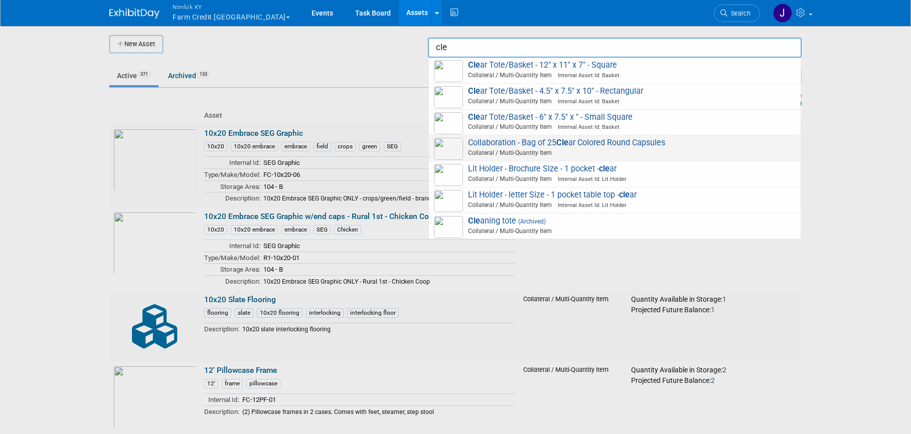
click at [693, 142] on span "Collaboration - Bag of 25 Cle ar Colored Round Capsules Collateral / Multi-Quan…" at bounding box center [615, 148] width 362 height 21
type input "Collaboration - Bag of 25 Clear Colored Round Capsules"
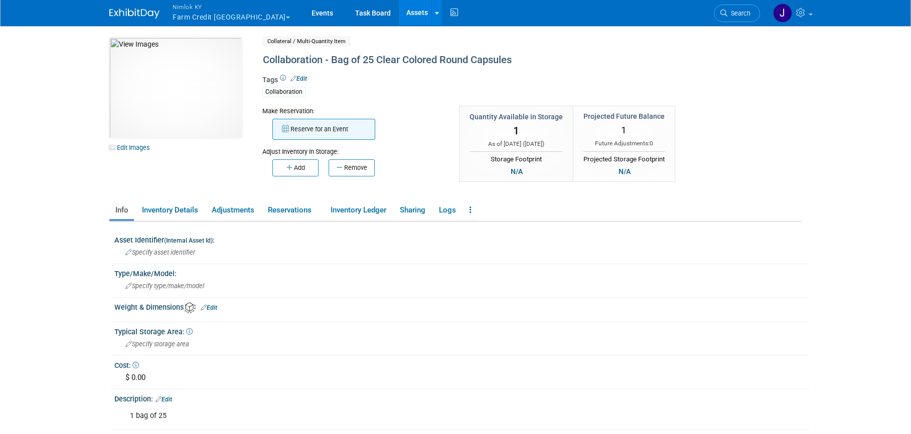
click at [352, 125] on button "Reserve for an Event" at bounding box center [323, 129] width 103 height 21
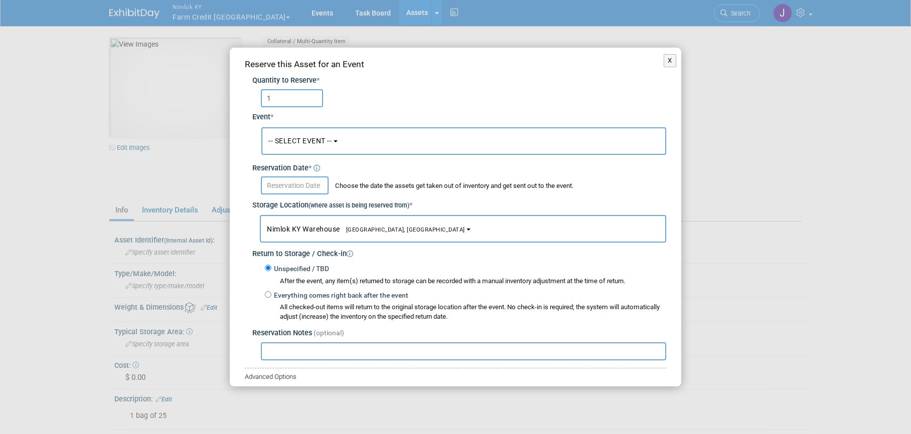
type input "1"
click at [307, 135] on button "-- SELECT EVENT --" at bounding box center [463, 141] width 405 height 28
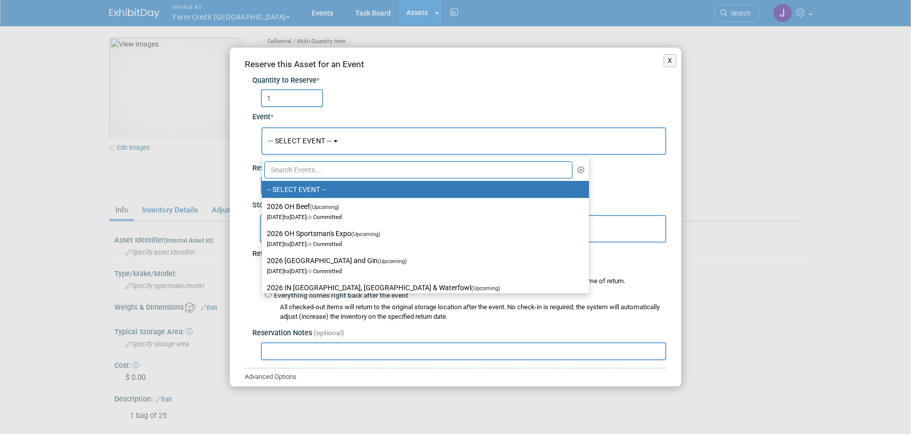
click at [307, 173] on input "text" at bounding box center [418, 169] width 308 height 17
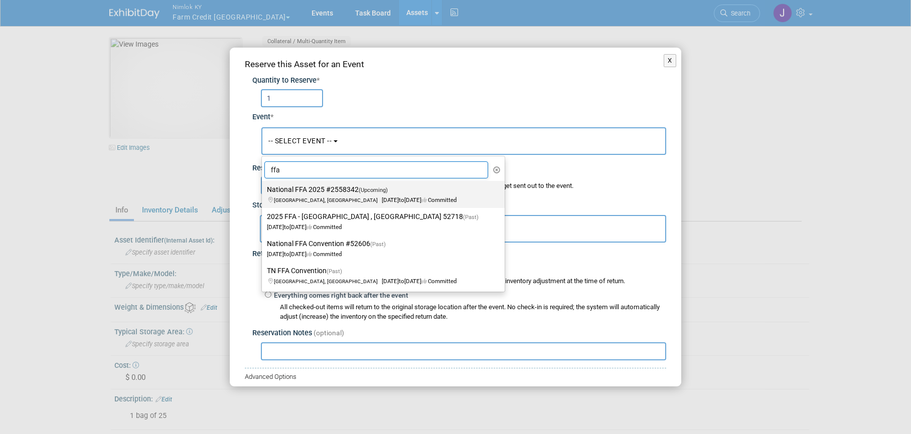
type input "ffa"
click at [307, 194] on label "National FFA 2025 #2558342 (Upcoming) [GEOGRAPHIC_DATA], IN [DATE] to [DATE] Co…" at bounding box center [381, 194] width 228 height 23
click at [263, 193] on input "National FFA 2025 #2558342 (Upcoming) [GEOGRAPHIC_DATA], IN [DATE] to [DATE] Co…" at bounding box center [260, 190] width 7 height 7
select select "11142014"
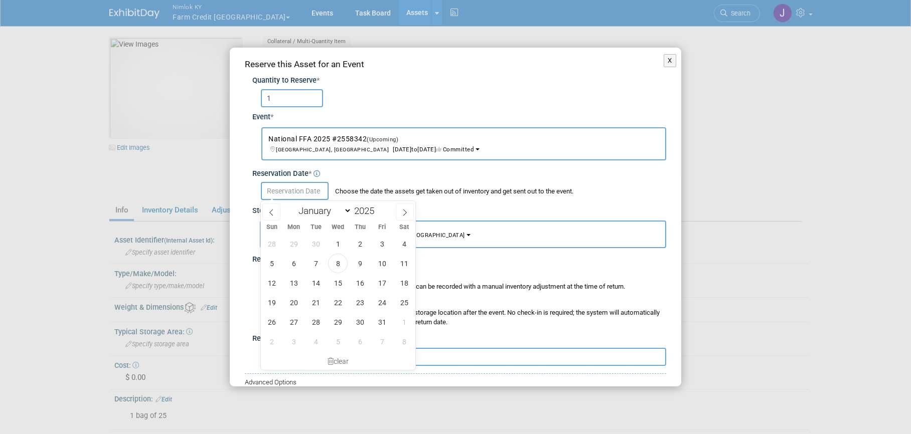
click at [294, 191] on input "text" at bounding box center [295, 191] width 68 height 18
click at [343, 261] on span "8" at bounding box center [338, 264] width 20 height 20
type input "Oct 8, 2025"
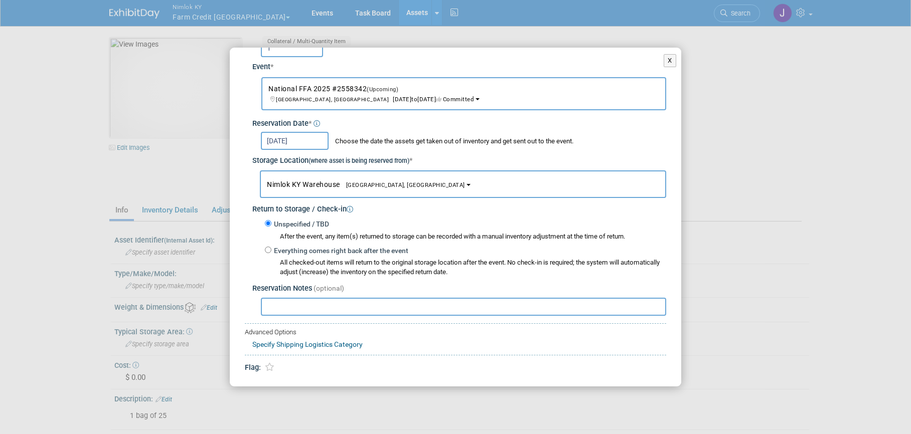
scroll to position [77, 0]
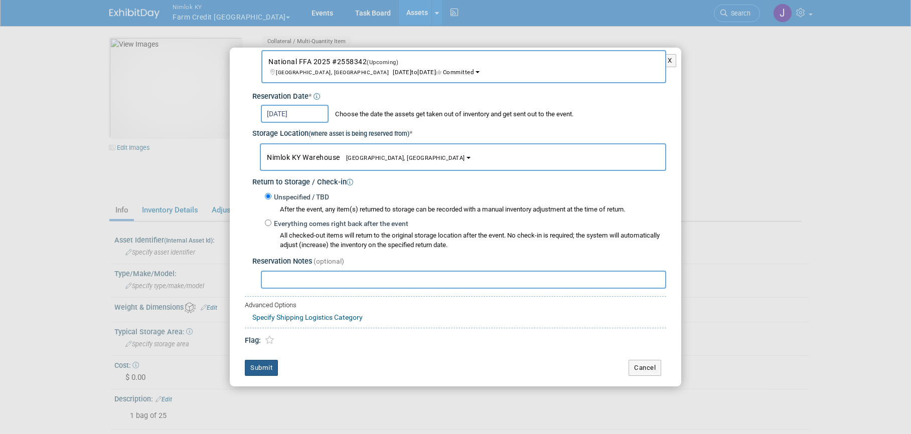
click at [259, 365] on button "Submit" at bounding box center [261, 368] width 33 height 16
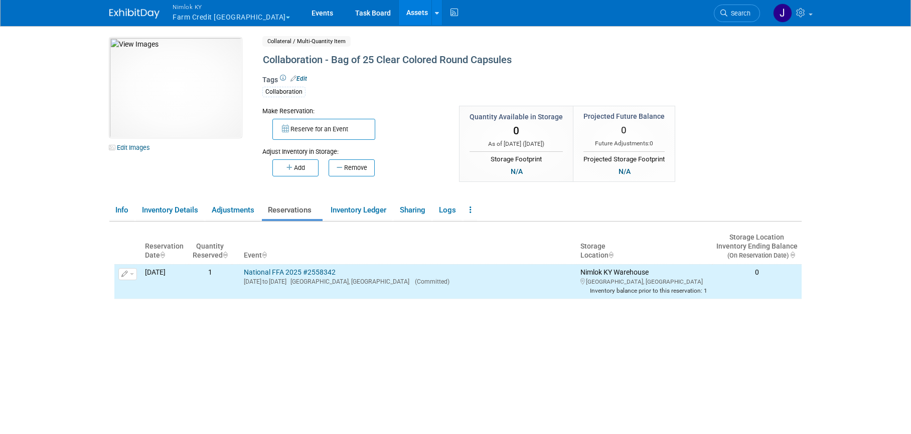
click at [399, 16] on link "Assets" at bounding box center [417, 12] width 37 height 25
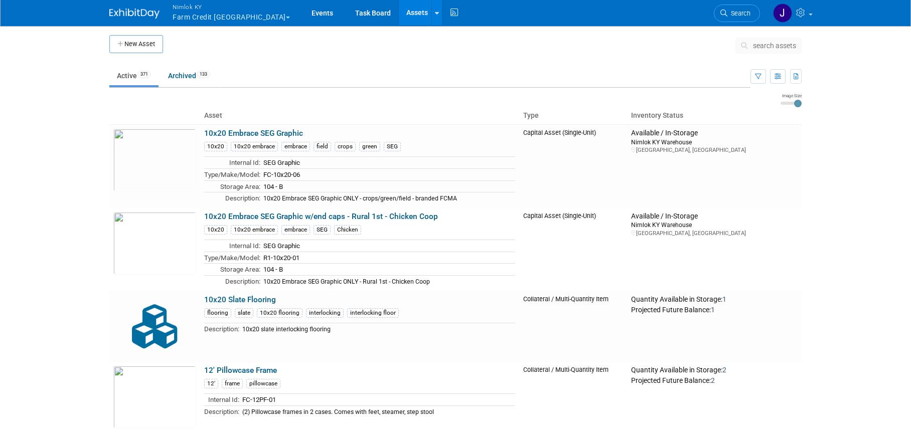
click at [767, 46] on span "search assets" at bounding box center [774, 46] width 43 height 8
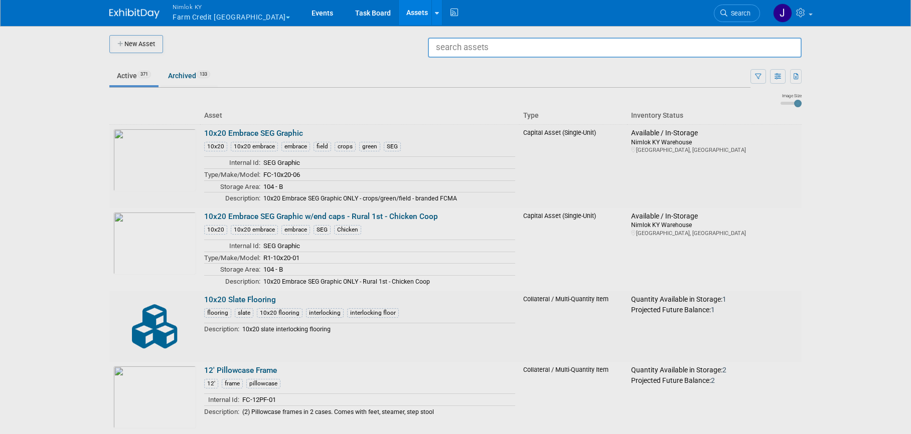
type input "a"
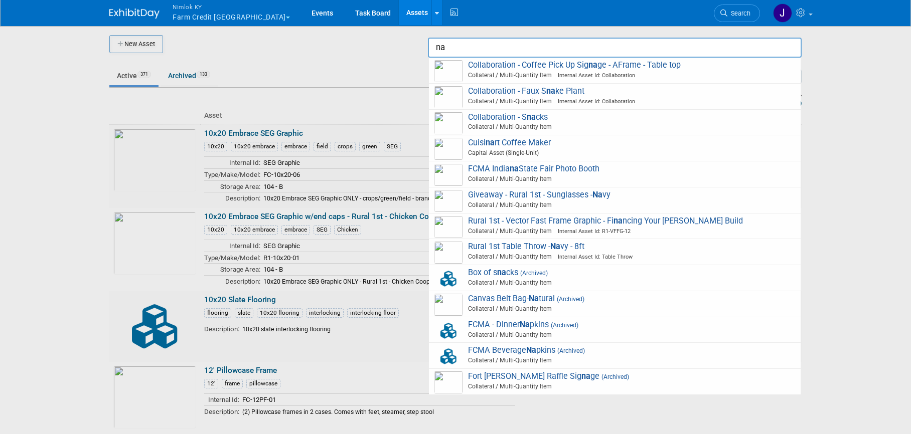
type input "n"
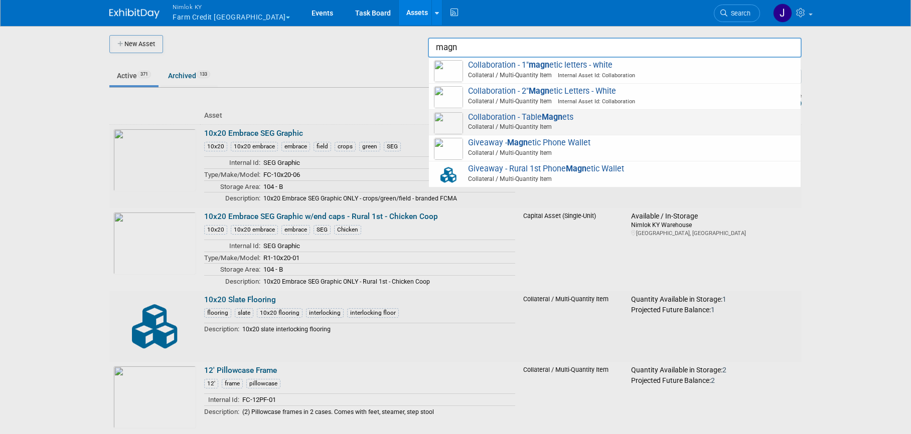
click at [523, 120] on span "Collaboration - Table Magn ets Collateral / Multi-Quantity Item" at bounding box center [615, 122] width 362 height 21
type input "Collaboration - Table Magnets"
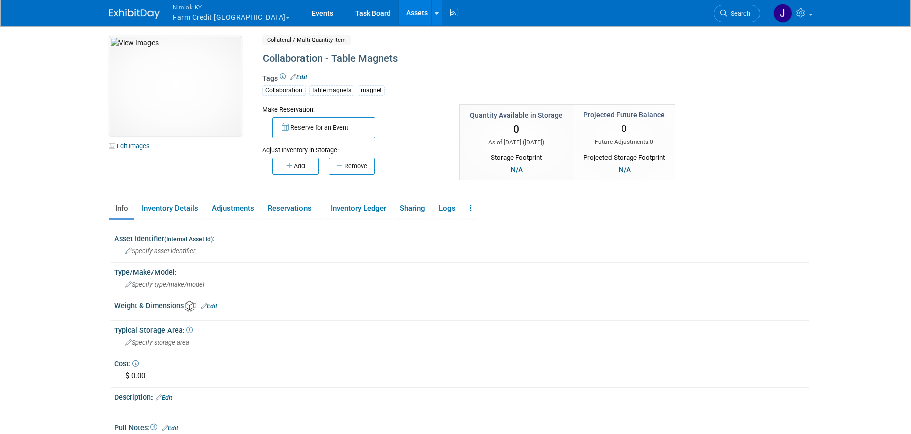
scroll to position [2, 0]
click at [399, 13] on link "Assets" at bounding box center [417, 12] width 37 height 25
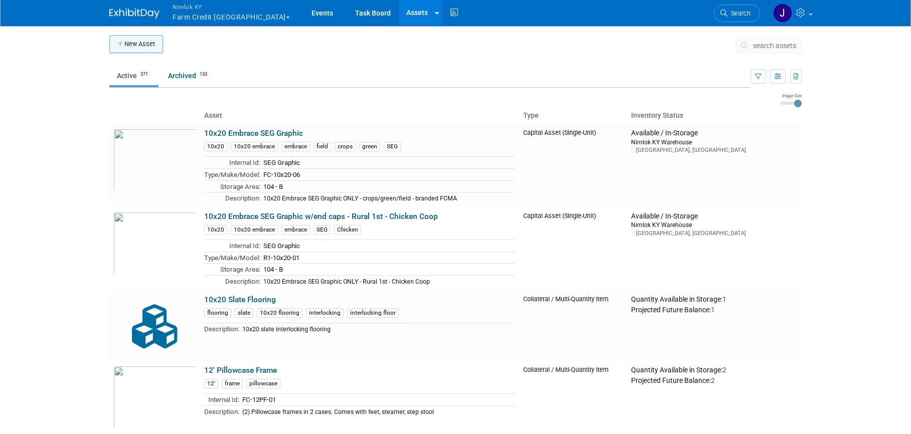
click at [143, 38] on button "New Asset" at bounding box center [136, 44] width 54 height 18
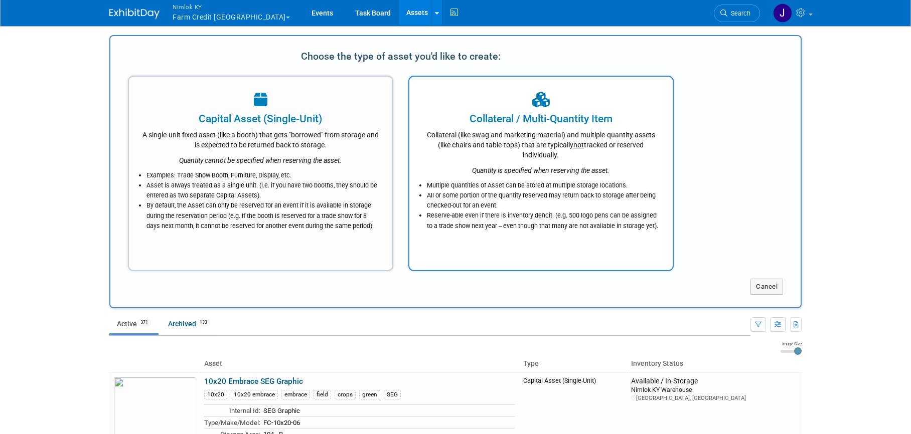
click at [575, 168] on icon "Quantity is specified when reserving the asset." at bounding box center [540, 170] width 137 height 8
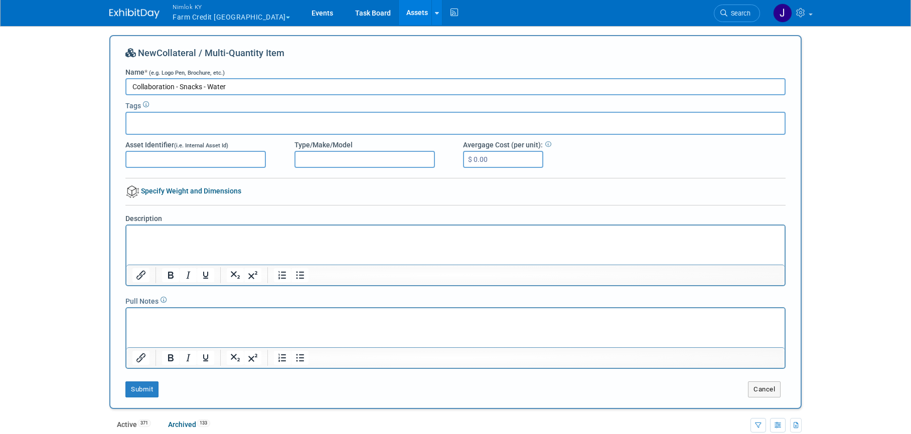
type input "Collaboration - Snacks - Water"
click at [266, 126] on div at bounding box center [455, 123] width 660 height 23
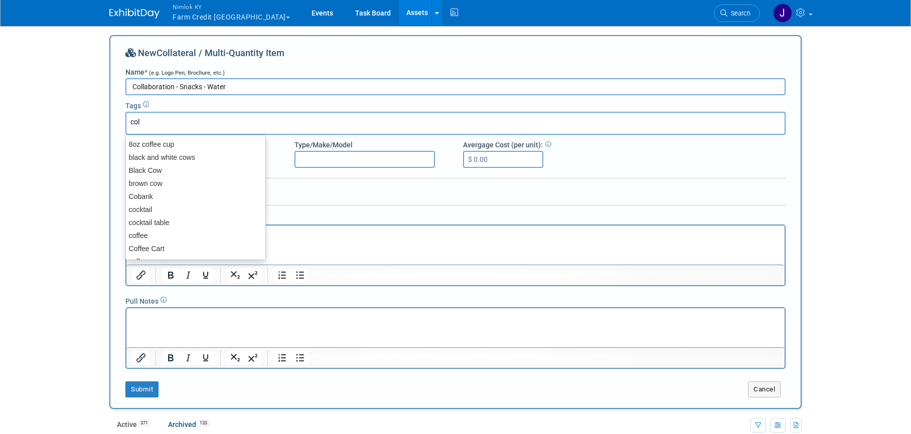
type input "coll"
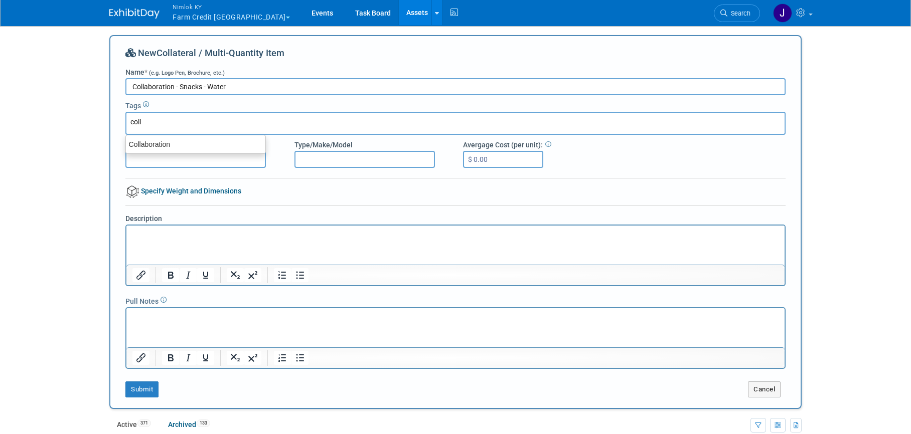
type input "coll"
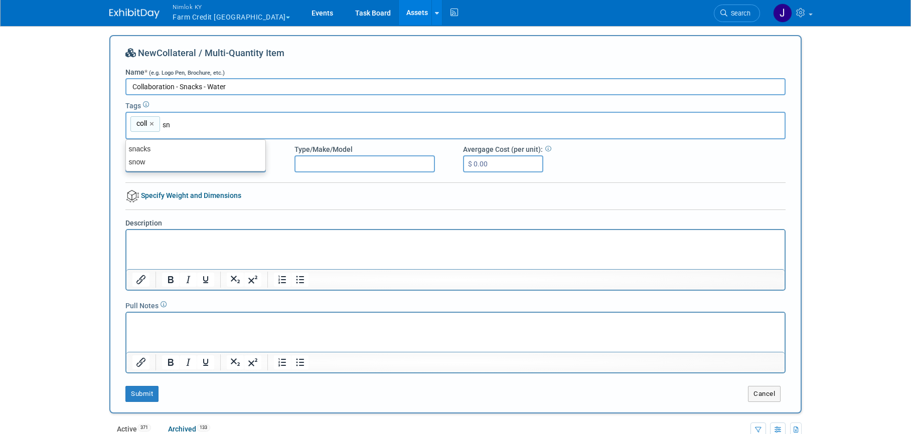
type input "s"
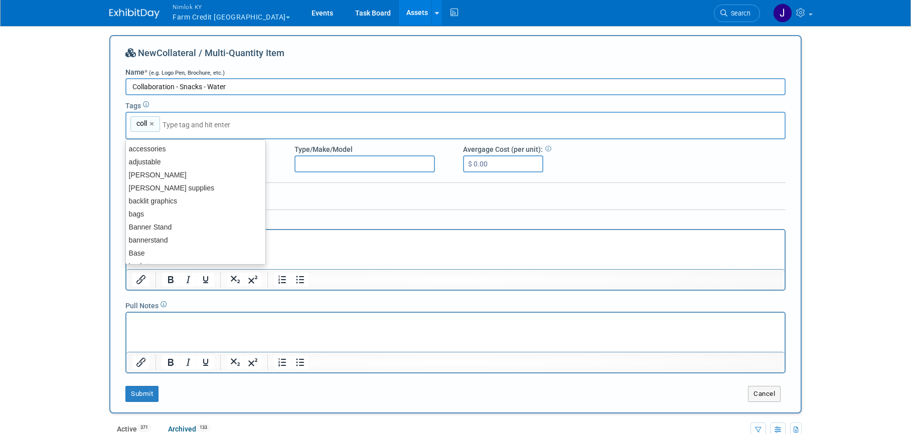
type input "coll"
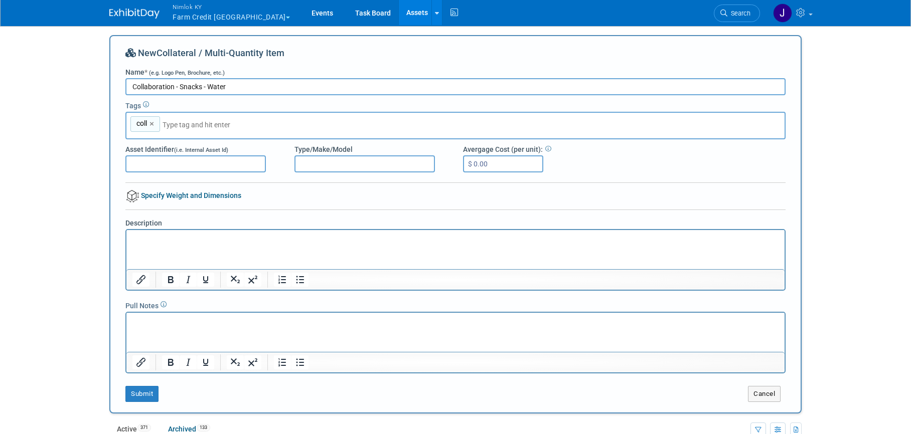
type input "coll"
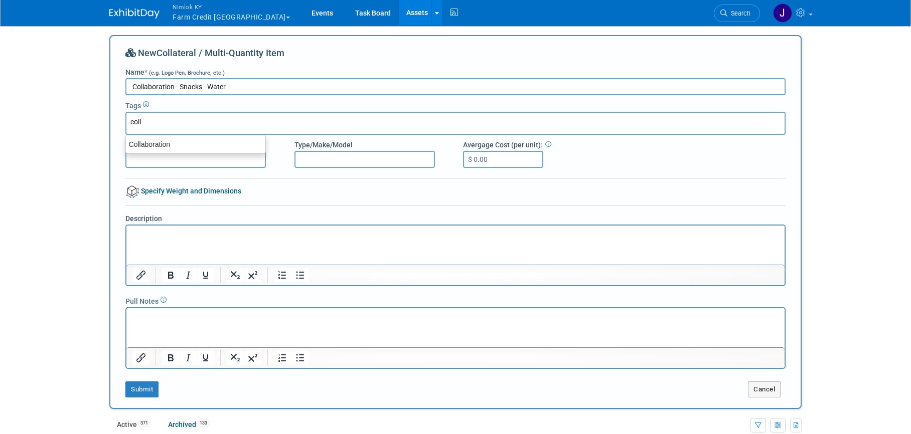
type input "Collaboration"
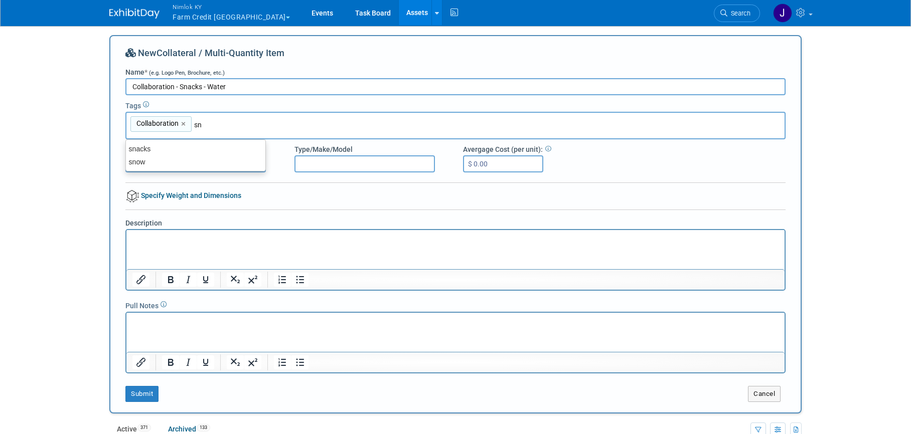
type input "snacks"
type input "Collaboration, snacks"
type input "water"
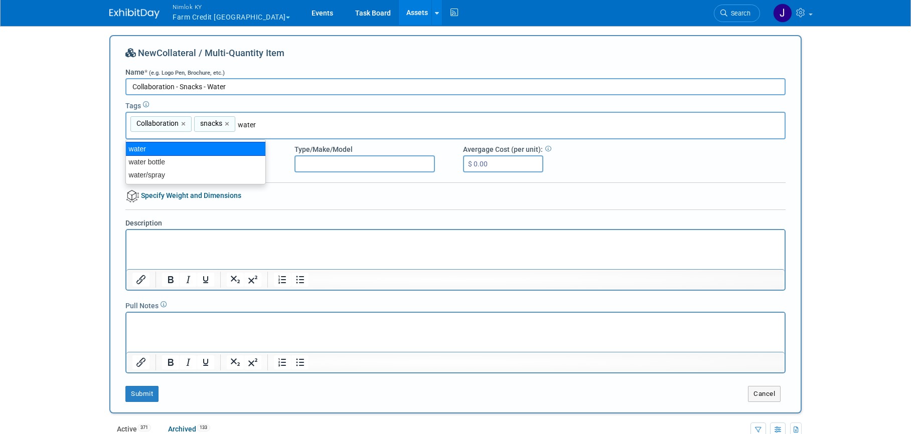
type input "Collaboration, snacks, water"
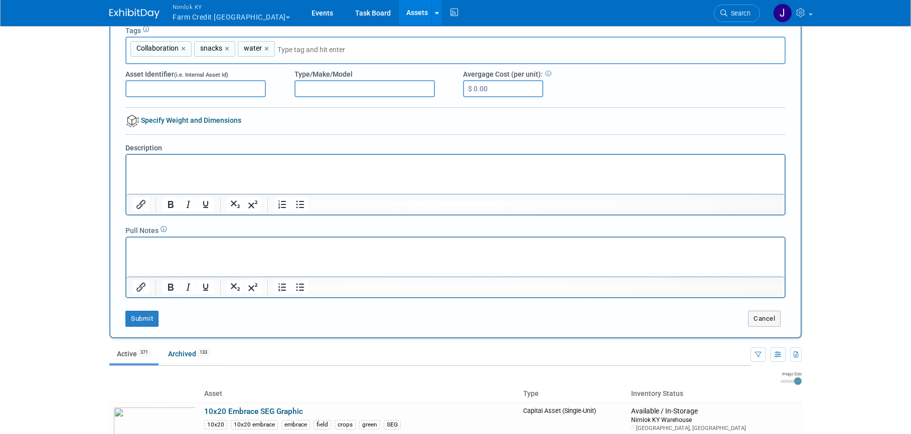
scroll to position [81, 0]
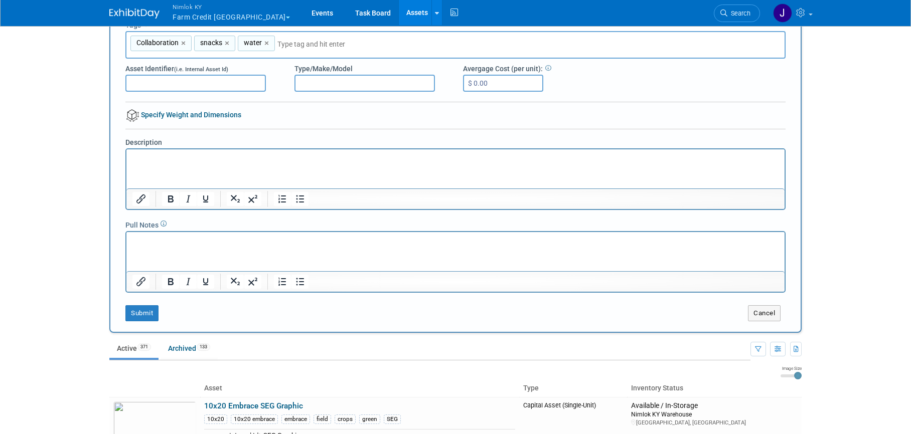
click at [202, 163] on html at bounding box center [455, 156] width 658 height 14
click at [148, 316] on button "Submit" at bounding box center [141, 313] width 33 height 16
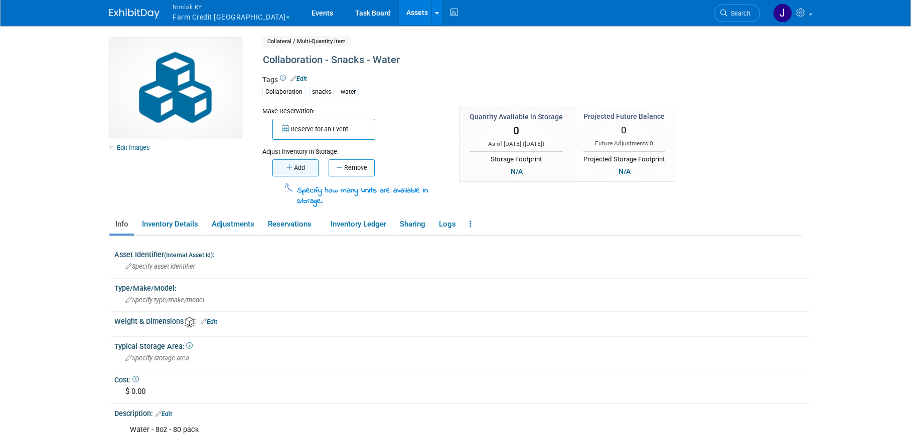
click at [294, 176] on button "Add" at bounding box center [295, 167] width 46 height 17
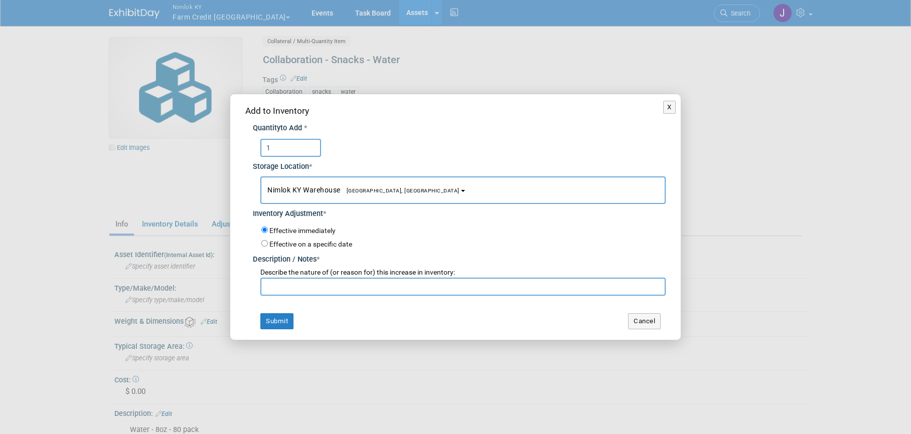
type input "1"
click at [289, 284] on input "text" at bounding box center [462, 287] width 405 height 18
type input "adding for FFA 2025"
click at [278, 323] on button "Submit" at bounding box center [276, 321] width 33 height 16
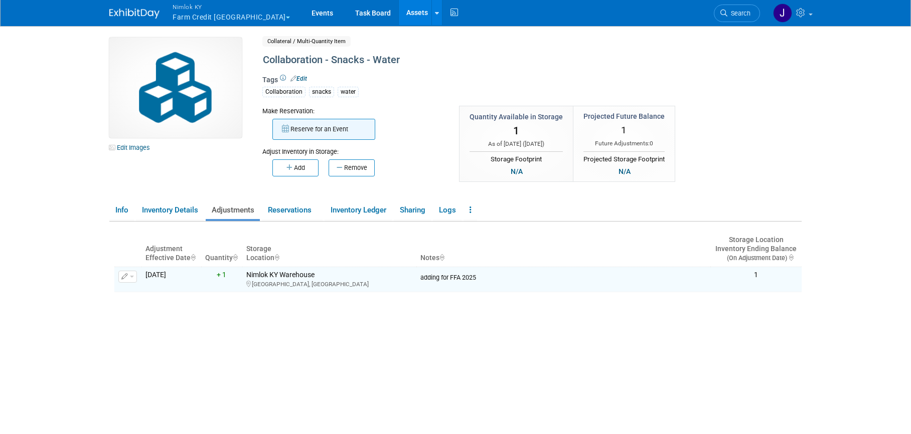
click at [302, 124] on button "Reserve for an Event" at bounding box center [323, 129] width 103 height 21
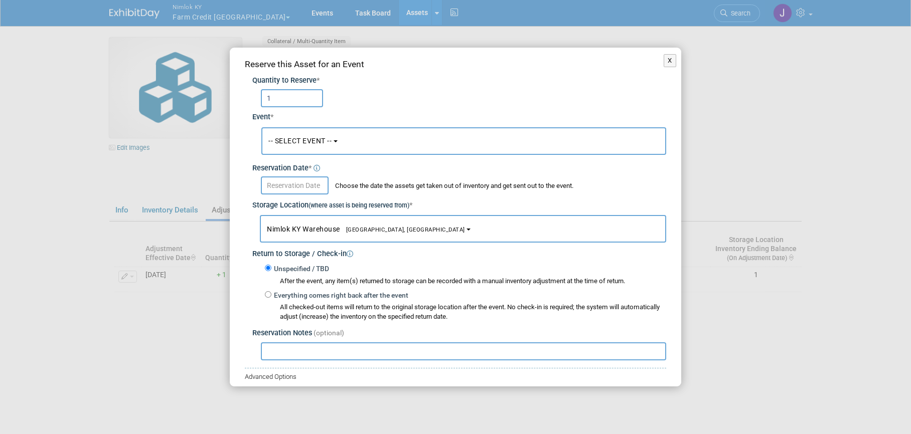
type input "1"
click at [318, 148] on button "-- SELECT EVENT --" at bounding box center [463, 141] width 405 height 28
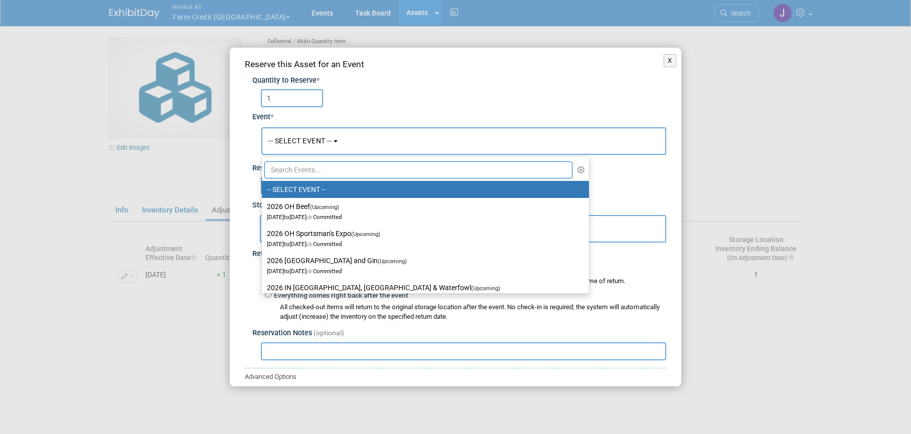
click at [318, 172] on input "text" at bounding box center [418, 169] width 308 height 17
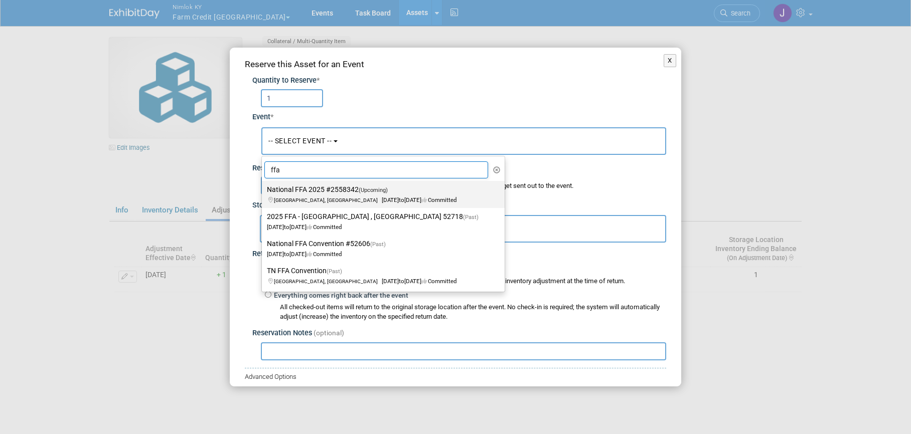
type input "ffa"
click at [318, 190] on label "National FFA 2025 #2558342 (Upcoming) Indianapolis, IN Oct 29, 2025 to Oct 31, …" at bounding box center [381, 194] width 228 height 23
click at [263, 190] on input "National FFA 2025 #2558342 (Upcoming) Indianapolis, IN Oct 29, 2025 to Oct 31, …" at bounding box center [260, 190] width 7 height 7
select select "11142014"
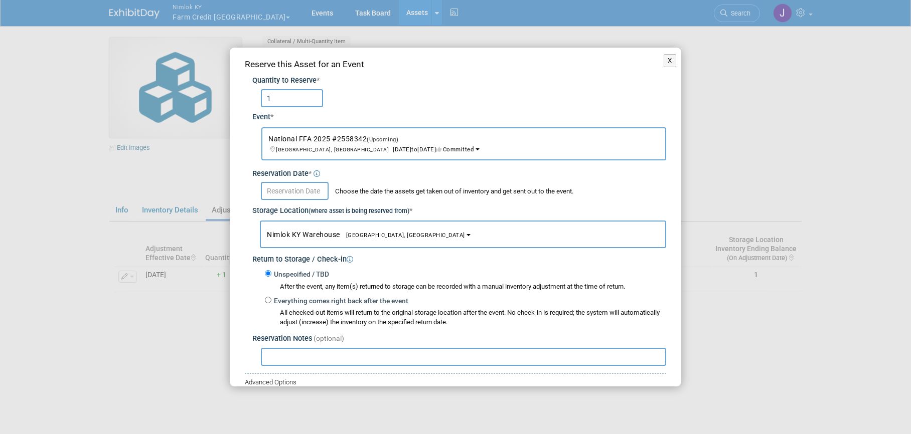
click at [318, 190] on input "text" at bounding box center [295, 191] width 68 height 18
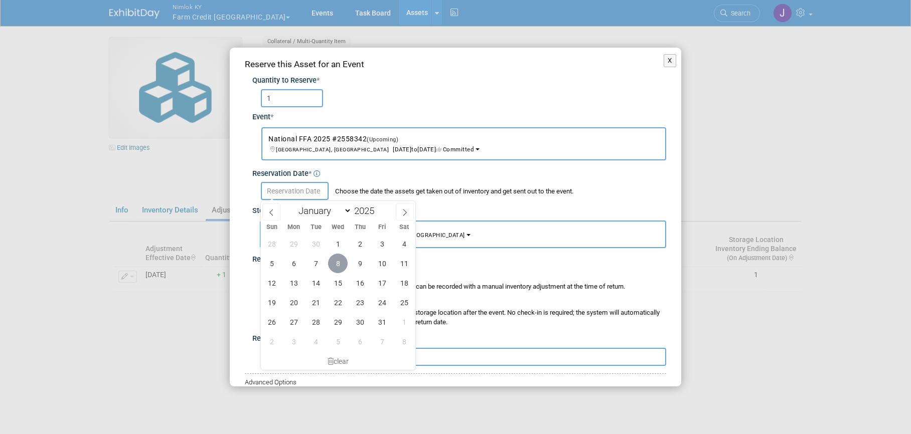
click at [340, 264] on span "8" at bounding box center [338, 264] width 20 height 20
type input "Oct 8, 2025"
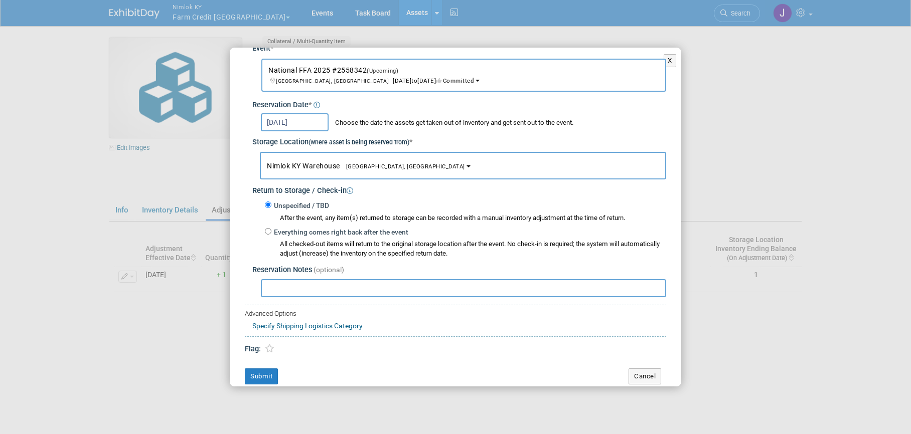
scroll to position [77, 0]
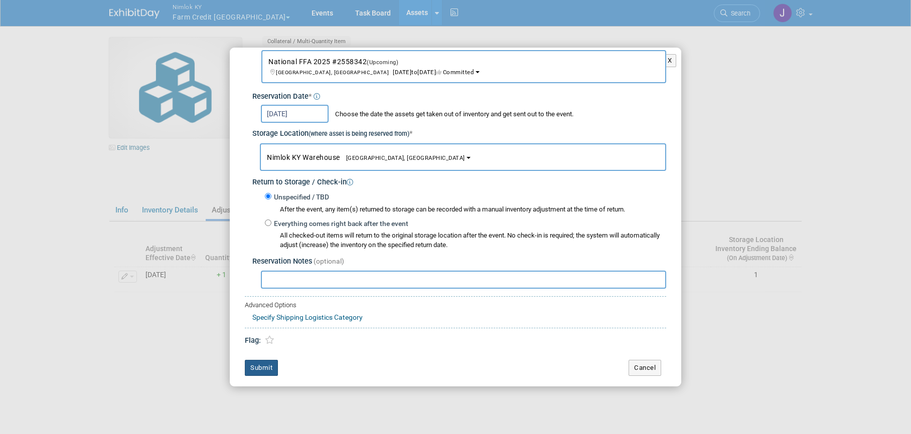
click at [272, 373] on button "Submit" at bounding box center [261, 368] width 33 height 16
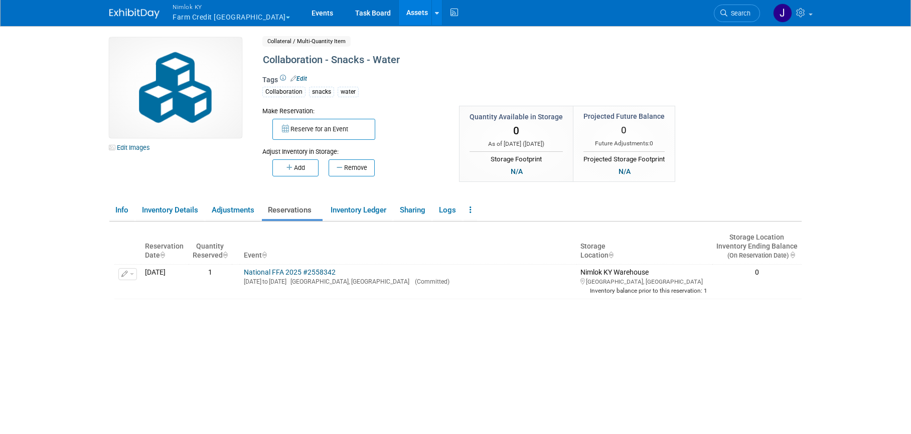
click at [399, 10] on link "Assets" at bounding box center [417, 12] width 37 height 25
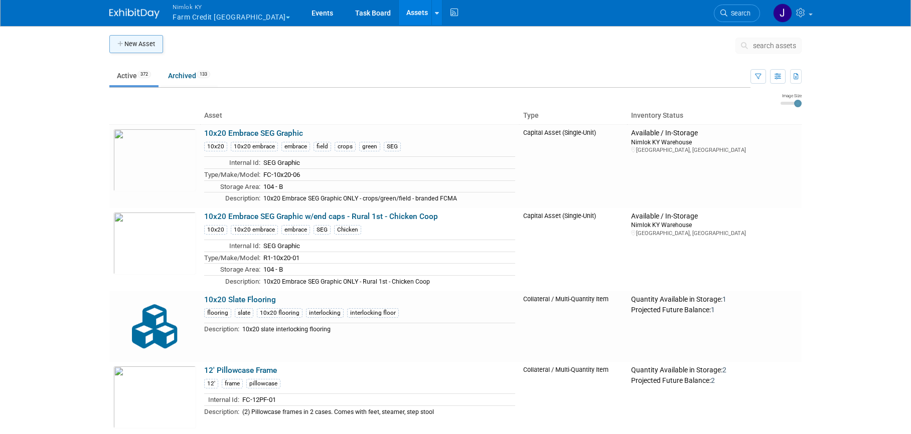
click at [146, 44] on button "New Asset" at bounding box center [136, 44] width 54 height 18
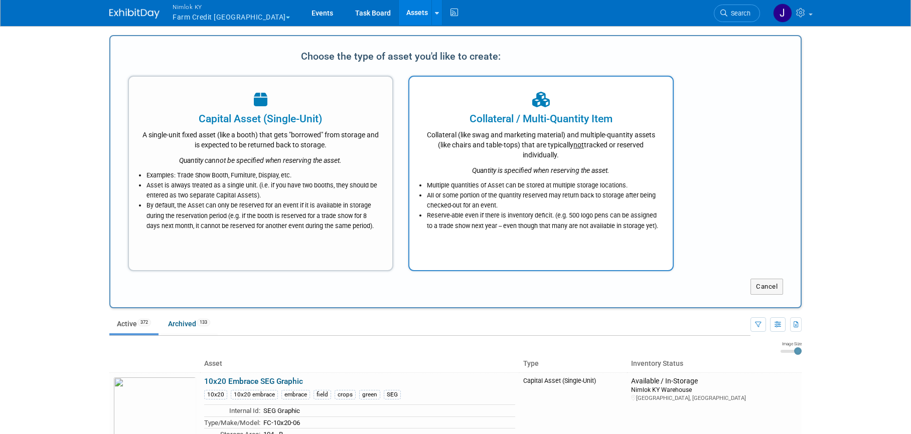
click at [513, 132] on div "Collateral (like swag and marketing material) and multiple-quantity assets (lik…" at bounding box center [541, 143] width 238 height 34
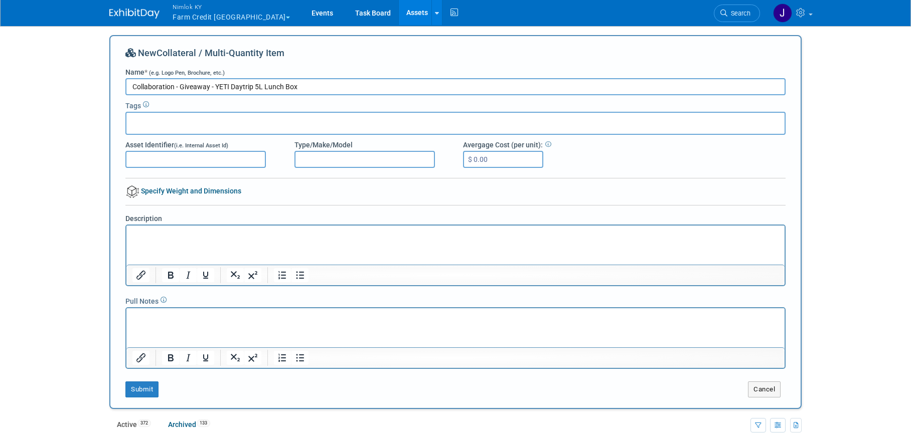
type input "Collaboration - Giveaway - YETI Daytrip 5L Lunch Box"
click at [292, 122] on div at bounding box center [455, 123] width 660 height 23
type input "coll"
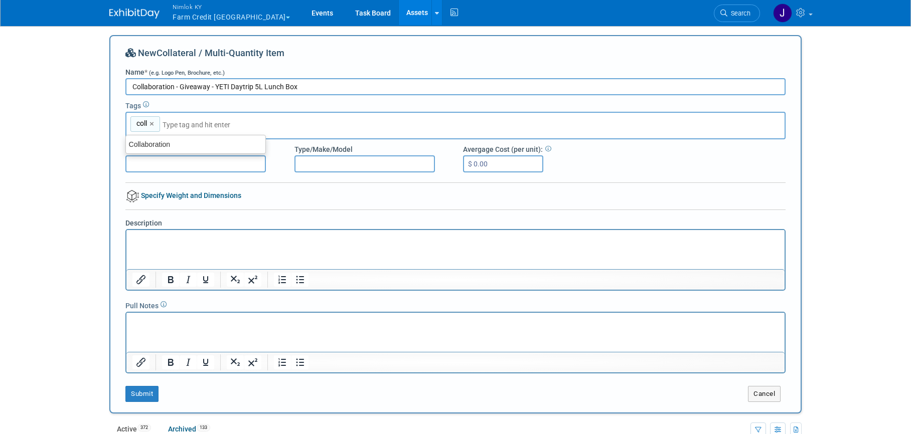
type input "coll"
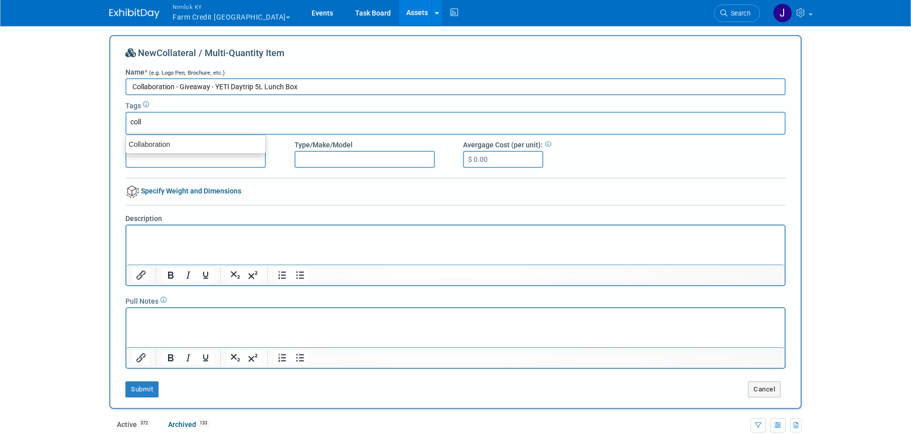
type input "Collaboration"
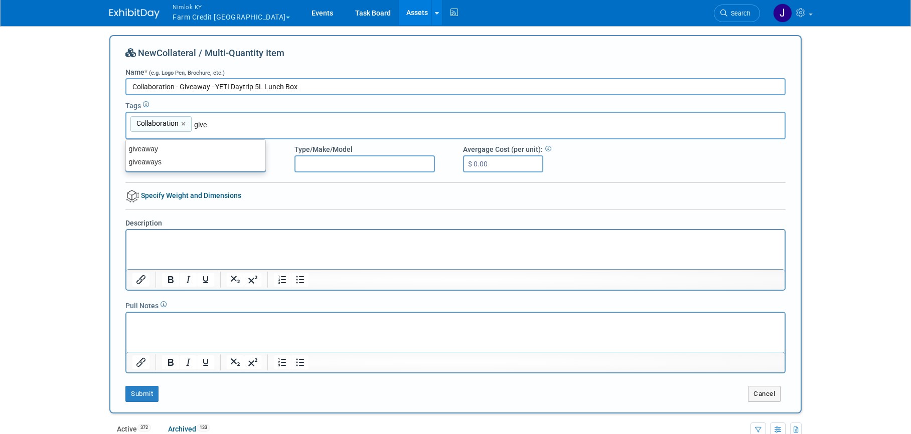
type input "giveaway"
type input "Collaboration, giveaway"
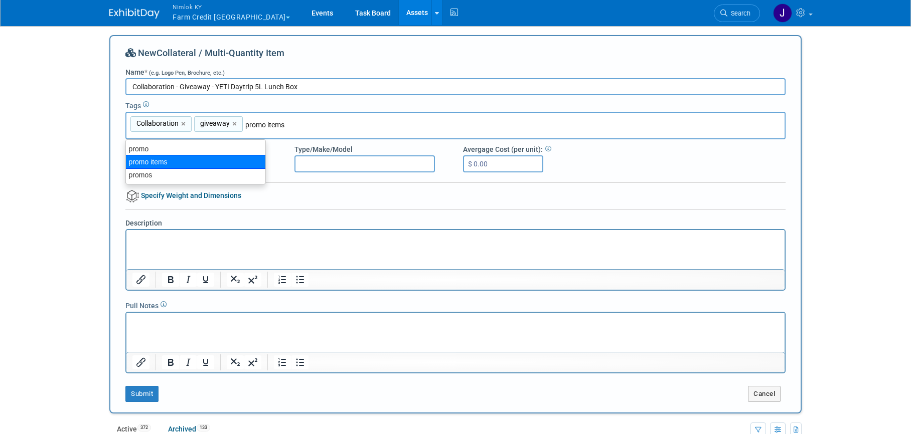
type input "promo"
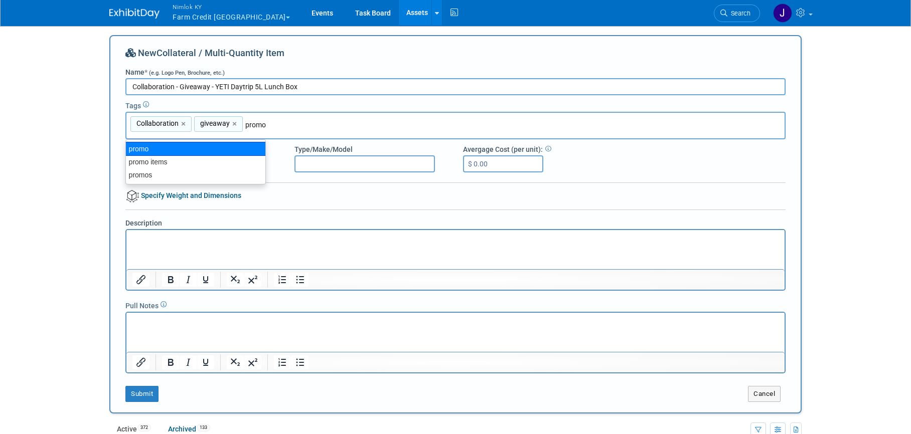
type input "Collaboration, giveaway, promo"
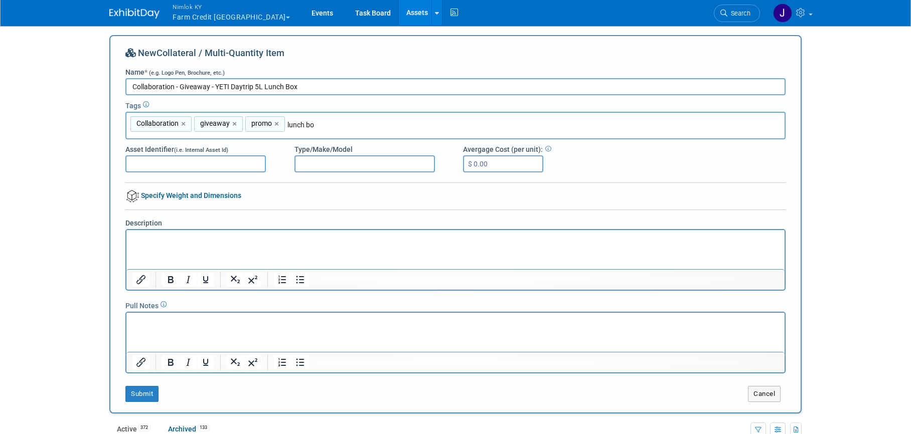
type input "lunch box"
type input "Collaboration, giveaway, promo, lunch box"
type input "t"
type input "yeti"
type input "Collaboration, giveaway, promo, lunch box, yeti"
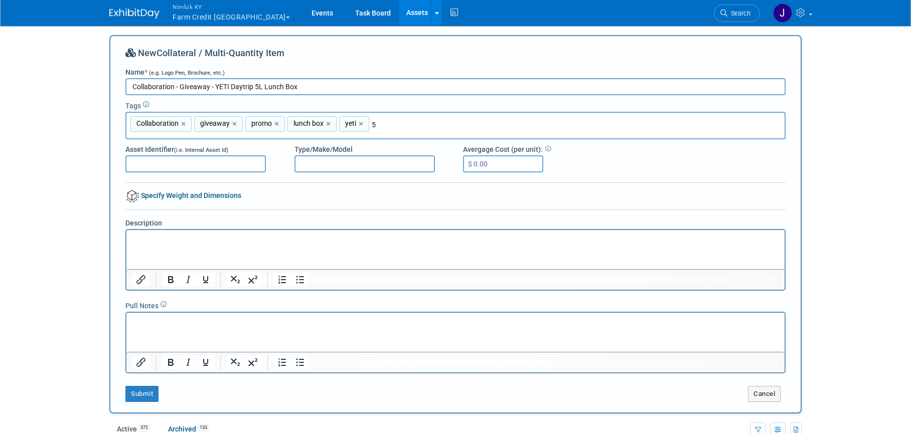
type input "5L"
type input "Collaboration, giveaway, promo, lunch box, yeti, 5L"
click at [300, 89] on input "Collaboration - Giveaway - YETI Daytrip 5L Lunch Box" at bounding box center [455, 86] width 660 height 17
drag, startPoint x: 298, startPoint y: 87, endPoint x: 216, endPoint y: 88, distance: 81.7
click at [216, 88] on input "Collaboration - Giveaway - YETI Daytrip 5L Lunch Box" at bounding box center [455, 86] width 660 height 17
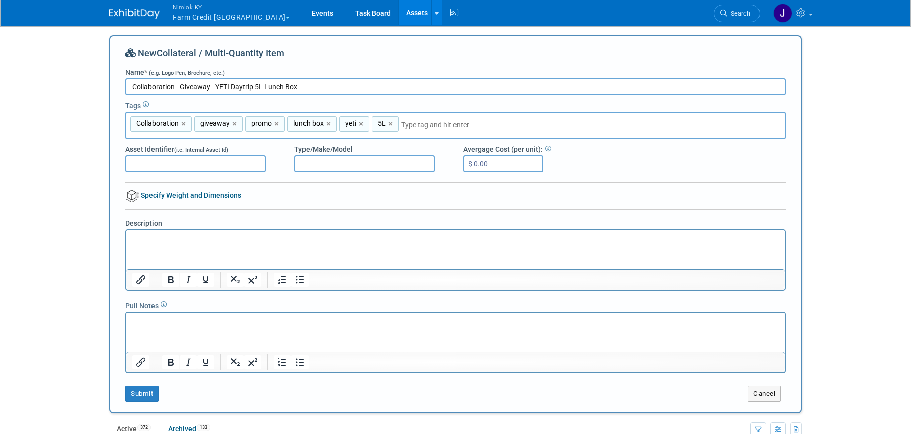
click at [200, 244] on html at bounding box center [455, 237] width 658 height 14
paste body "Rich Text Area. Press ALT-0 for help."
click at [151, 394] on button "Submit" at bounding box center [141, 394] width 33 height 16
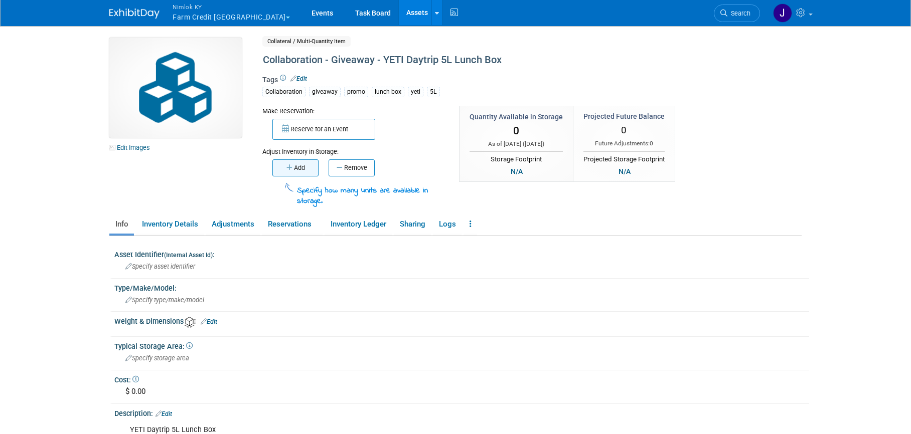
click at [301, 168] on button "Add" at bounding box center [295, 167] width 46 height 17
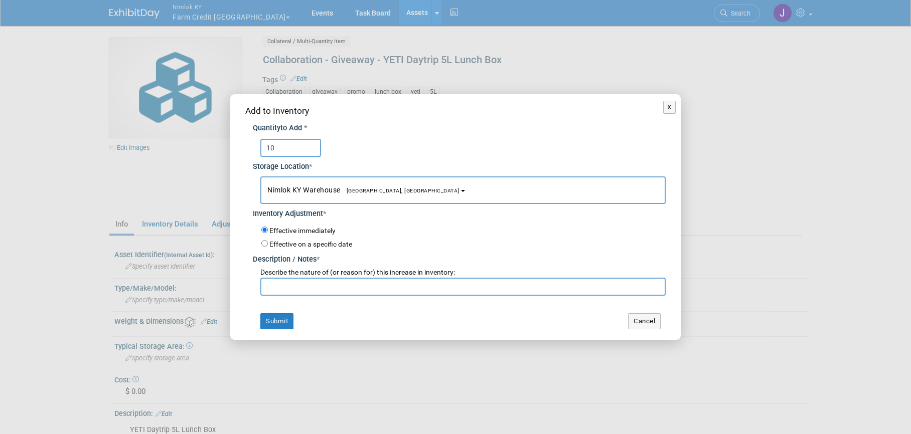
type input "10"
click at [346, 291] on input "text" at bounding box center [462, 287] width 405 height 18
type input "adding for FFA 2025"
click at [269, 317] on button "Submit" at bounding box center [276, 321] width 33 height 16
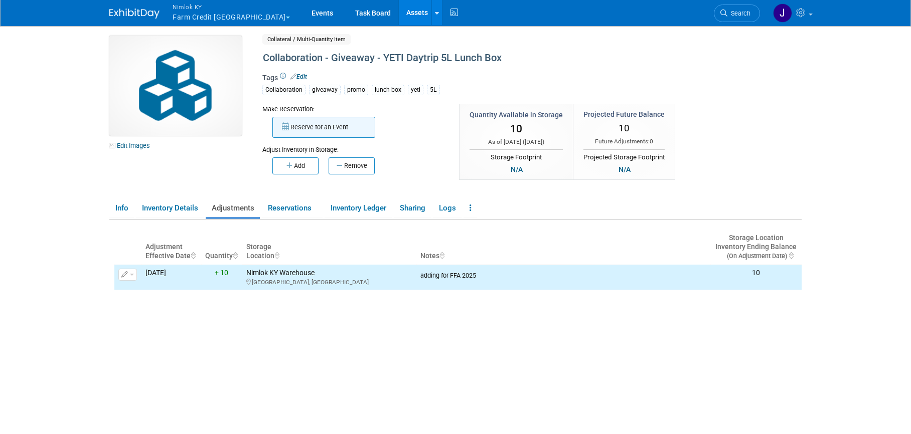
click at [309, 131] on button "Reserve for an Event" at bounding box center [323, 127] width 103 height 21
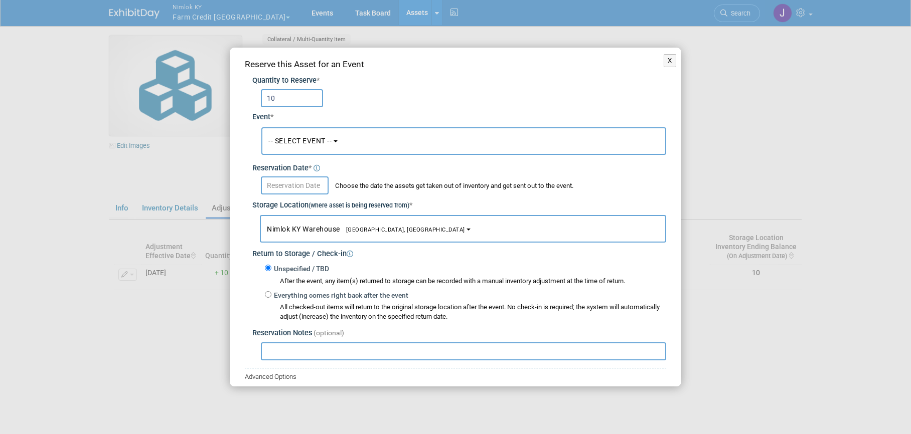
type input "10"
click at [302, 137] on span "-- SELECT EVENT --" at bounding box center [299, 141] width 63 height 8
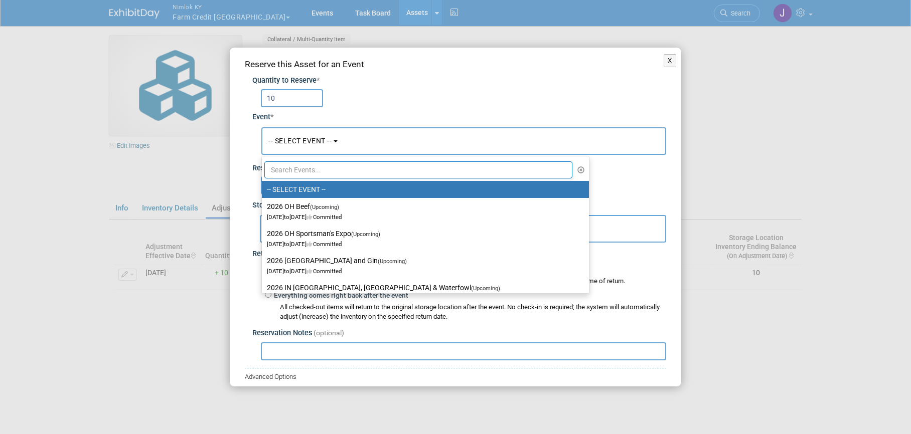
click at [314, 172] on input "text" at bounding box center [418, 169] width 308 height 17
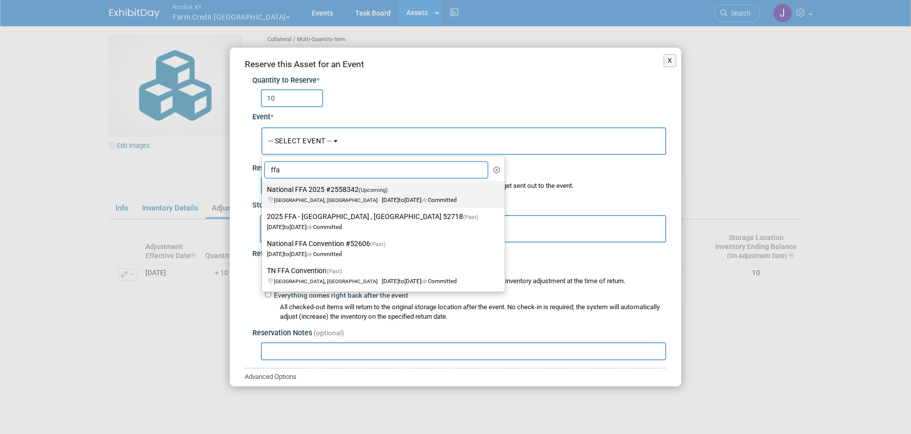
type input "ffa"
click at [316, 190] on label "National FFA 2025 #2558342 (Upcoming) [GEOGRAPHIC_DATA], IN [DATE] to [DATE] Co…" at bounding box center [381, 194] width 228 height 23
click at [263, 190] on input "National FFA 2025 #2558342 (Upcoming) [GEOGRAPHIC_DATA], IN [DATE] to [DATE] Co…" at bounding box center [260, 190] width 7 height 7
select select "11142014"
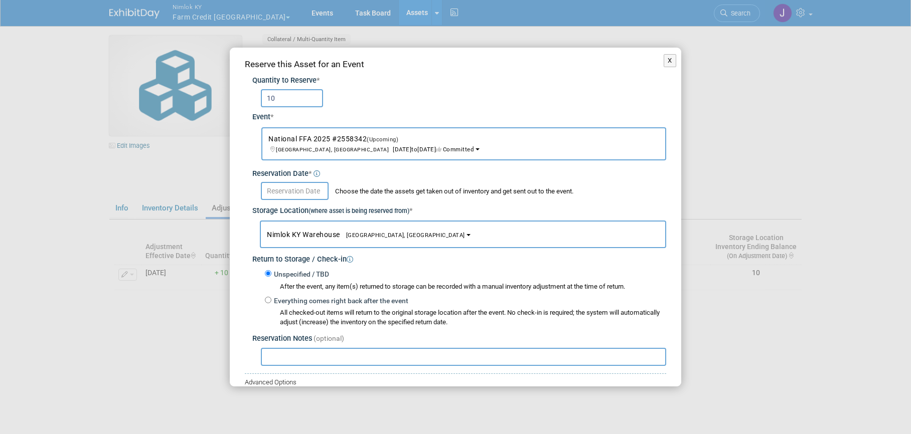
click at [316, 190] on input "text" at bounding box center [295, 191] width 68 height 18
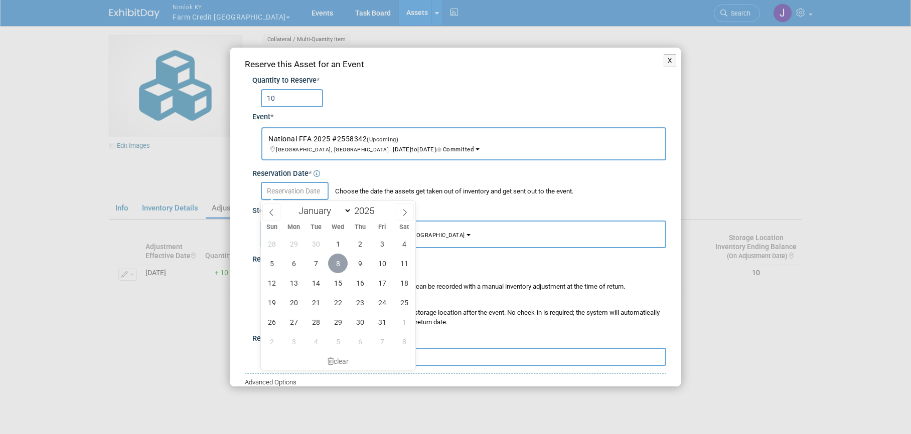
click at [341, 261] on span "8" at bounding box center [338, 264] width 20 height 20
type input "[DATE]"
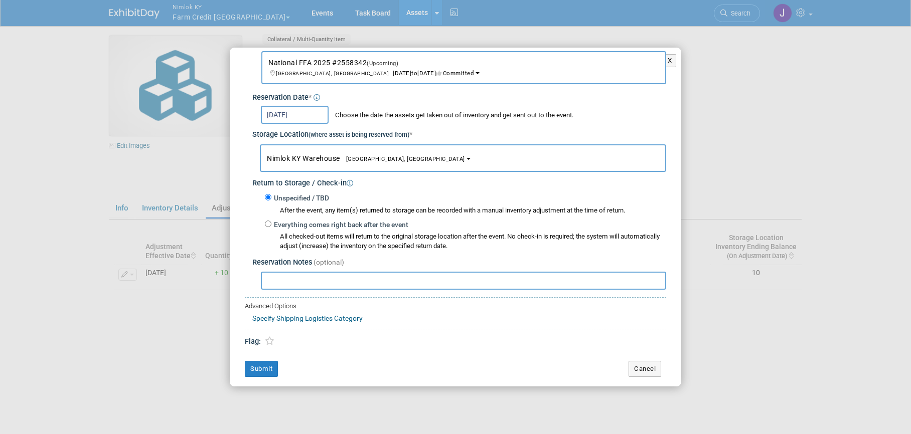
scroll to position [77, 0]
click at [266, 368] on button "Submit" at bounding box center [261, 368] width 33 height 16
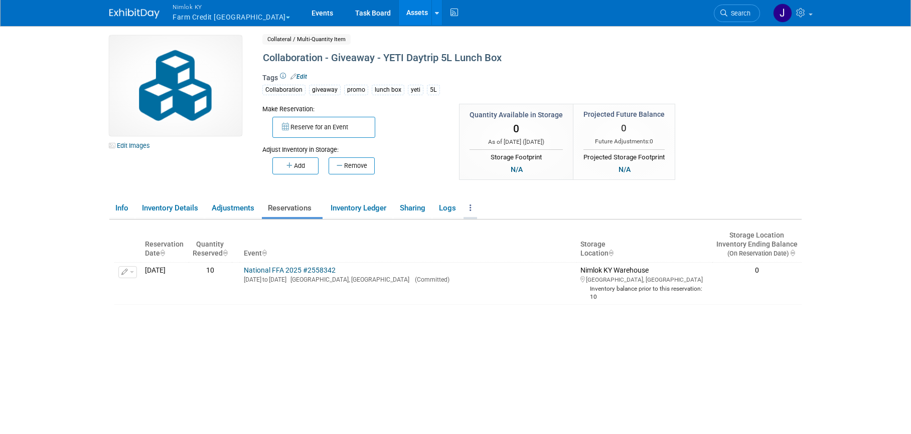
click at [471, 210] on icon at bounding box center [470, 208] width 2 height 8
click at [506, 228] on link "Copy/Duplicate Asset" at bounding box center [506, 228] width 87 height 17
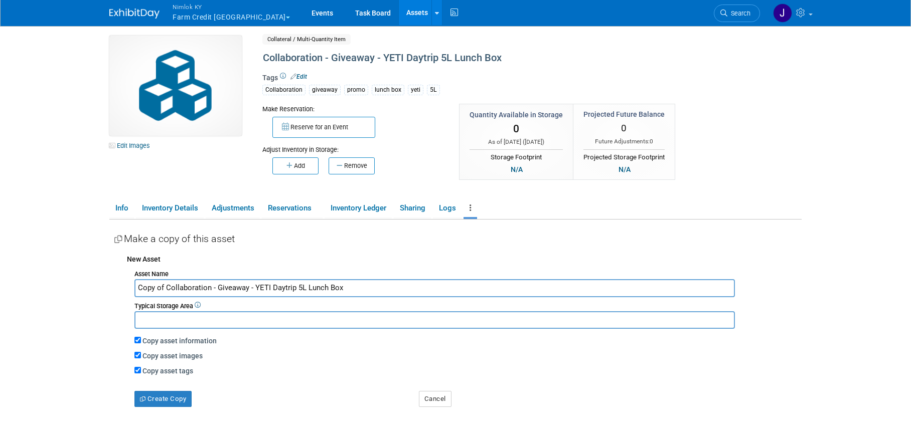
drag, startPoint x: 164, startPoint y: 286, endPoint x: 120, endPoint y: 289, distance: 44.7
click at [120, 289] on div "New Asset Asset Name Copy of Collaboration - Giveaway - YETI Daytrip 5L Lunch B…" at bounding box center [457, 328] width 687 height 158
click at [329, 290] on input "Collaboration - Giveaway - YETI Daytrip 5L Lunch Box" at bounding box center [434, 288] width 600 height 18
type input "Collaboration - Giveaway - Farm Credit Hat (Premium 5 Panel Trucker)"
click at [137, 353] on input "Copy asset images" at bounding box center [137, 355] width 7 height 7
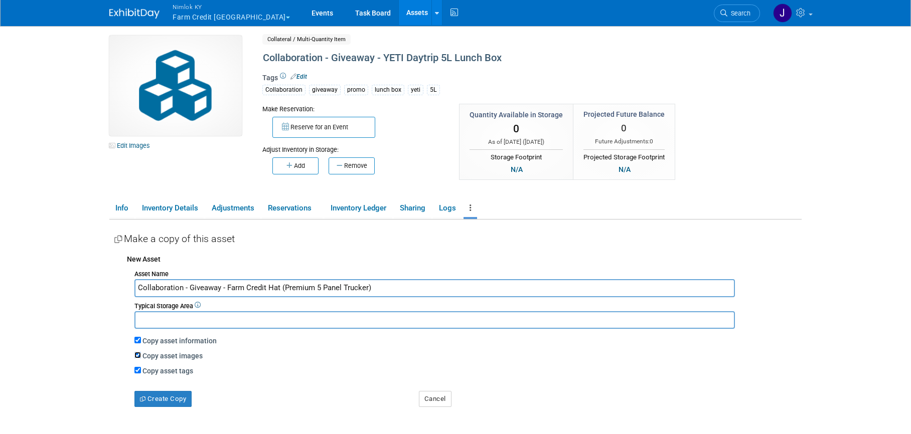
checkbox input "false"
click at [154, 402] on button "Create Copy" at bounding box center [162, 399] width 57 height 16
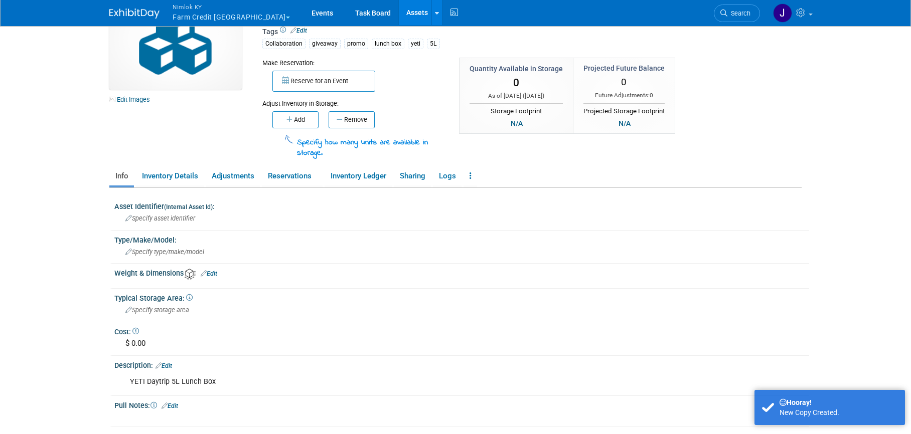
scroll to position [52, 0]
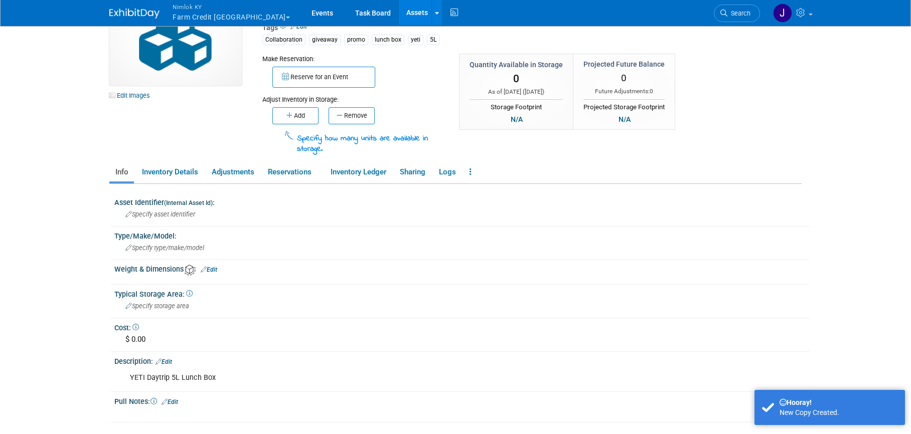
click at [169, 359] on link "Edit" at bounding box center [163, 362] width 17 height 7
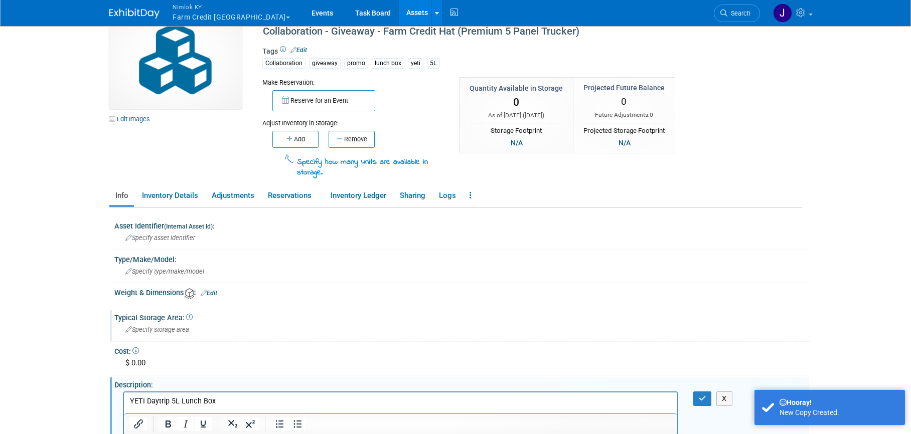
scroll to position [0, 0]
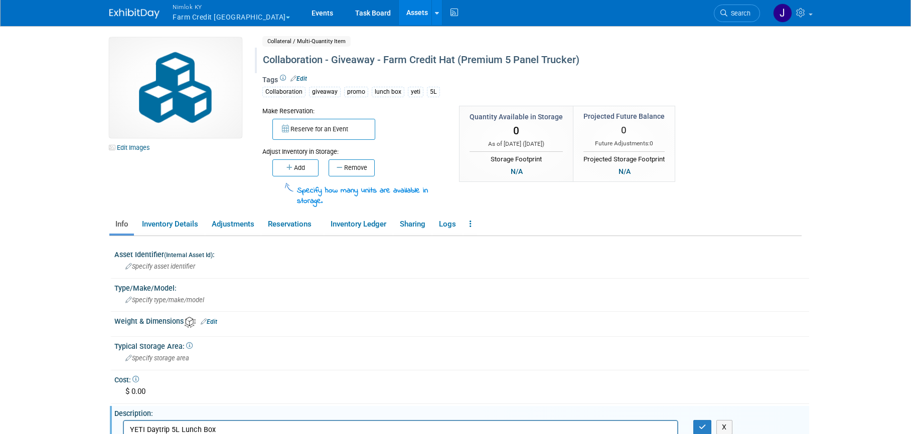
click at [393, 63] on div "Collaboration - Giveaway - Farm Credit Hat (Premium 5 Panel Trucker)" at bounding box center [488, 60] width 459 height 18
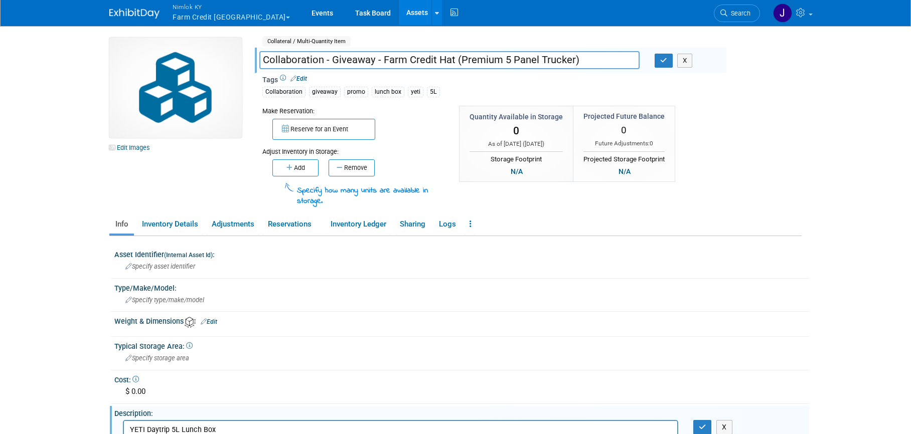
drag, startPoint x: 383, startPoint y: 61, endPoint x: 592, endPoint y: 57, distance: 209.6
click at [592, 57] on input "Collaboration - Giveaway - Farm Credit Hat (Premium 5 Panel Trucker)" at bounding box center [449, 60] width 380 height 18
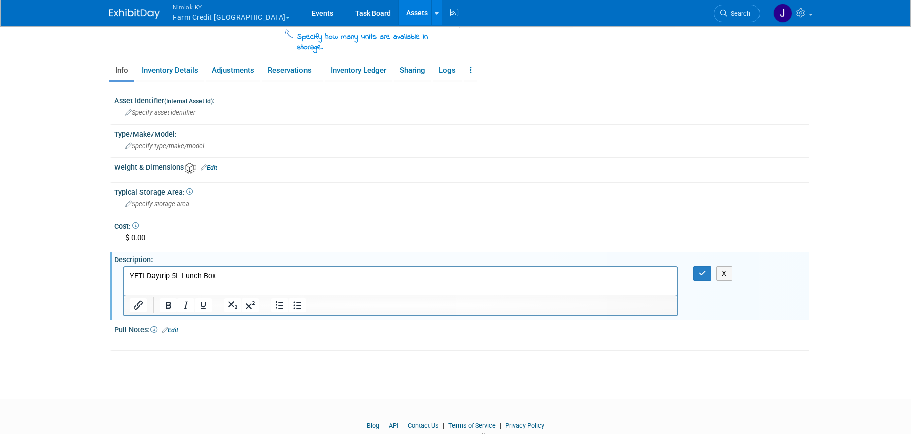
scroll to position [189, 0]
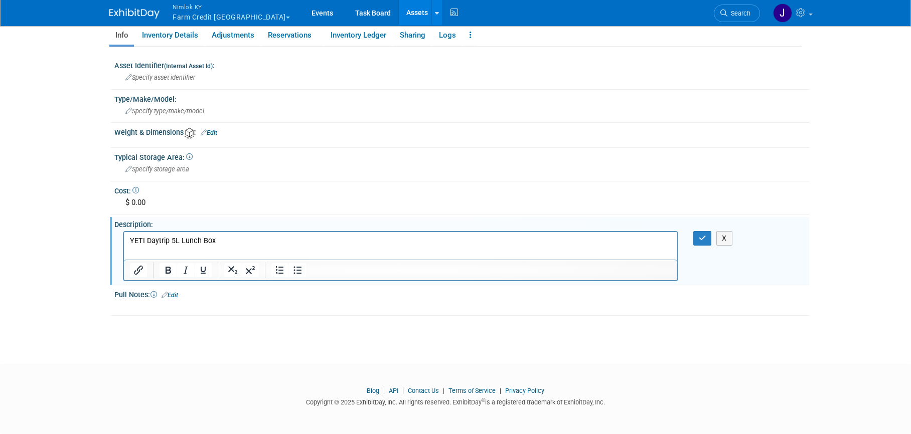
click at [228, 246] on html "YETI Daytrip 5L Lunch Box" at bounding box center [400, 239] width 553 height 14
drag, startPoint x: 198, startPoint y: 240, endPoint x: 236, endPoint y: 470, distance: 233.3
click at [124, 238] on html "YETI Daytrip 5L Lunch Box" at bounding box center [400, 239] width 553 height 14
paste body "Rich Text Area. Press ALT-0 for help."
click at [696, 237] on button "button" at bounding box center [702, 238] width 19 height 15
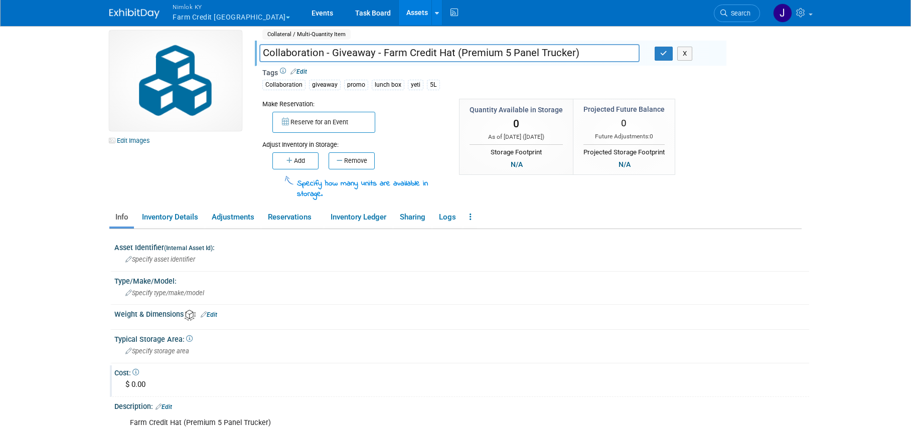
scroll to position [2, 0]
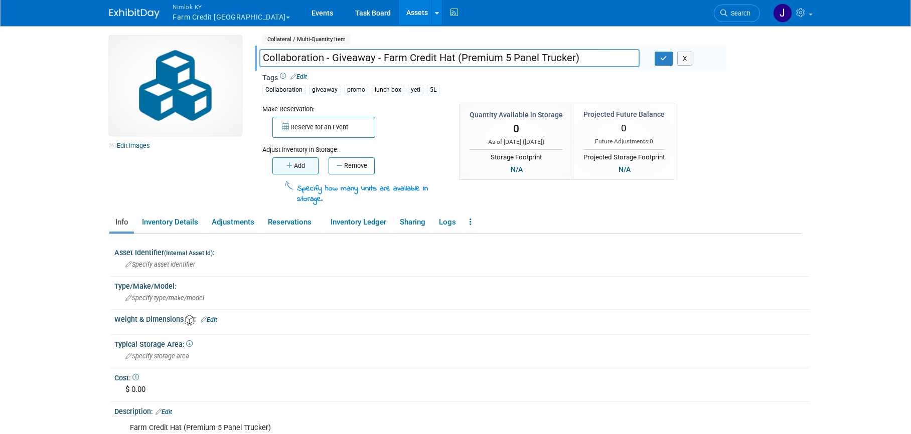
click at [299, 170] on button "Add" at bounding box center [295, 165] width 46 height 17
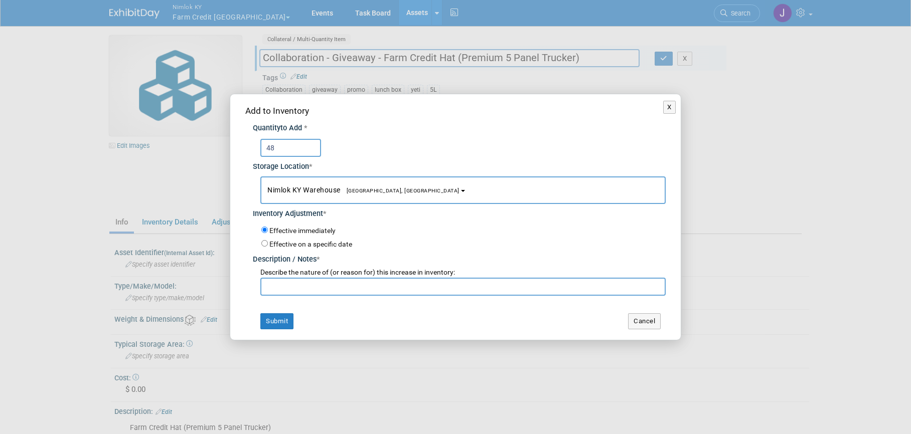
type input "48"
click at [314, 286] on input "text" at bounding box center [462, 287] width 405 height 18
type input "adding for FFA 2025"
click at [284, 320] on button "Submit" at bounding box center [276, 321] width 33 height 16
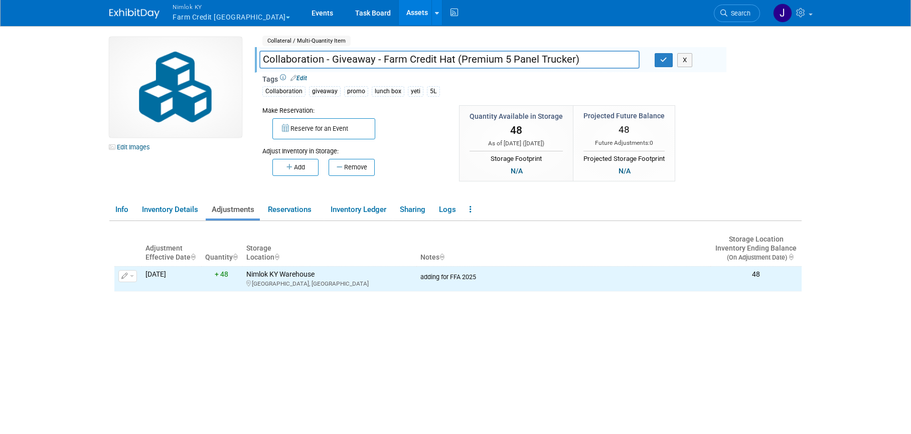
scroll to position [0, 0]
click at [310, 122] on button "Reserve for an Event" at bounding box center [323, 129] width 103 height 21
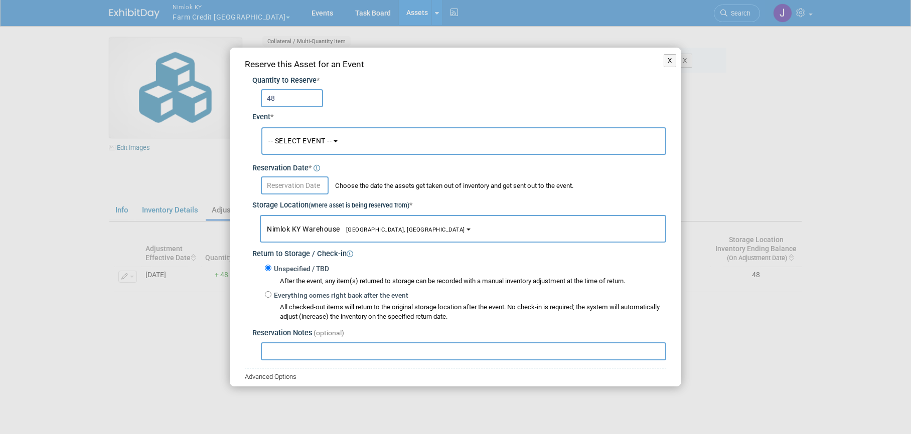
type input "48"
click at [326, 141] on span "-- SELECT EVENT --" at bounding box center [299, 141] width 63 height 8
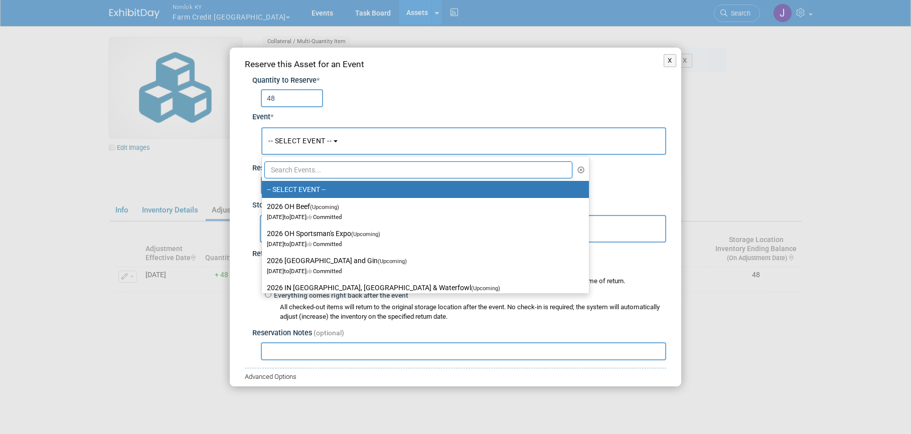
click at [323, 168] on input "text" at bounding box center [418, 169] width 308 height 17
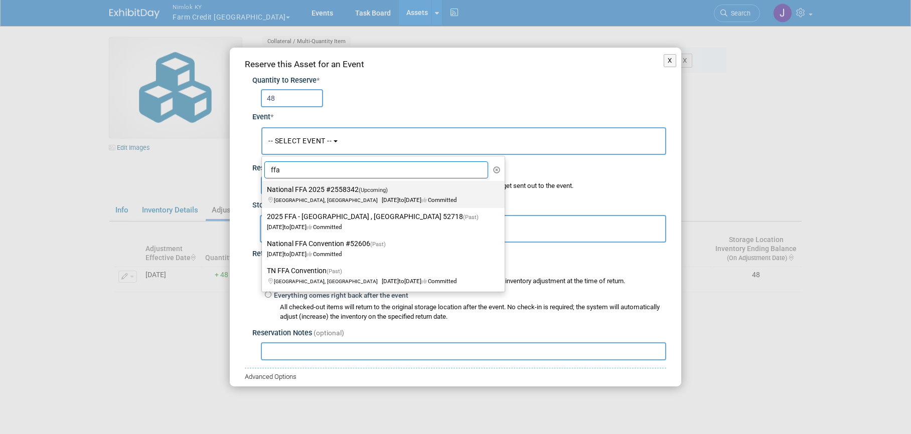
type input "ffa"
click at [328, 190] on label "National FFA 2025 #2558342 (Upcoming) [GEOGRAPHIC_DATA], IN [DATE] to [DATE] Co…" at bounding box center [381, 194] width 228 height 23
click at [263, 190] on input "National FFA 2025 #2558342 (Upcoming) [GEOGRAPHIC_DATA], IN [DATE] to [DATE] Co…" at bounding box center [260, 190] width 7 height 7
select select "11142014"
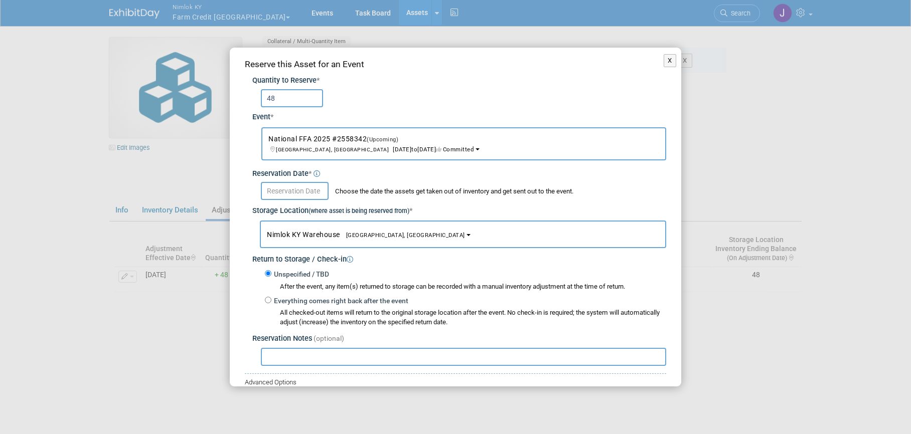
click at [300, 187] on input "text" at bounding box center [295, 191] width 68 height 18
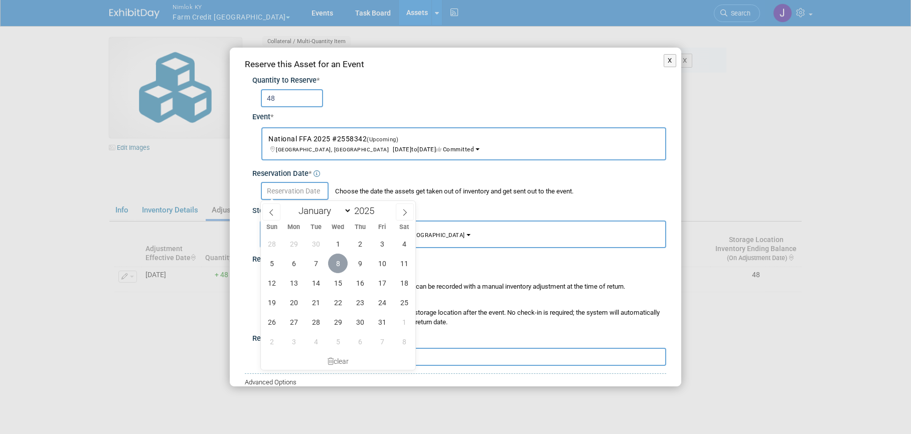
click at [336, 262] on span "8" at bounding box center [338, 264] width 20 height 20
type input "[DATE]"
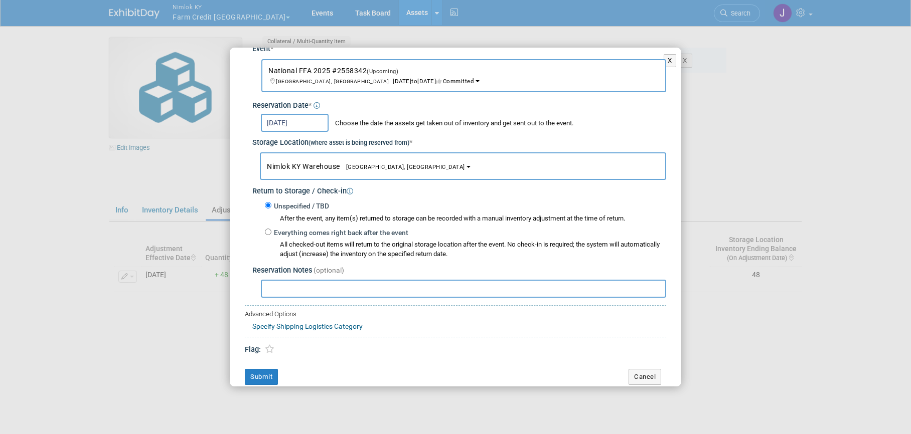
scroll to position [77, 0]
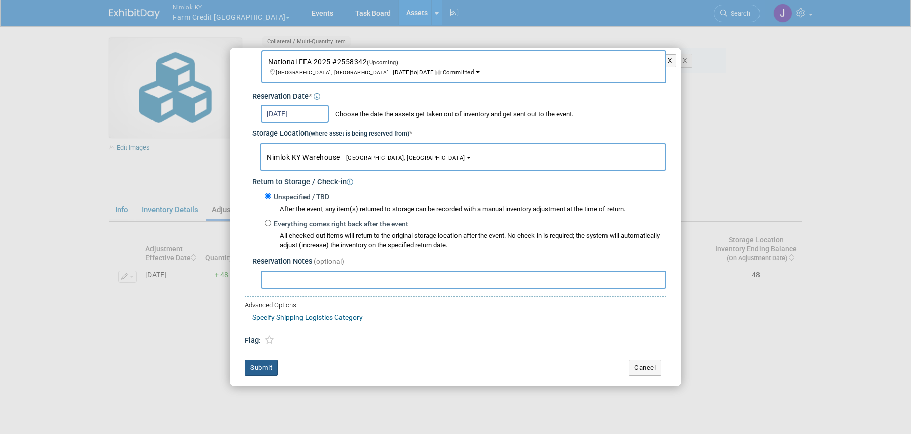
click at [267, 370] on button "Submit" at bounding box center [261, 368] width 33 height 16
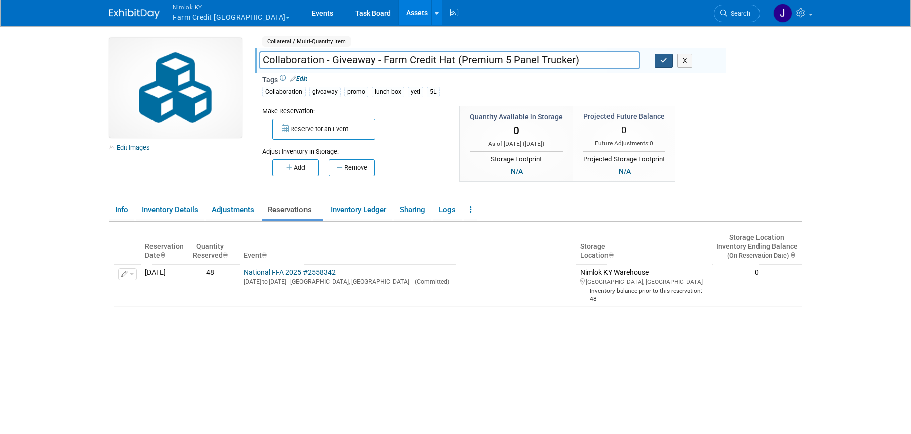
click at [660, 58] on icon "button" at bounding box center [663, 60] width 7 height 7
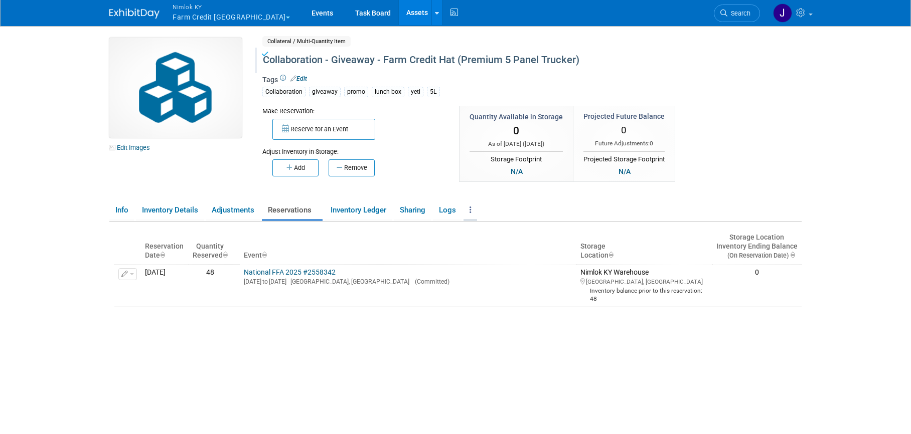
click at [471, 210] on icon at bounding box center [470, 210] width 2 height 8
click at [504, 229] on link "Copy/Duplicate Asset" at bounding box center [506, 230] width 87 height 17
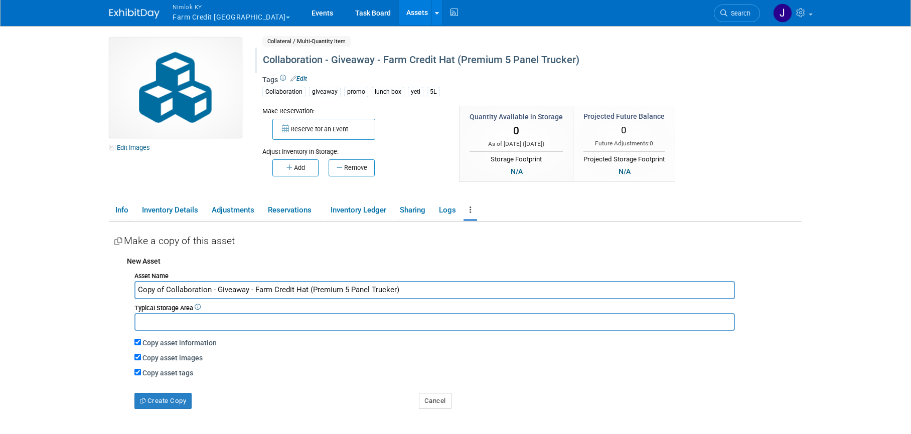
drag, startPoint x: 165, startPoint y: 290, endPoint x: 113, endPoint y: 292, distance: 52.7
click at [113, 292] on div "Asset Identifier (Internal Asset Id) : Specify asset identifier Type/Make/Model…" at bounding box center [455, 347] width 692 height 251
drag, startPoint x: 267, startPoint y: 289, endPoint x: 402, endPoint y: 289, distance: 134.4
click at [402, 289] on input "Collaboration - Giveaway - Farm Credit Hat (Premium 5 Panel Trucker)" at bounding box center [434, 290] width 600 height 18
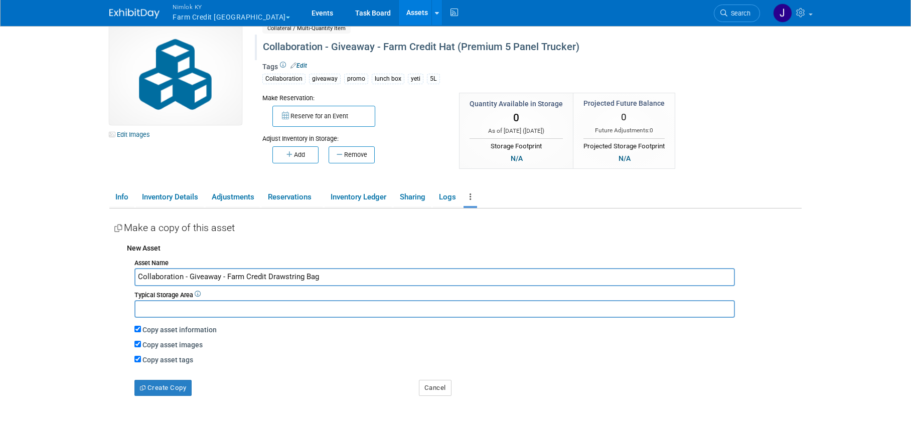
scroll to position [14, 0]
type input "Collaboration - Giveaway - Farm Credit Drawstring Bag"
click at [141, 343] on div "Copy asset images" at bounding box center [467, 343] width 667 height 11
click at [135, 342] on input "Copy asset images" at bounding box center [137, 343] width 7 height 7
checkbox input "false"
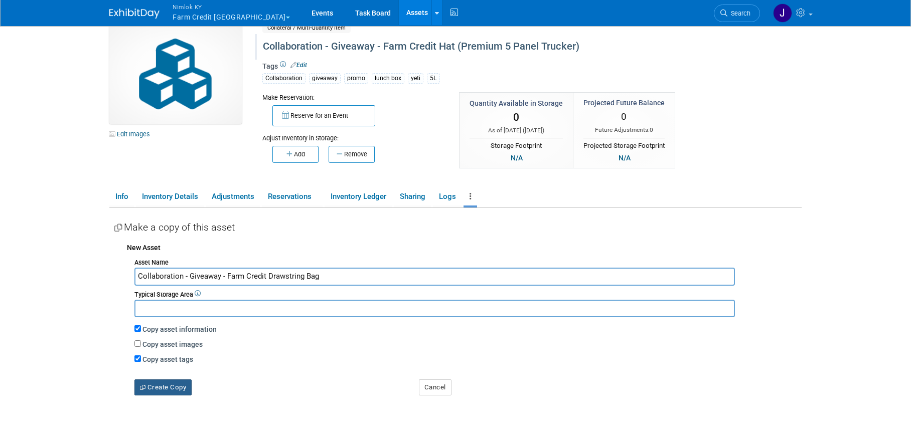
click at [172, 387] on button "Create Copy" at bounding box center [162, 388] width 57 height 16
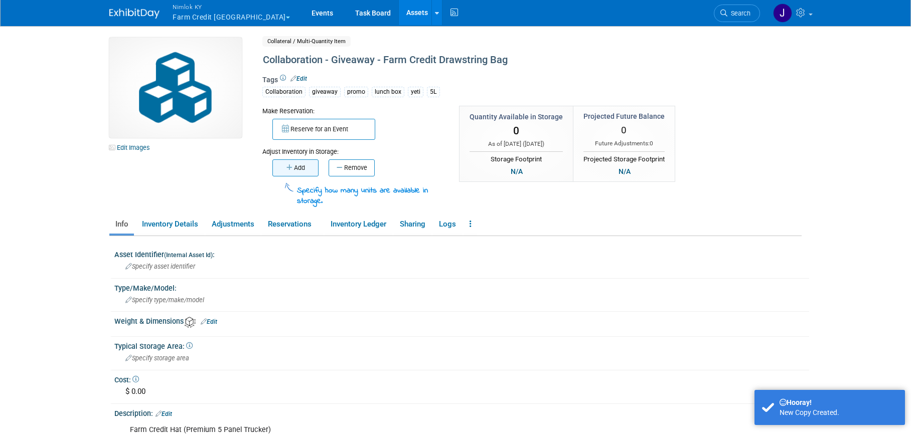
click at [309, 168] on button "Add" at bounding box center [295, 167] width 46 height 17
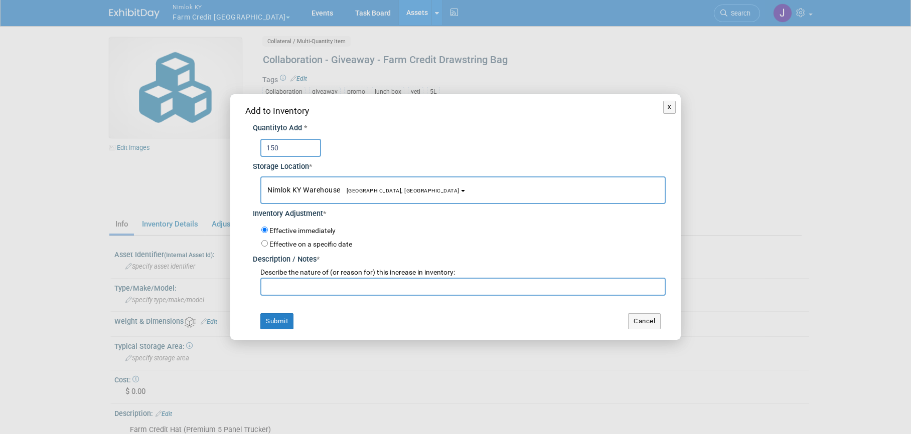
type input "150"
click at [284, 287] on input "text" at bounding box center [462, 287] width 405 height 18
type input "adding for FFA 2025"
click at [268, 318] on button "Submit" at bounding box center [276, 321] width 33 height 16
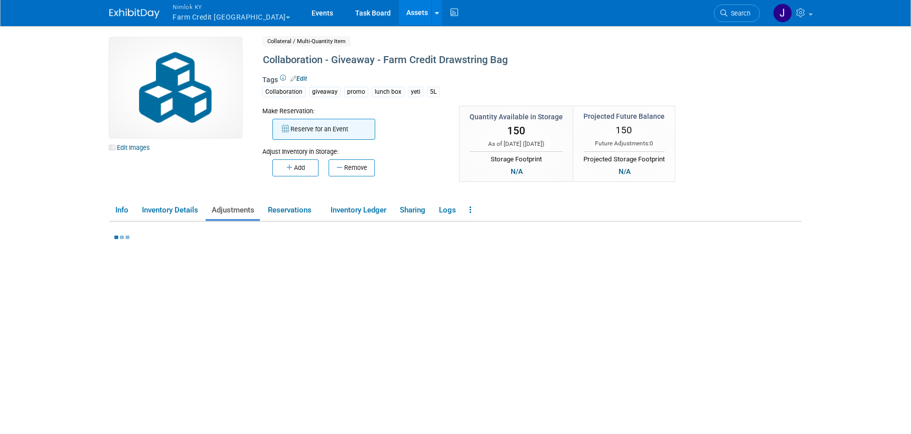
click at [309, 126] on button "Reserve for an Event" at bounding box center [323, 129] width 103 height 21
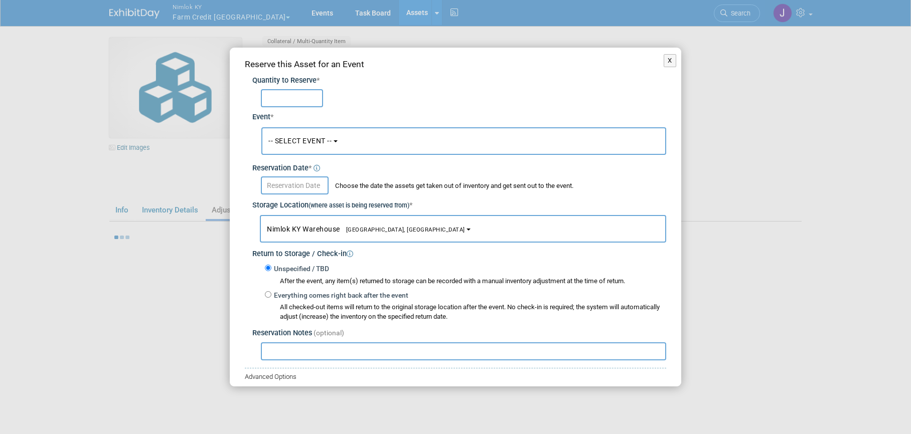
click at [302, 95] on input "text" at bounding box center [292, 98] width 62 height 18
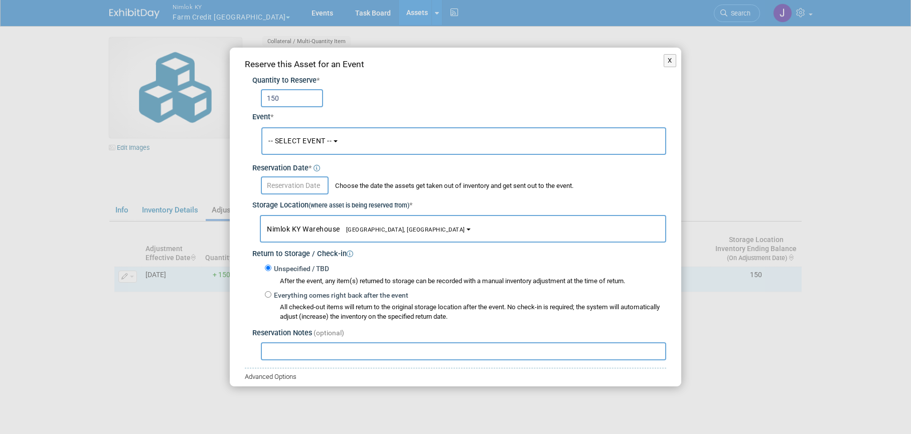
type input "150"
click at [324, 143] on span "-- SELECT EVENT --" at bounding box center [299, 141] width 63 height 8
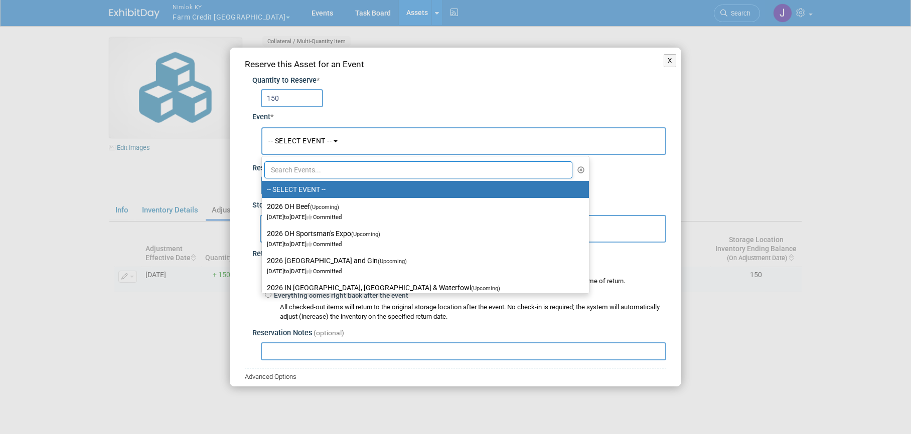
click at [329, 174] on input "text" at bounding box center [418, 169] width 308 height 17
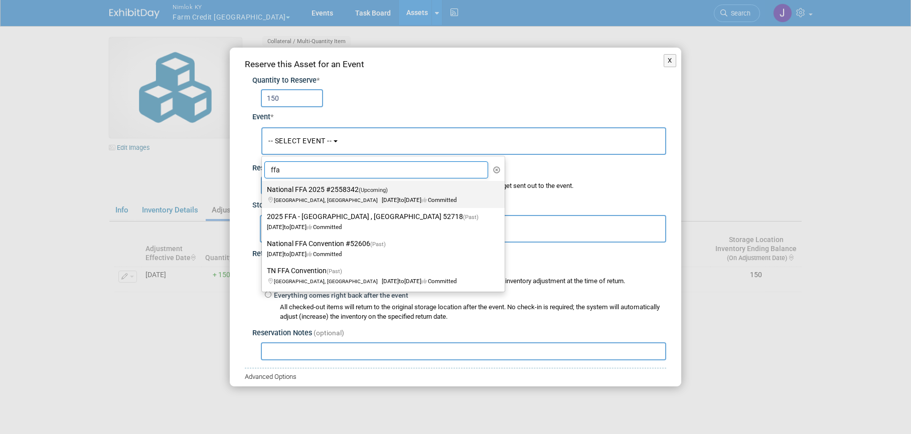
type input "ffa"
click at [320, 188] on label "National FFA 2025 #2558342 (Upcoming) Indianapolis, IN Oct 29, 2025 to Oct 31, …" at bounding box center [381, 194] width 228 height 23
click at [263, 188] on input "National FFA 2025 #2558342 (Upcoming) Indianapolis, IN Oct 29, 2025 to Oct 31, …" at bounding box center [260, 190] width 7 height 7
select select "11142014"
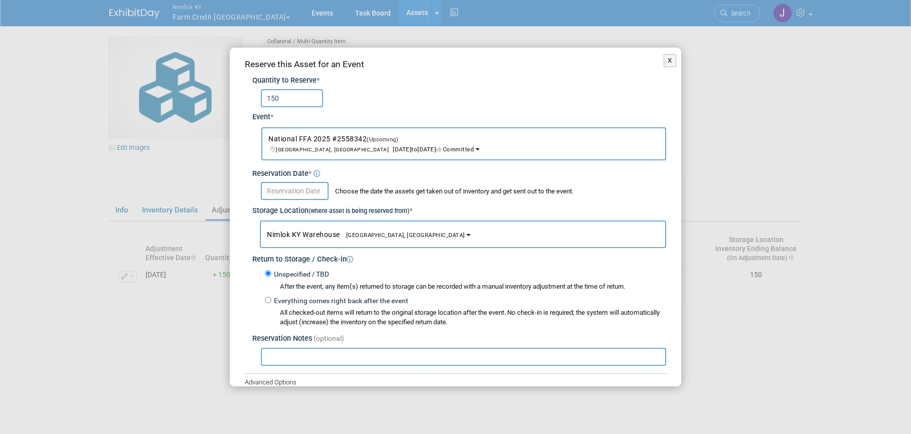
click at [319, 190] on input "text" at bounding box center [295, 191] width 68 height 18
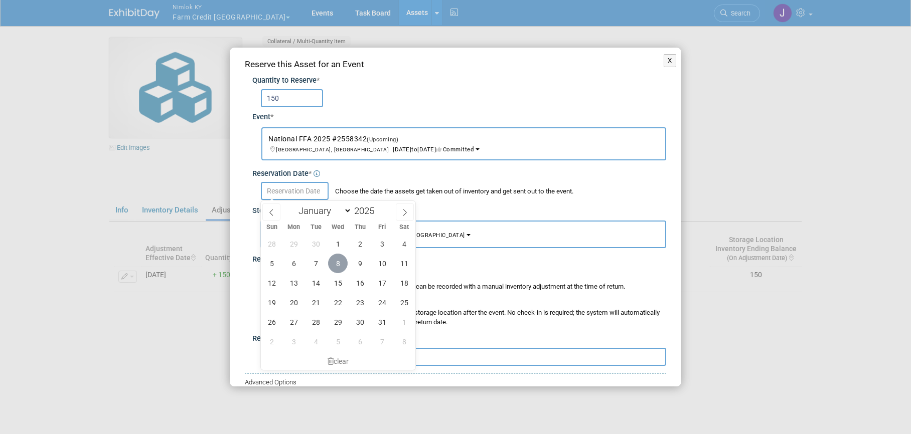
click at [337, 266] on span "8" at bounding box center [338, 264] width 20 height 20
type input "Oct 8, 2025"
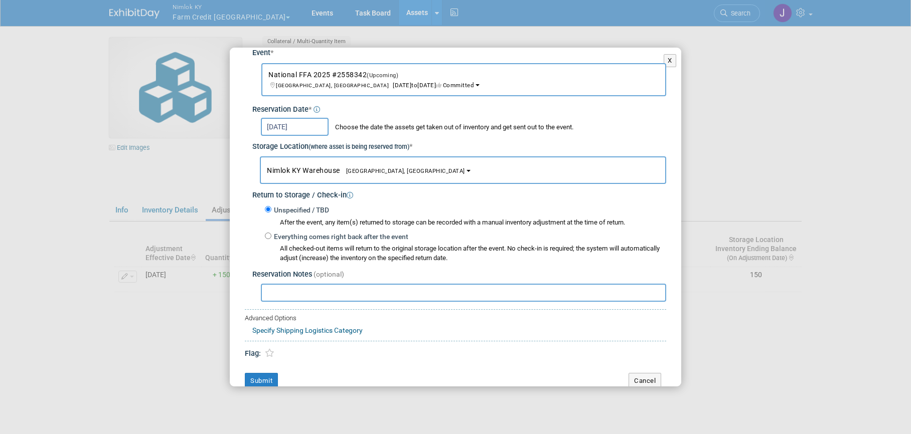
scroll to position [77, 0]
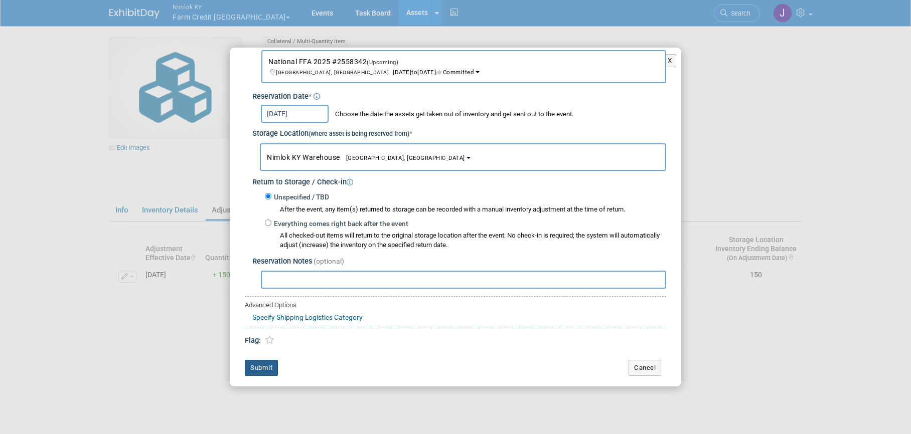
click at [268, 366] on button "Submit" at bounding box center [261, 368] width 33 height 16
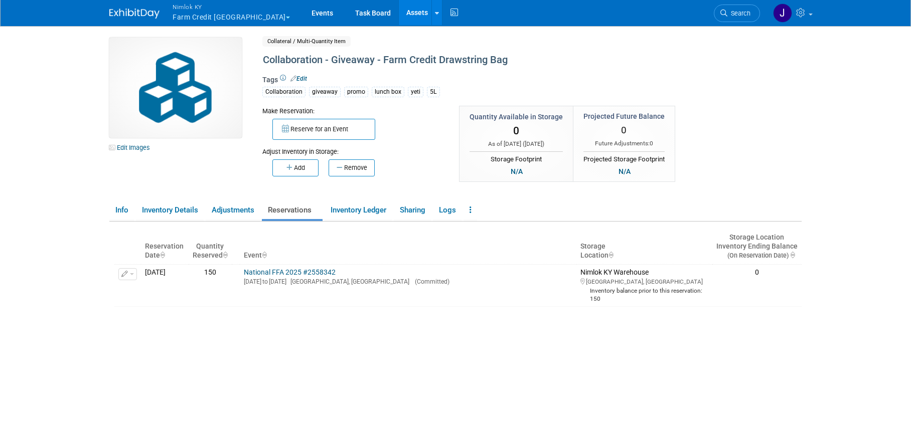
click at [399, 11] on link "Assets" at bounding box center [417, 12] width 37 height 25
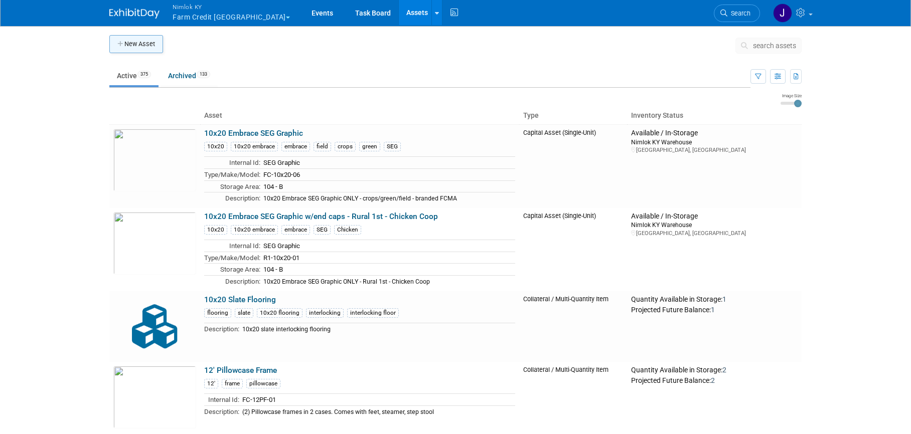
click at [142, 35] on button "New Asset" at bounding box center [136, 44] width 54 height 18
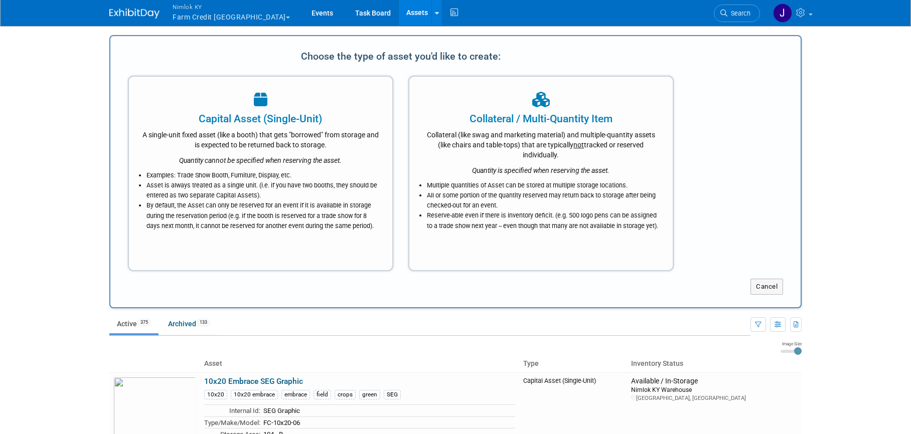
click at [510, 117] on div "Collateral / Multi-Quantity Item" at bounding box center [541, 118] width 238 height 15
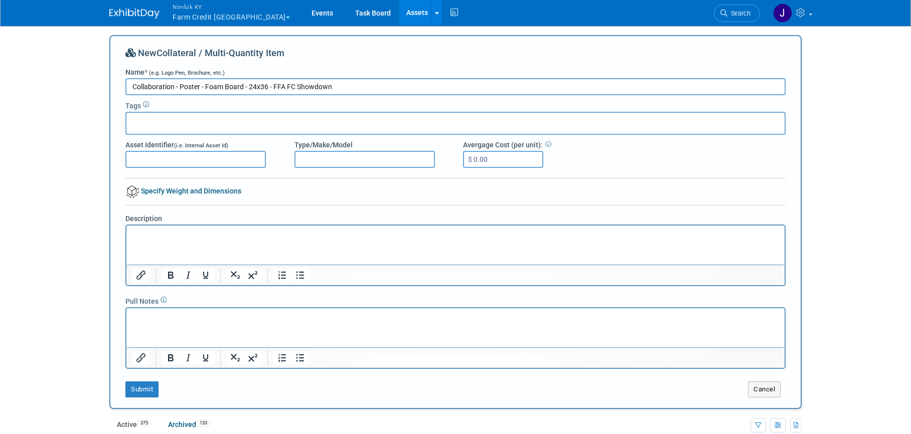
type input "Collaboration - Poster - Foam Board - 24x36 - FFA FC Showdown"
click at [308, 128] on div at bounding box center [455, 123] width 660 height 23
type input "Collaboration"
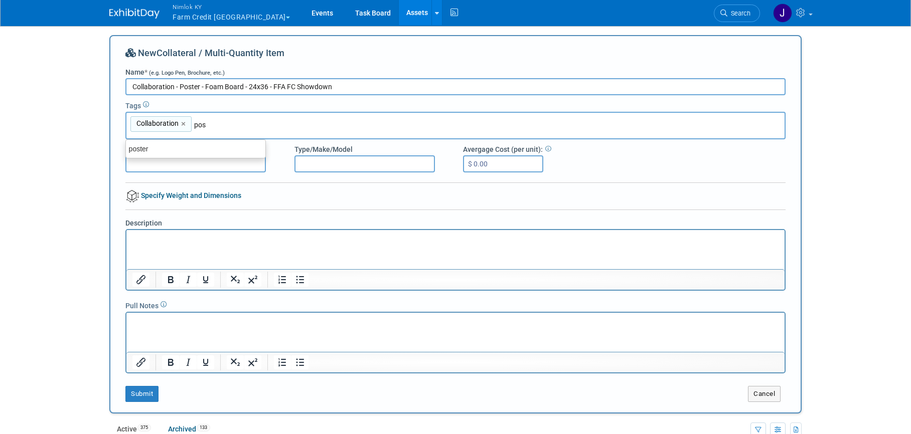
type input "poster"
type input "Collaboration, poster"
type input "foam board"
type input "Collaboration, poster, foam board"
drag, startPoint x: 342, startPoint y: 88, endPoint x: 180, endPoint y: 84, distance: 162.5
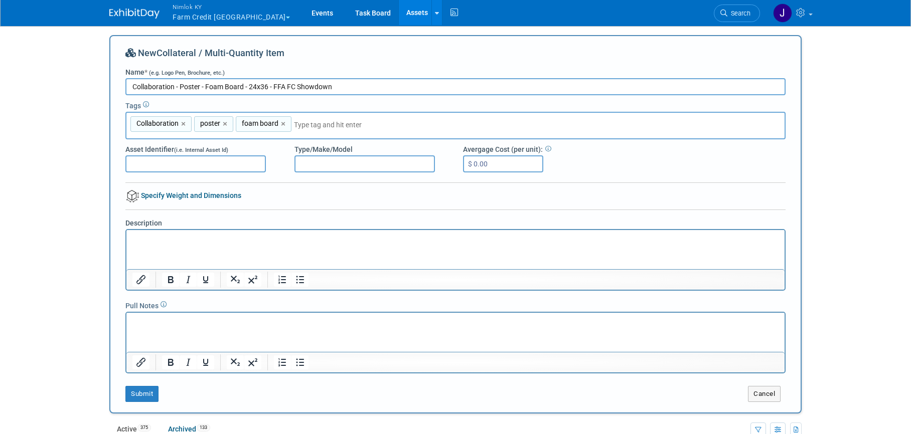
click at [180, 84] on input "Collaboration - Poster - Foam Board - 24x36 - FFA FC Showdown" at bounding box center [455, 86] width 660 height 17
click at [200, 244] on html at bounding box center [455, 237] width 658 height 14
paste body "Rich Text Area. Press ALT-0 for help."
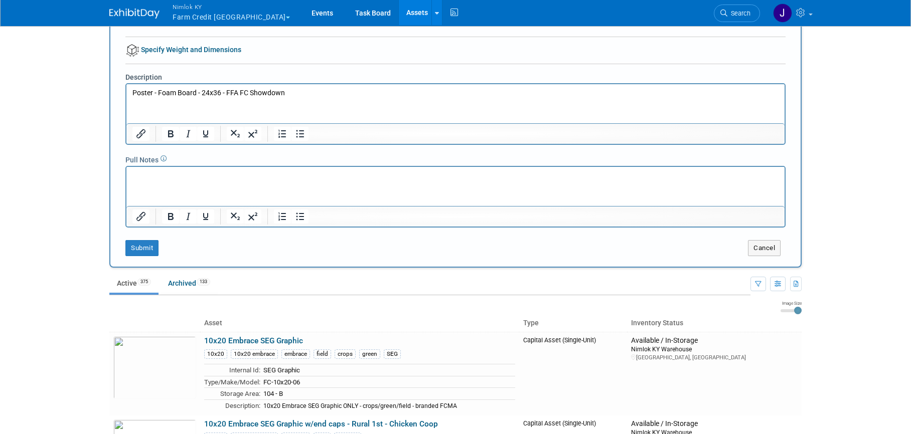
scroll to position [146, 0]
click at [151, 249] on button "Submit" at bounding box center [141, 248] width 33 height 16
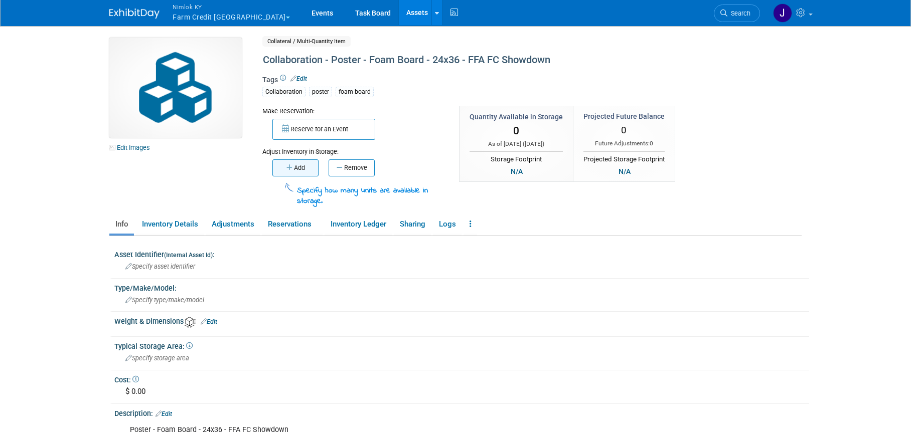
click at [288, 164] on icon "button" at bounding box center [290, 167] width 8 height 7
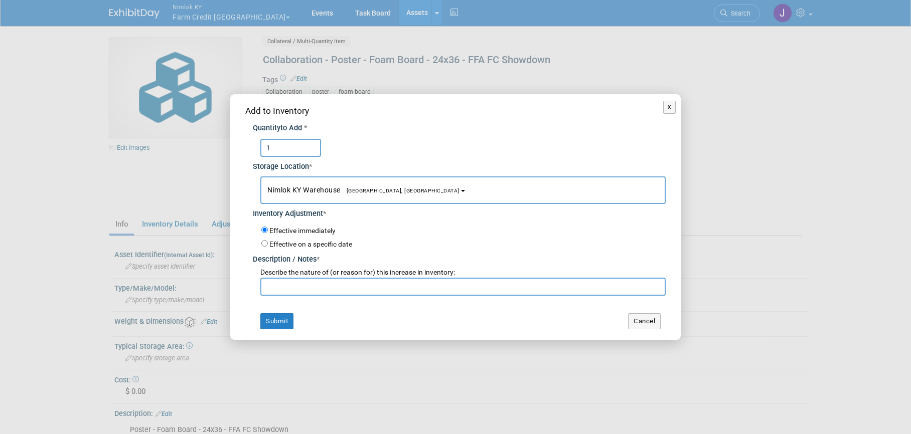
type input "1"
click at [313, 292] on input "text" at bounding box center [462, 287] width 405 height 18
type input "adding for FFA 2025"
click at [278, 323] on button "Submit" at bounding box center [276, 321] width 33 height 16
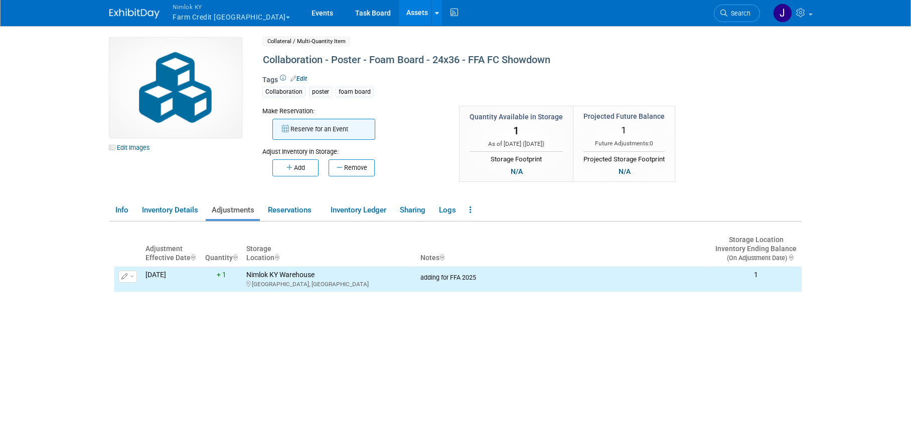
click at [320, 131] on button "Reserve for an Event" at bounding box center [323, 129] width 103 height 21
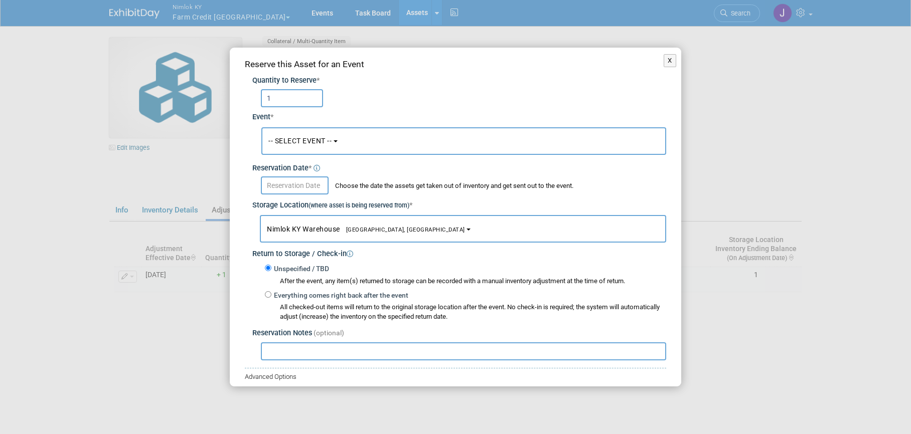
type input "1"
click at [295, 136] on button "-- SELECT EVENT --" at bounding box center [463, 141] width 405 height 28
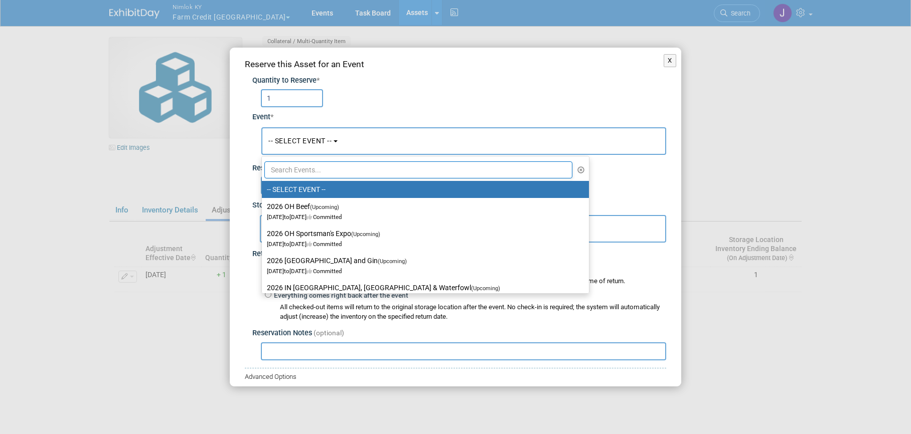
click at [304, 165] on input "text" at bounding box center [418, 169] width 308 height 17
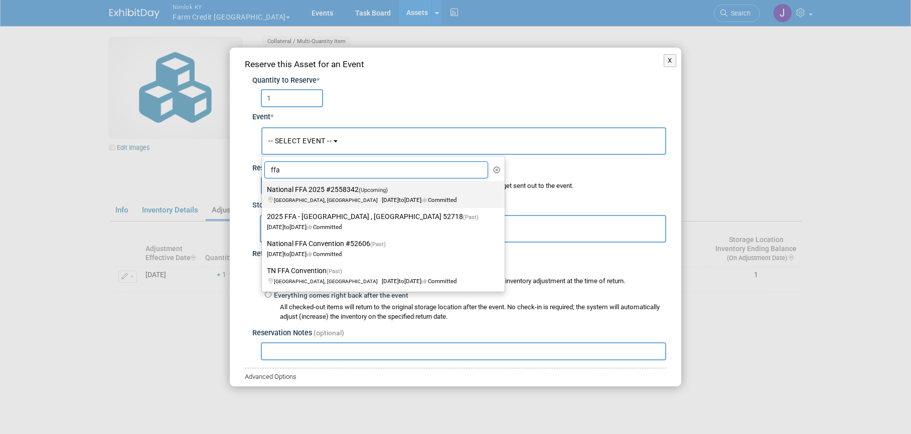
type input "ffa"
click at [311, 188] on label "National FFA 2025 #2558342 (Upcoming) [GEOGRAPHIC_DATA], IN [DATE] to [DATE] Co…" at bounding box center [381, 194] width 228 height 23
click at [263, 188] on input "National FFA 2025 #2558342 (Upcoming) [GEOGRAPHIC_DATA], IN [DATE] to [DATE] Co…" at bounding box center [260, 190] width 7 height 7
select select "11142014"
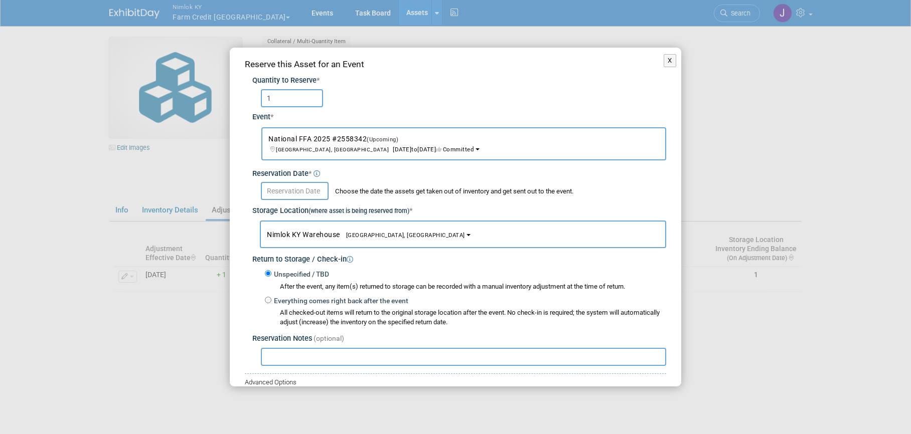
click at [311, 188] on input "text" at bounding box center [295, 191] width 68 height 18
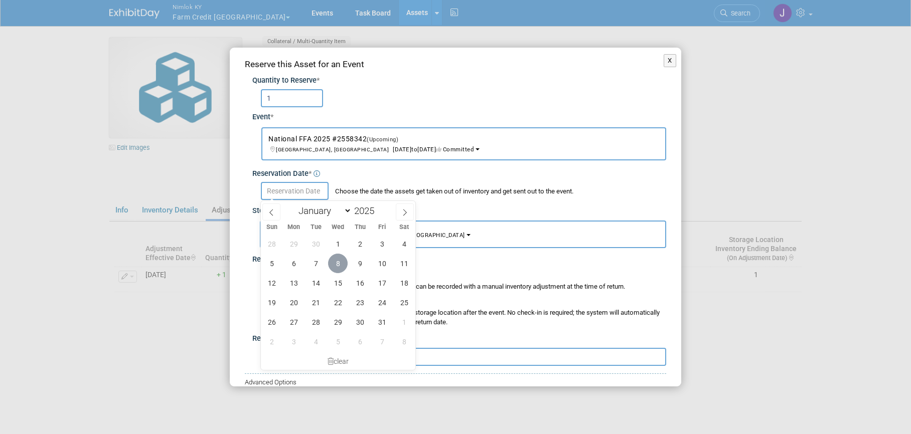
click at [338, 265] on span "8" at bounding box center [338, 264] width 20 height 20
type input "[DATE]"
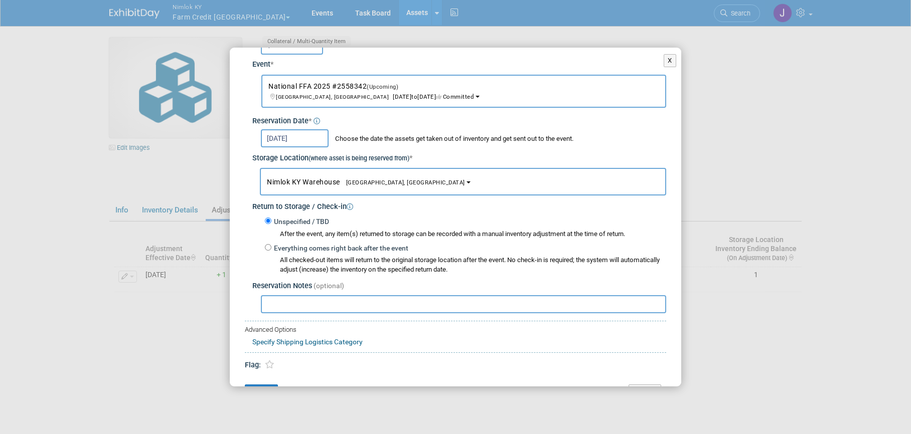
scroll to position [77, 0]
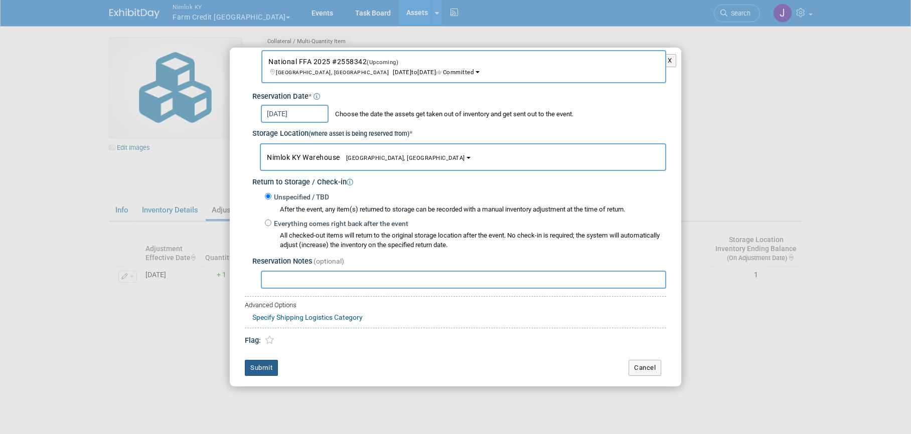
click at [267, 365] on button "Submit" at bounding box center [261, 368] width 33 height 16
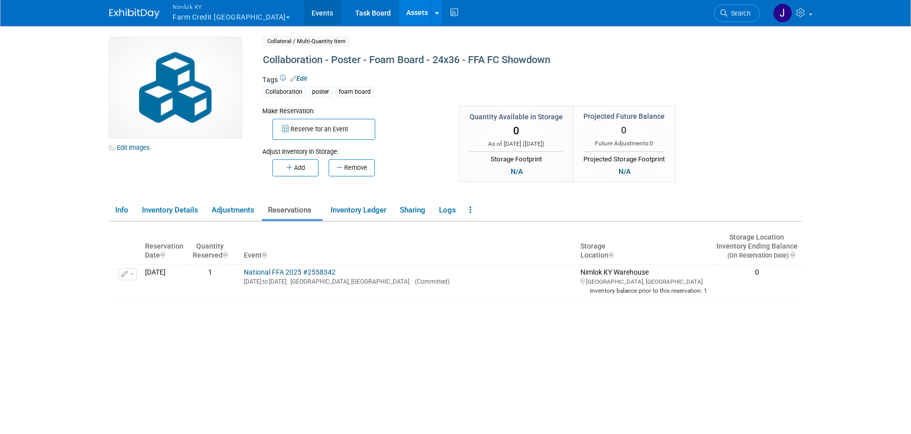
click at [304, 14] on link "Events" at bounding box center [322, 12] width 37 height 25
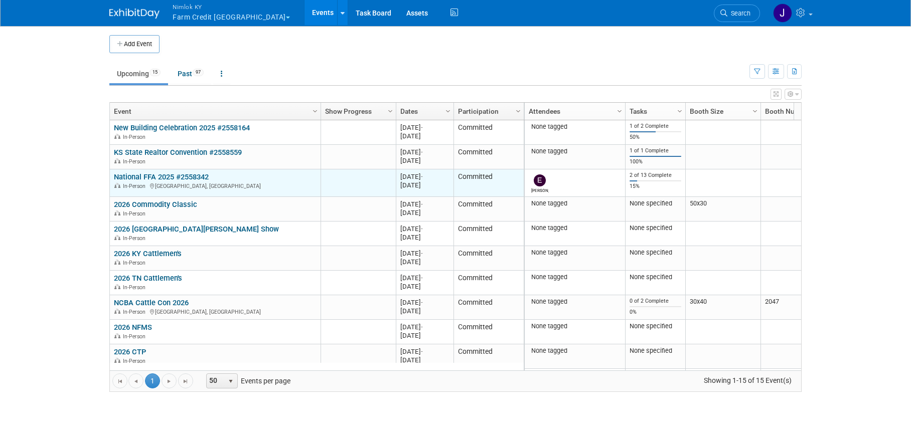
click at [163, 172] on link "National FFA 2025 #2558342" at bounding box center [161, 176] width 95 height 9
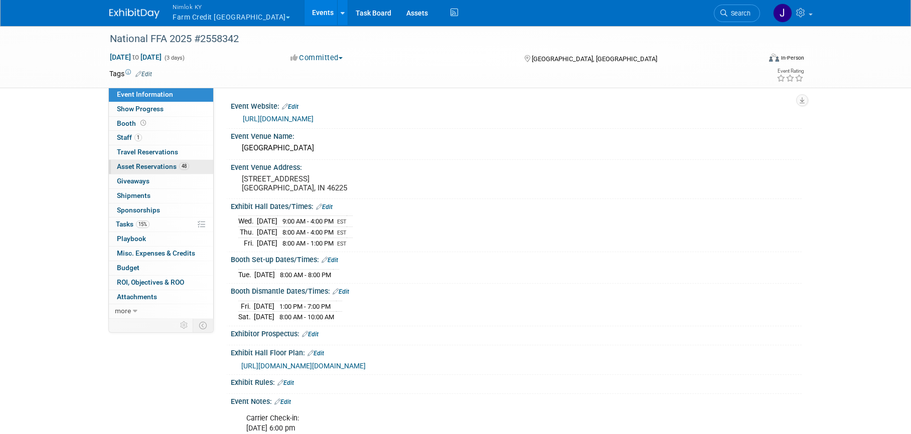
click at [162, 162] on span "Asset Reservations 48" at bounding box center [153, 166] width 72 height 8
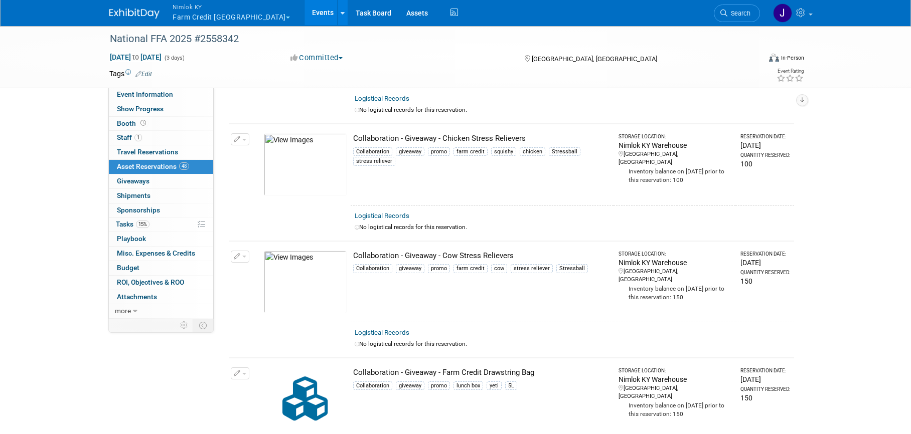
scroll to position [1774, 0]
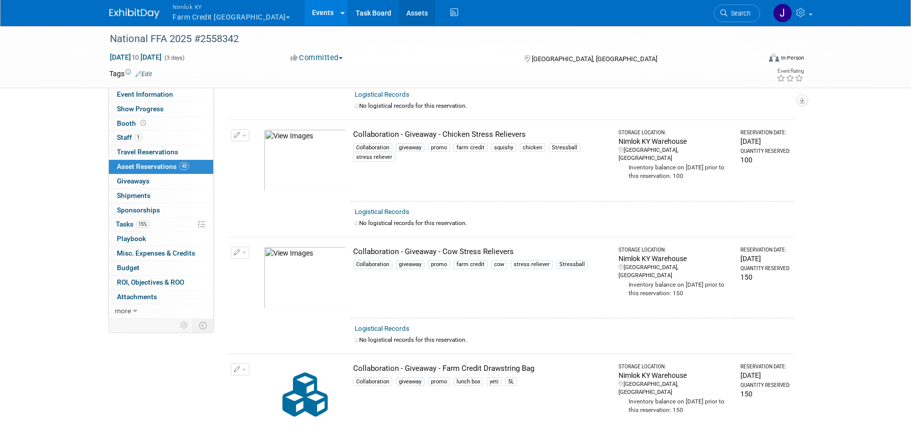
click at [399, 10] on link "Assets" at bounding box center [417, 12] width 37 height 25
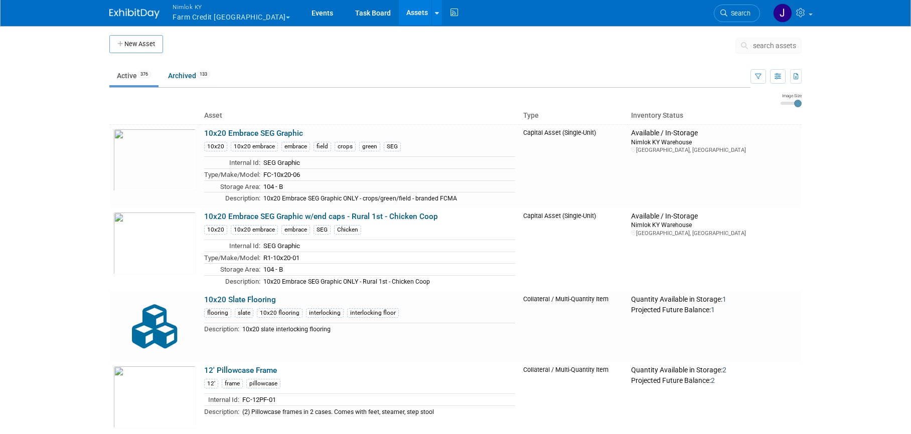
click at [777, 48] on span "search assets" at bounding box center [774, 46] width 43 height 8
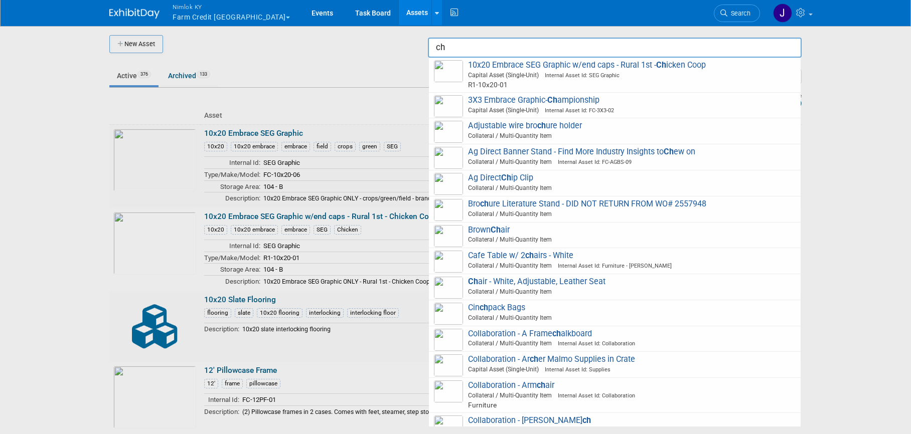
type input "c"
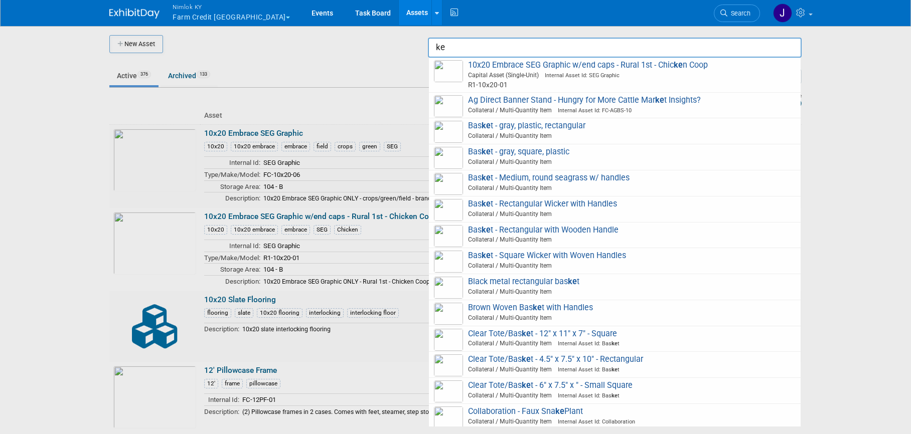
type input "k"
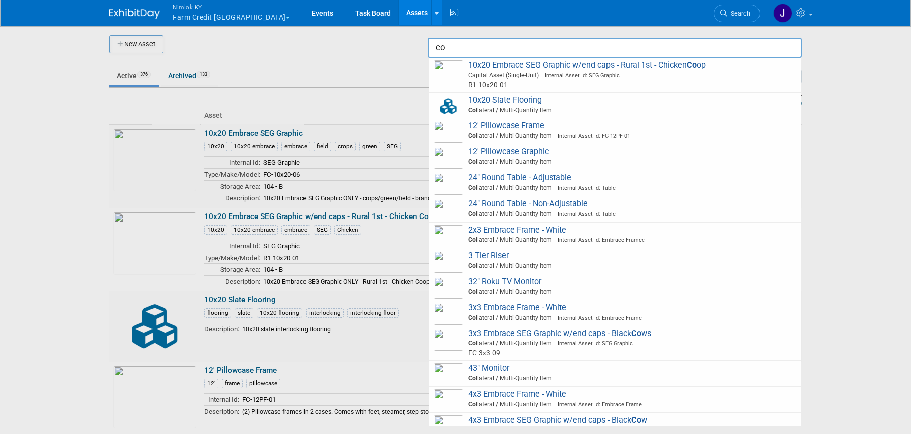
type input "c"
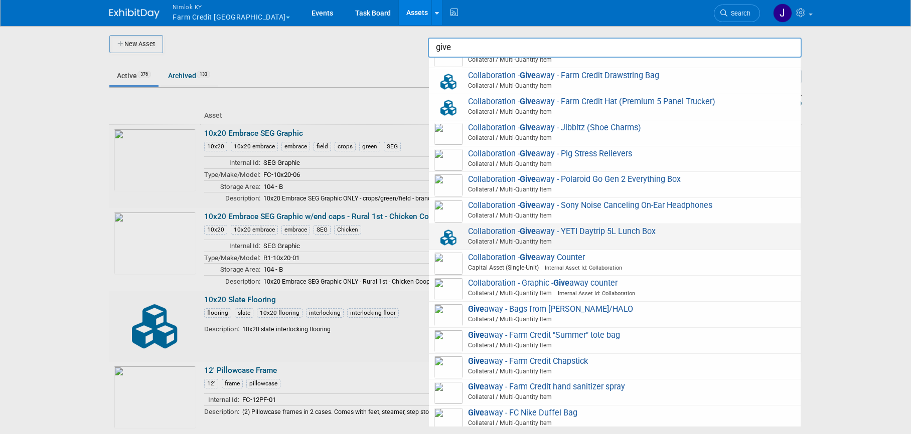
scroll to position [118, 0]
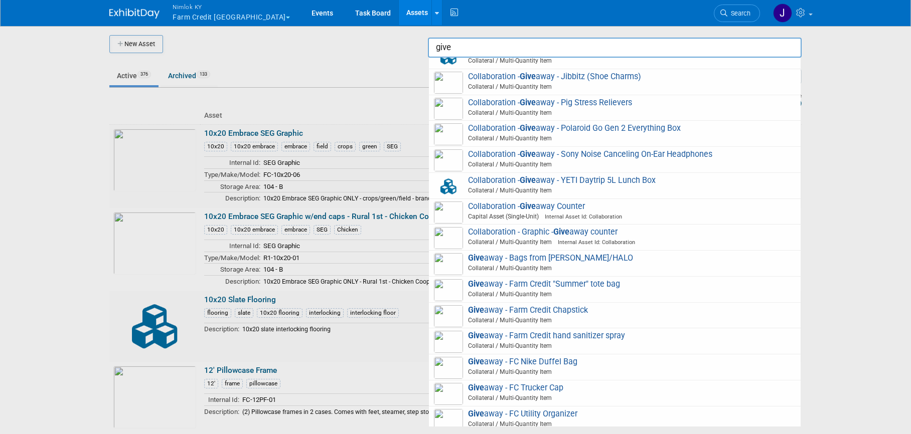
type input "give"
click at [455, 59] on div at bounding box center [455, 217] width 0 height 434
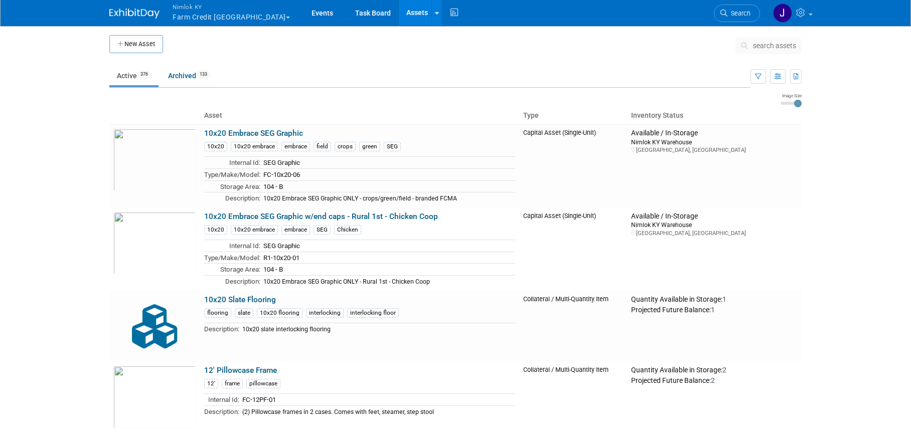
click at [765, 37] on td "search assets give" at bounding box center [768, 47] width 66 height 25
click at [763, 42] on span "search assets" at bounding box center [774, 46] width 43 height 8
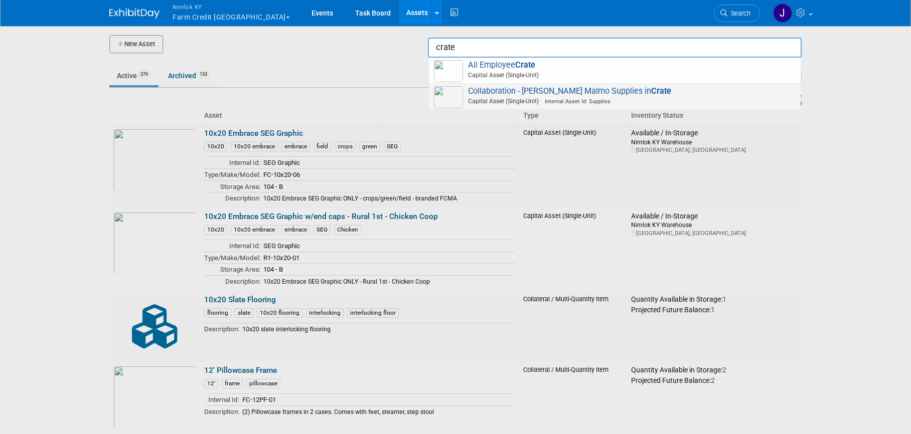
click at [554, 104] on span "Internal Asset Id: Supplies" at bounding box center [575, 101] width 72 height 7
type input "Collaboration - Archer Malmo Supplies in Crate"
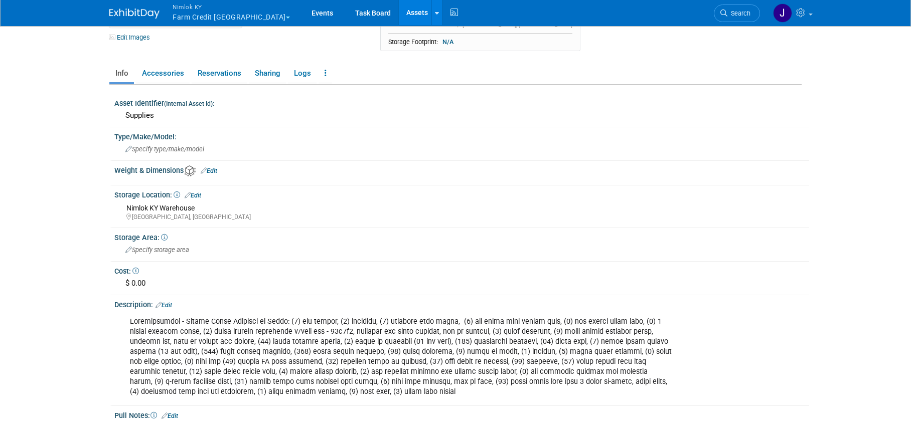
scroll to position [122, 0]
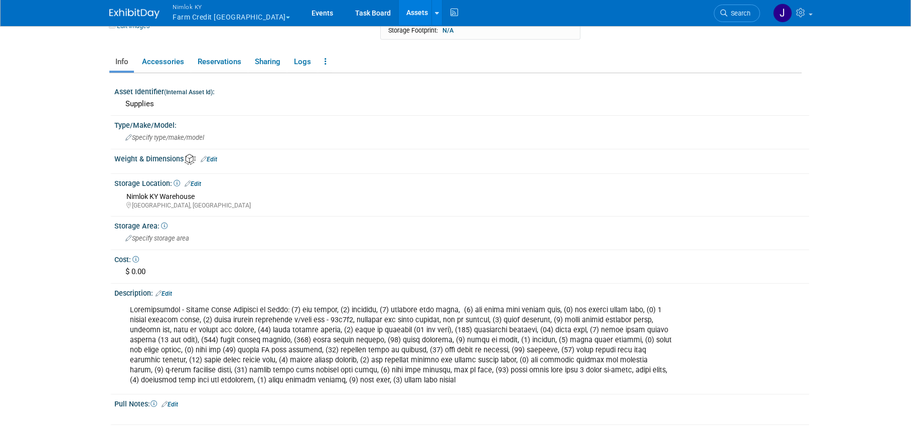
click at [410, 342] on div at bounding box center [400, 345] width 555 height 91
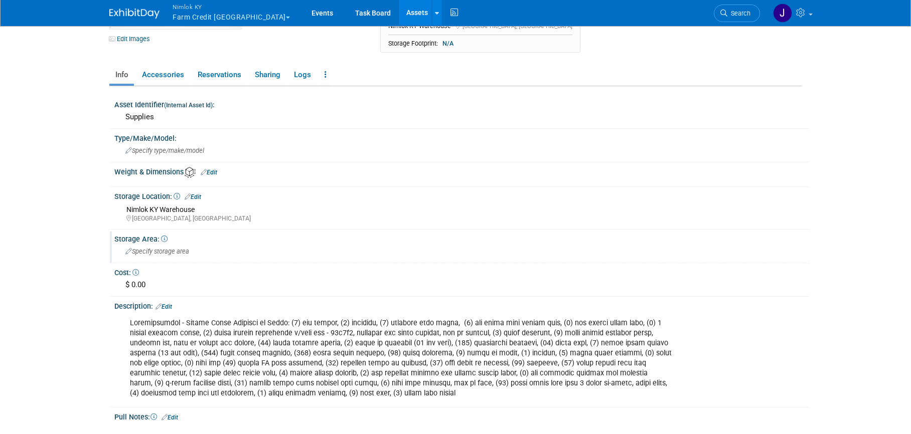
scroll to position [121, 0]
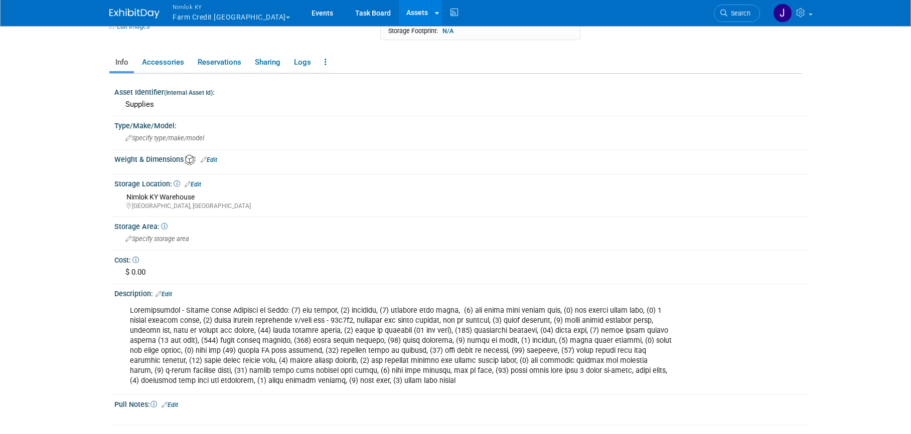
click at [335, 373] on div at bounding box center [400, 346] width 555 height 91
click at [348, 372] on div at bounding box center [400, 346] width 555 height 91
click at [189, 20] on button "Nimlok KY Farm Credit [GEOGRAPHIC_DATA]" at bounding box center [236, 13] width 131 height 26
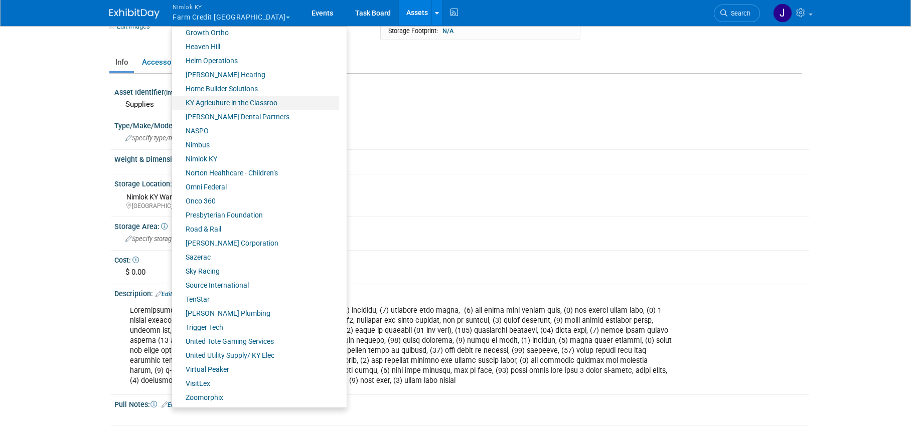
scroll to position [356, 0]
click at [235, 174] on link "Norton Healthcare - Children’s" at bounding box center [255, 172] width 167 height 14
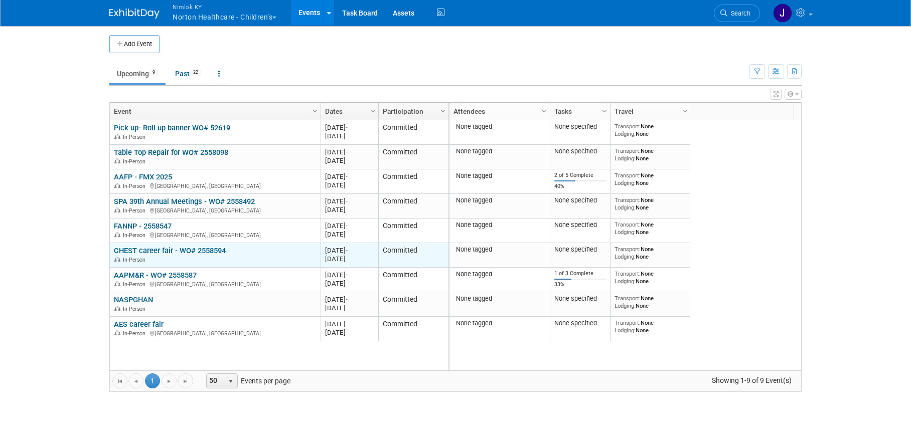
click at [193, 249] on link "CHEST career fair - WO# 2558594" at bounding box center [170, 250] width 112 height 9
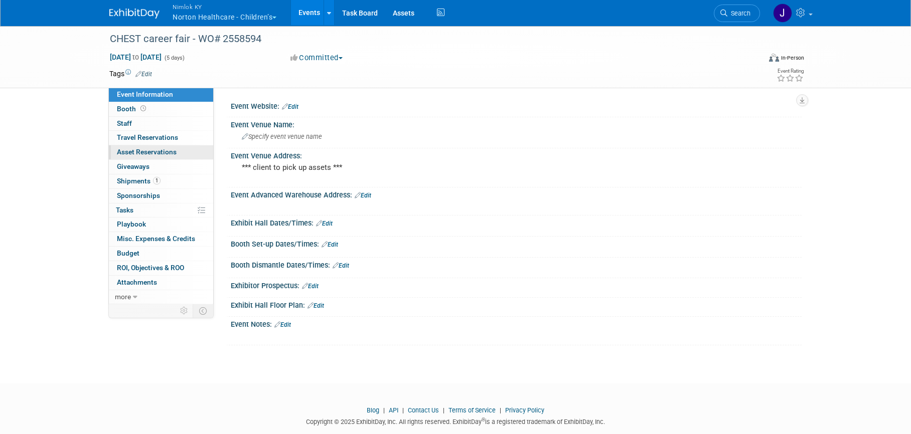
click at [178, 151] on link "0 Asset Reservations 0" at bounding box center [161, 152] width 104 height 14
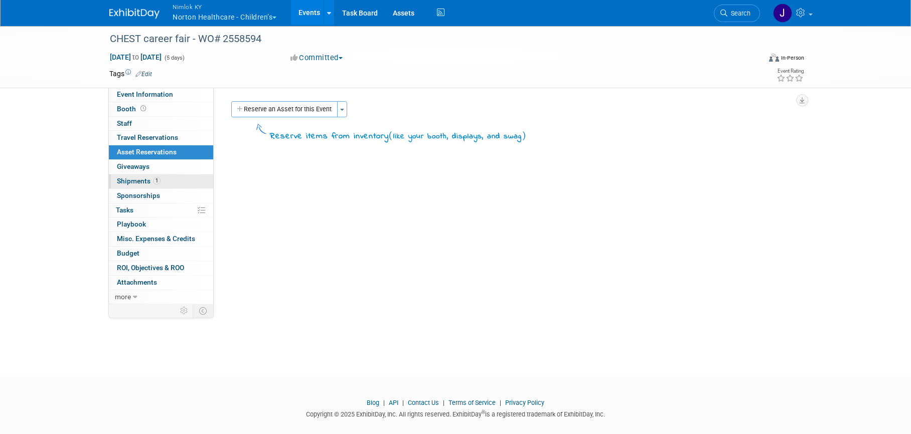
click at [180, 184] on link "1 Shipments 1" at bounding box center [161, 181] width 104 height 14
